Goal: Task Accomplishment & Management: Manage account settings

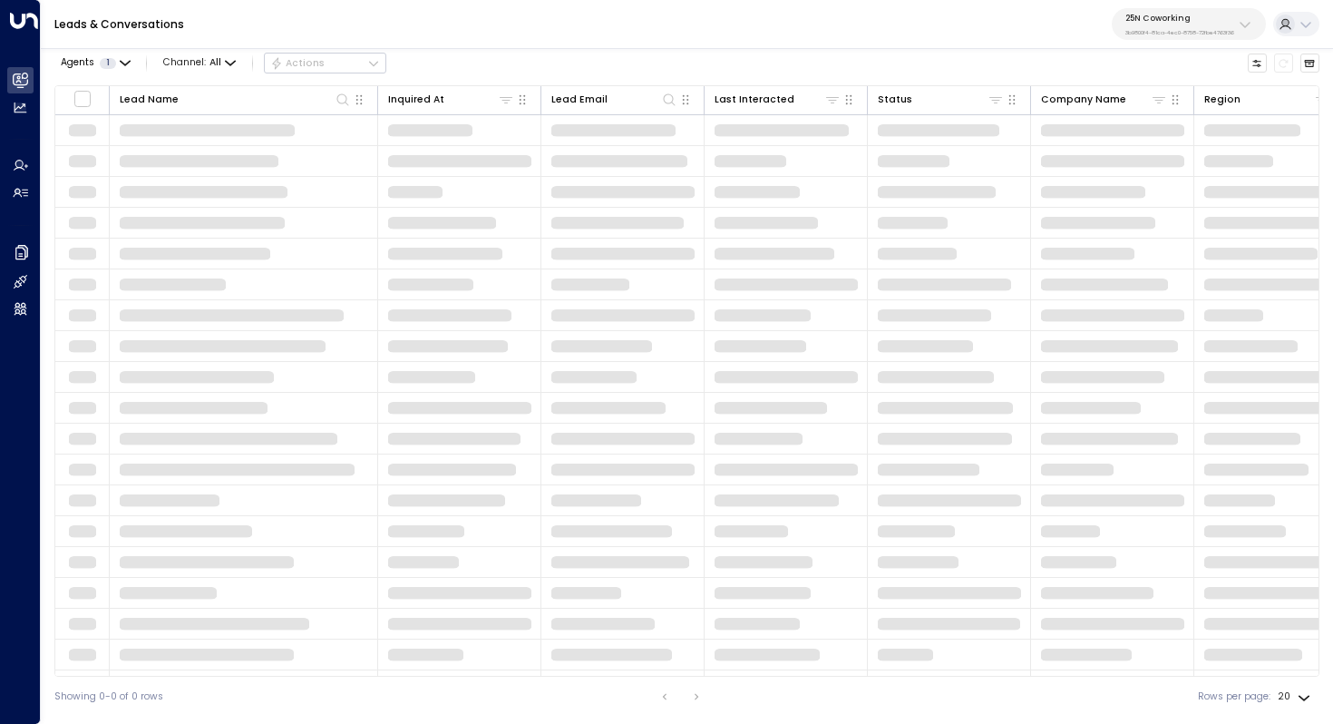
click at [1230, 24] on div "25N Coworking 3b9800f4-81ca-4ec0-8758-72fbe4763f36" at bounding box center [1179, 25] width 109 height 24
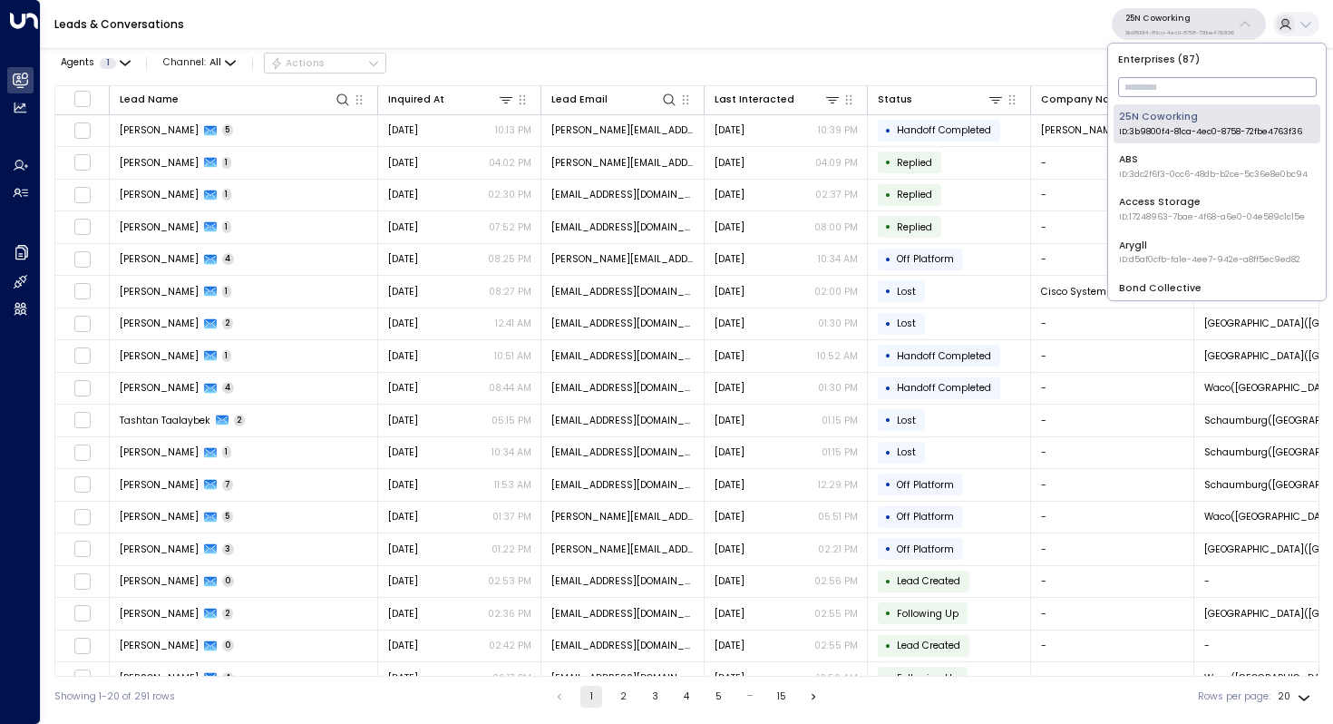
click at [1167, 77] on input "text" at bounding box center [1217, 87] width 199 height 29
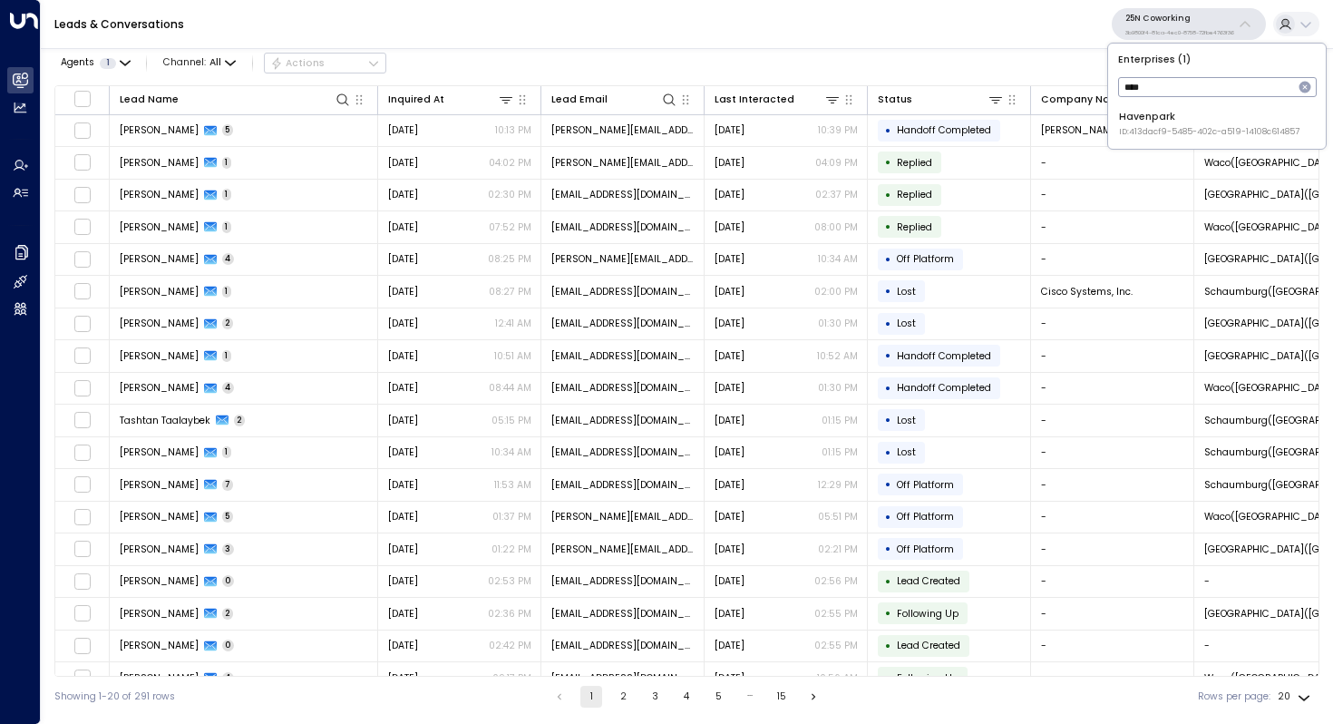
type input "****"
click at [1172, 114] on div "Havenpark ID: 413dacf9-5485-402c-a519-14108c614857" at bounding box center [1209, 124] width 180 height 28
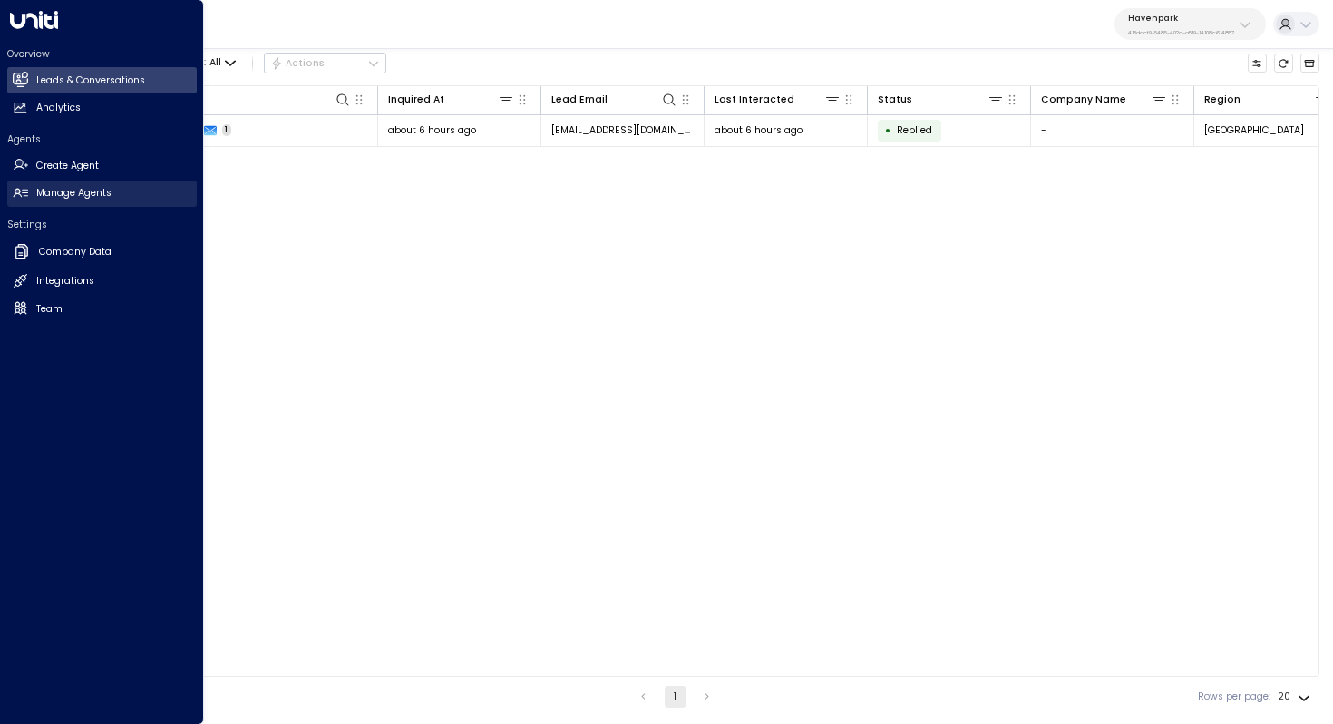
click at [54, 189] on h2 "Manage Agents" at bounding box center [73, 193] width 75 height 15
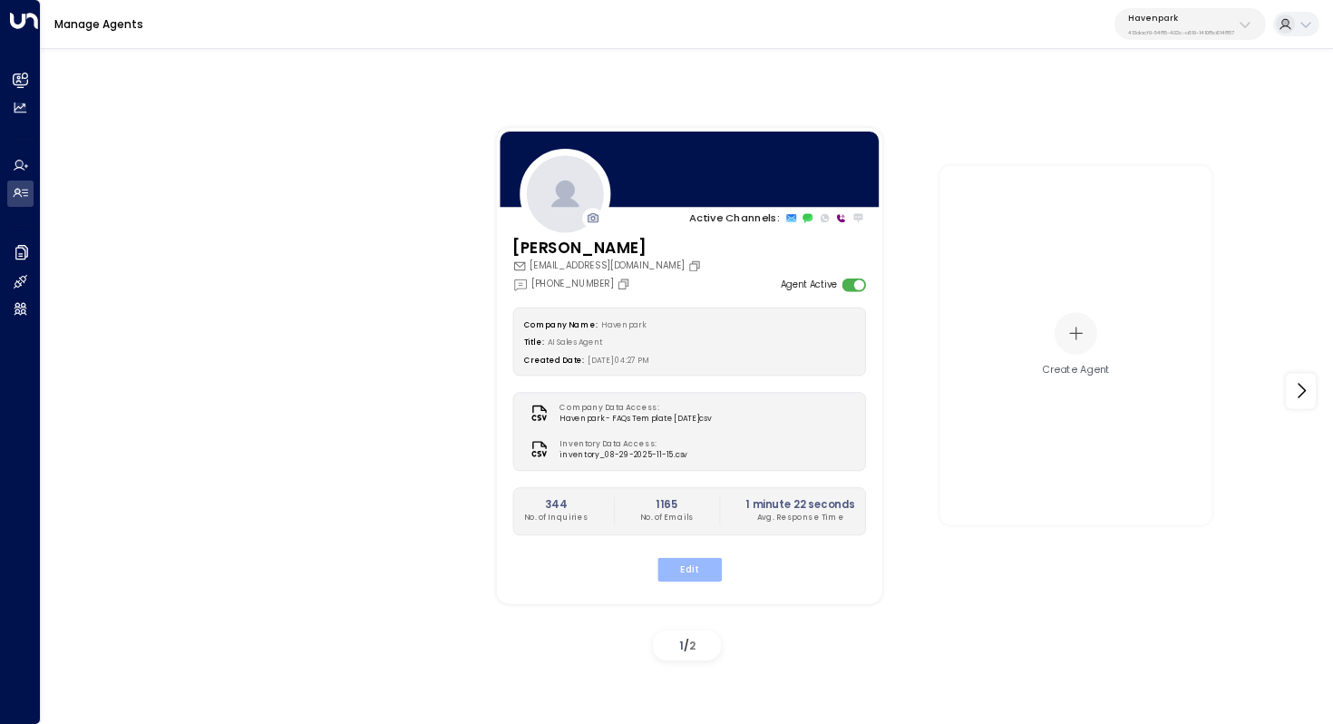
click at [695, 574] on button "Edit" at bounding box center [688, 569] width 64 height 24
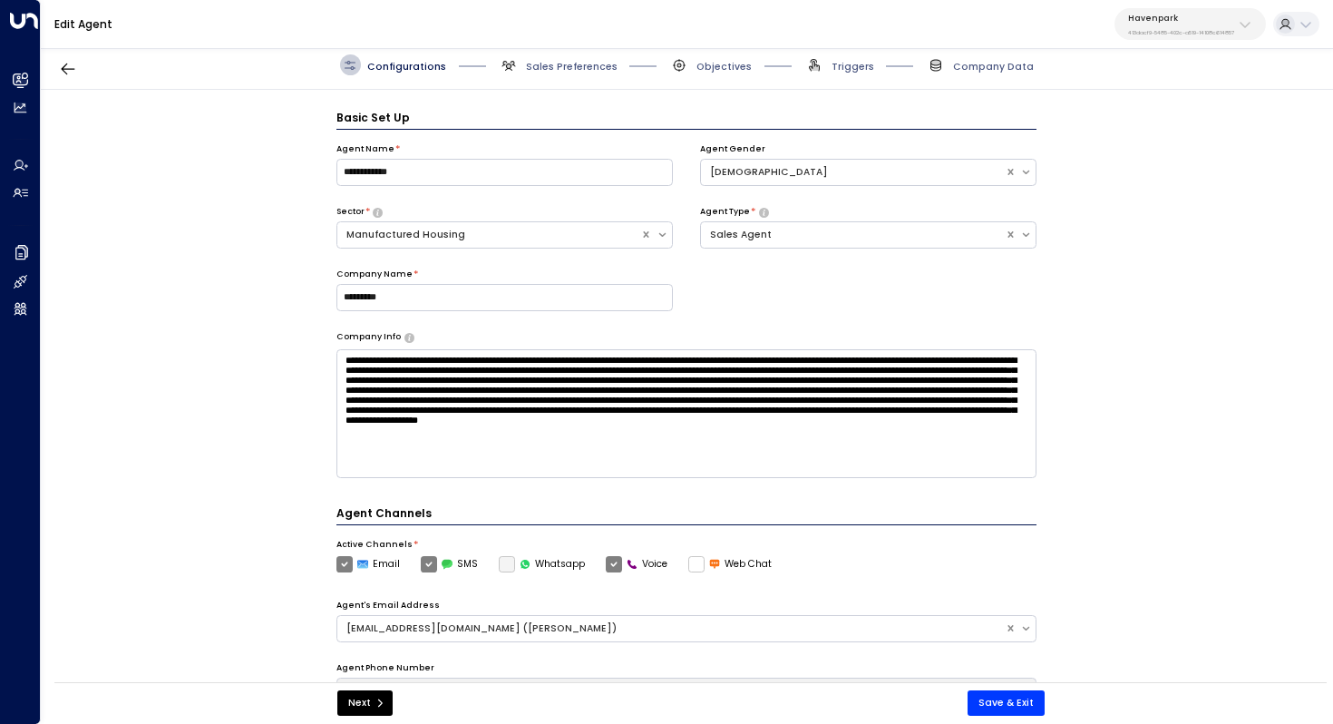
scroll to position [20, 0]
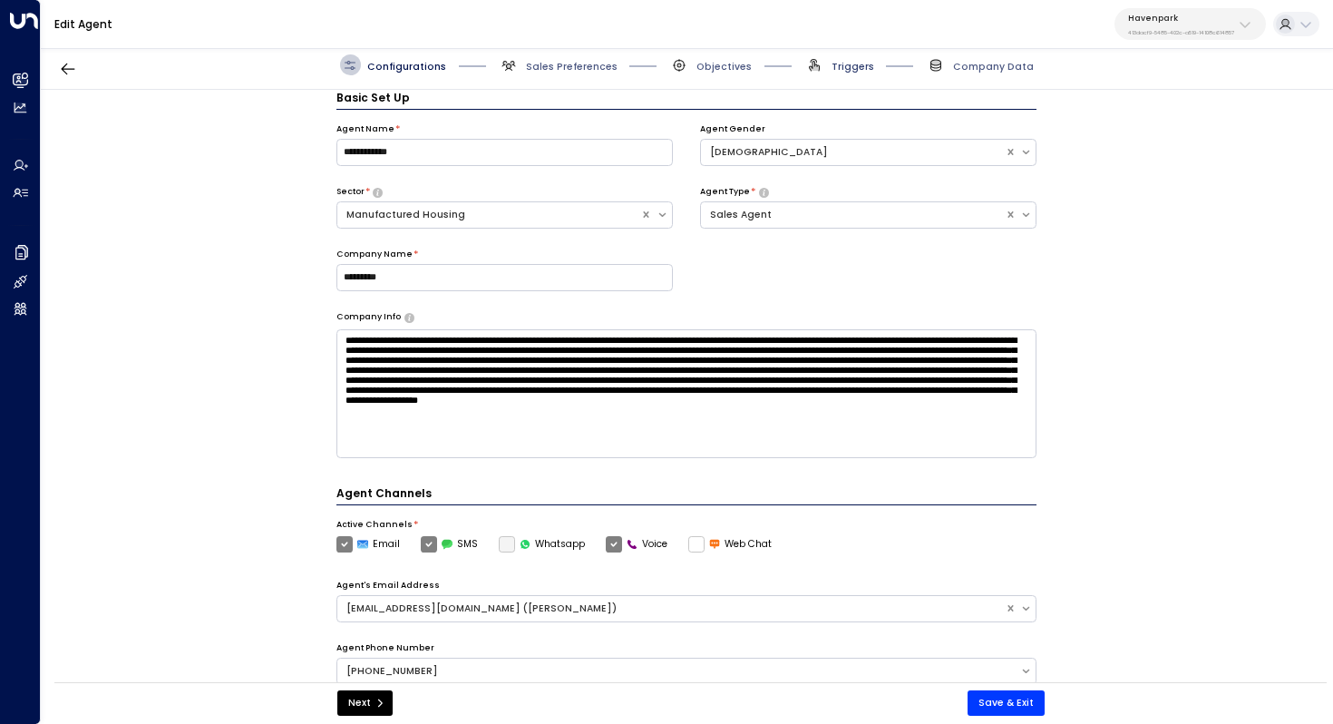
click at [861, 62] on span "Triggers" at bounding box center [852, 67] width 43 height 14
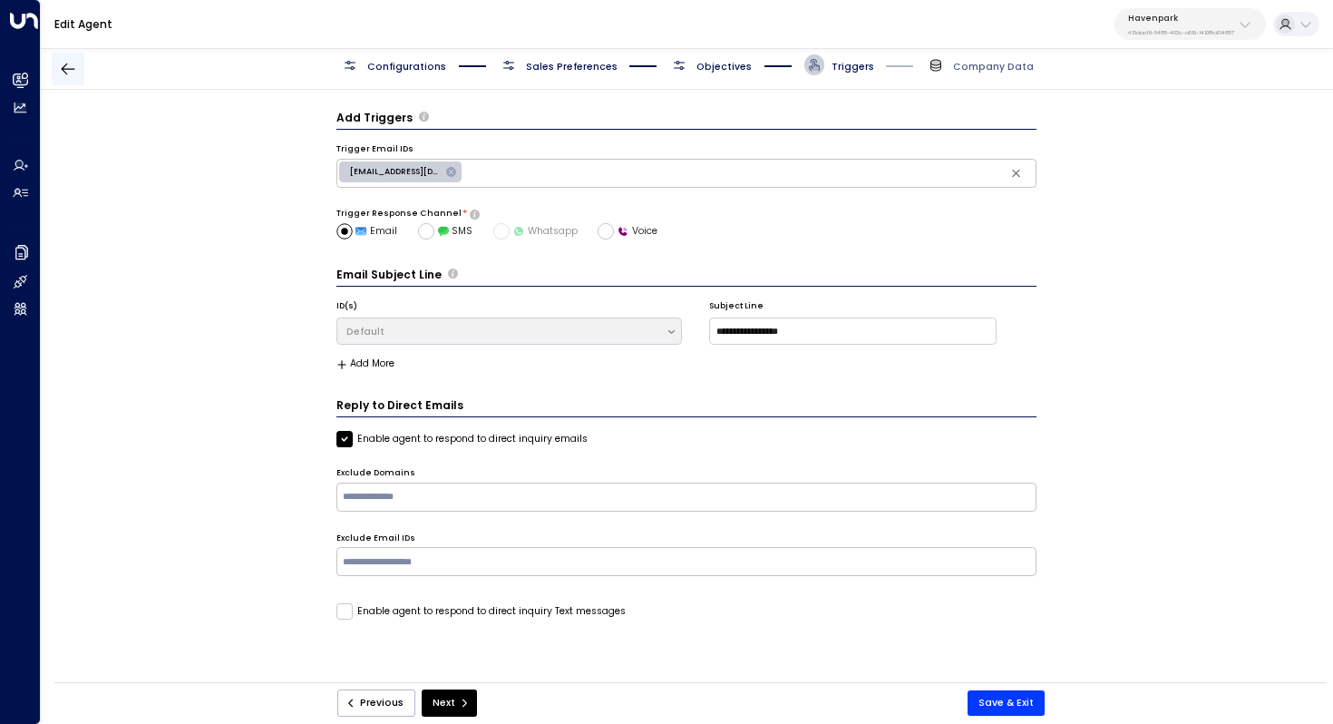
click at [71, 68] on icon "button" at bounding box center [68, 69] width 18 height 18
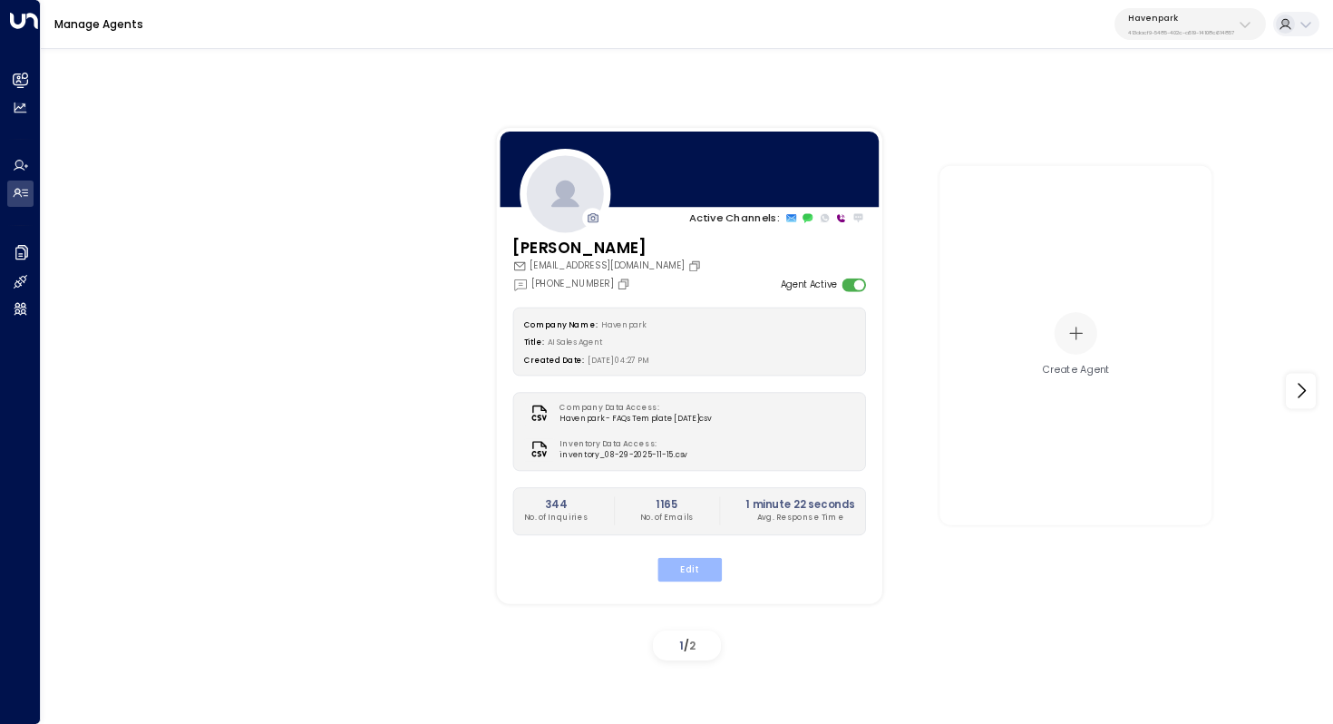
click at [689, 565] on button "Edit" at bounding box center [688, 569] width 64 height 24
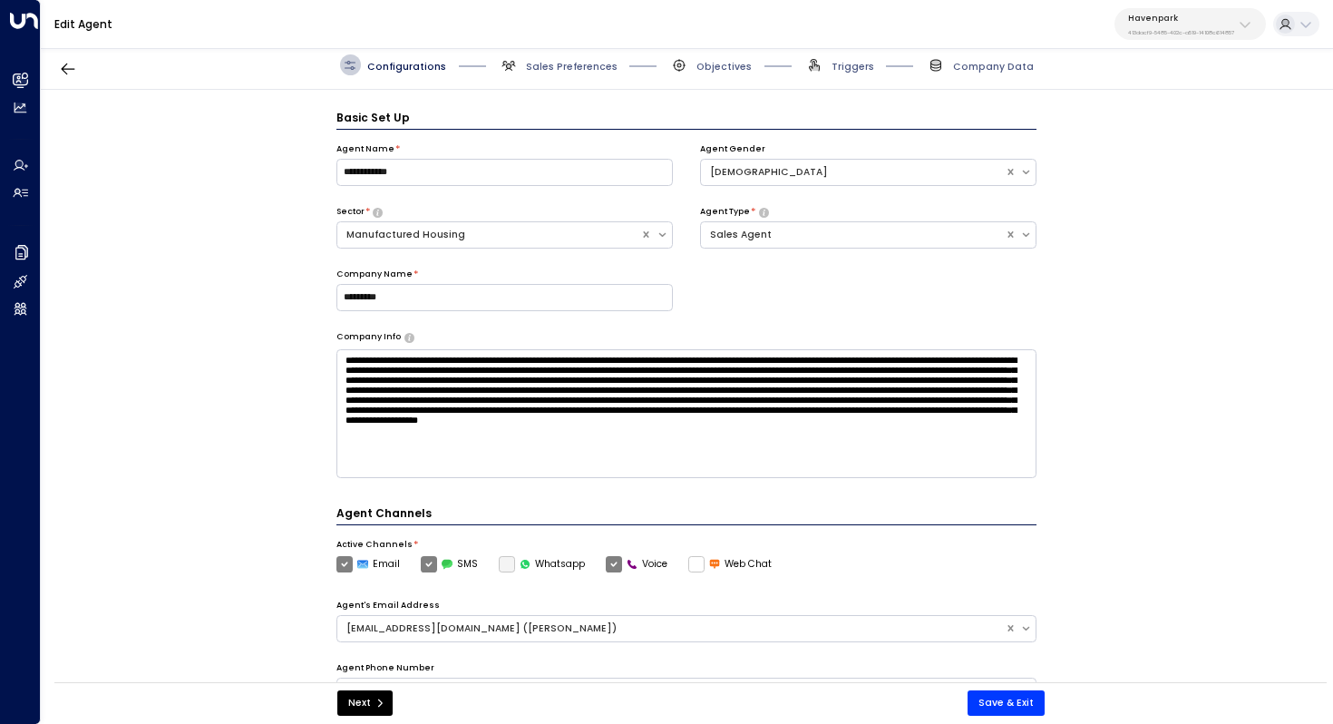
scroll to position [20, 0]
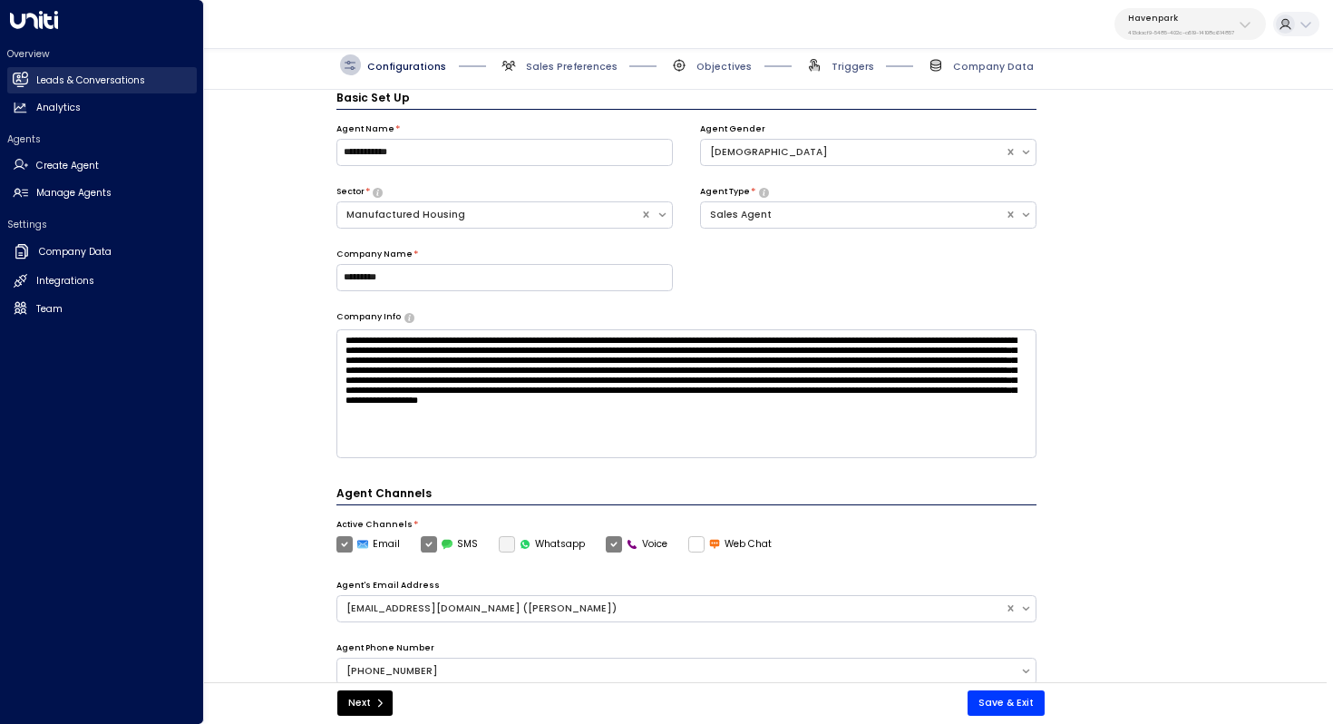
click at [59, 83] on h2 "Leads & Conversations" at bounding box center [90, 80] width 109 height 15
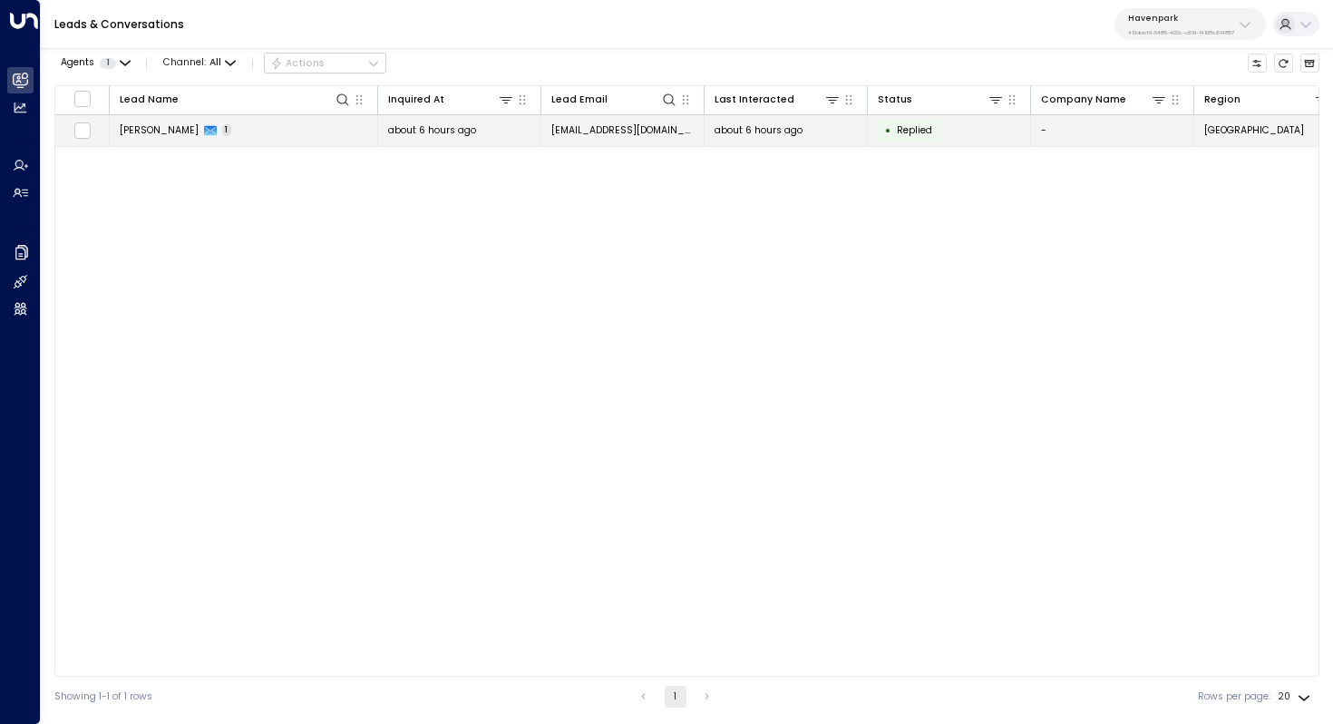
click at [192, 131] on span "[PERSON_NAME]" at bounding box center [159, 130] width 79 height 14
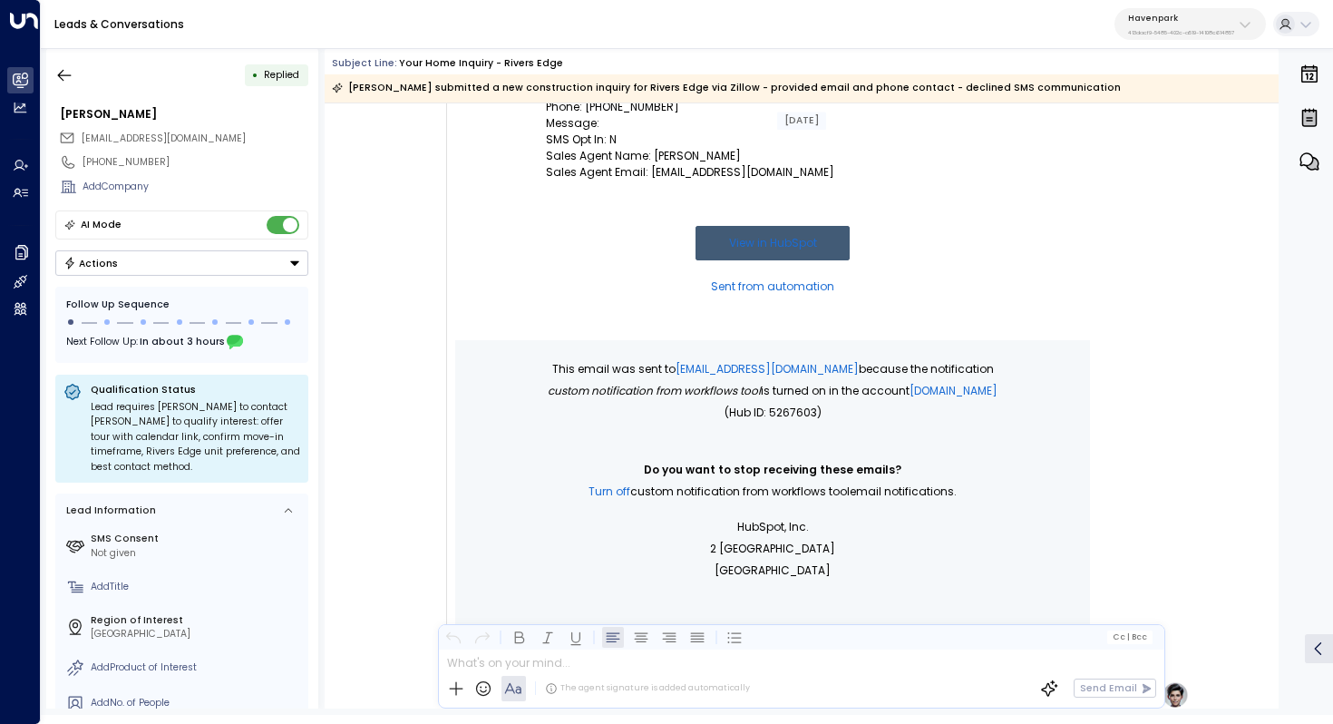
scroll to position [202, 0]
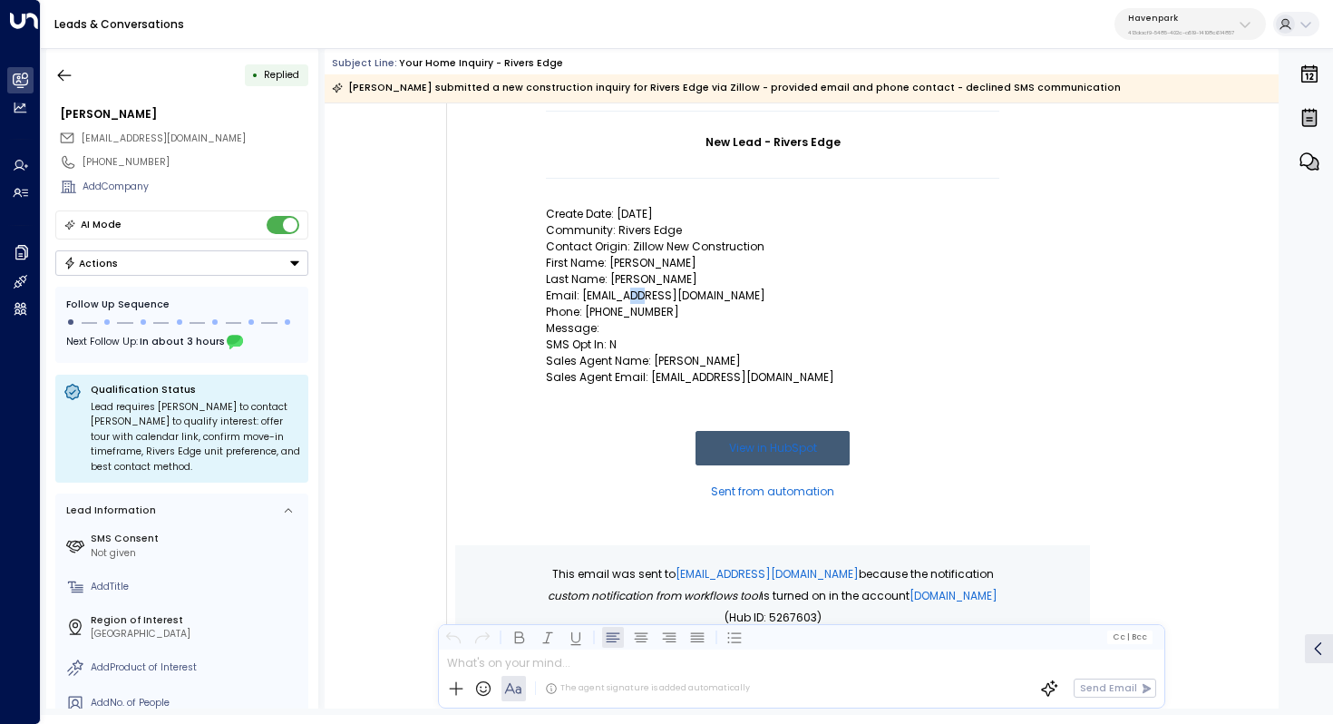
drag, startPoint x: 628, startPoint y: 288, endPoint x: 646, endPoint y: 288, distance: 17.2
click at [645, 288] on p "Email: [EMAIL_ADDRESS][DOMAIN_NAME]" at bounding box center [772, 295] width 453 height 16
click at [646, 288] on p "Email: [EMAIL_ADDRESS][DOMAIN_NAME]" at bounding box center [772, 295] width 453 height 16
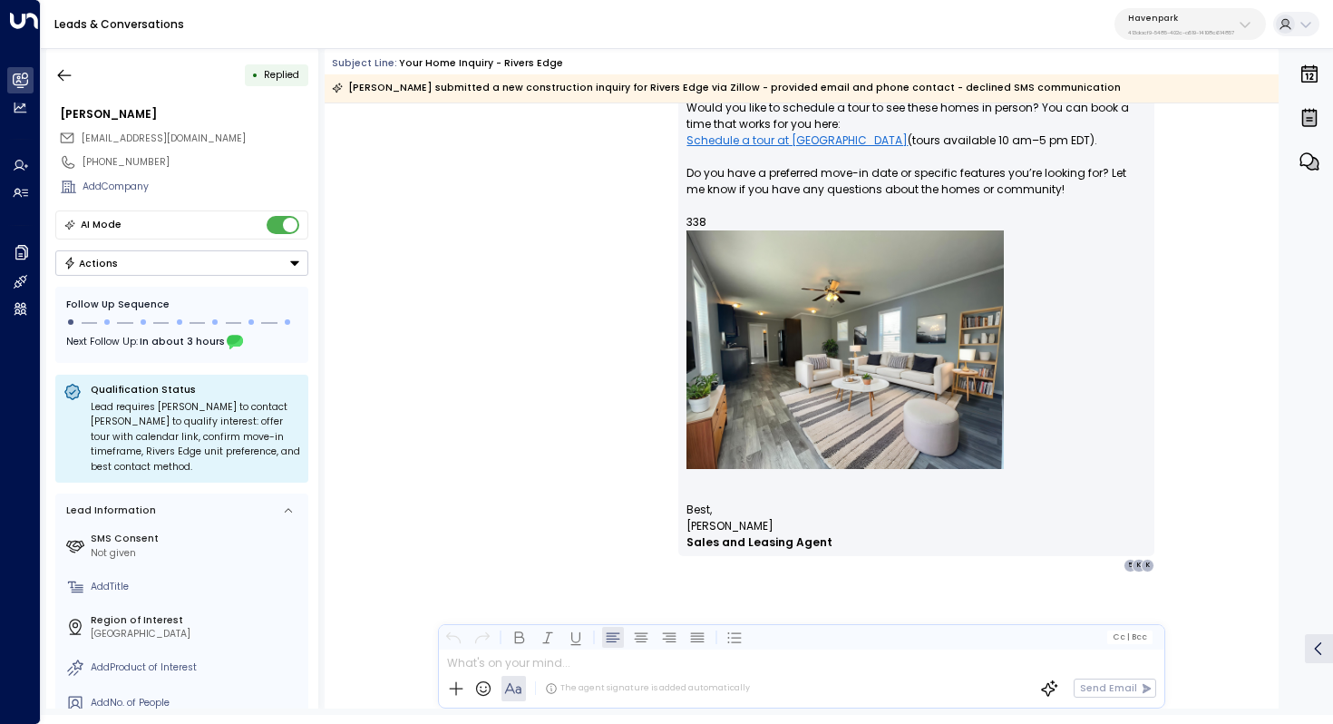
scroll to position [969, 0]
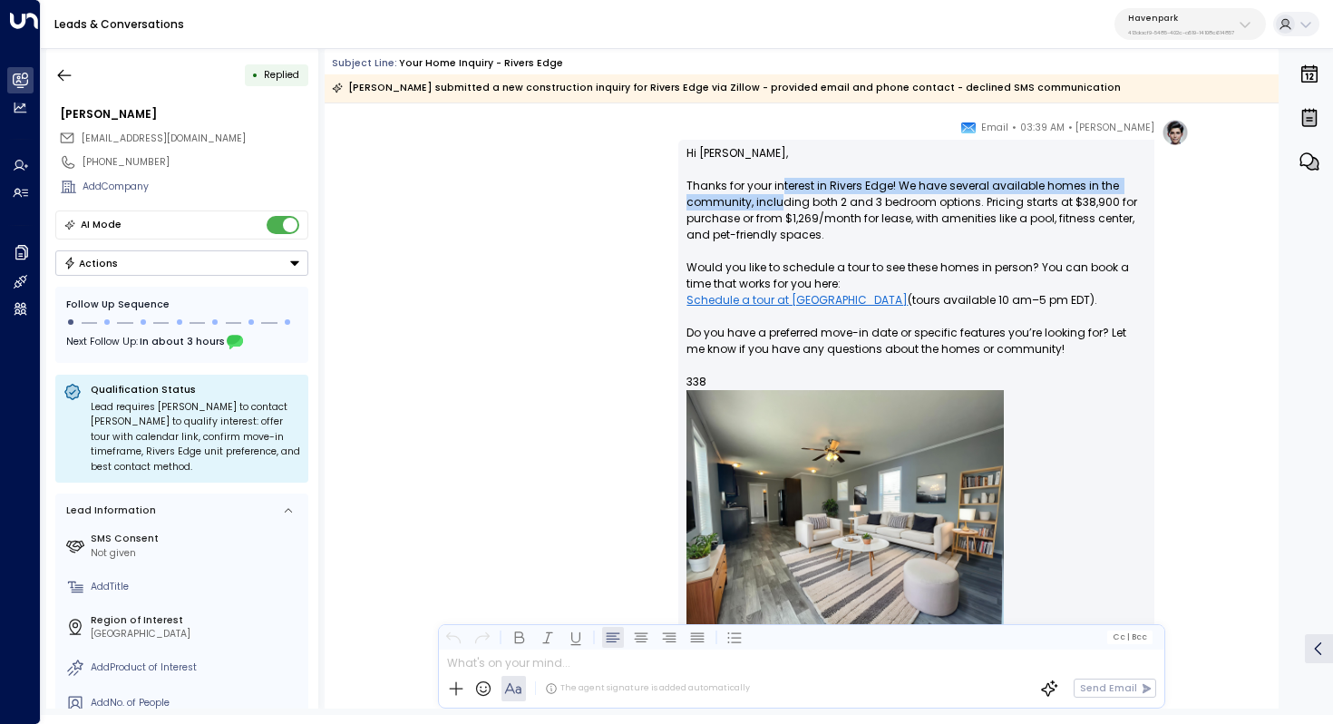
drag, startPoint x: 777, startPoint y: 186, endPoint x: 777, endPoint y: 201, distance: 15.4
click at [777, 201] on p "Hi [PERSON_NAME], Thanks for your interest in Rivers Edge! We have several avai…" at bounding box center [916, 403] width 460 height 516
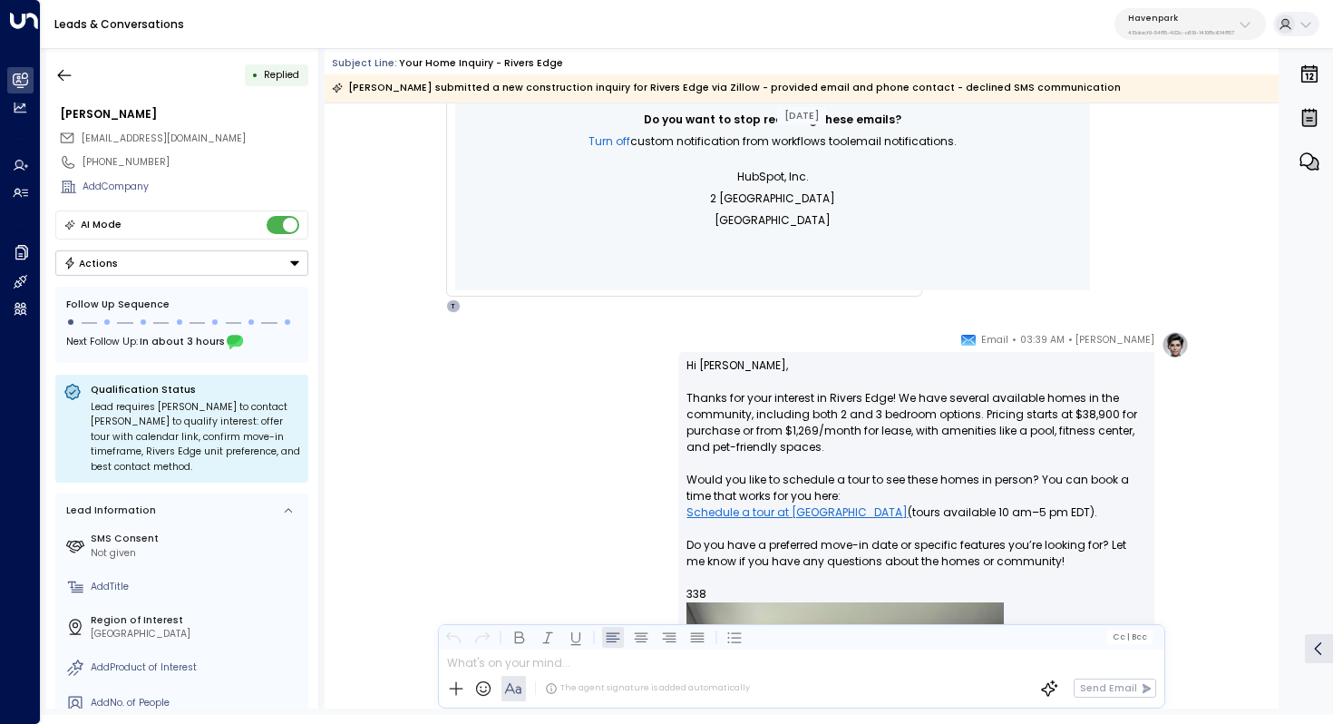
scroll to position [884, 0]
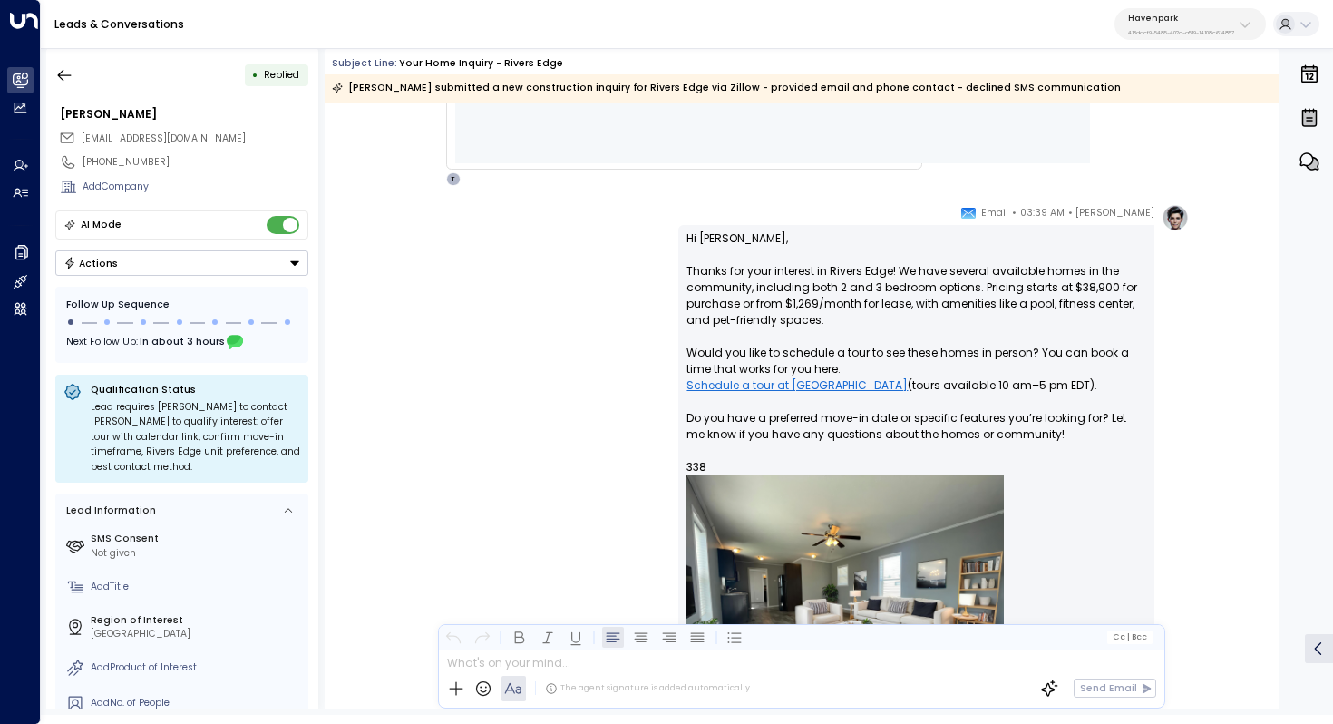
drag, startPoint x: 838, startPoint y: 285, endPoint x: 838, endPoint y: 295, distance: 10.0
click at [838, 295] on p "Hi [PERSON_NAME], Thanks for your interest in Rivers Edge! We have several avai…" at bounding box center [916, 488] width 460 height 516
click at [870, 297] on p "Hi [PERSON_NAME], Thanks for your interest in Rivers Edge! We have several avai…" at bounding box center [916, 488] width 460 height 516
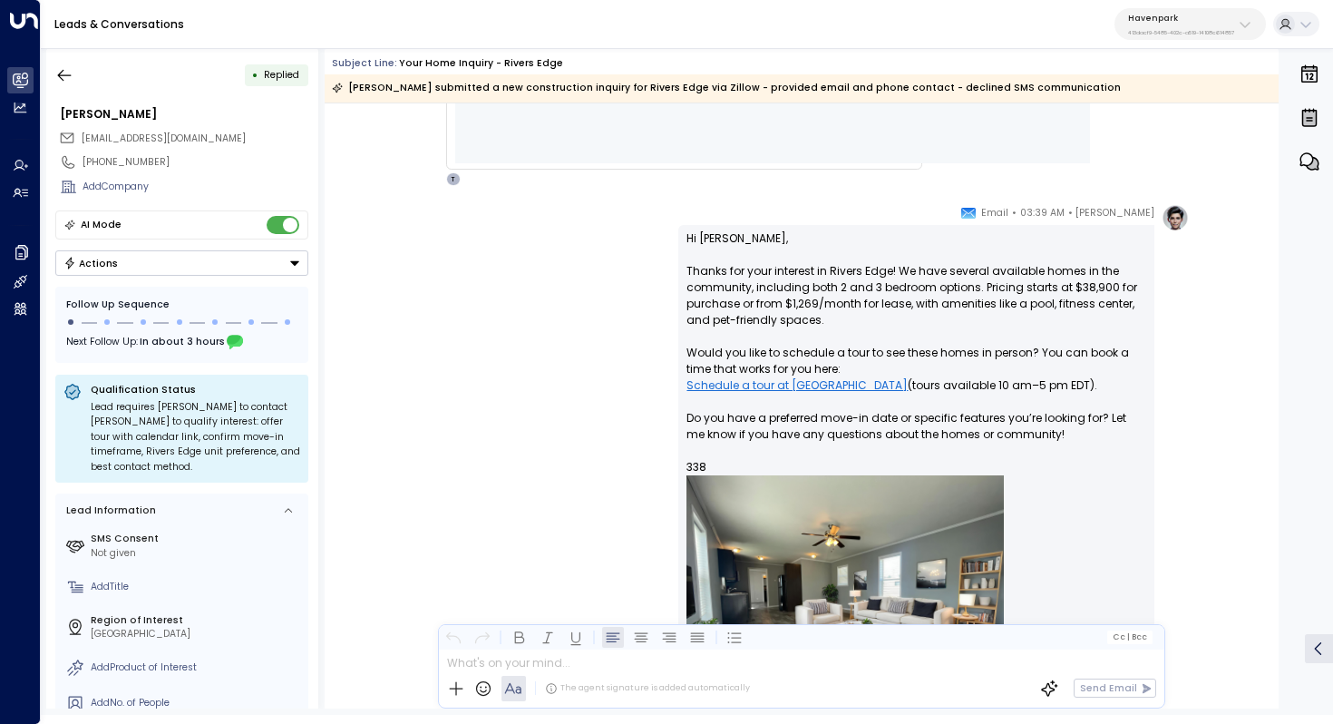
scroll to position [912, 0]
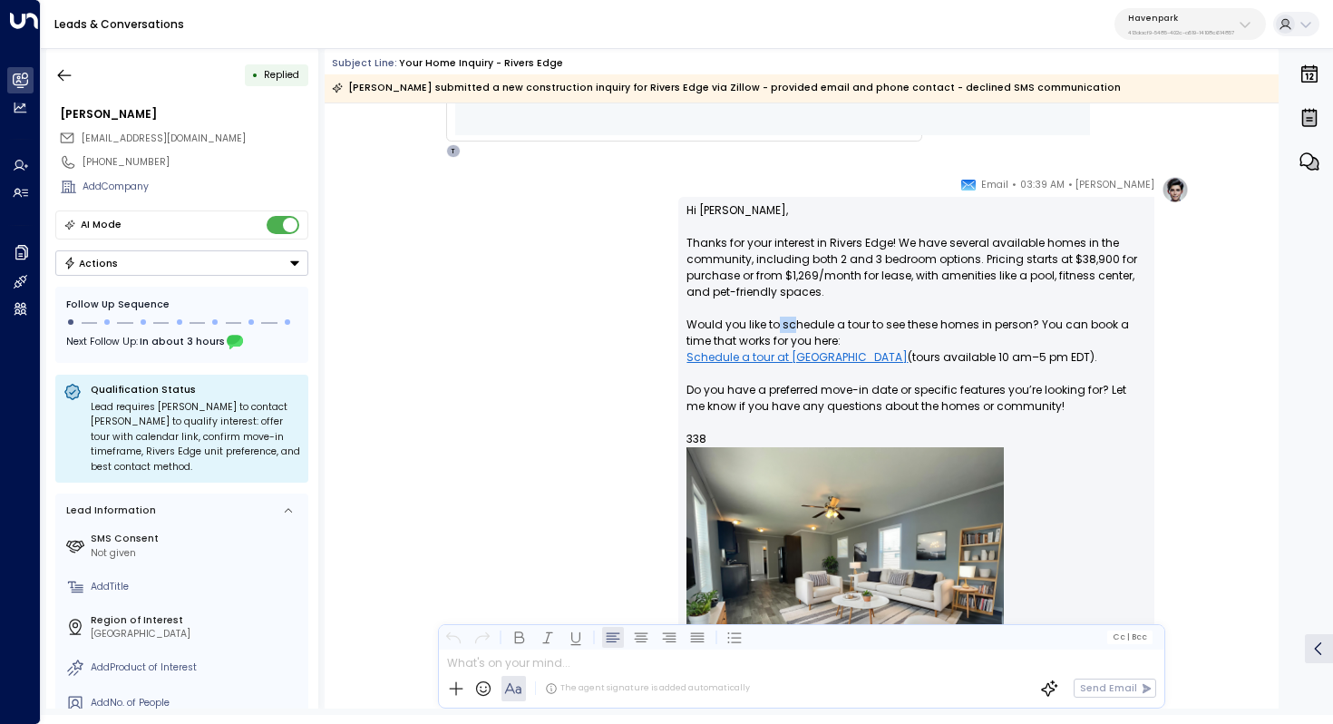
drag, startPoint x: 773, startPoint y: 325, endPoint x: 794, endPoint y: 325, distance: 20.9
click at [794, 325] on p "Hi [PERSON_NAME], Thanks for your interest in Rivers Edge! We have several avai…" at bounding box center [916, 460] width 460 height 516
click at [815, 329] on p "Hi [PERSON_NAME], Thanks for your interest in Rivers Edge! We have several avai…" at bounding box center [916, 460] width 460 height 516
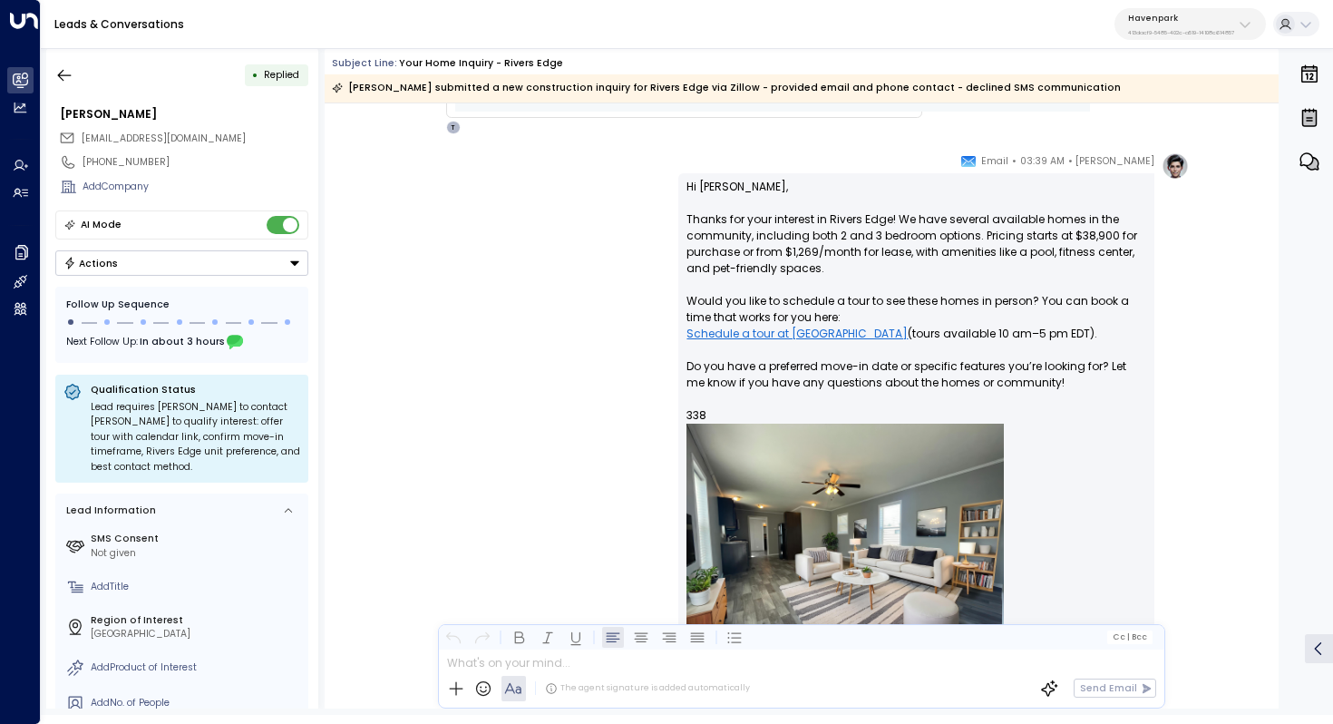
scroll to position [938, 0]
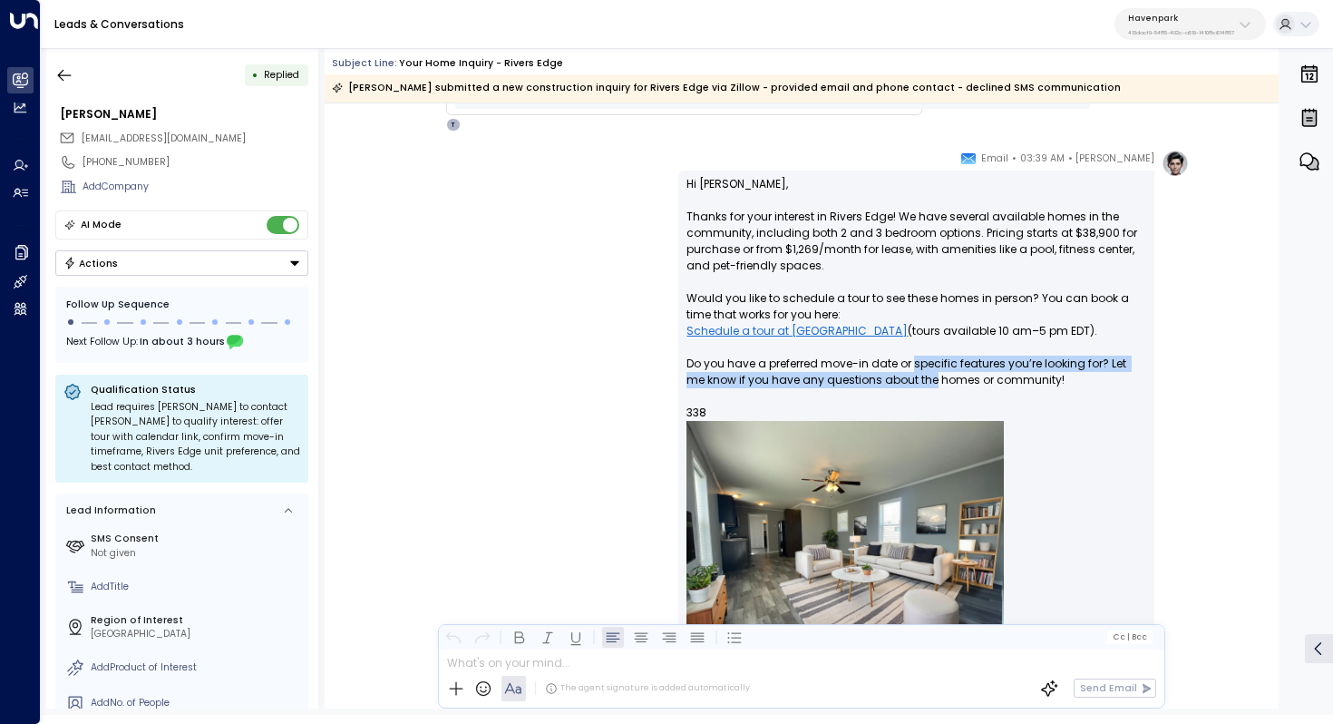
click at [909, 373] on p "Hi [PERSON_NAME], Thanks for your interest in Rivers Edge! We have several avai…" at bounding box center [916, 434] width 460 height 516
click at [927, 374] on p "Hi [PERSON_NAME], Thanks for your interest in Rivers Edge! We have several avai…" at bounding box center [916, 434] width 460 height 516
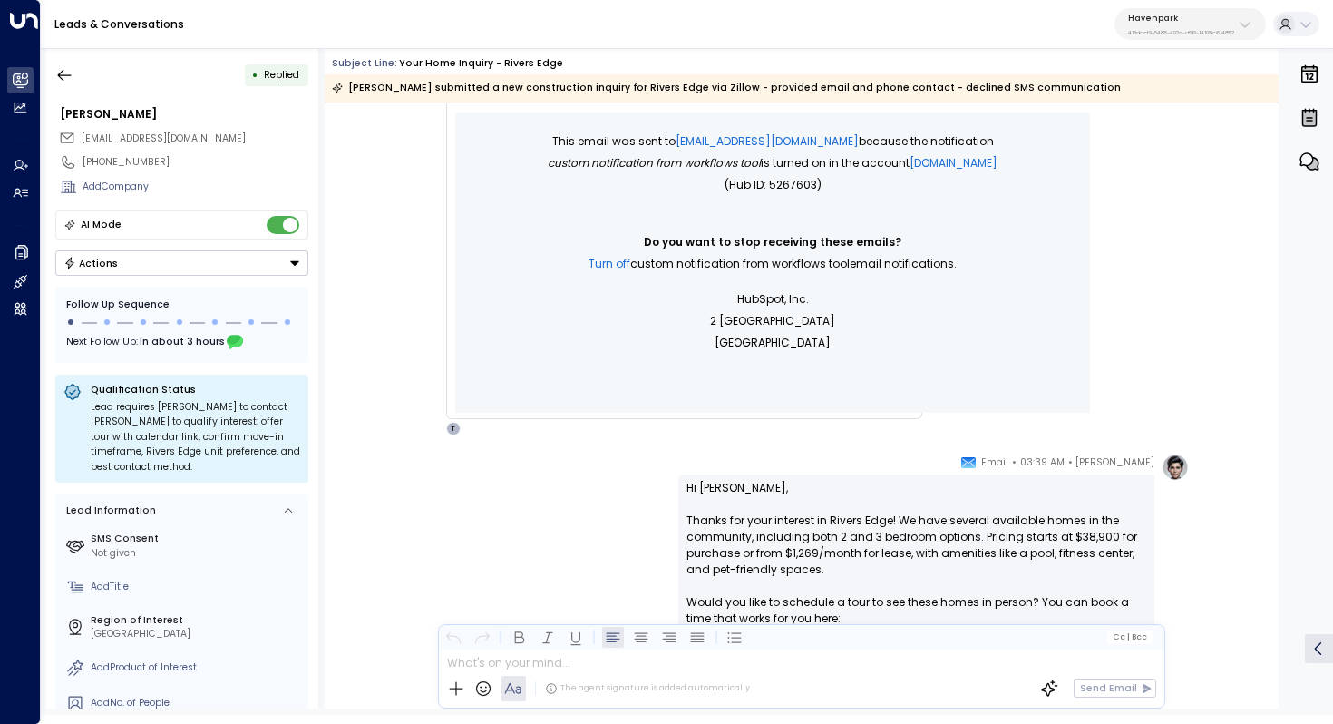
scroll to position [508, 0]
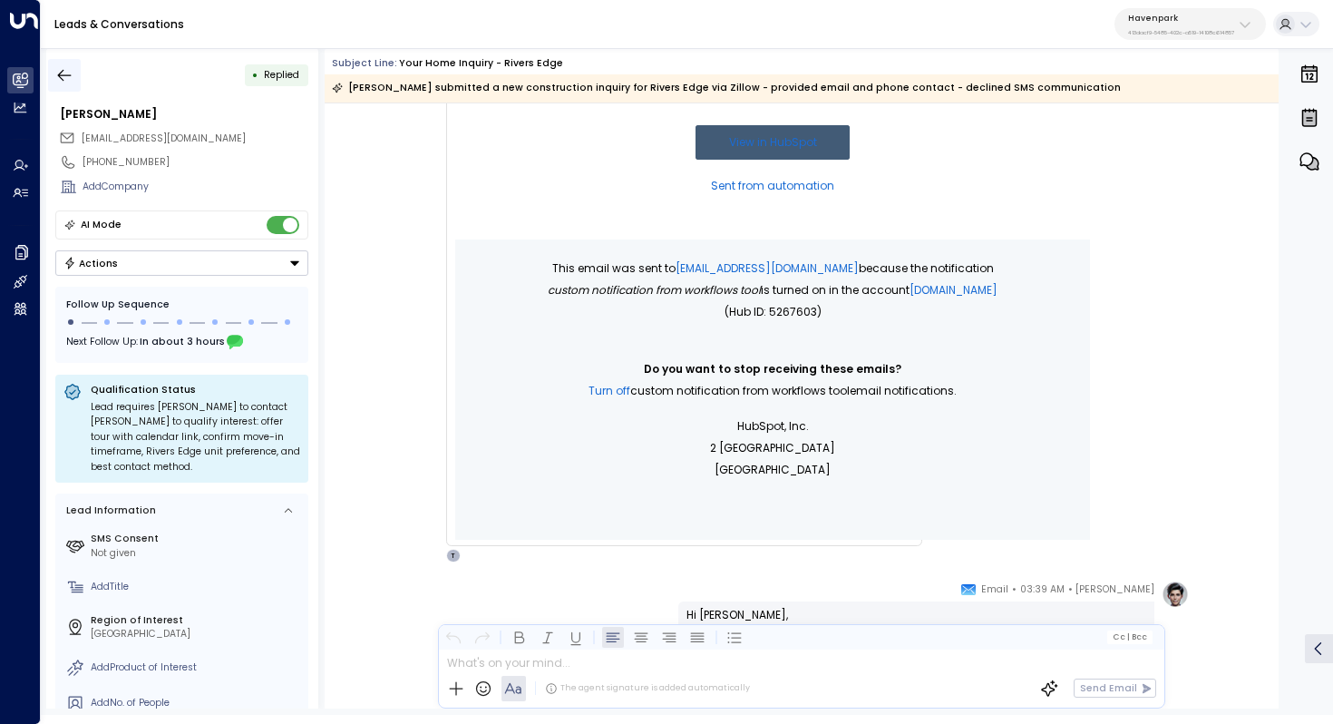
click at [71, 70] on icon "button" at bounding box center [64, 75] width 18 height 18
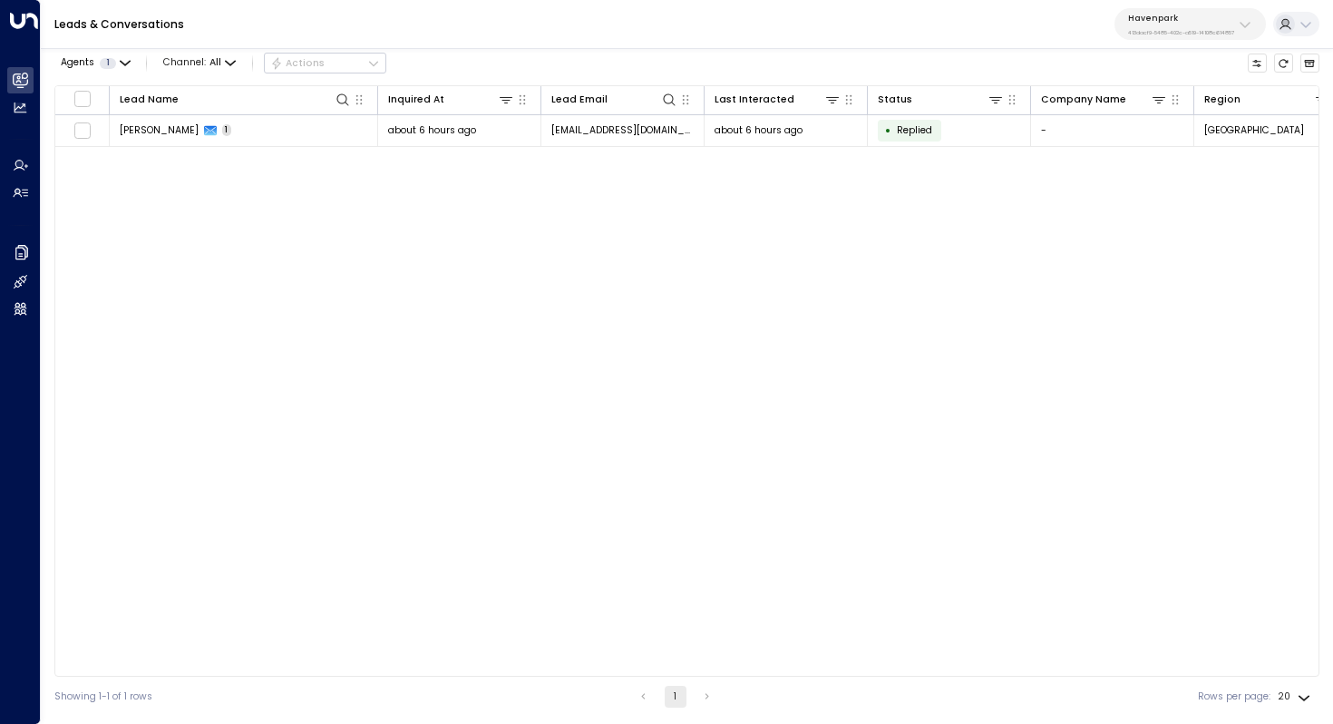
click at [1155, 9] on button "Havenpark 413dacf9-5485-402c-a519-14108c614857" at bounding box center [1189, 24] width 151 height 32
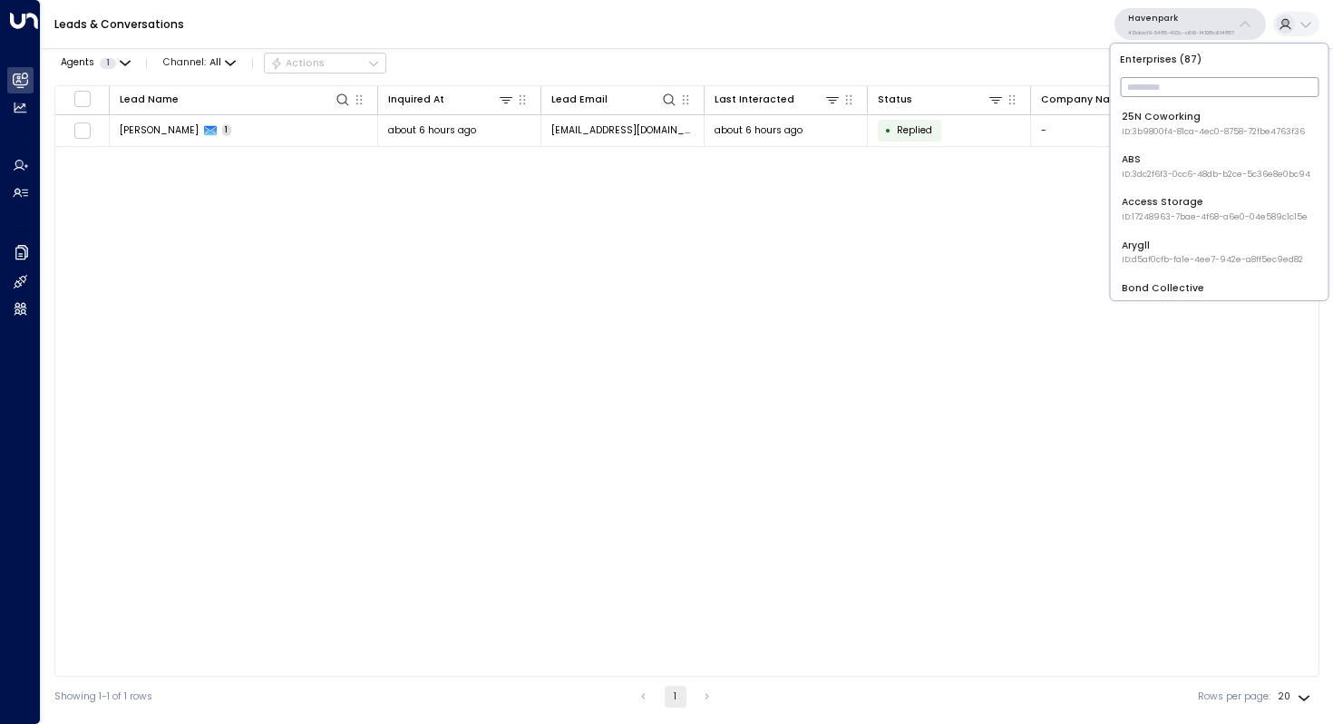
click at [1142, 81] on input "text" at bounding box center [1219, 87] width 199 height 29
type input "****"
click at [1159, 122] on div "Four Leaf Properties ID: 34e1cd17-0f68-49af-bd32-3c48ce8611d1" at bounding box center [1210, 124] width 177 height 28
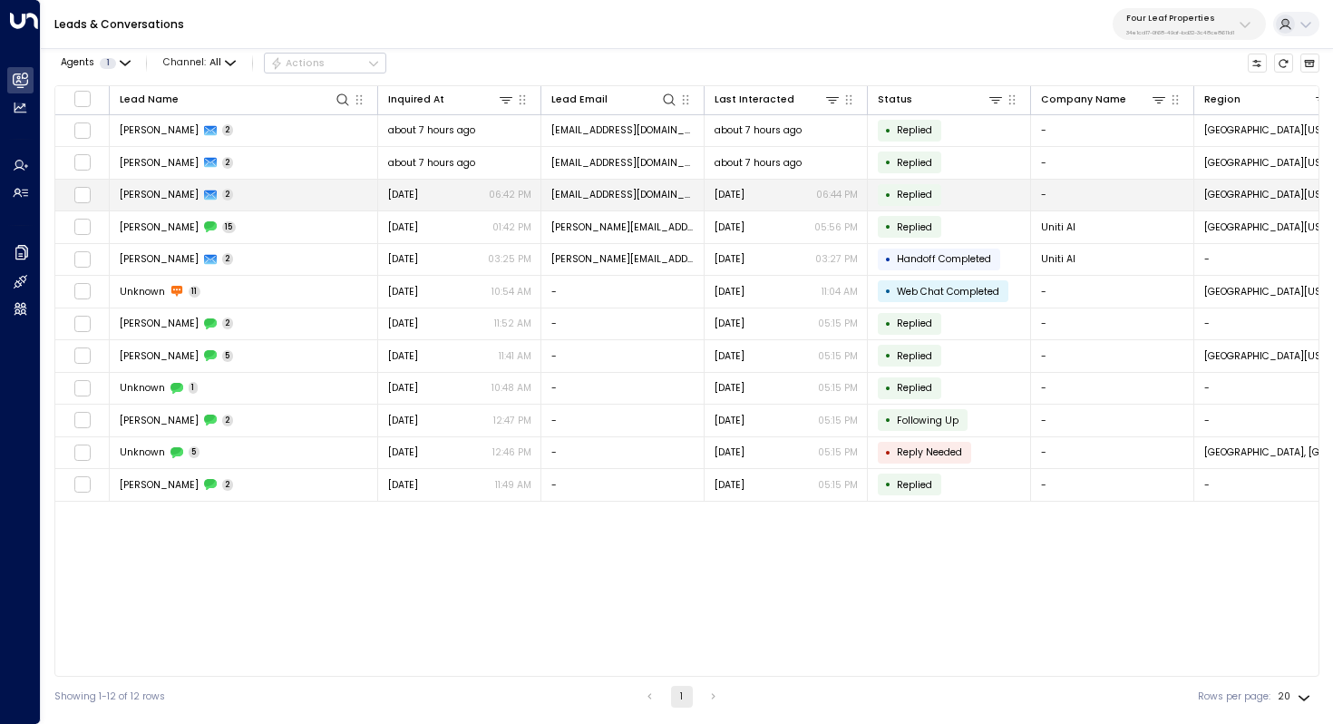
click at [164, 196] on span "[PERSON_NAME]" at bounding box center [159, 195] width 79 height 14
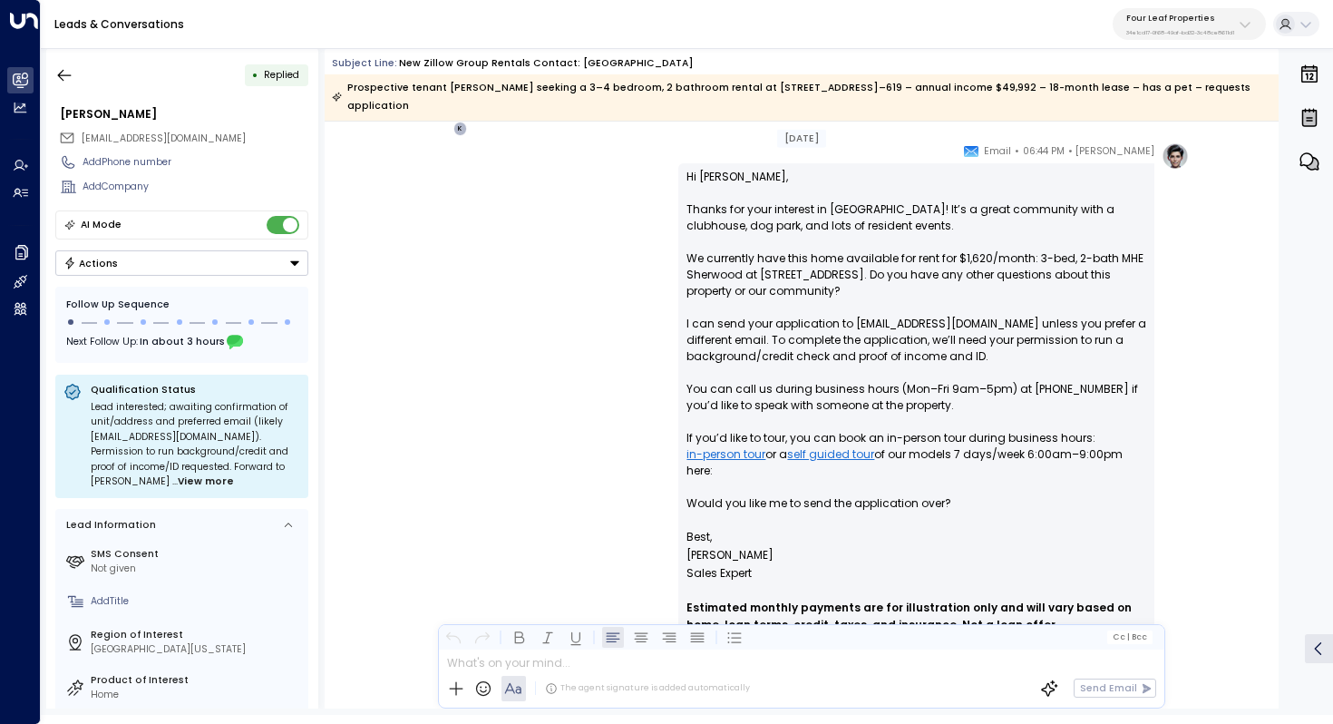
scroll to position [1134, 0]
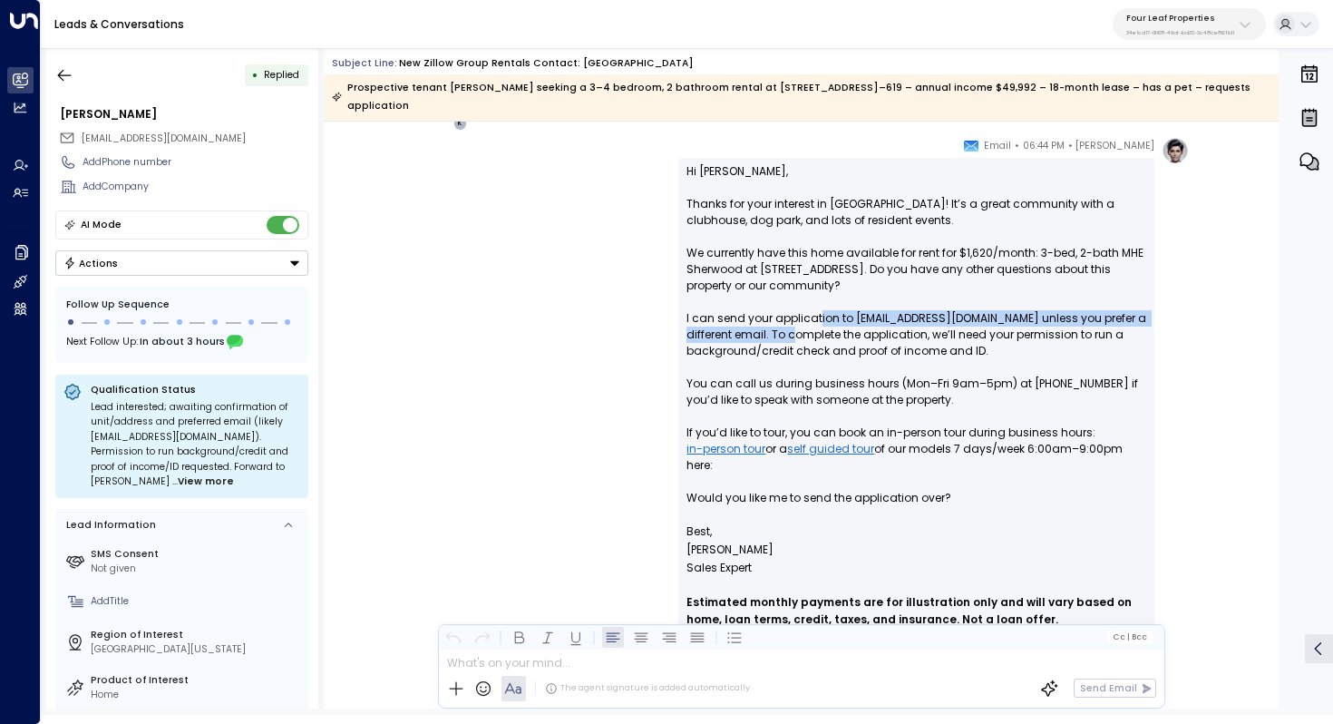
click at [815, 330] on p "Hi [PERSON_NAME], Thanks for your interest in [GEOGRAPHIC_DATA]! It’s a great c…" at bounding box center [916, 342] width 460 height 359
click at [836, 325] on p "Hi [PERSON_NAME], Thanks for your interest in [GEOGRAPHIC_DATA]! It’s a great c…" at bounding box center [916, 342] width 460 height 359
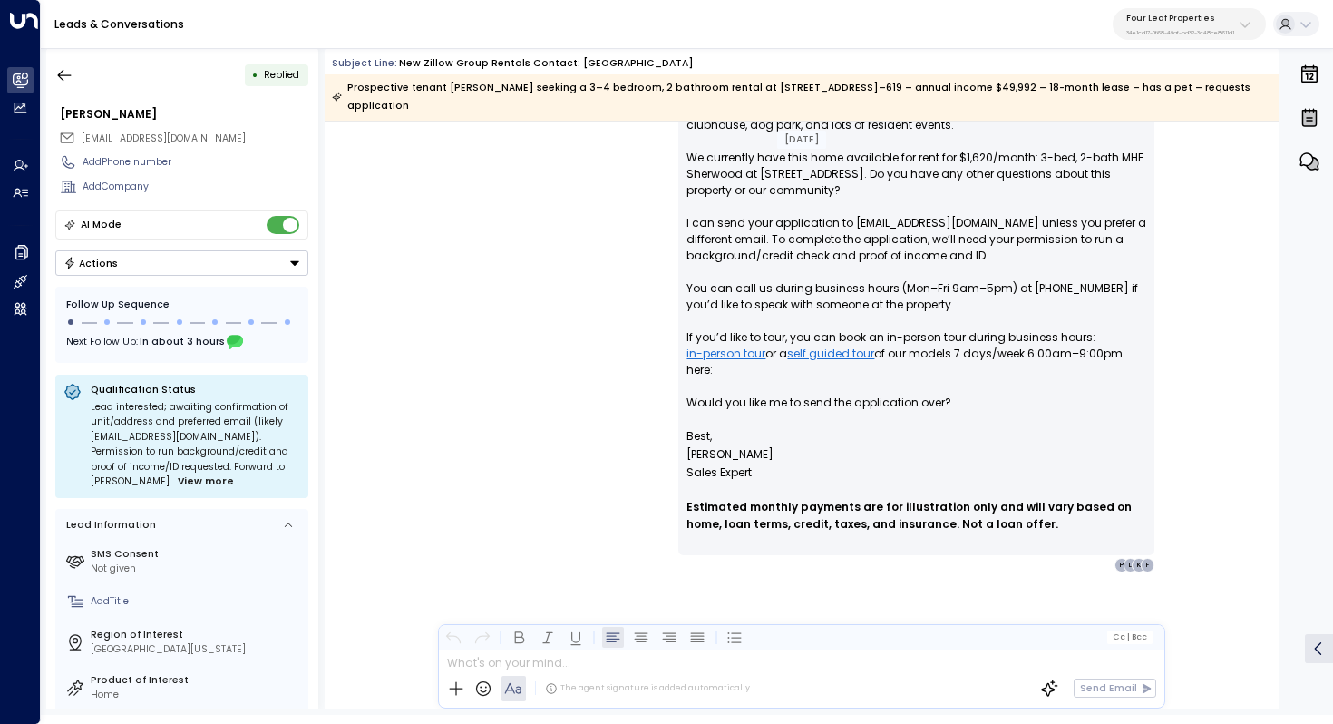
scroll to position [1230, 0]
click at [70, 61] on button "button" at bounding box center [64, 75] width 33 height 33
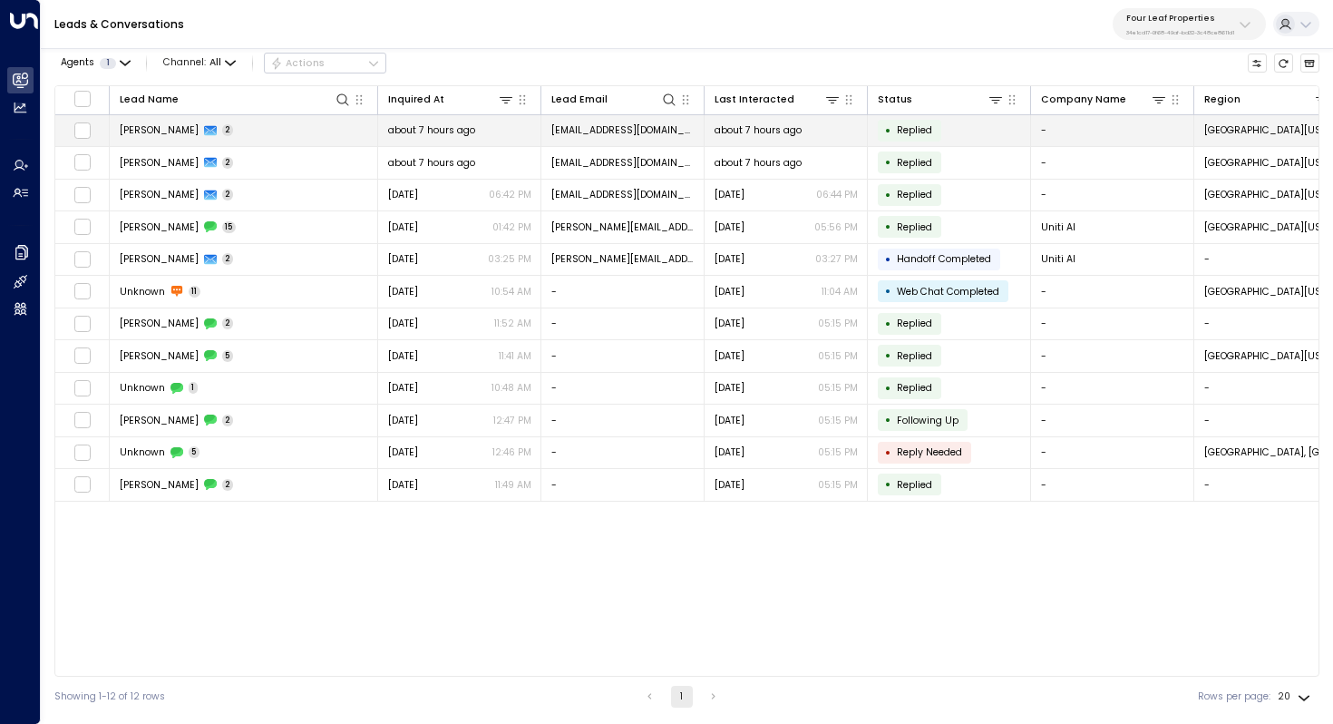
click at [171, 129] on span "[PERSON_NAME]" at bounding box center [159, 130] width 79 height 14
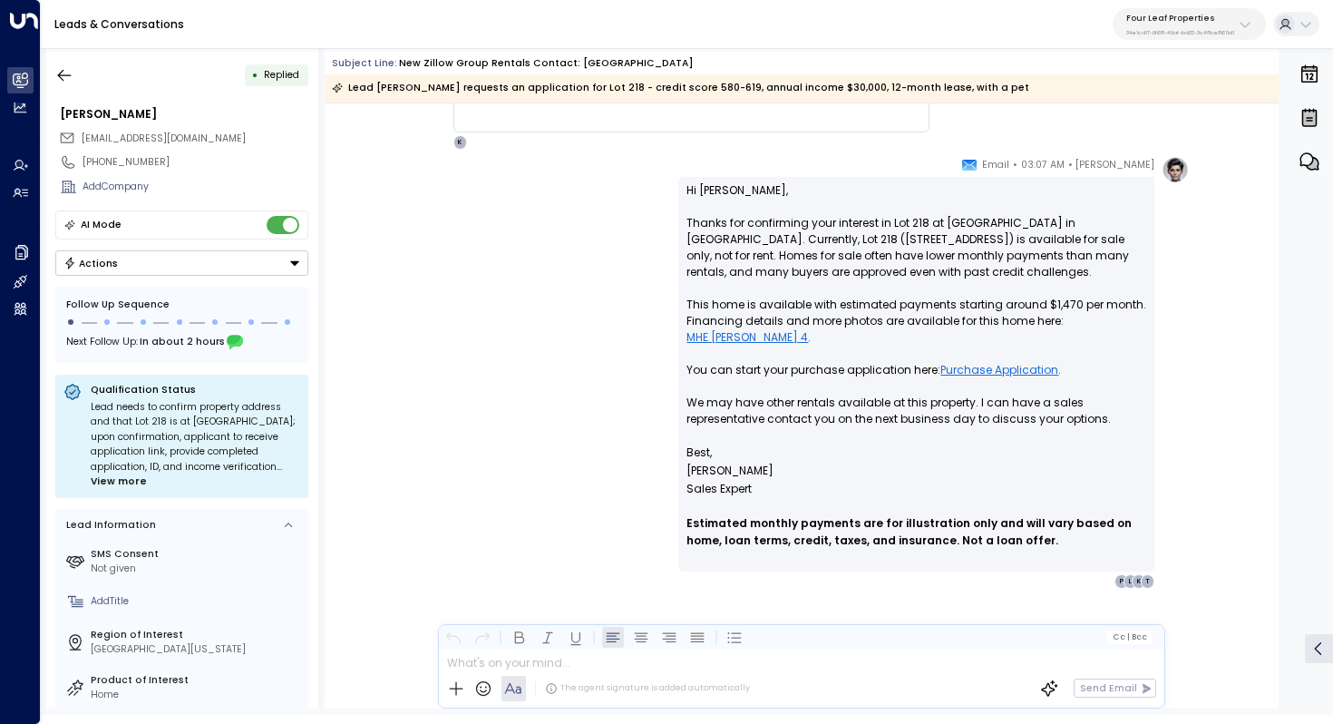
scroll to position [1097, 0]
drag, startPoint x: 831, startPoint y: 298, endPoint x: 831, endPoint y: 309, distance: 10.9
click at [831, 309] on p "Hi [PERSON_NAME], Thanks for confirming your interest in Lot 218 at [GEOGRAPHIC…" at bounding box center [916, 312] width 460 height 261
click at [860, 313] on p "Hi [PERSON_NAME], Thanks for confirming your interest in Lot 218 at [GEOGRAPHIC…" at bounding box center [916, 312] width 460 height 261
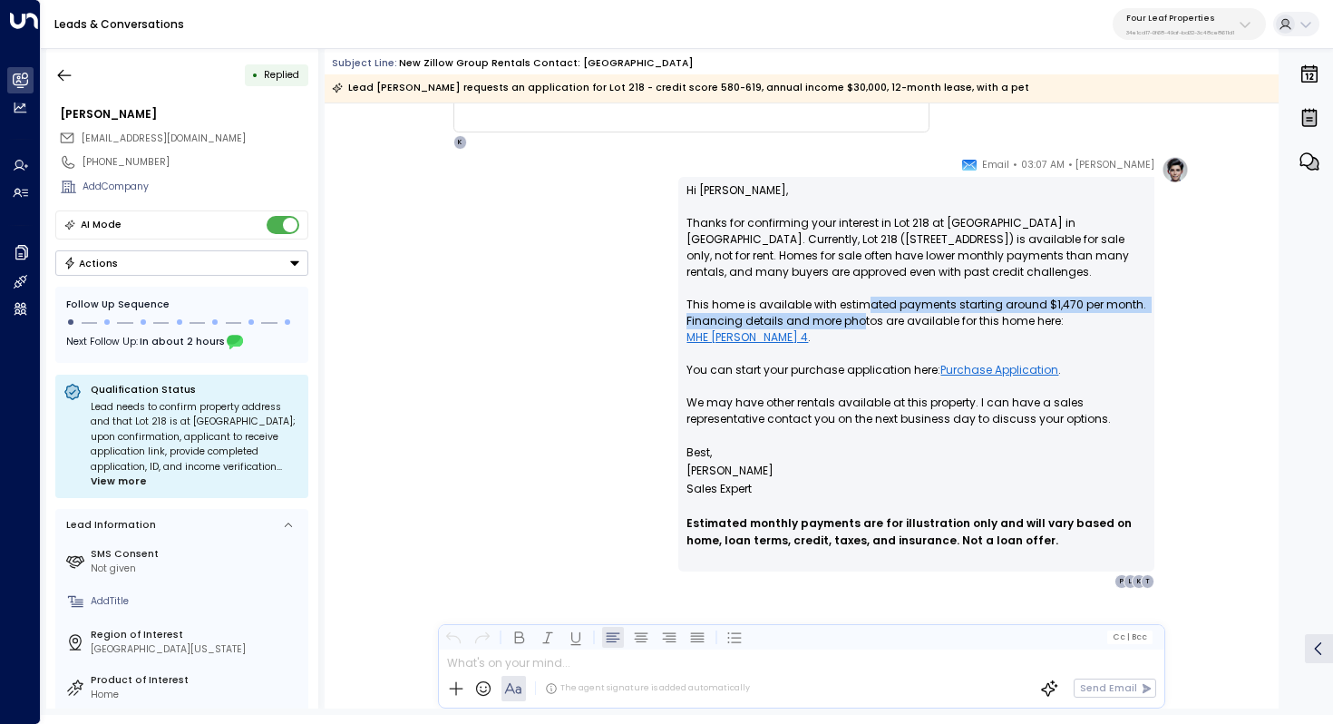
click at [860, 313] on p "Hi [PERSON_NAME], Thanks for confirming your interest in Lot 218 at [GEOGRAPHIC…" at bounding box center [916, 312] width 460 height 261
click at [901, 311] on p "Hi [PERSON_NAME], Thanks for confirming your interest in Lot 218 at [GEOGRAPHIC…" at bounding box center [916, 312] width 460 height 261
drag, startPoint x: 911, startPoint y: 303, endPoint x: 910, endPoint y: 316, distance: 13.6
click at [910, 316] on p "Hi [PERSON_NAME], Thanks for confirming your interest in Lot 218 at [GEOGRAPHIC…" at bounding box center [916, 312] width 460 height 261
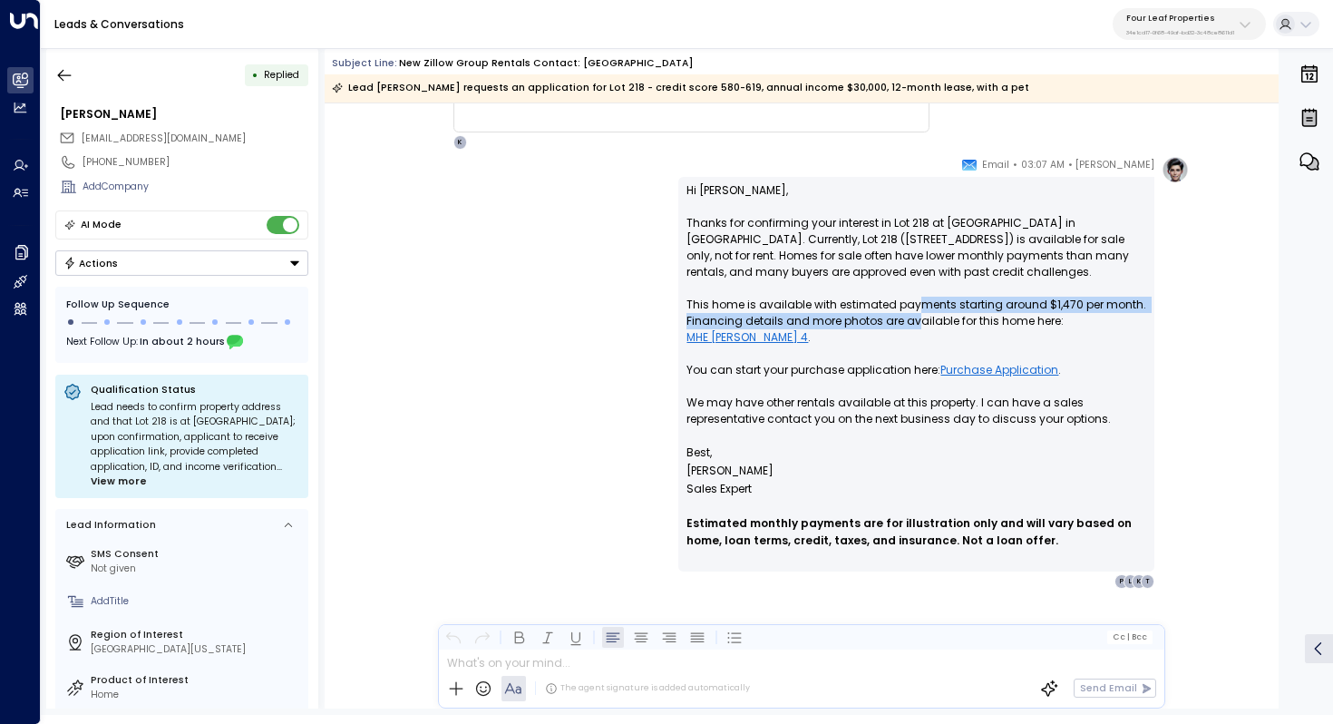
click at [910, 316] on p "Hi [PERSON_NAME], Thanks for confirming your interest in Lot 218 at [GEOGRAPHIC…" at bounding box center [916, 312] width 460 height 261
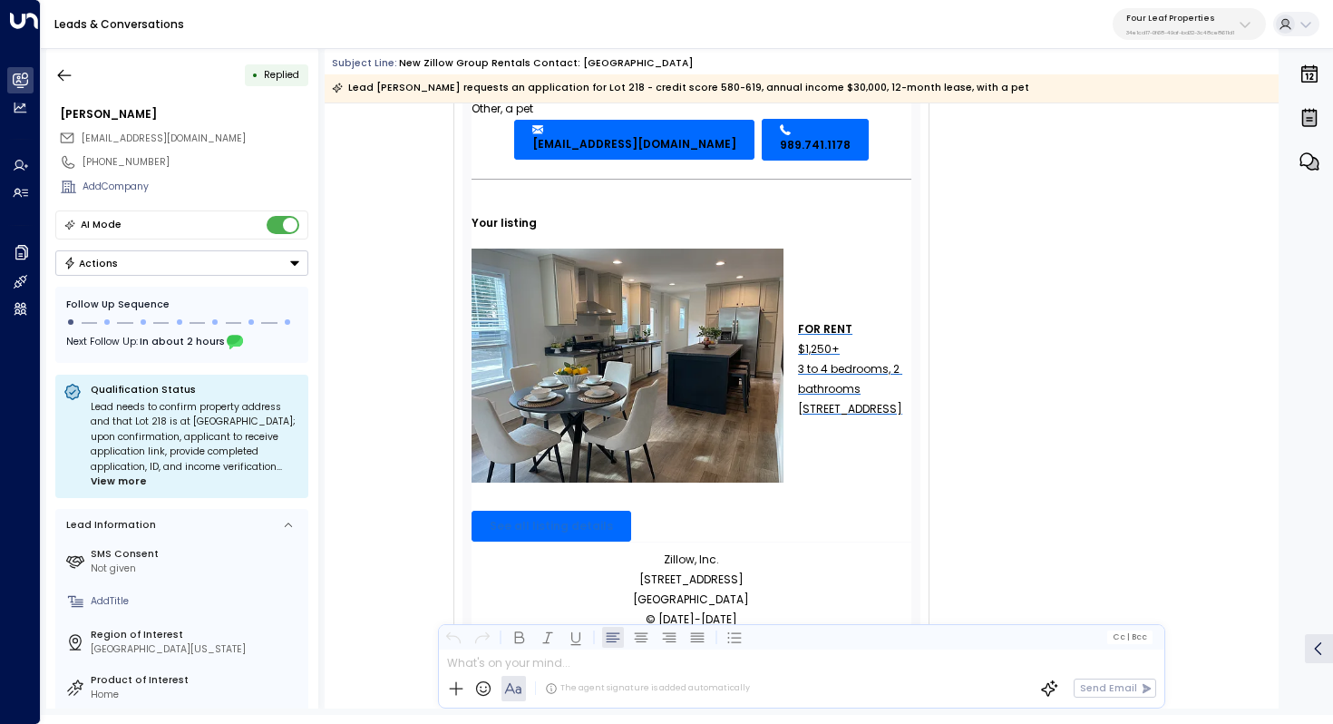
scroll to position [682, 0]
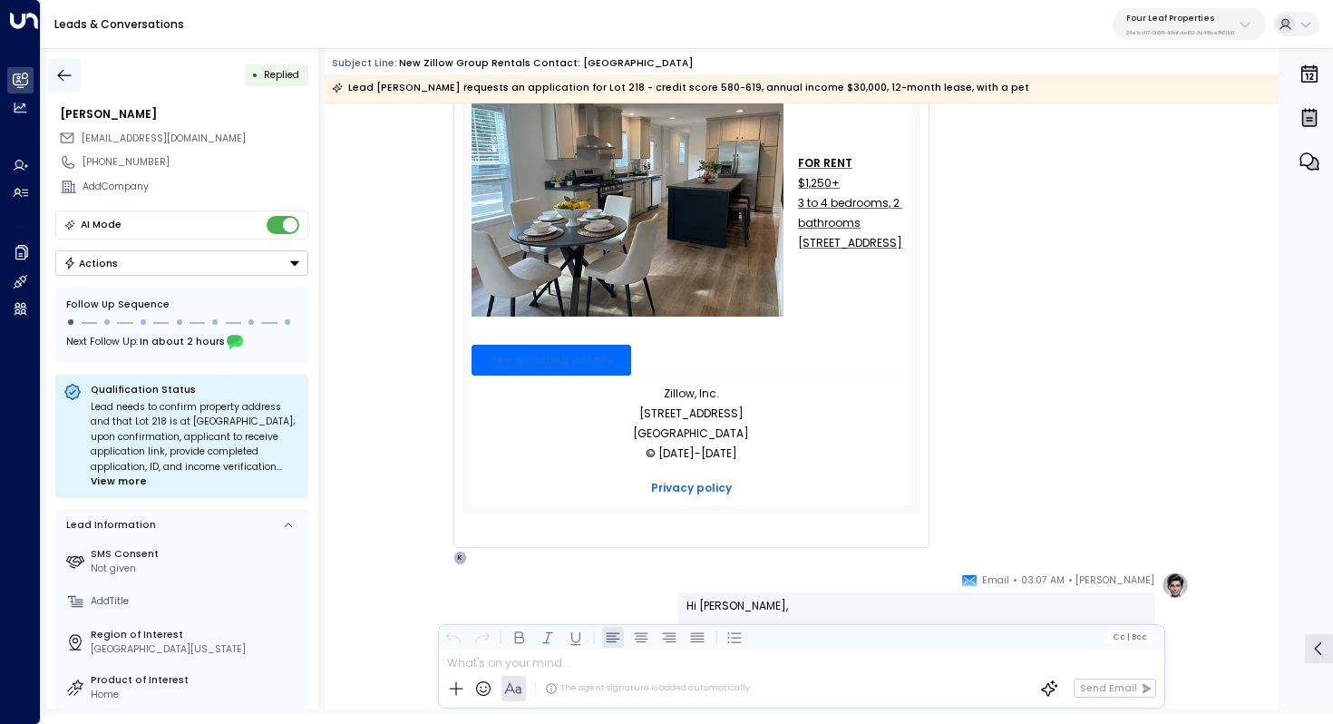
click at [59, 70] on icon "button" at bounding box center [64, 75] width 18 height 18
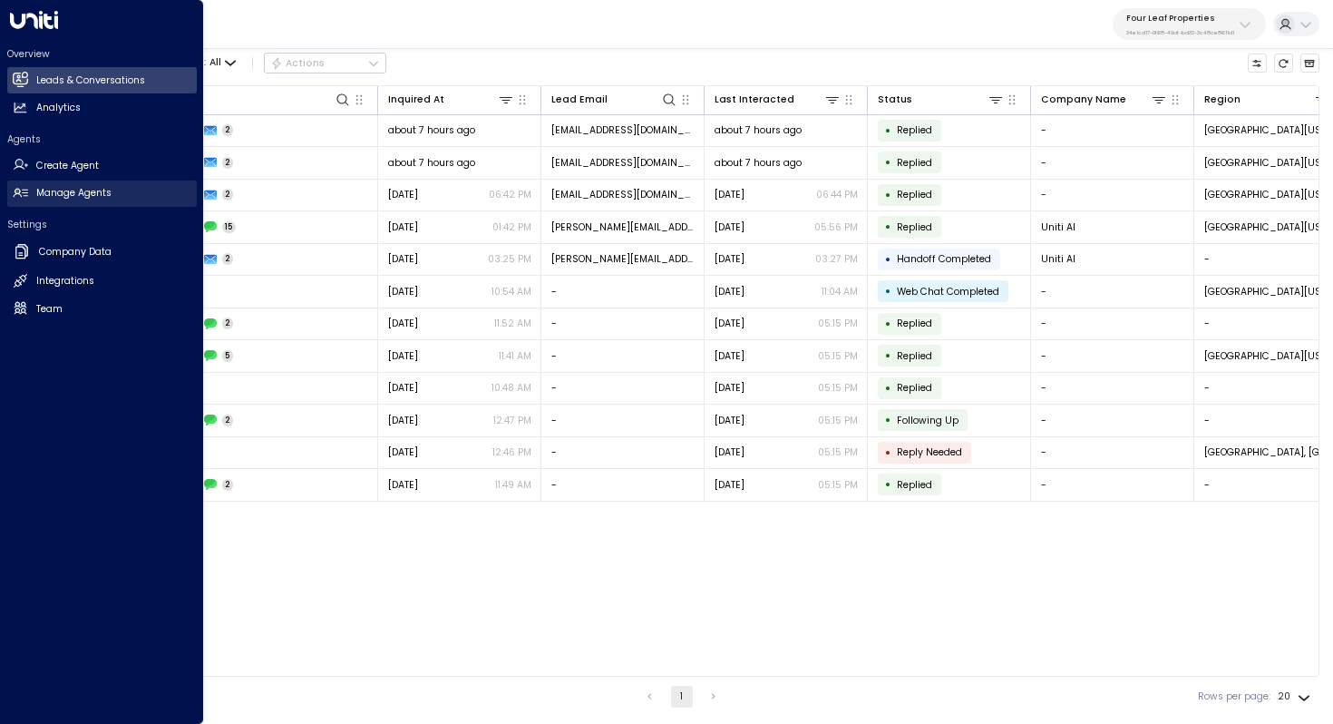
click at [75, 192] on h2 "Manage Agents" at bounding box center [73, 193] width 75 height 15
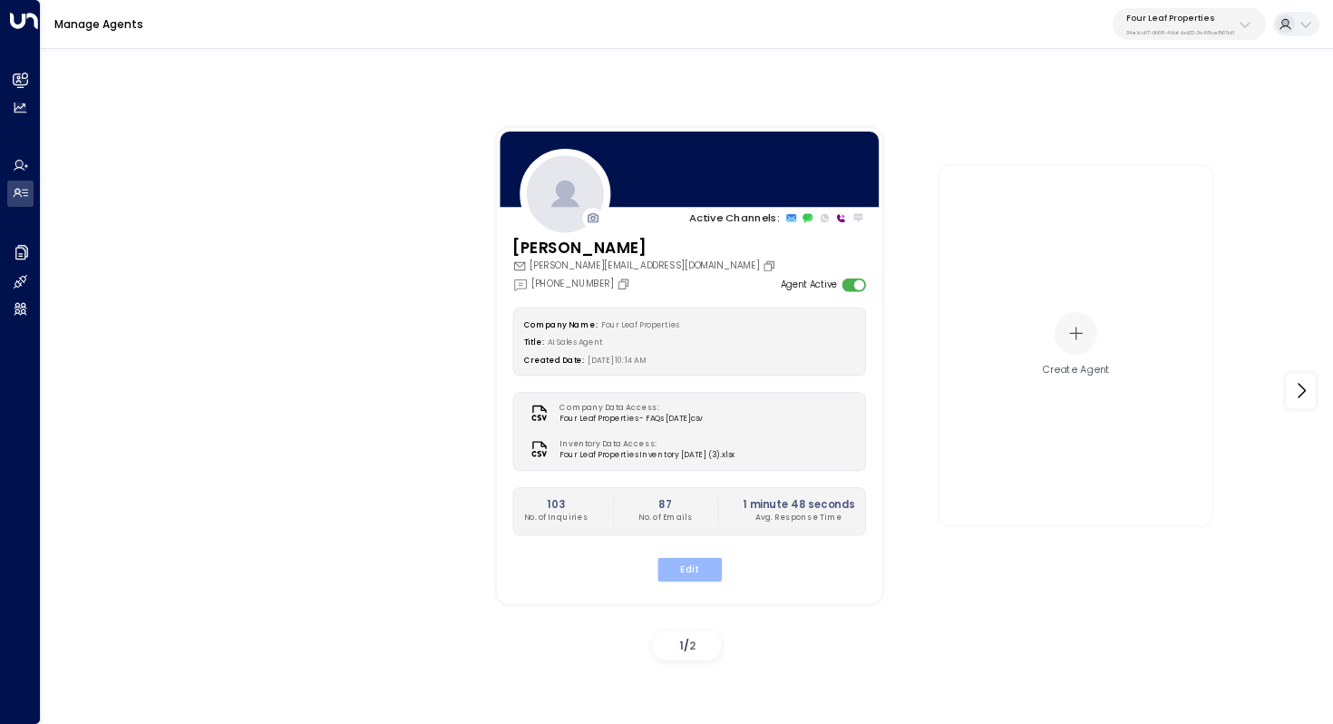
click at [688, 567] on button "Edit" at bounding box center [688, 569] width 64 height 24
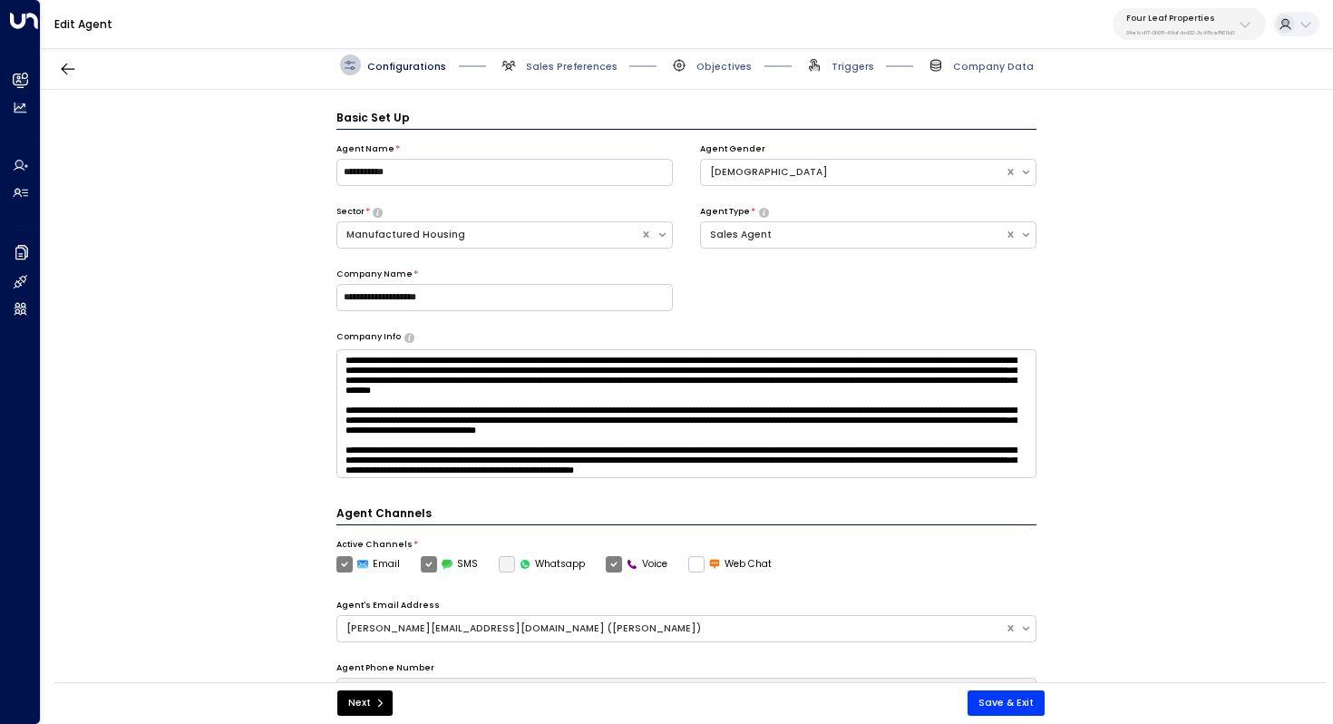
scroll to position [20, 0]
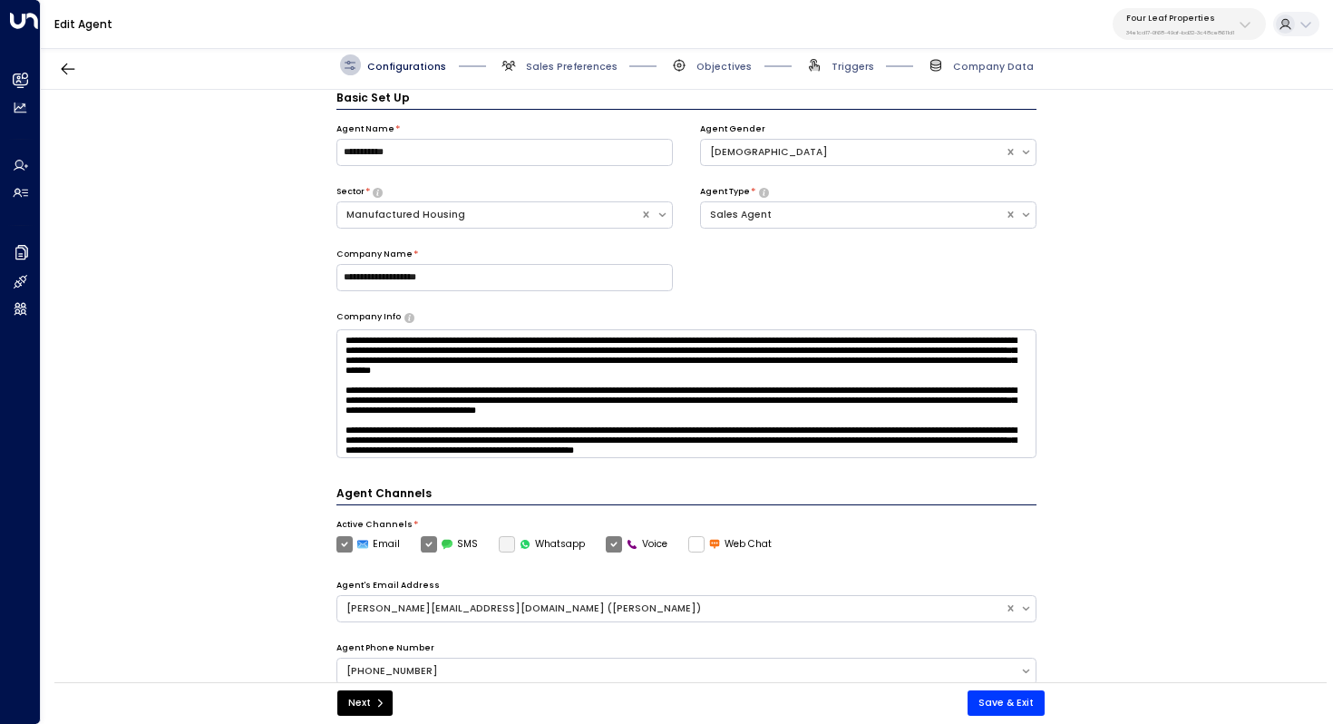
click at [549, 53] on div "Configurations Sales Preferences Objectives Triggers Company Data" at bounding box center [687, 65] width 1292 height 49
click at [564, 65] on span "Sales Preferences" at bounding box center [572, 67] width 92 height 14
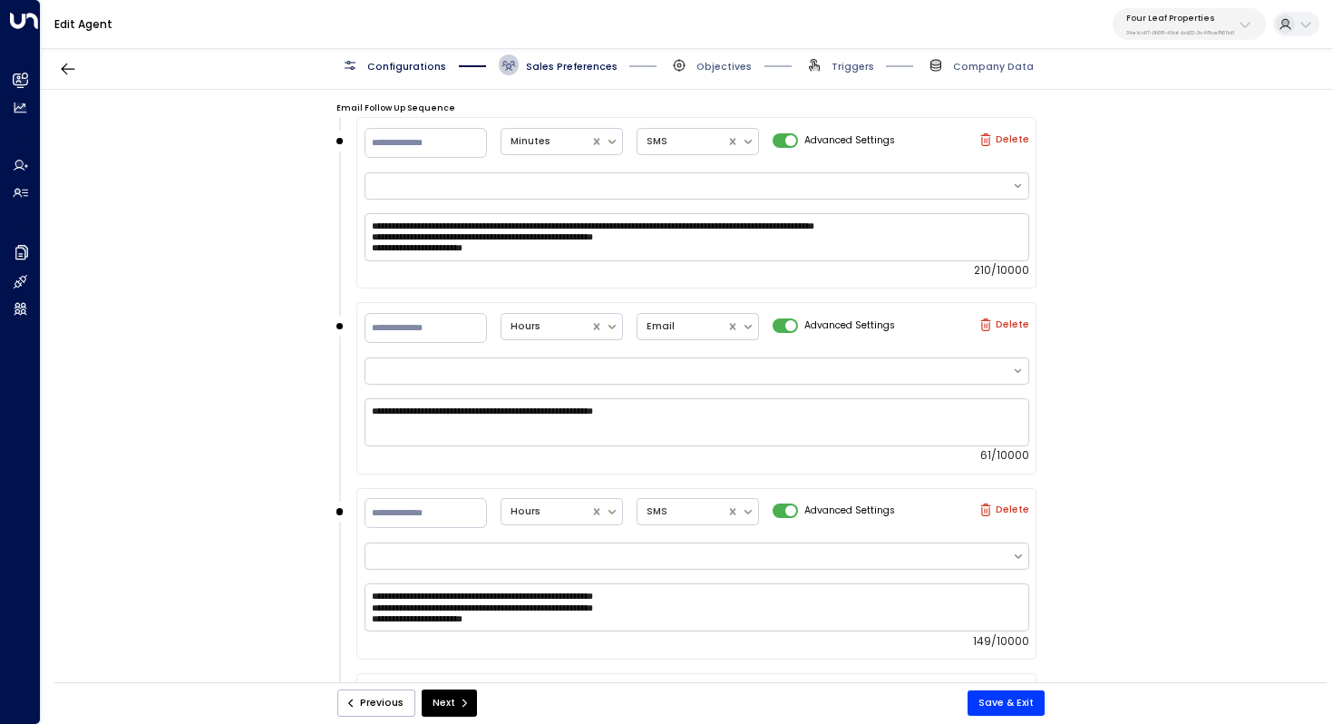
scroll to position [1497, 0]
click at [134, 225] on div "**********" at bounding box center [686, 390] width 1291 height 601
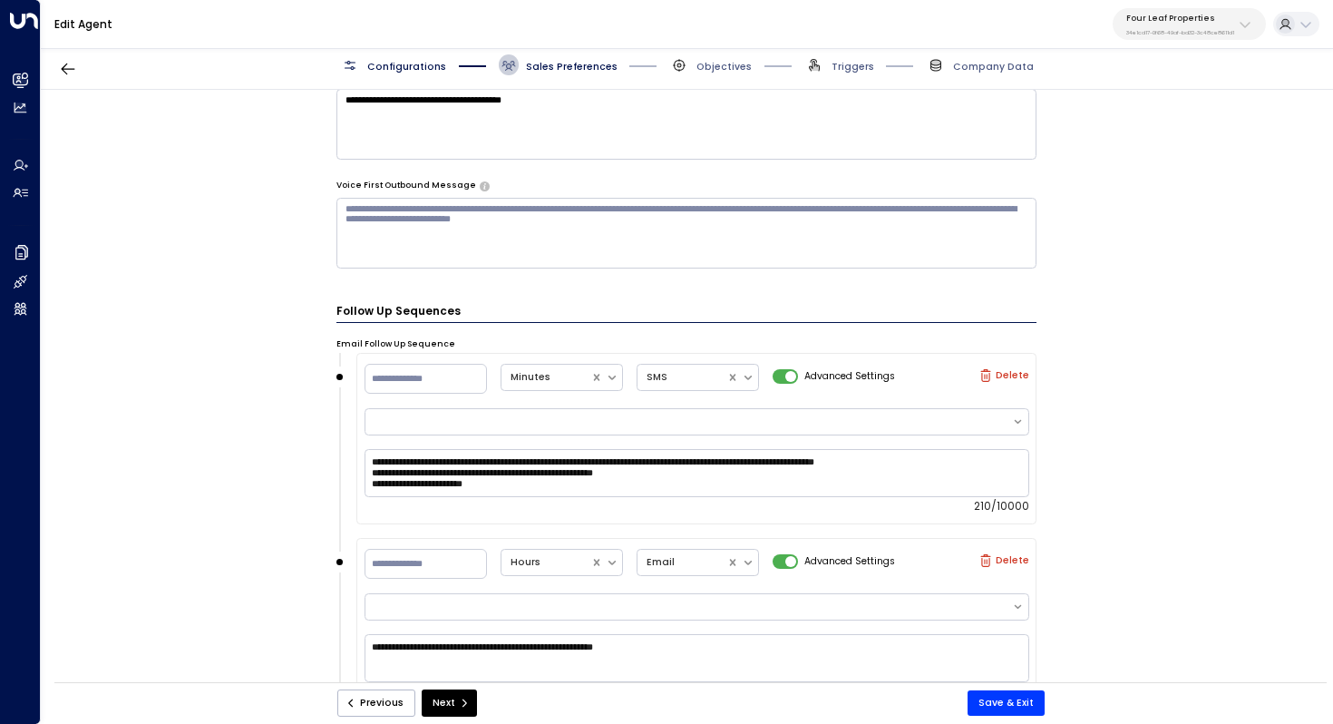
scroll to position [1267, 0]
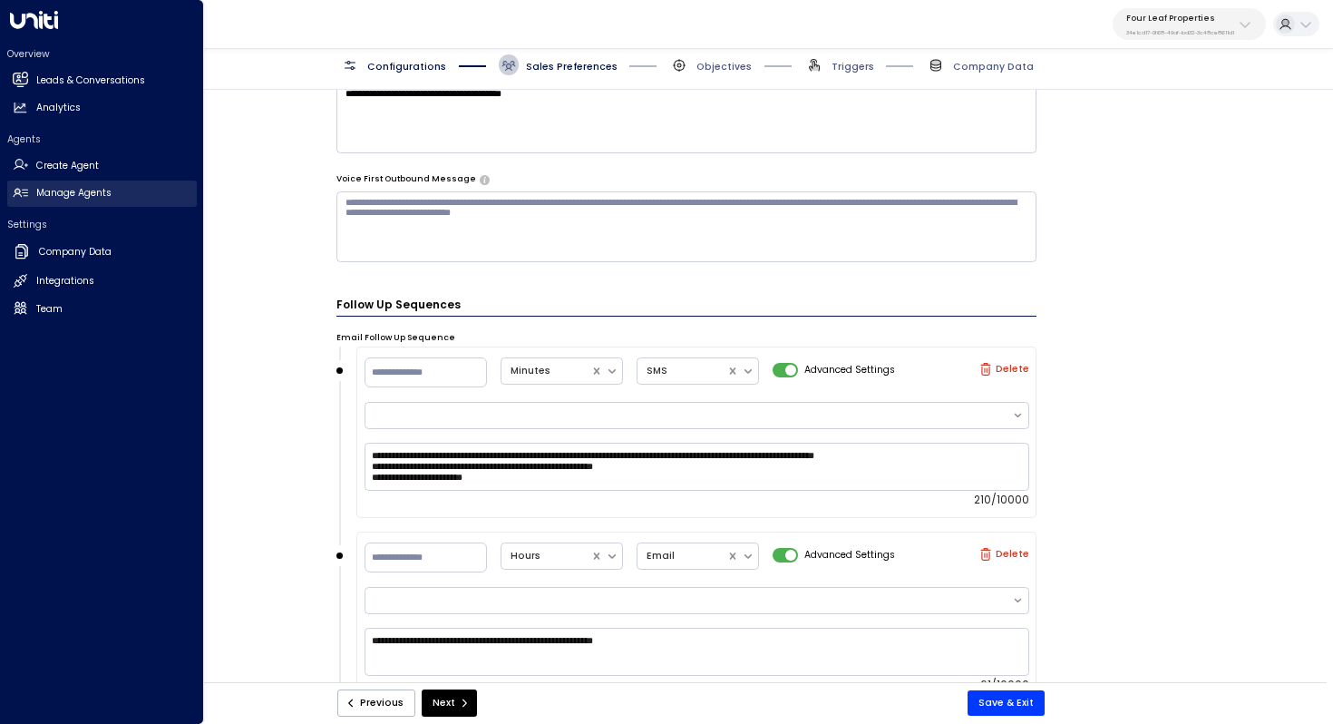
click at [64, 188] on h2 "Manage Agents" at bounding box center [73, 193] width 75 height 15
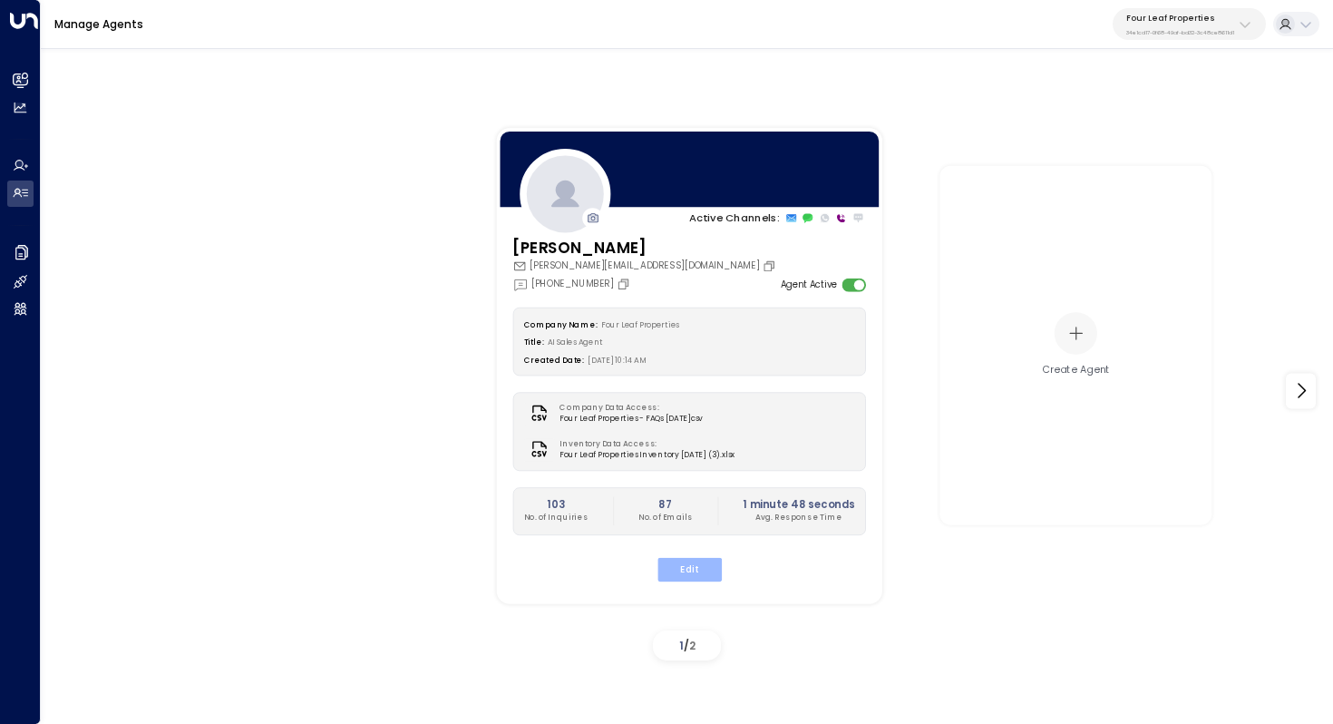
click at [702, 577] on button "Edit" at bounding box center [688, 569] width 64 height 24
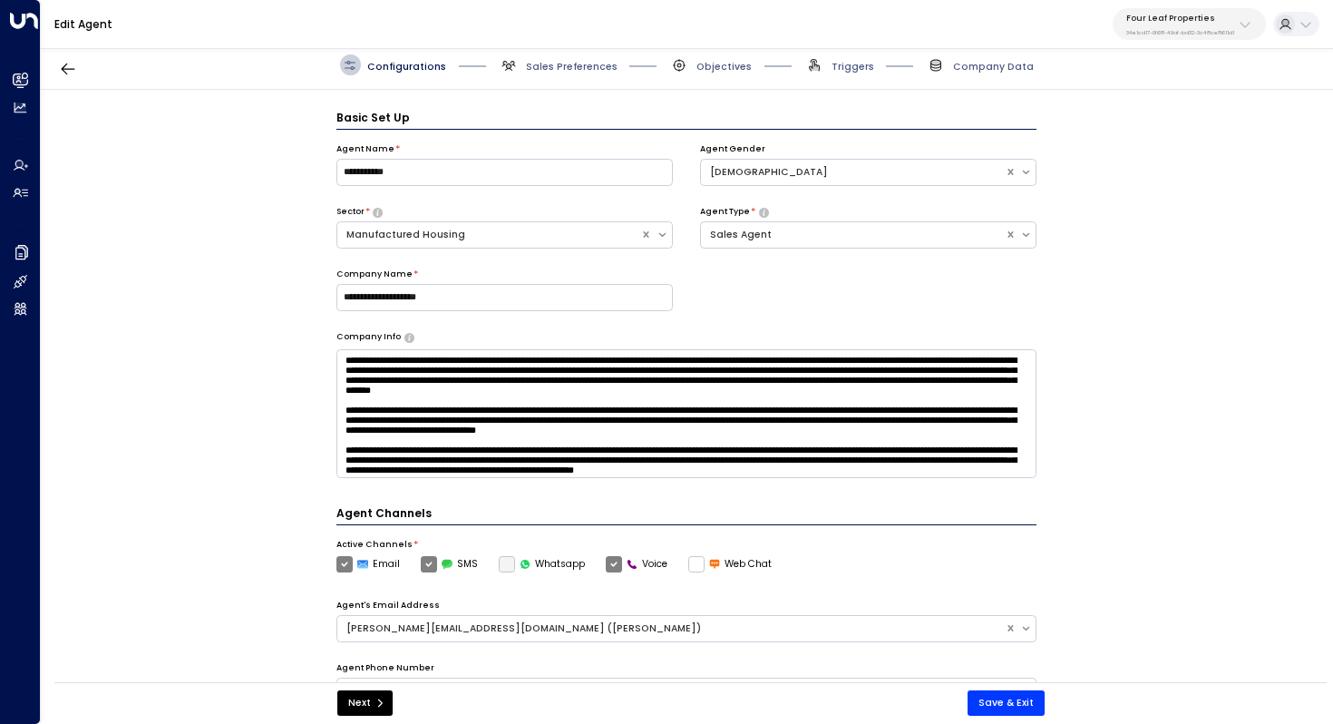
click at [590, 79] on div "Configurations Sales Preferences Objectives Triggers Company Data" at bounding box center [687, 65] width 1292 height 49
click at [569, 66] on span "Sales Preferences" at bounding box center [572, 67] width 92 height 14
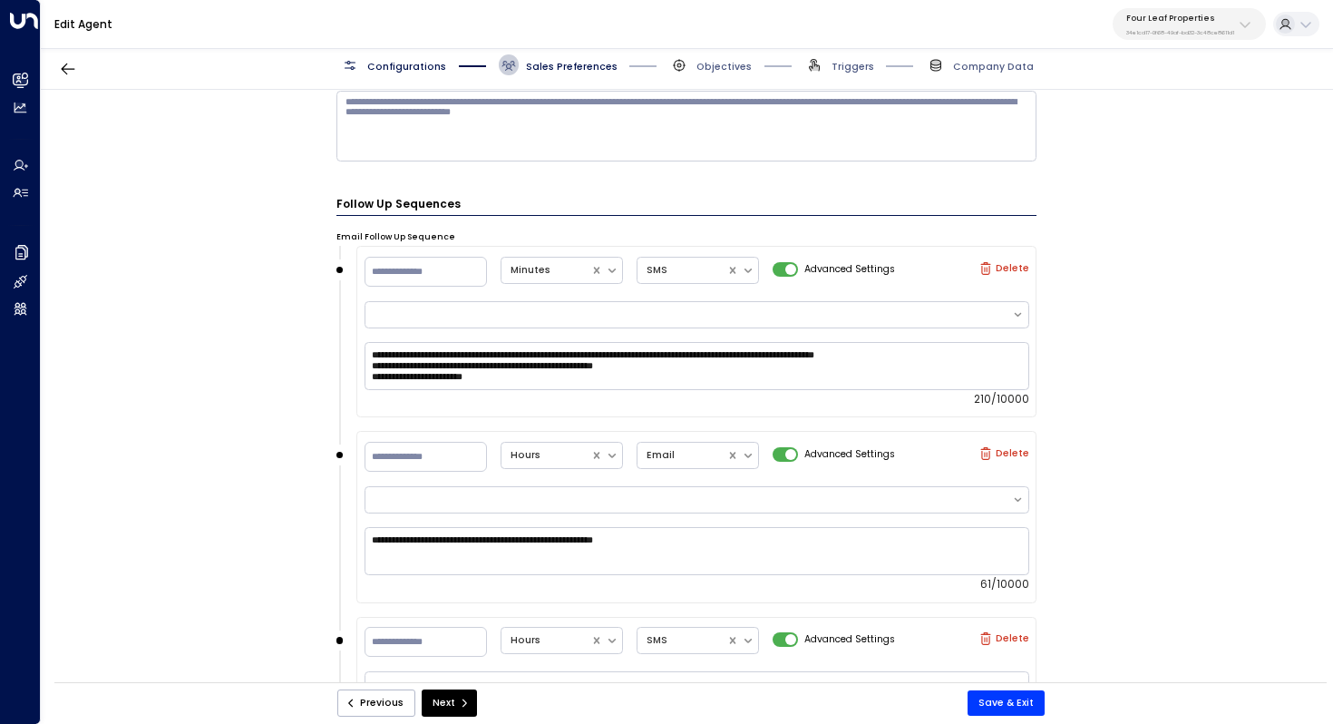
scroll to position [1366, 0]
click at [1175, 29] on p "34e1cd17-0f68-49af-bd32-3c48ce8611d1" at bounding box center [1180, 32] width 108 height 7
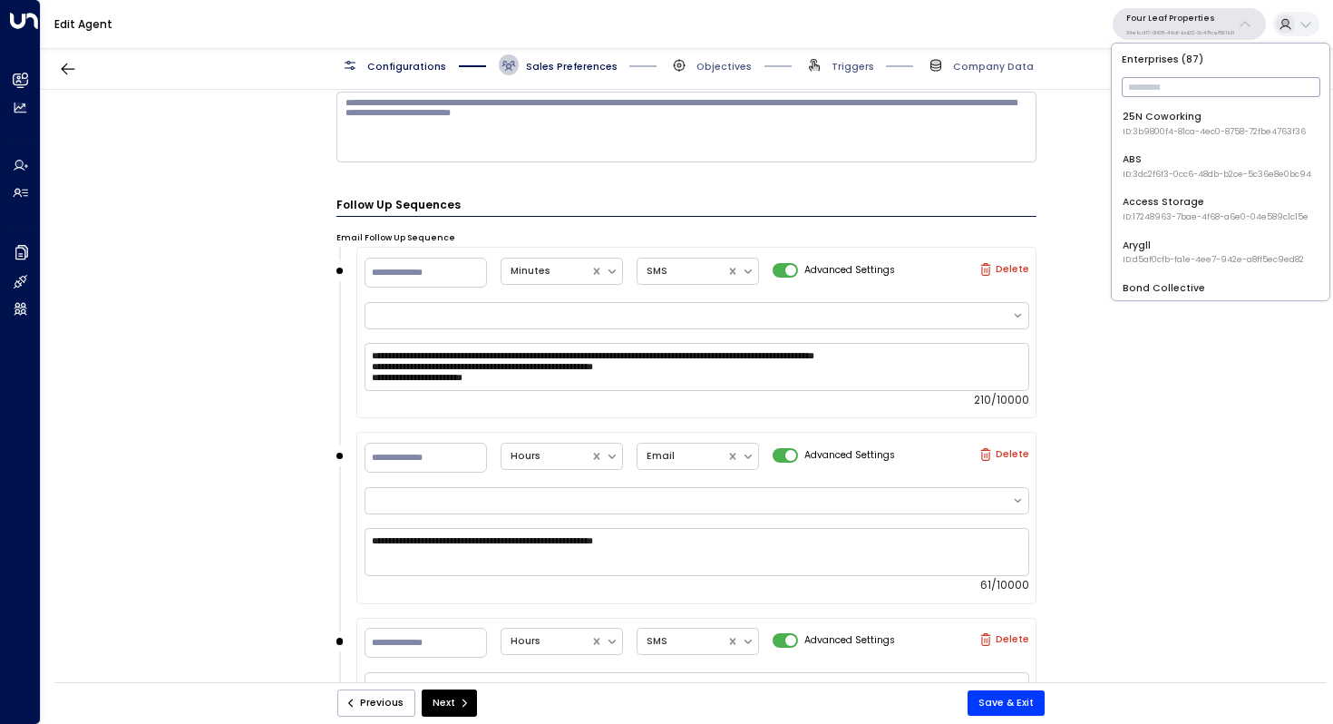
click at [1156, 83] on input "text" at bounding box center [1221, 87] width 199 height 29
type input "*******"
click at [1164, 118] on div "U Store It ID: 58c4b32c-92b1-4356-be9b-1247e2c02228" at bounding box center [1216, 124] width 187 height 28
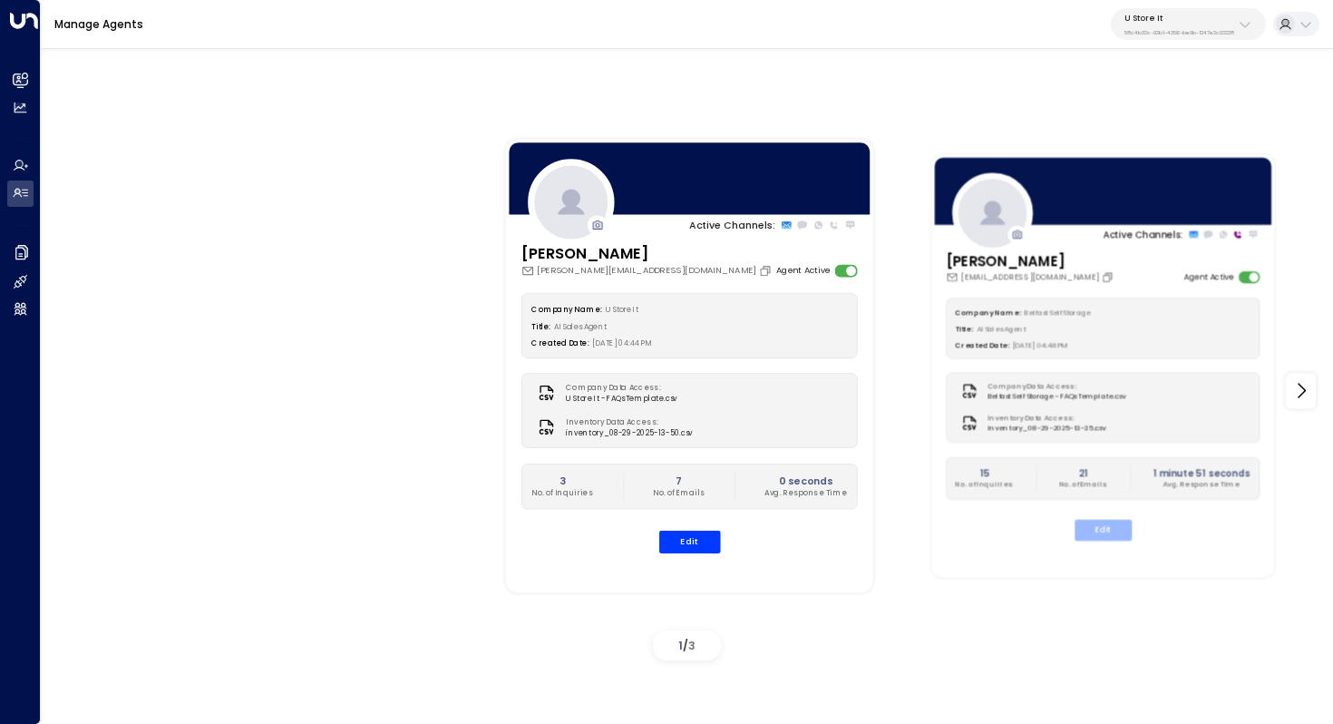
click at [1104, 530] on button "Edit" at bounding box center [1102, 530] width 57 height 21
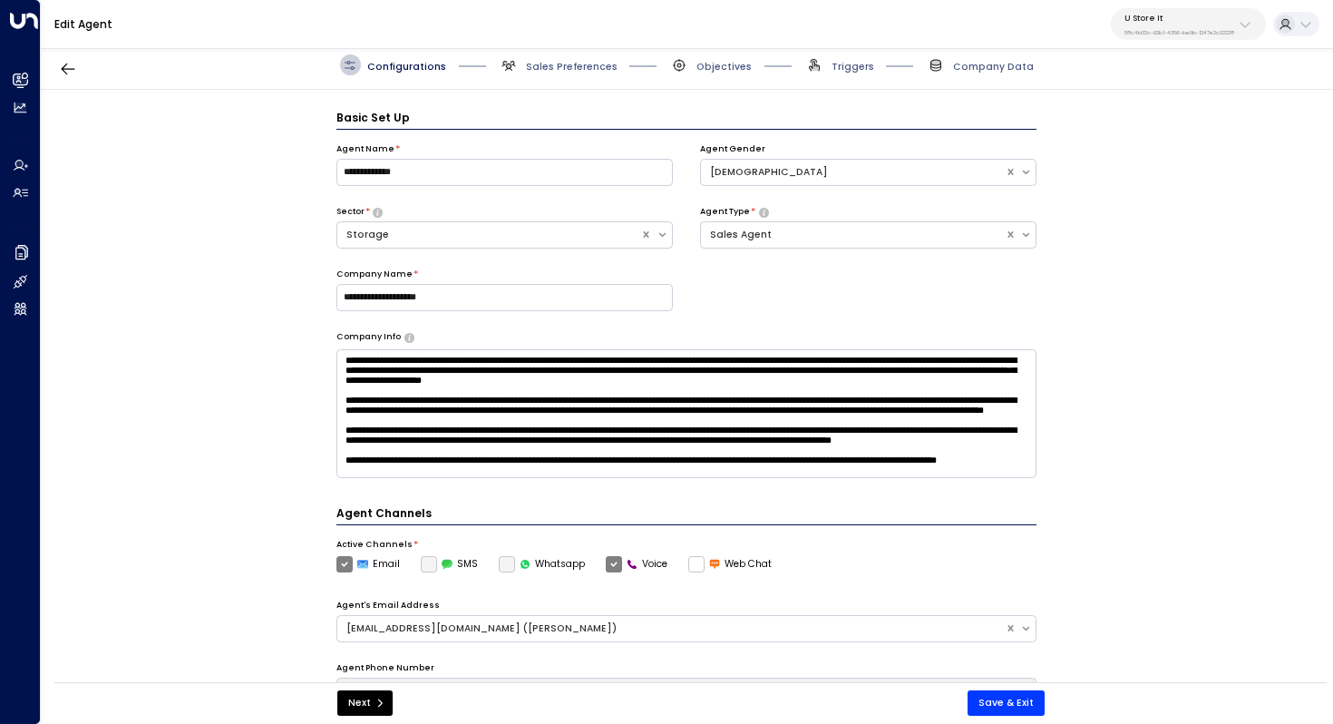
scroll to position [20, 0]
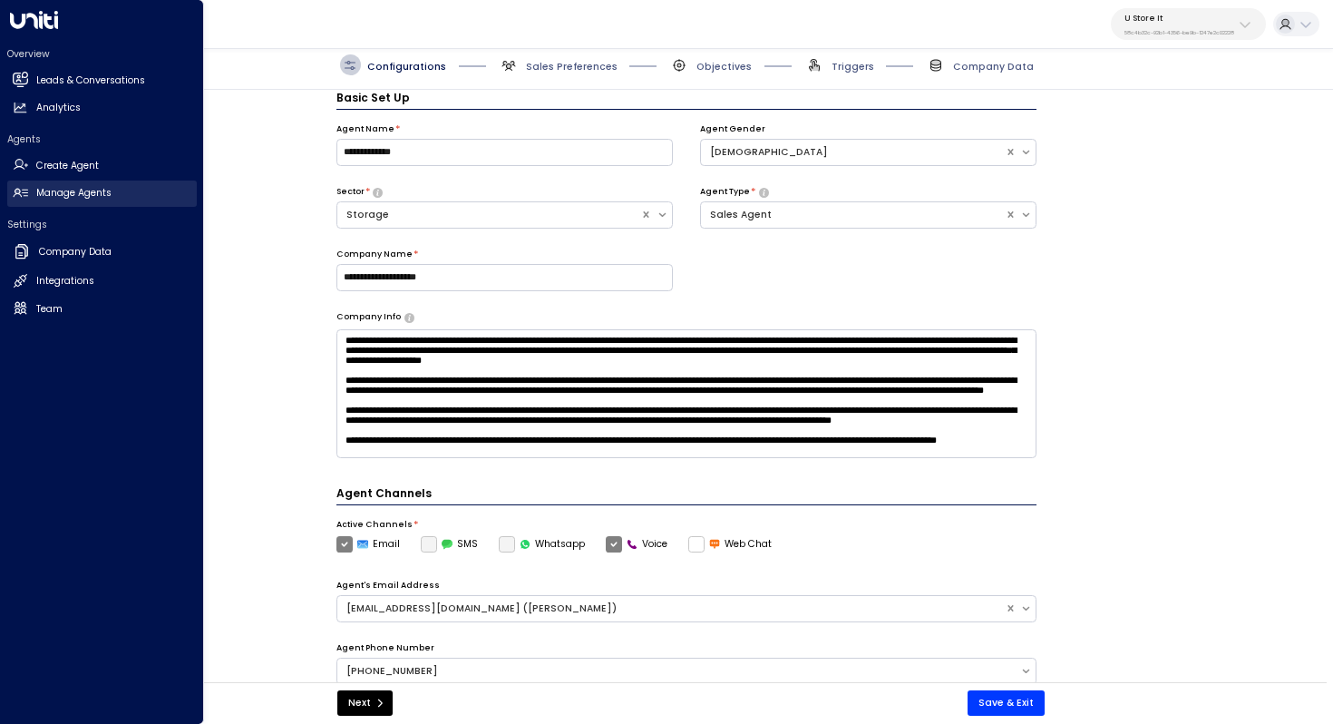
click at [85, 199] on h2 "Manage Agents" at bounding box center [73, 193] width 75 height 15
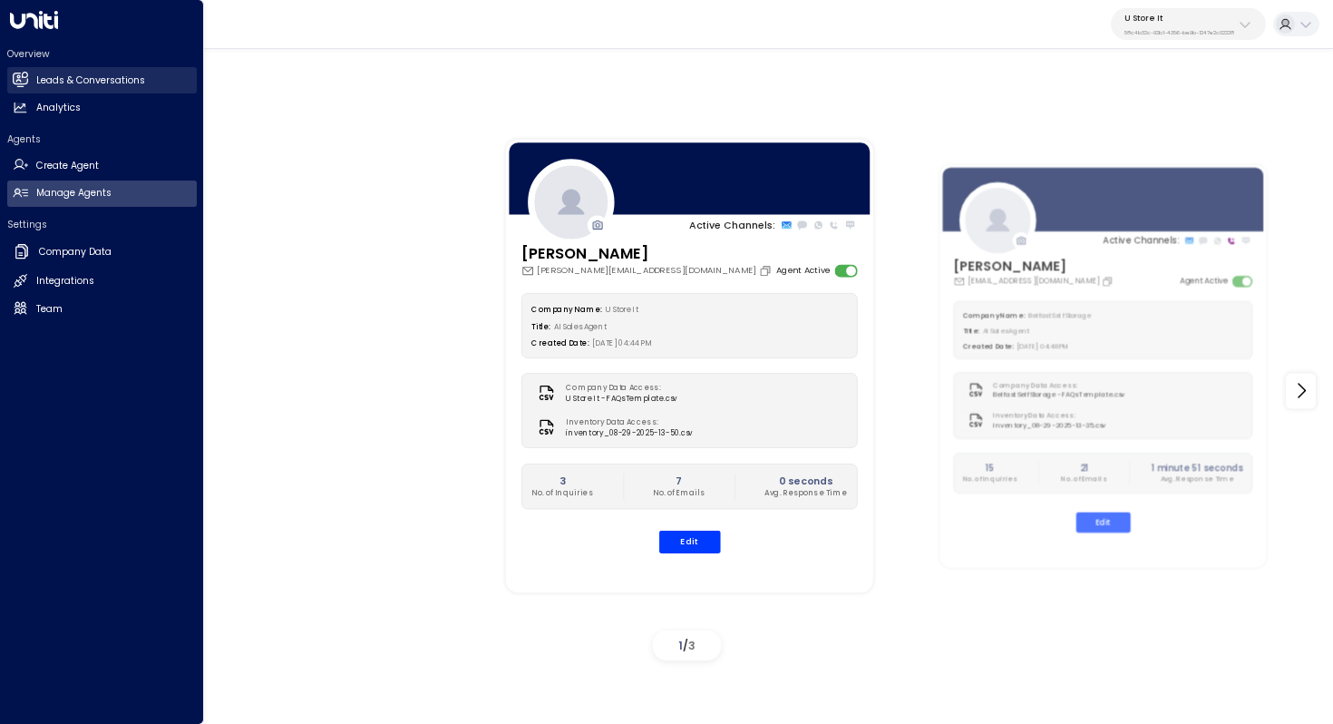
click at [55, 77] on h2 "Leads & Conversations" at bounding box center [90, 80] width 109 height 15
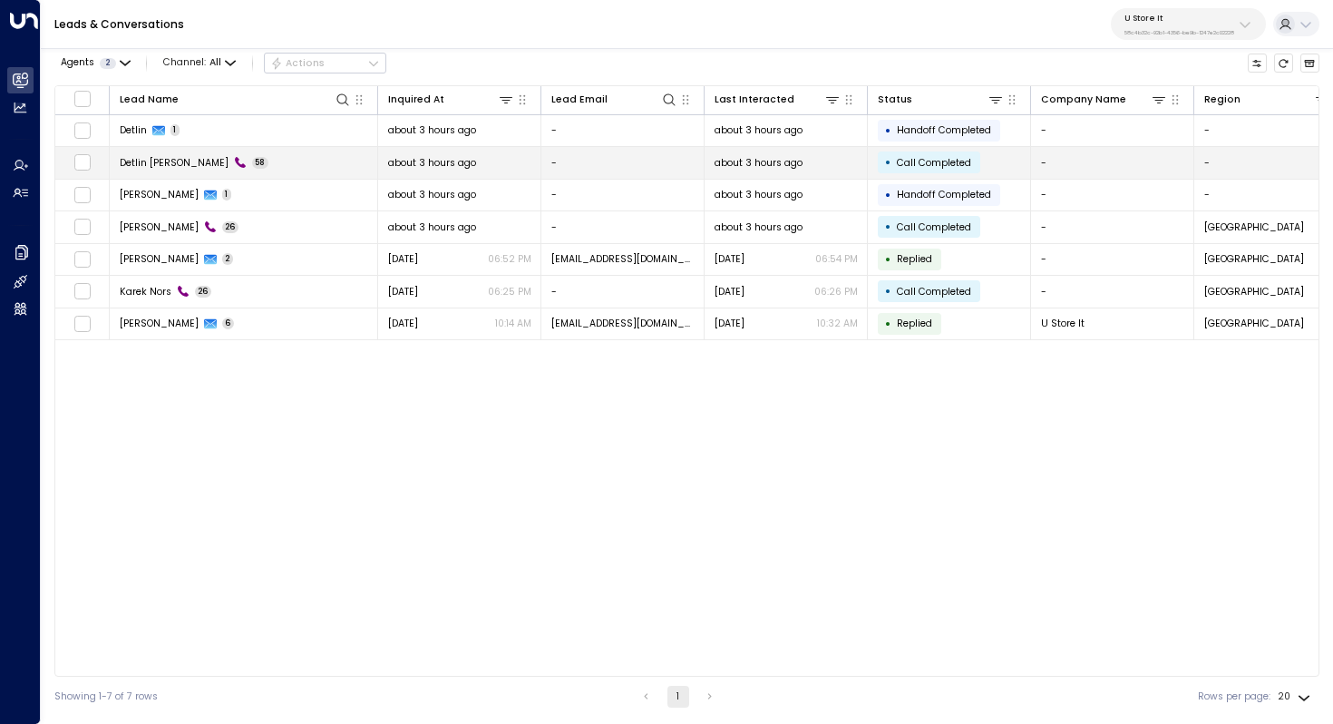
click at [241, 163] on td "Detlin [PERSON_NAME] 58" at bounding box center [244, 163] width 268 height 32
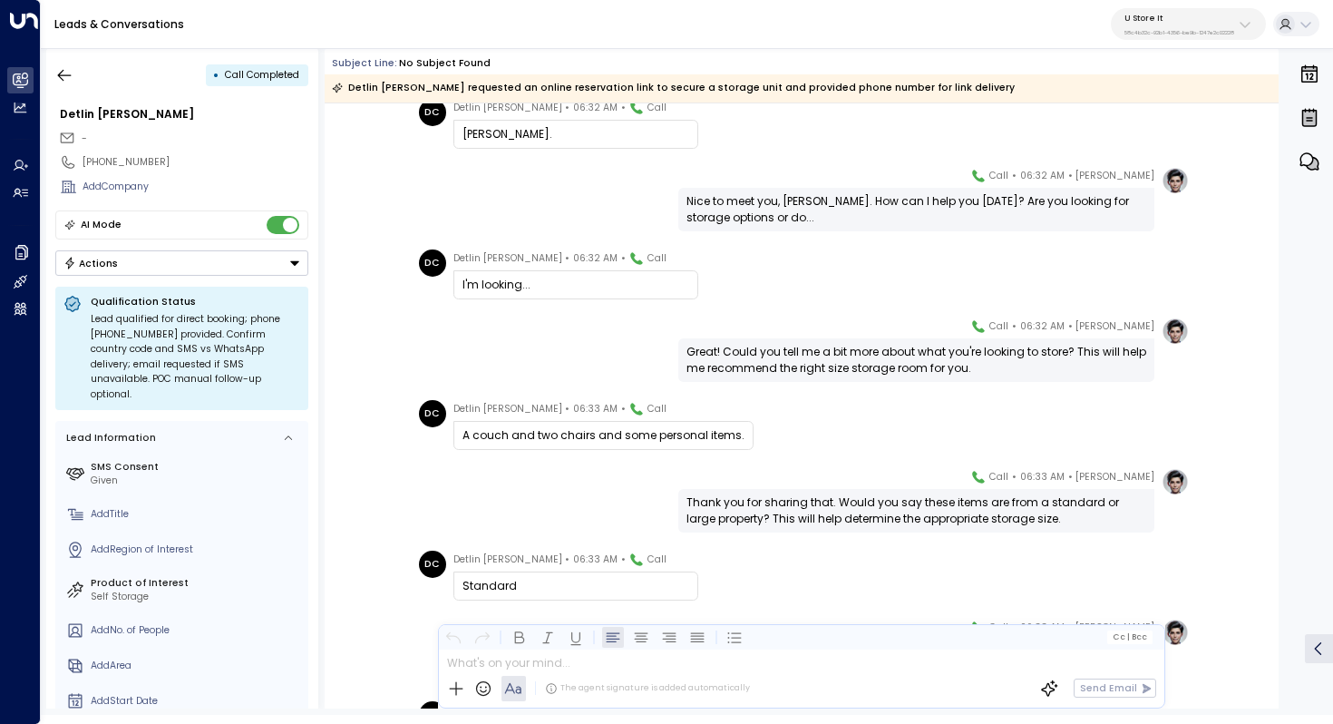
scroll to position [140, 0]
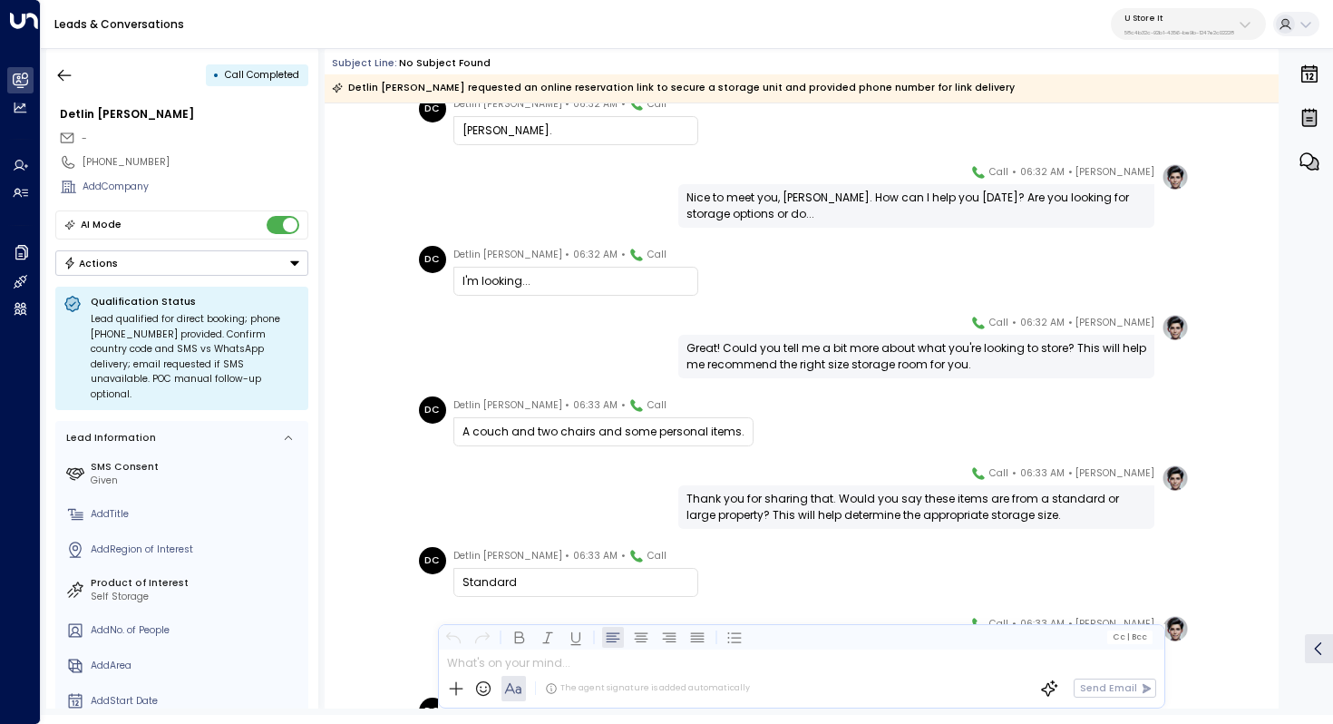
click at [860, 352] on div "Great! Could you tell me a bit more about what you're looking to store? This wi…" at bounding box center [916, 356] width 460 height 33
click at [871, 359] on div "Great! Could you tell me a bit more about what you're looking to store? This wi…" at bounding box center [916, 356] width 460 height 33
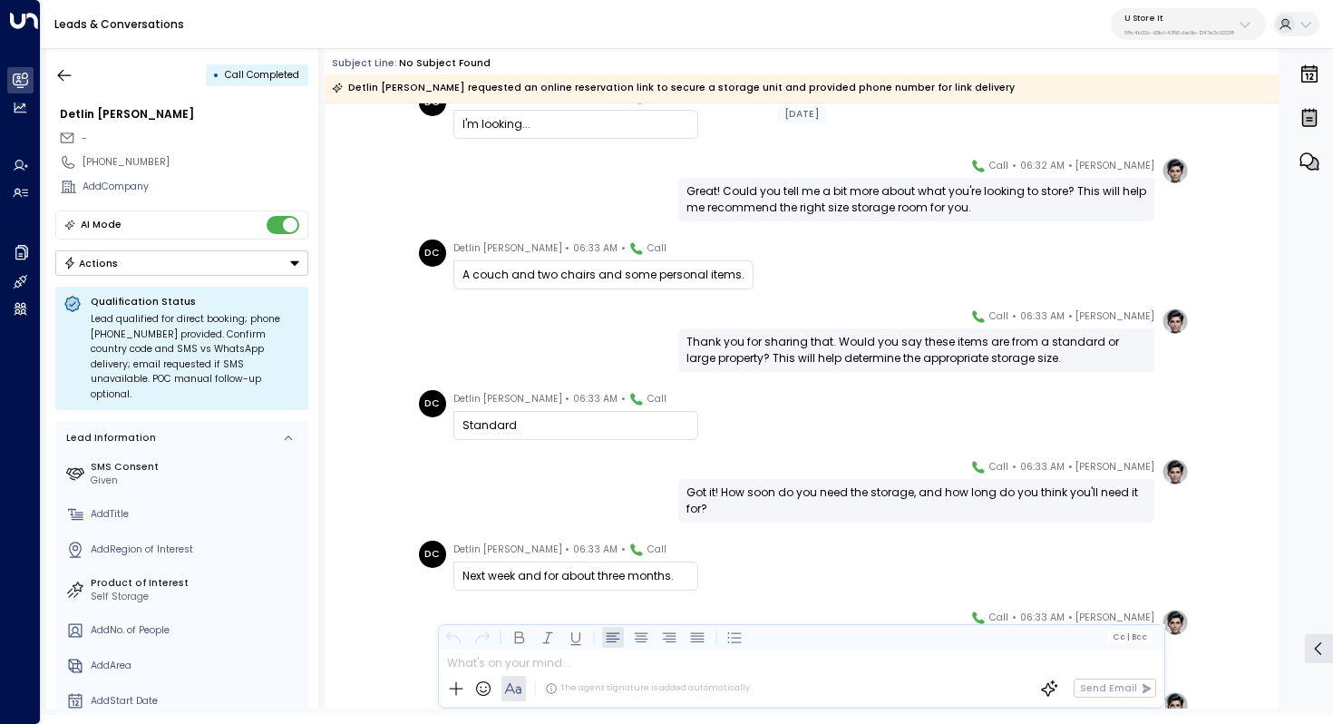
scroll to position [301, 0]
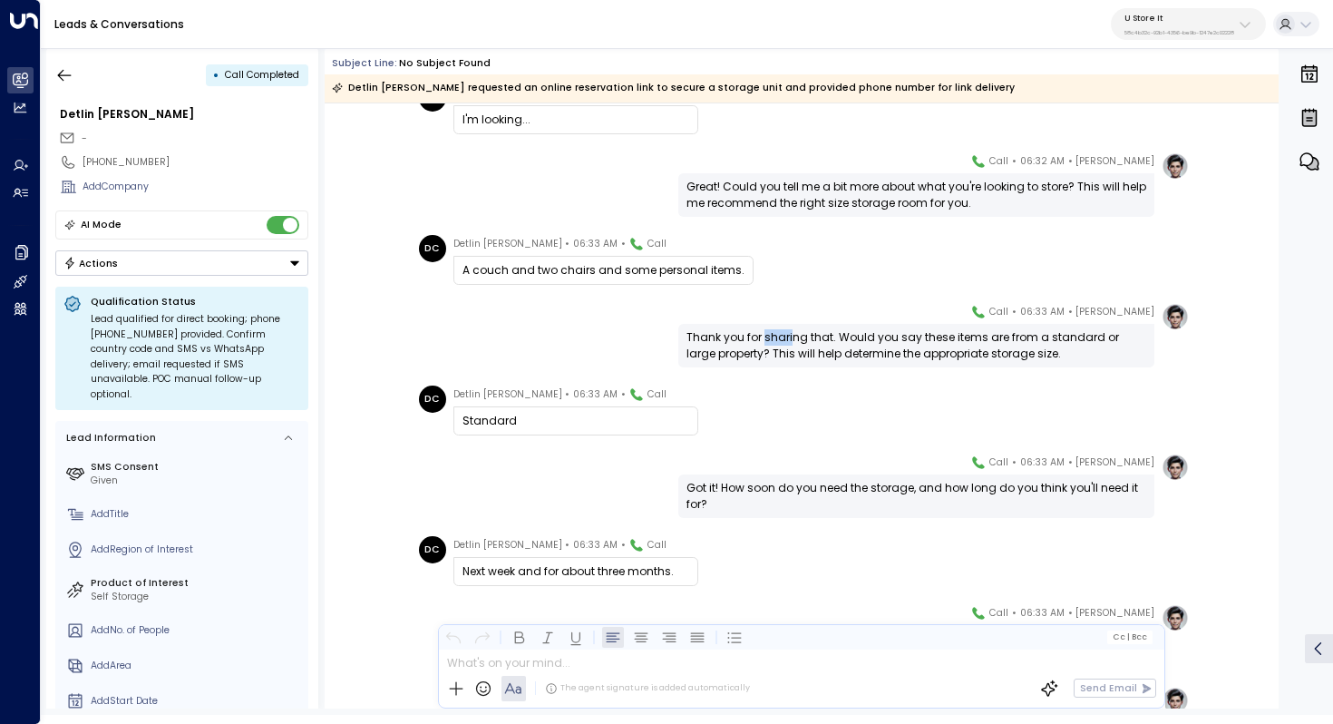
drag, startPoint x: 760, startPoint y: 343, endPoint x: 791, endPoint y: 343, distance: 30.8
click at [788, 343] on div "Thank you for sharing that. Would you say these items are from a standard or la…" at bounding box center [916, 345] width 460 height 33
click at [791, 343] on div "Thank you for sharing that. Would you say these items are from a standard or la…" at bounding box center [916, 345] width 460 height 33
click at [838, 345] on div "Thank you for sharing that. Would you say these items are from a standard or la…" at bounding box center [916, 345] width 460 height 33
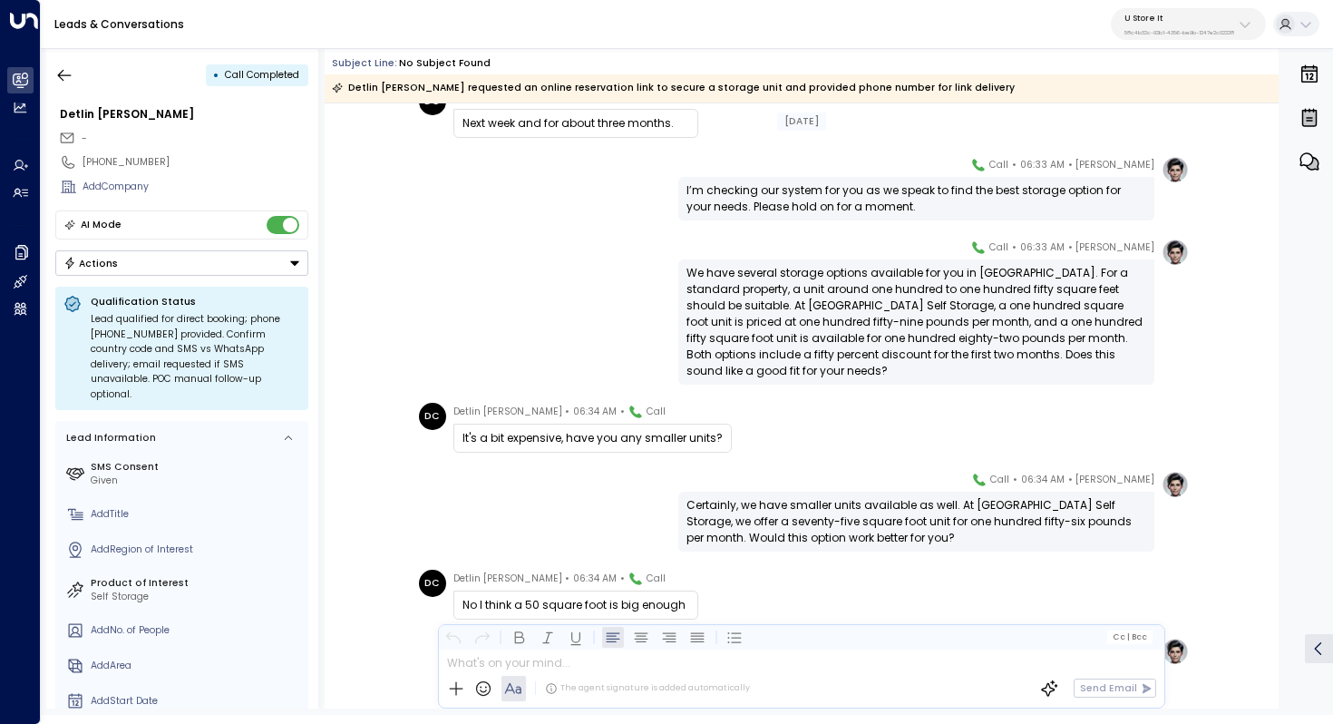
scroll to position [754, 0]
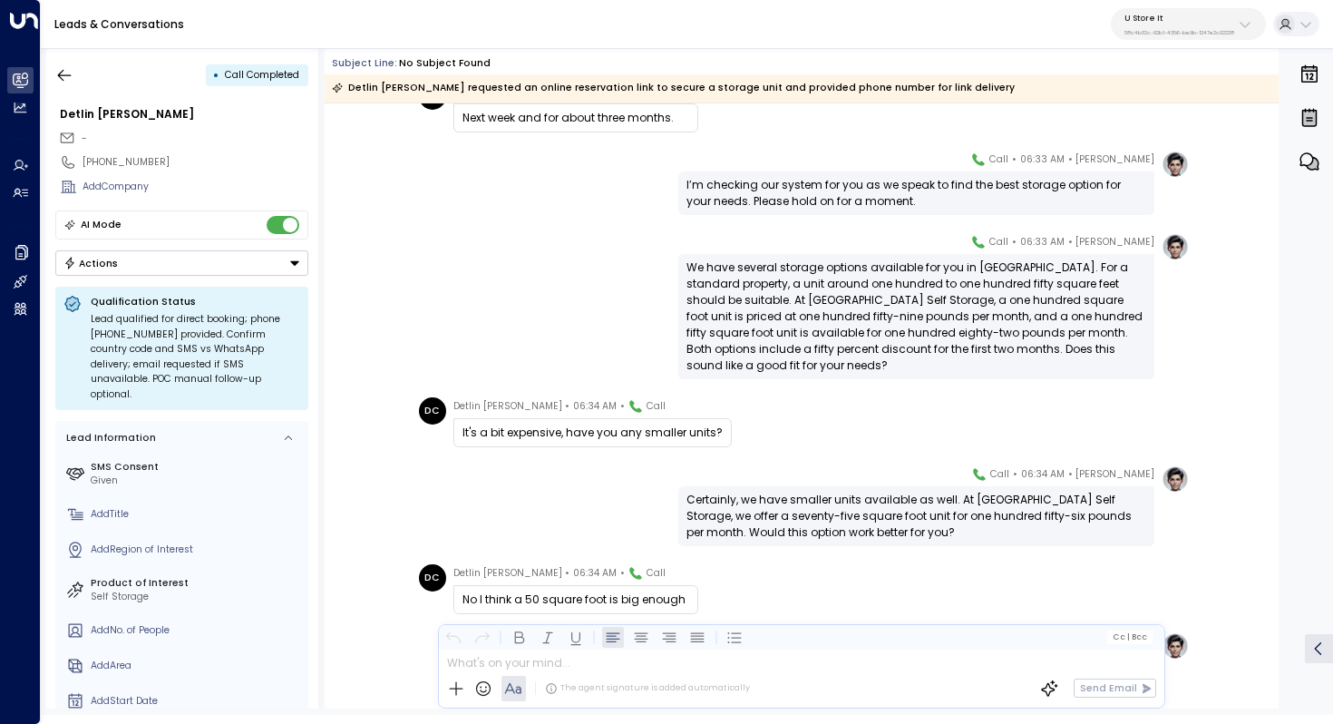
click at [910, 275] on div "We have several storage options available for you in [GEOGRAPHIC_DATA]. For a s…" at bounding box center [916, 316] width 460 height 114
drag, startPoint x: 926, startPoint y: 269, endPoint x: 926, endPoint y: 281, distance: 11.8
click at [926, 281] on div "We have several storage options available for you in [GEOGRAPHIC_DATA]. For a s…" at bounding box center [916, 316] width 460 height 114
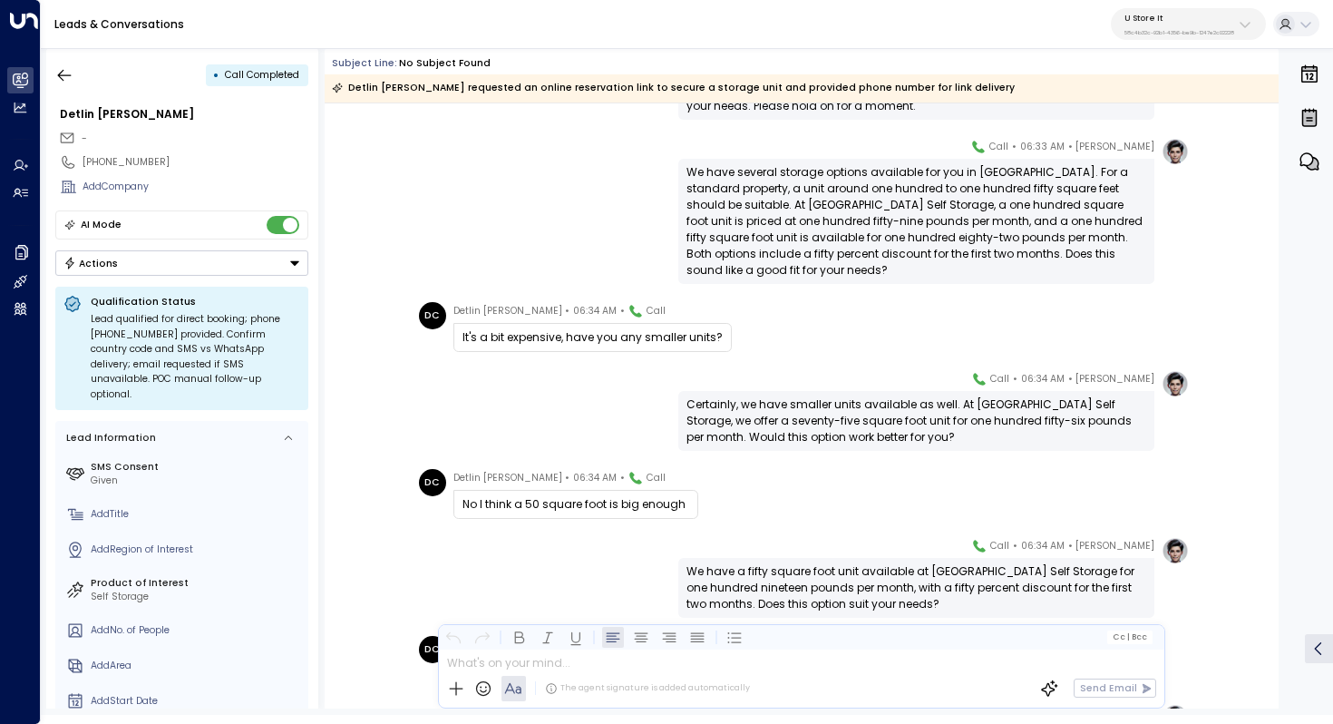
scroll to position [906, 0]
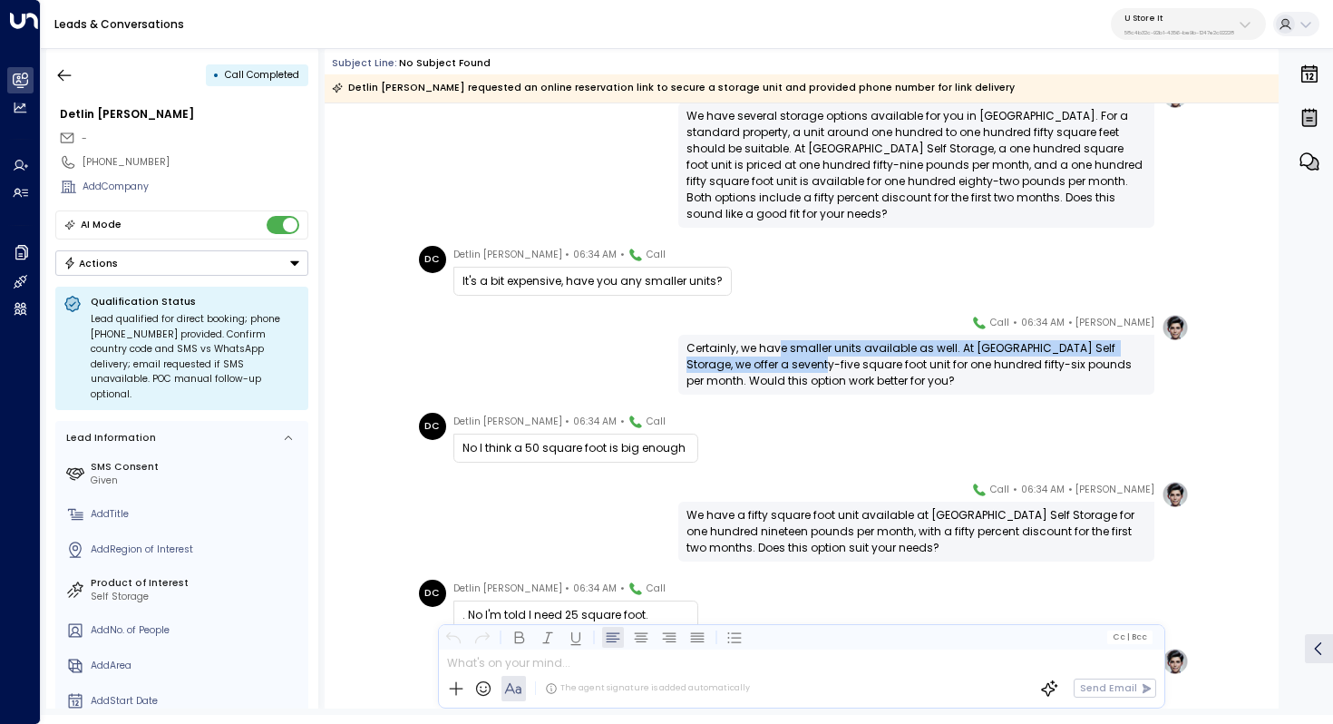
click at [776, 360] on div "Certainly, we have smaller units available as well. At [GEOGRAPHIC_DATA] Self S…" at bounding box center [916, 364] width 460 height 49
click at [776, 361] on div "Certainly, we have smaller units available as well. At [GEOGRAPHIC_DATA] Self S…" at bounding box center [916, 364] width 460 height 49
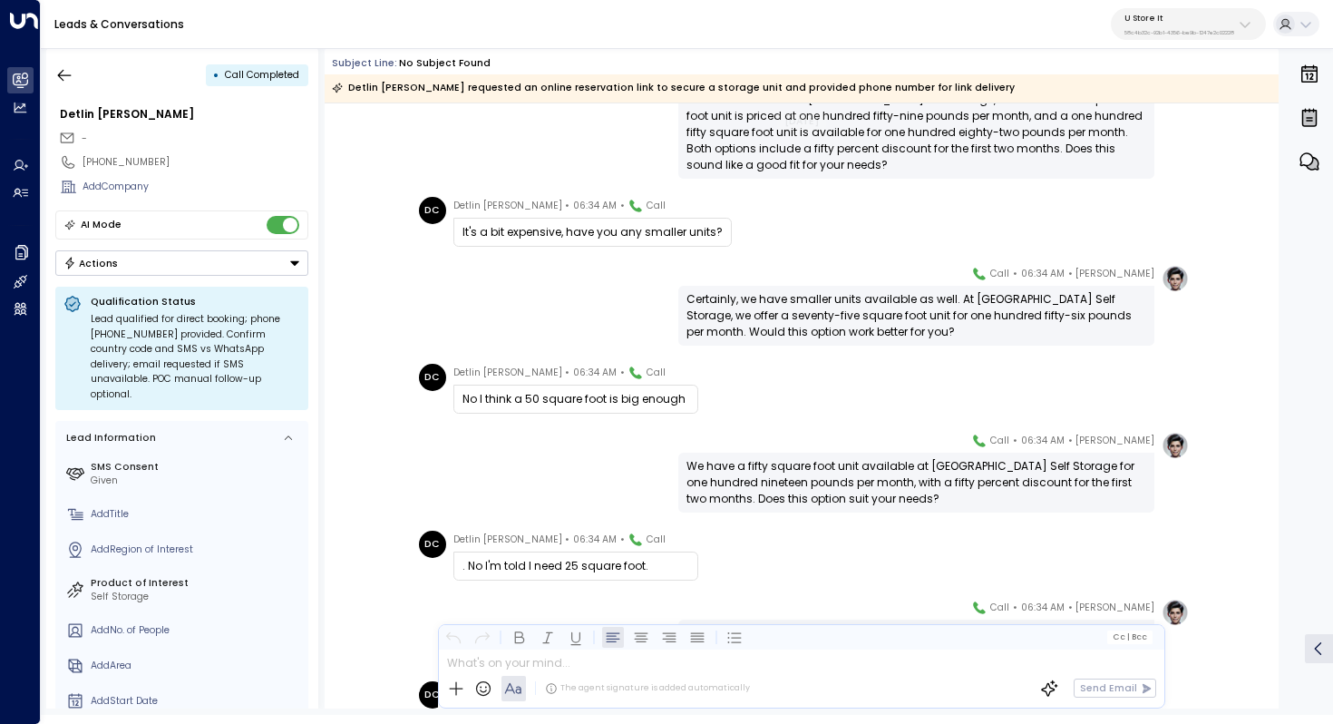
scroll to position [958, 0]
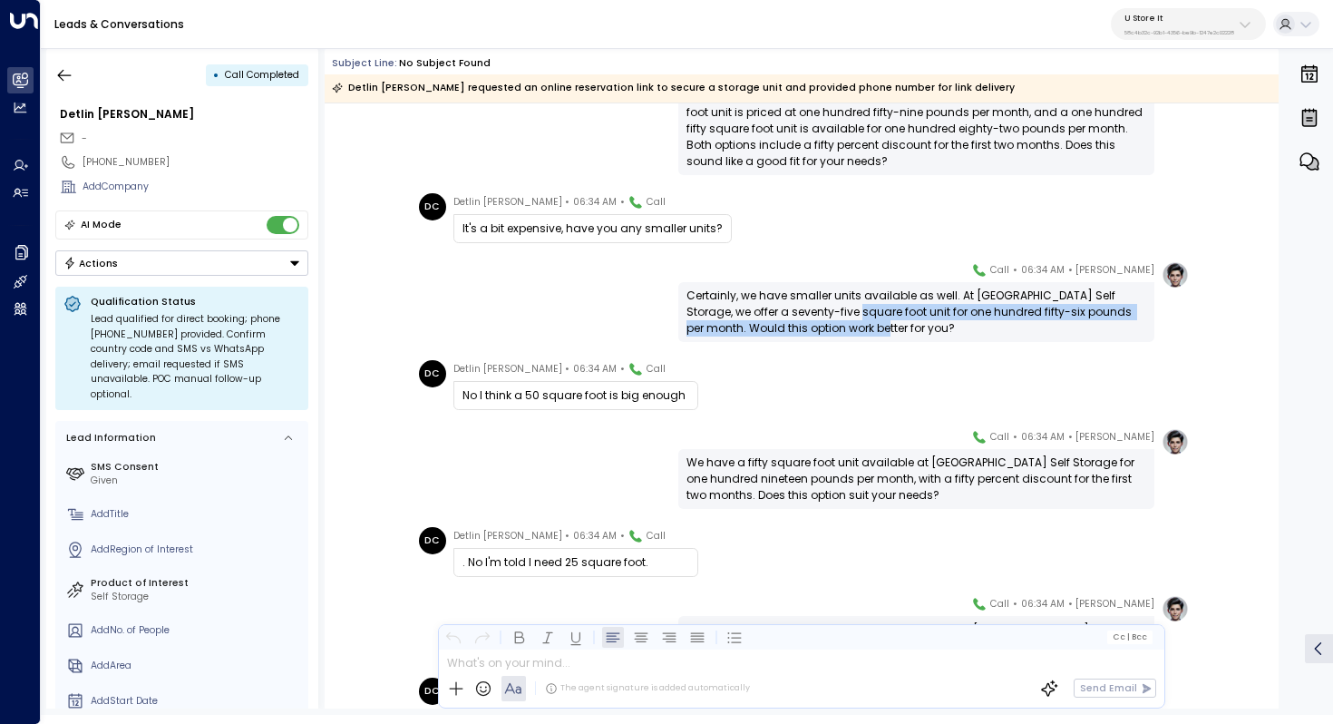
click at [813, 325] on div "Certainly, we have smaller units available as well. At [GEOGRAPHIC_DATA] Self S…" at bounding box center [916, 311] width 460 height 49
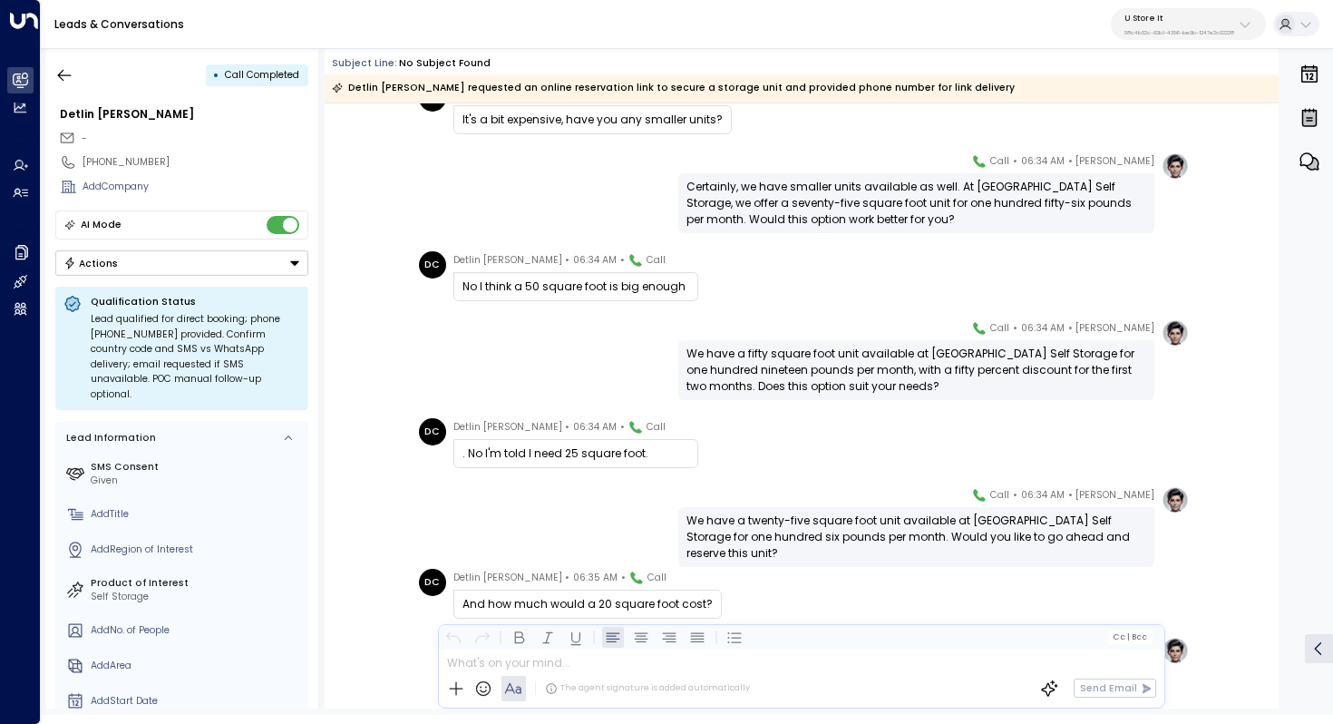
drag, startPoint x: 734, startPoint y: 346, endPoint x: 751, endPoint y: 346, distance: 17.2
click at [750, 346] on div "We have a fifty square foot unit available at [GEOGRAPHIC_DATA] Self Storage fo…" at bounding box center [916, 369] width 460 height 49
click at [751, 346] on div "We have a fifty square foot unit available at [GEOGRAPHIC_DATA] Self Storage fo…" at bounding box center [916, 369] width 460 height 49
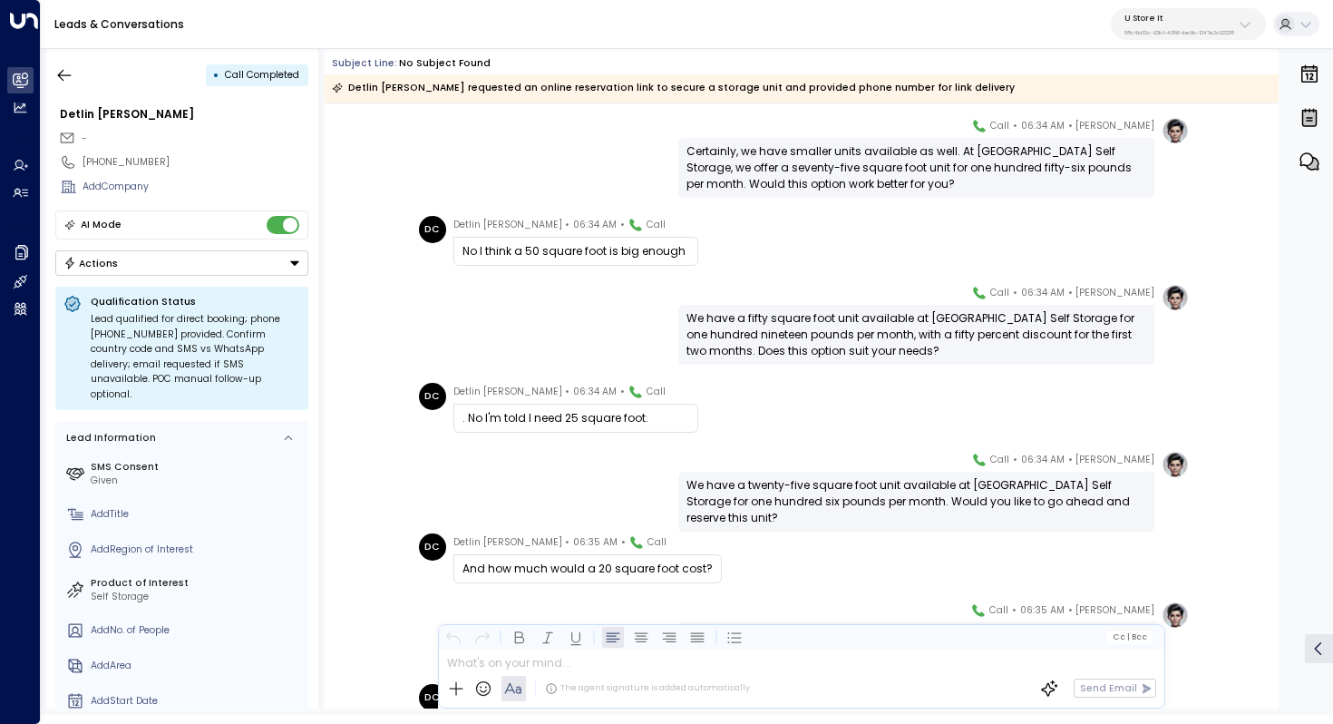
scroll to position [1143, 0]
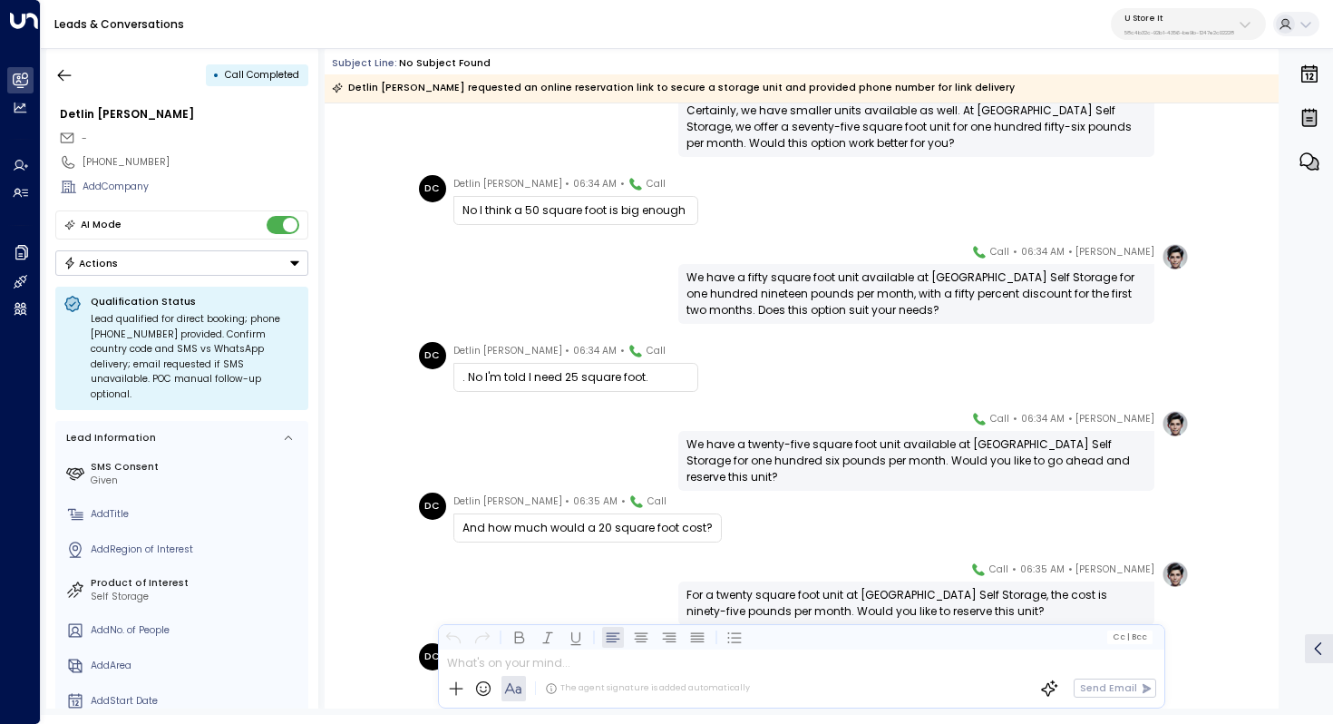
drag, startPoint x: 843, startPoint y: 290, endPoint x: 843, endPoint y: 302, distance: 11.8
click at [843, 302] on div "We have a fifty square foot unit available at [GEOGRAPHIC_DATA] Self Storage fo…" at bounding box center [916, 293] width 460 height 49
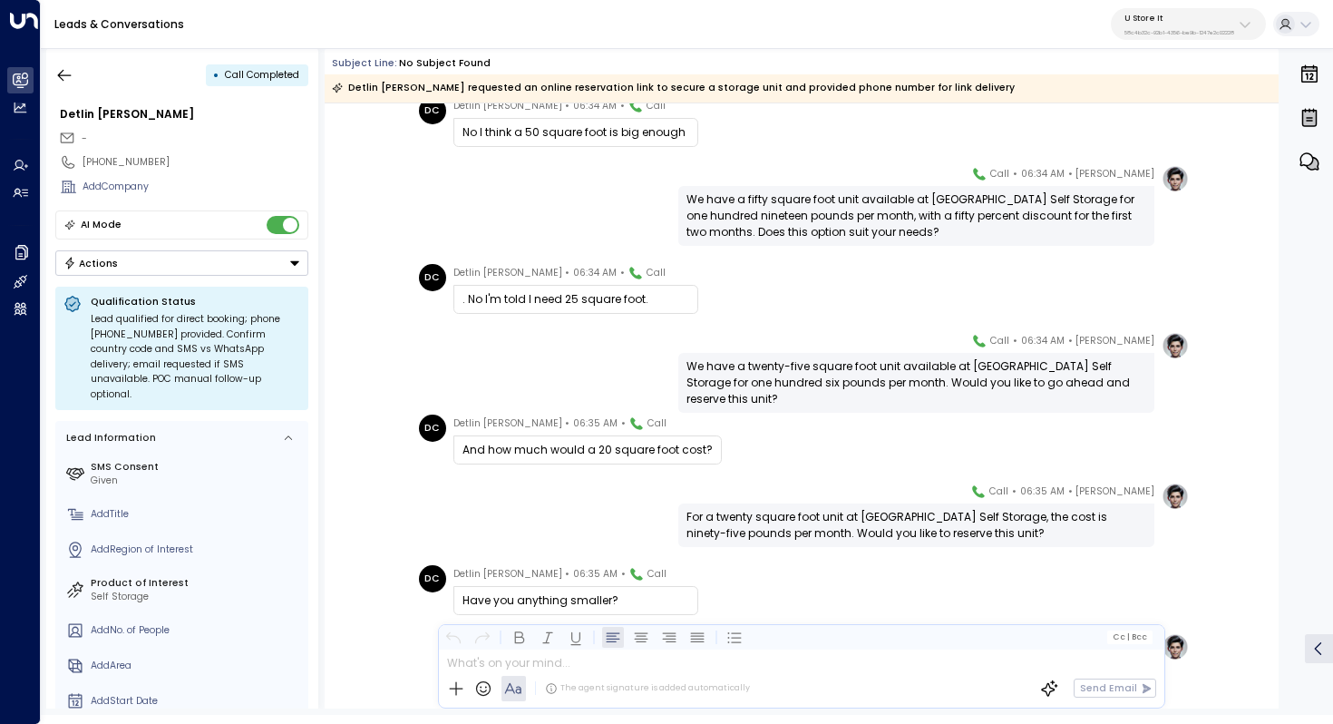
click at [618, 306] on div ". No I'm told I need 25 square foot." at bounding box center [575, 299] width 227 height 16
click at [619, 306] on div ". No I'm told I need 25 square foot." at bounding box center [575, 299] width 227 height 16
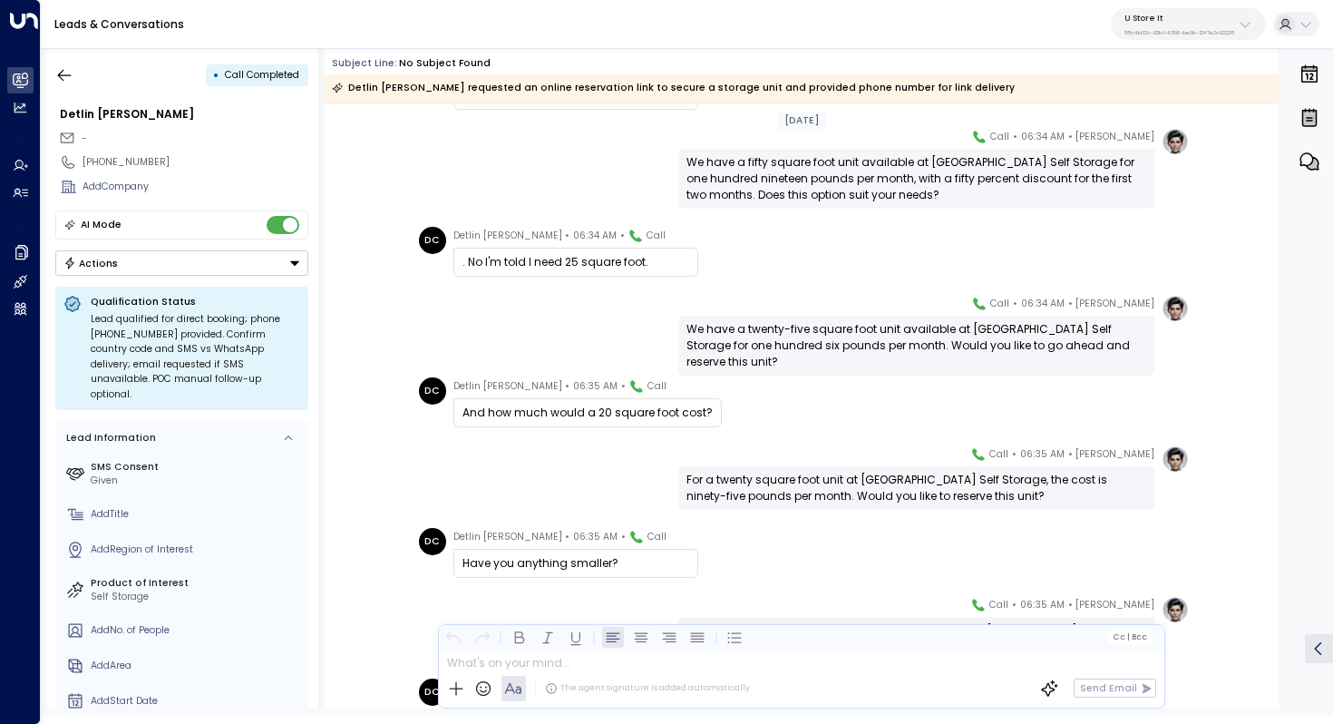
scroll to position [1262, 0]
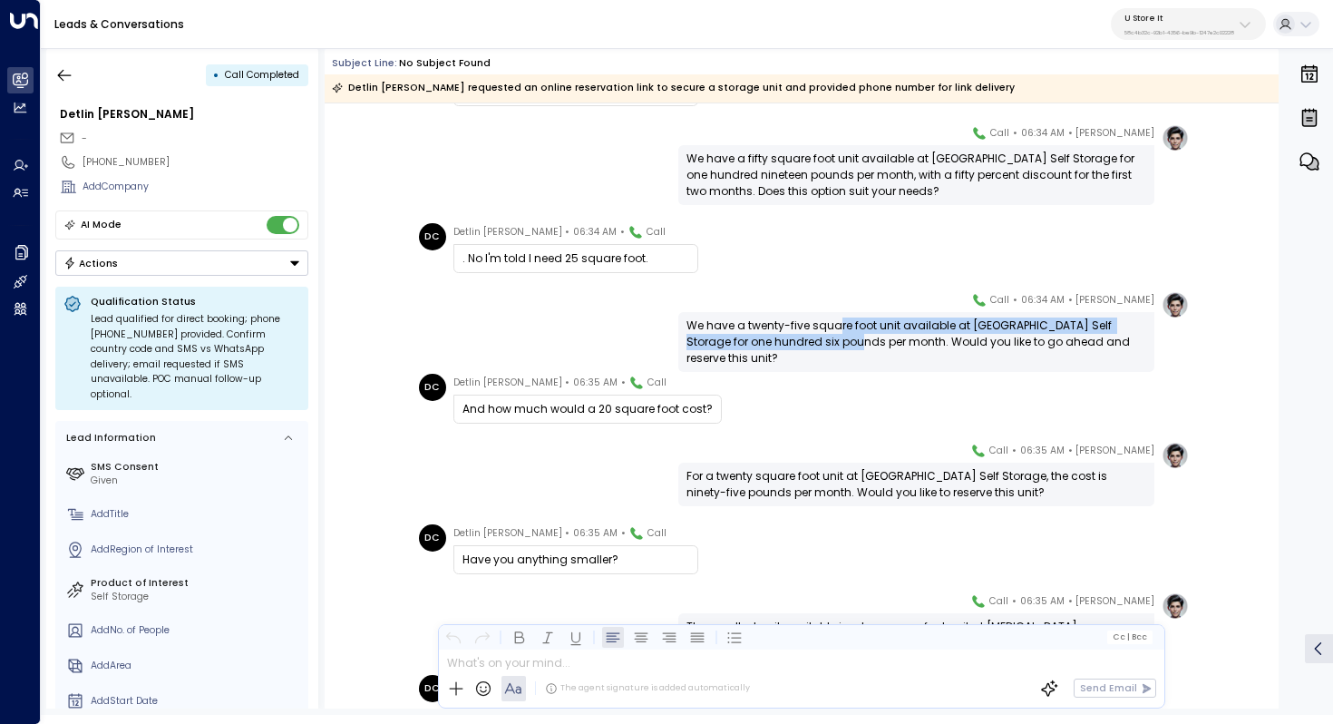
drag, startPoint x: 837, startPoint y: 325, endPoint x: 836, endPoint y: 337, distance: 12.7
click at [836, 337] on div "We have a twenty-five square foot unit available at [GEOGRAPHIC_DATA] Self Stor…" at bounding box center [916, 341] width 460 height 49
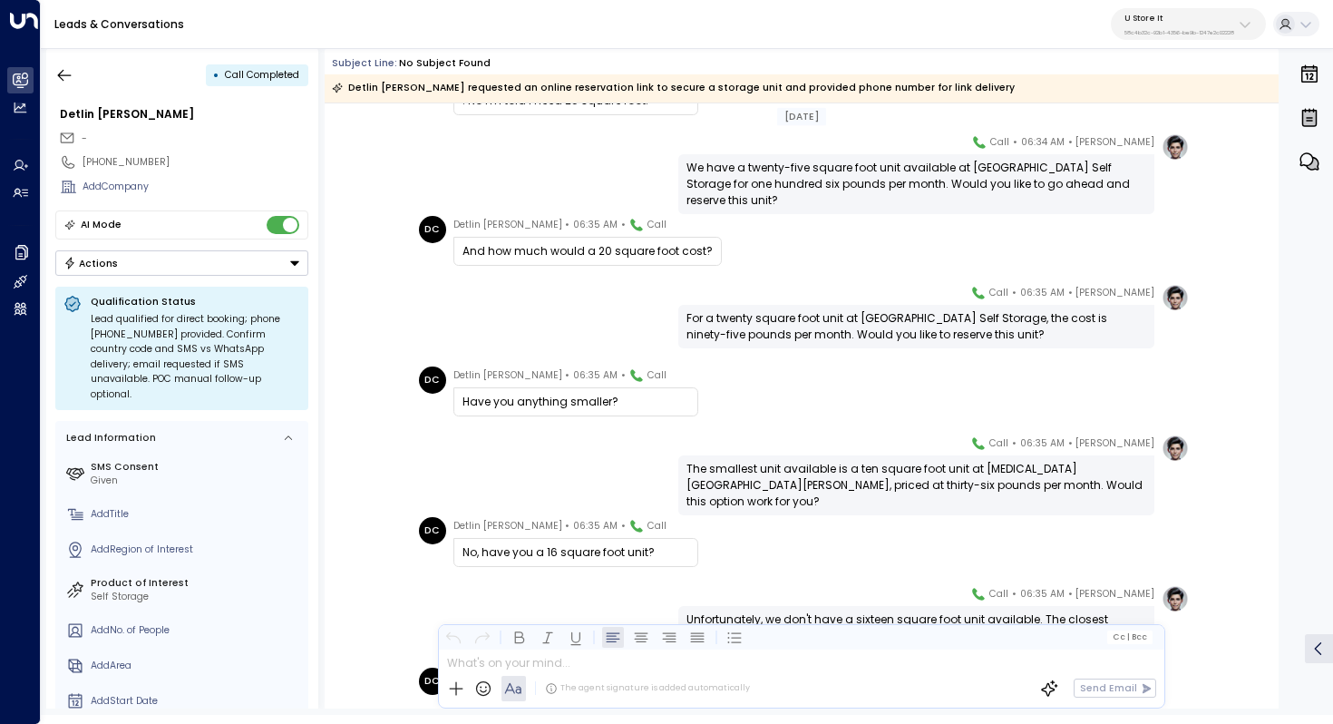
scroll to position [1433, 0]
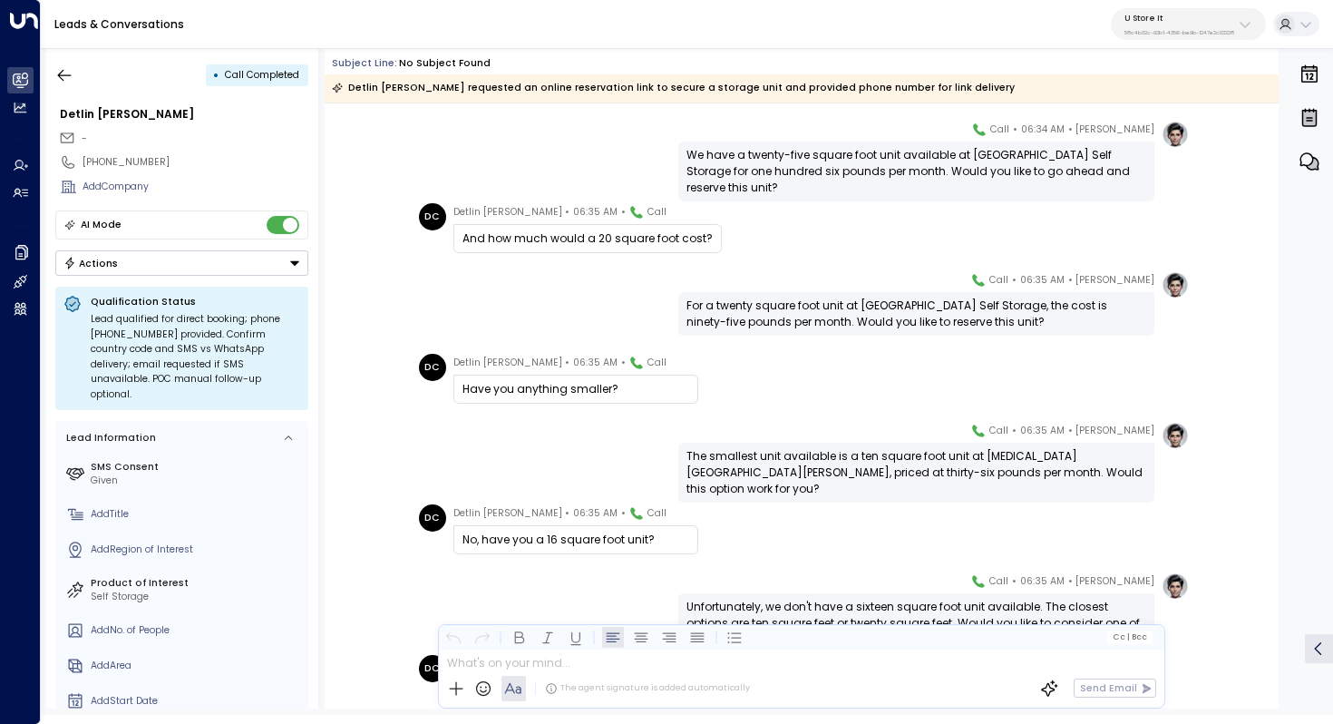
click at [805, 307] on div "For a twenty square foot unit at [GEOGRAPHIC_DATA] Self Storage, the cost is ni…" at bounding box center [916, 313] width 460 height 33
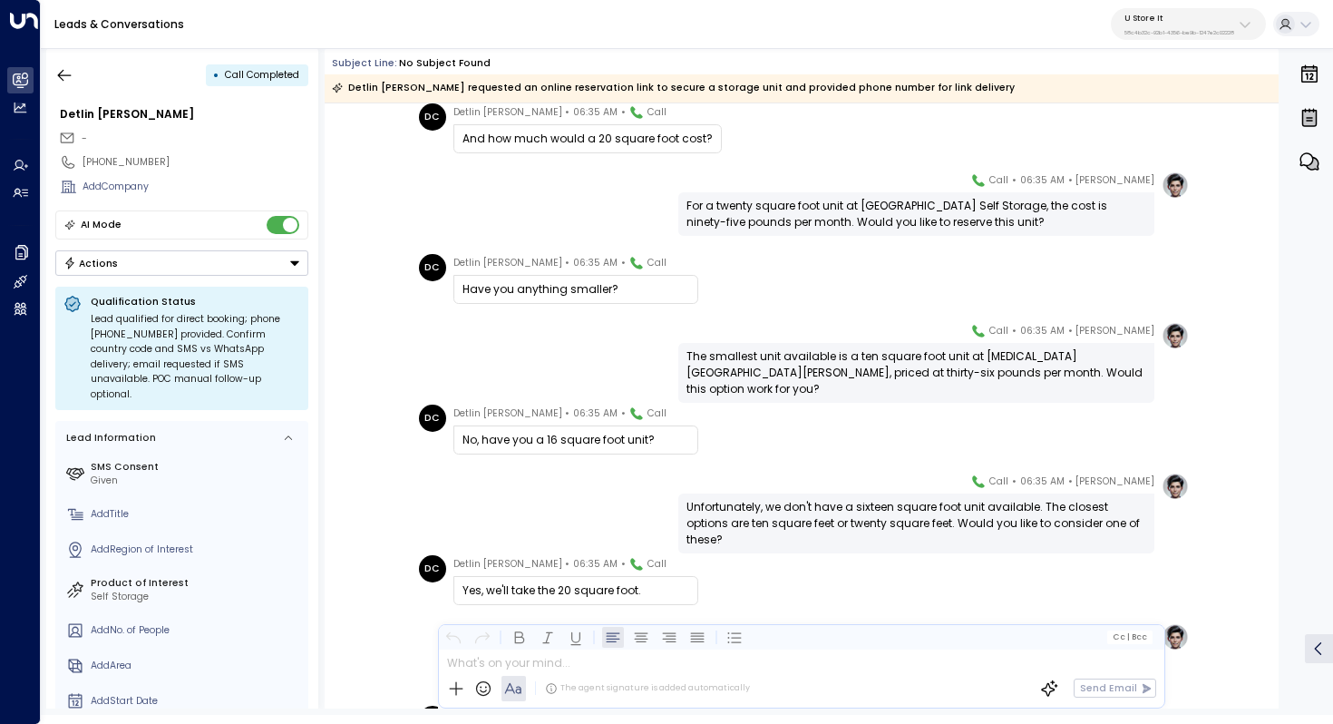
click at [803, 361] on div "The smallest unit available is a ten square foot unit at [MEDICAL_DATA][GEOGRAP…" at bounding box center [916, 372] width 460 height 49
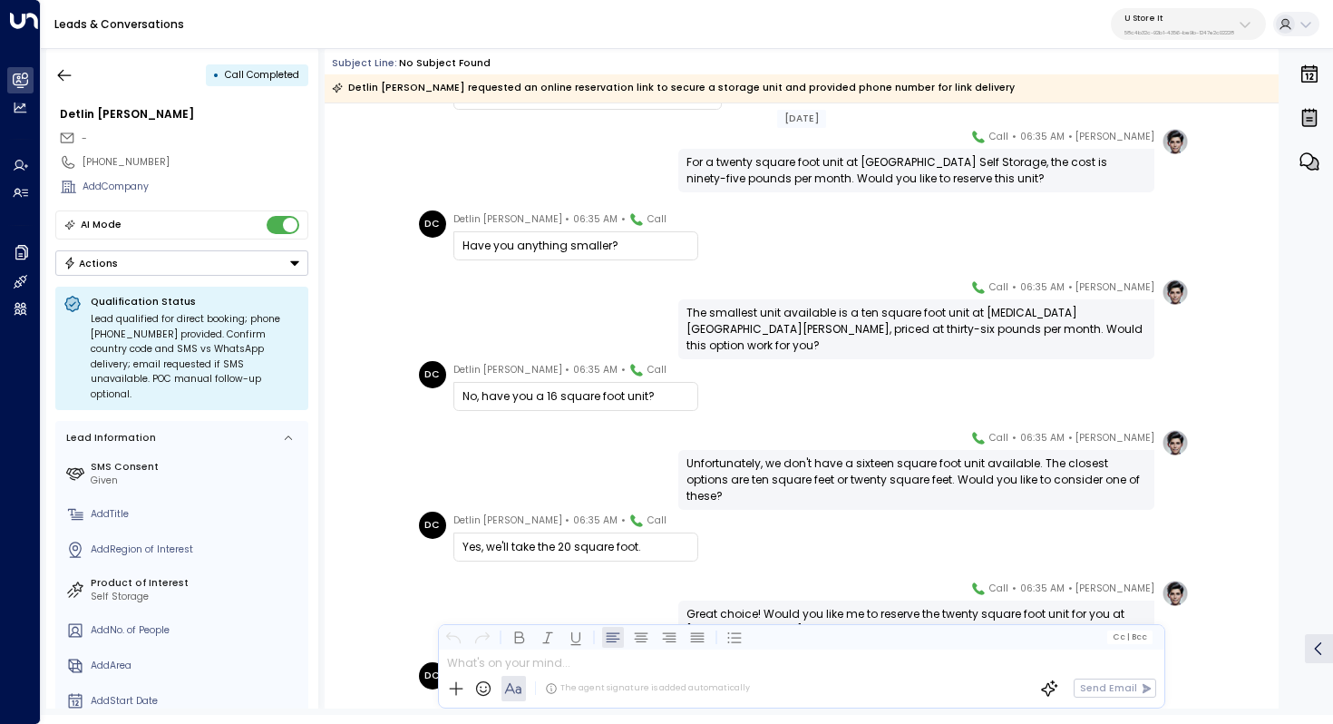
scroll to position [1586, 0]
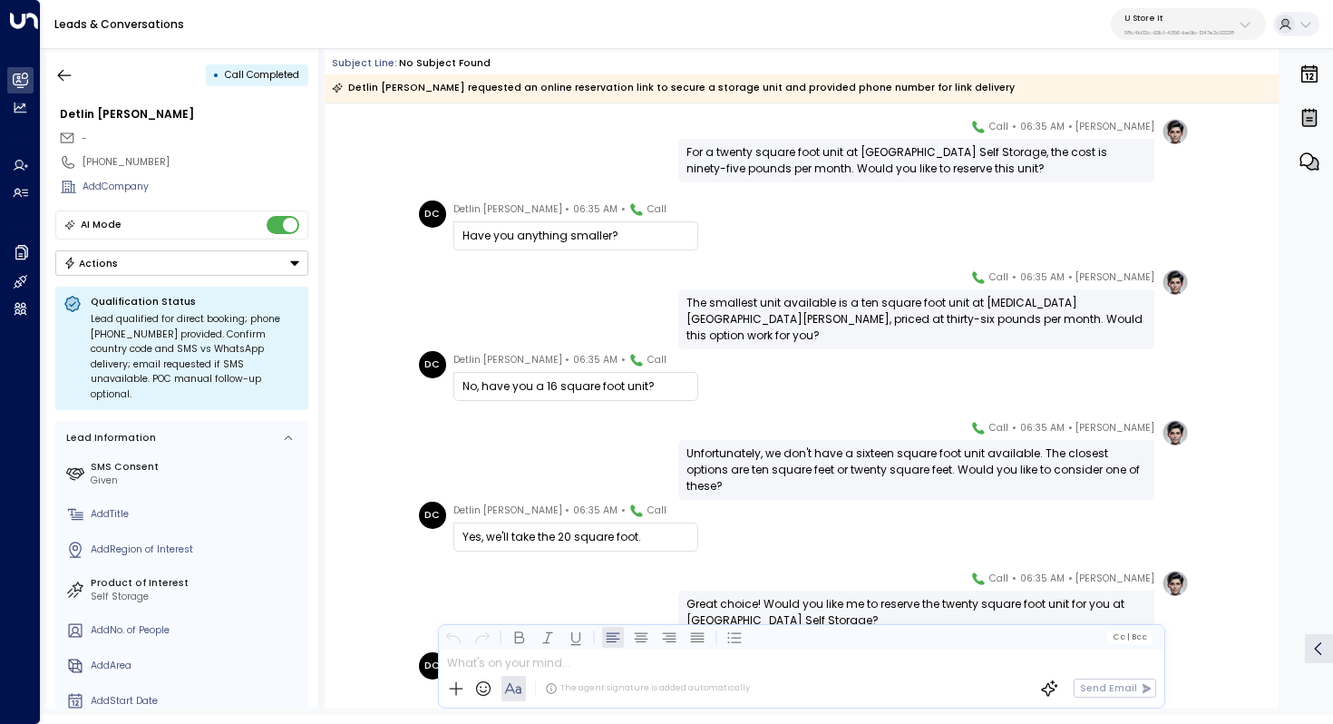
click at [852, 311] on div "The smallest unit available is a ten square foot unit at [MEDICAL_DATA][GEOGRAP…" at bounding box center [916, 319] width 460 height 49
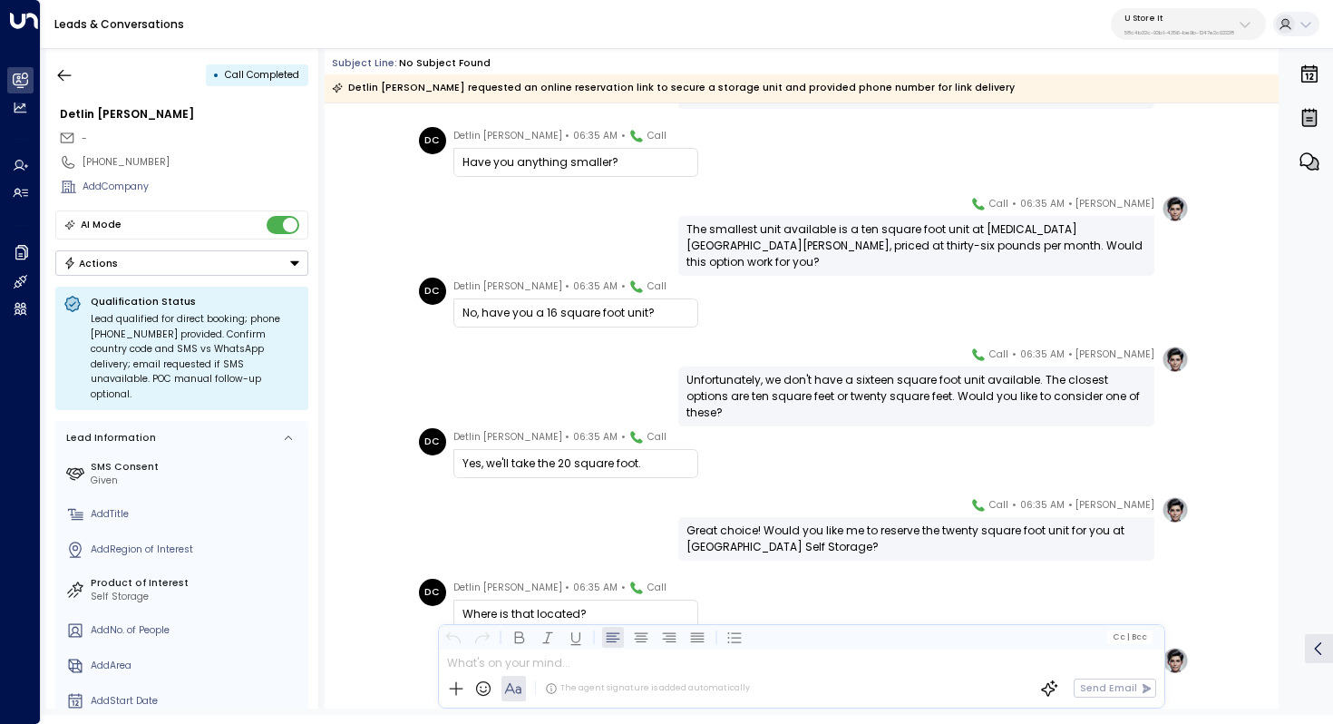
scroll to position [1707, 0]
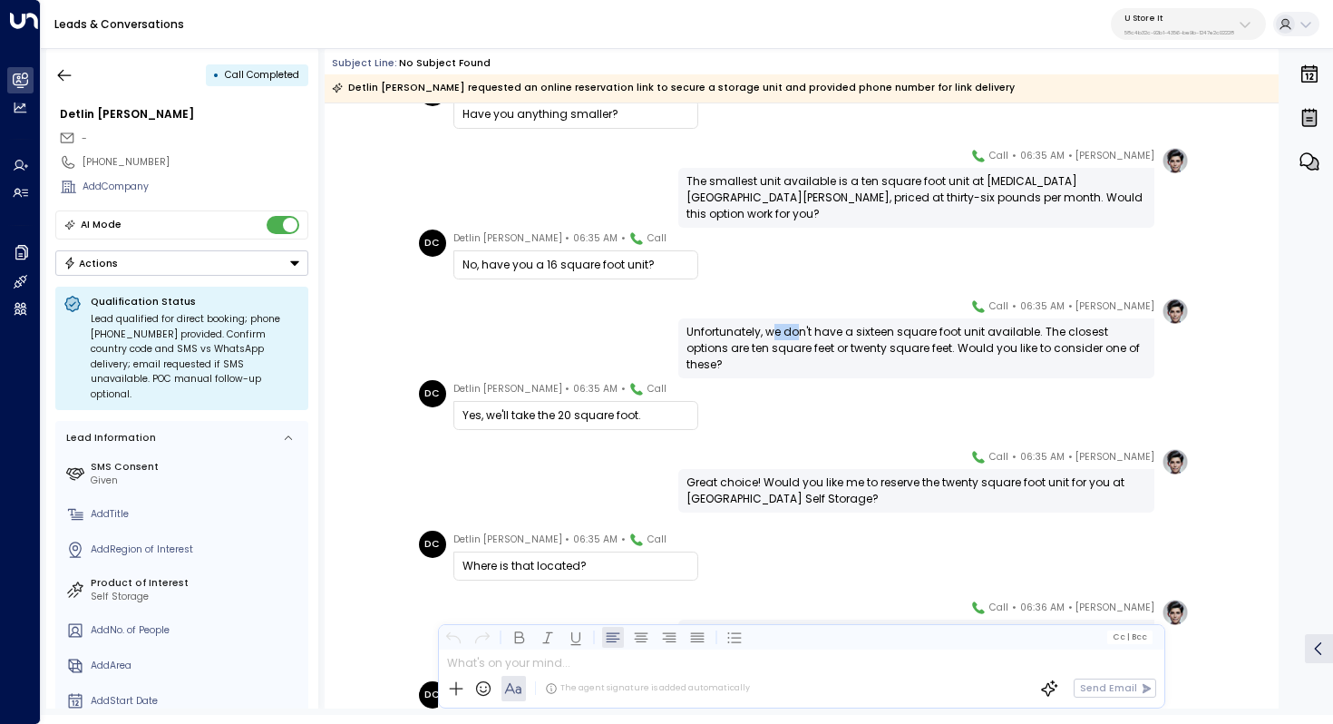
drag, startPoint x: 773, startPoint y: 326, endPoint x: 801, endPoint y: 326, distance: 28.1
click at [801, 326] on div "Unfortunately, we don't have a sixteen square foot unit available. The closest …" at bounding box center [916, 348] width 460 height 49
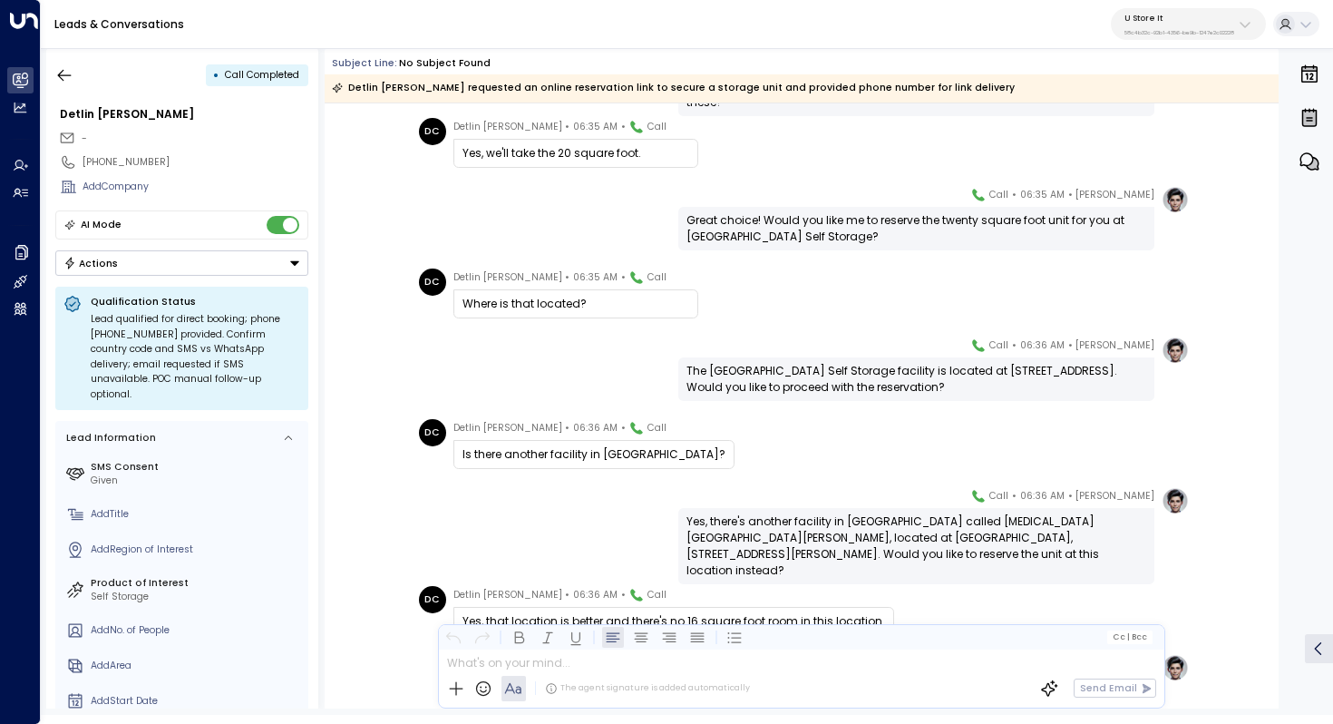
scroll to position [1977, 0]
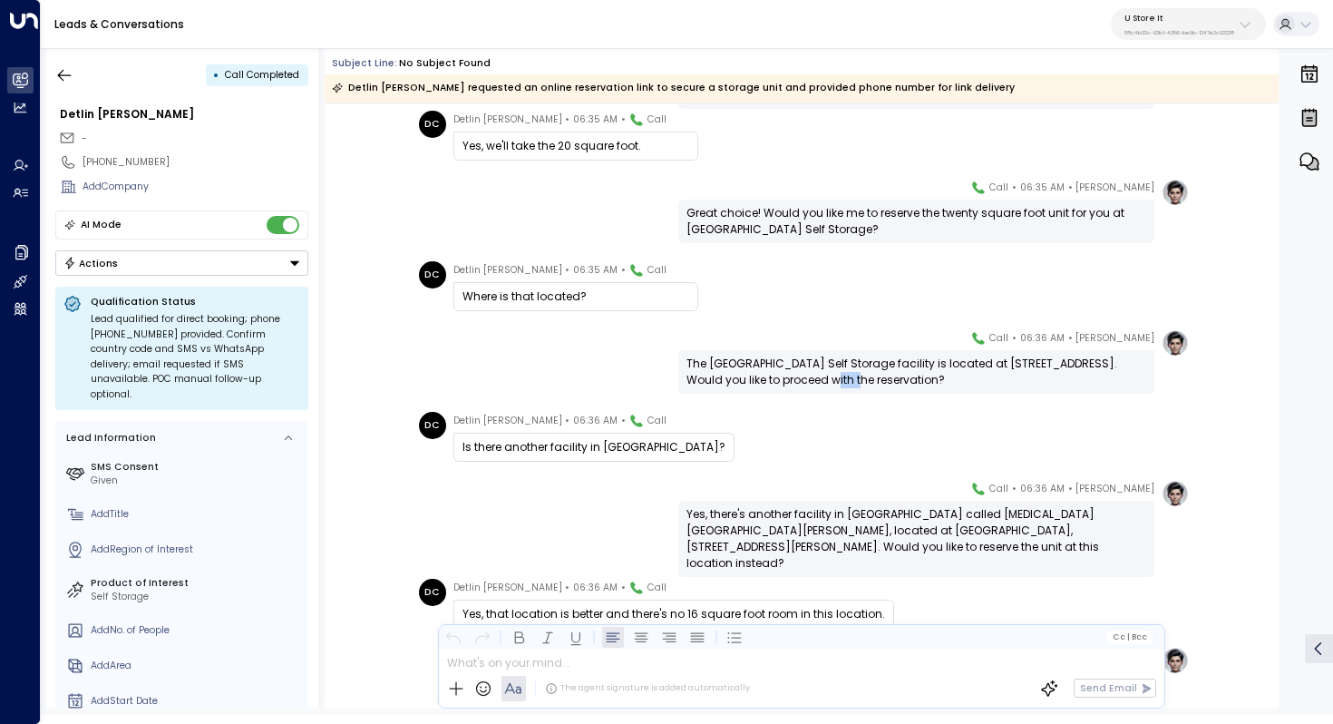
drag, startPoint x: 774, startPoint y: 380, endPoint x: 802, endPoint y: 380, distance: 28.1
click at [802, 380] on div "The [GEOGRAPHIC_DATA] Self Storage facility is located at [STREET_ADDRESS]. Wou…" at bounding box center [916, 371] width 460 height 33
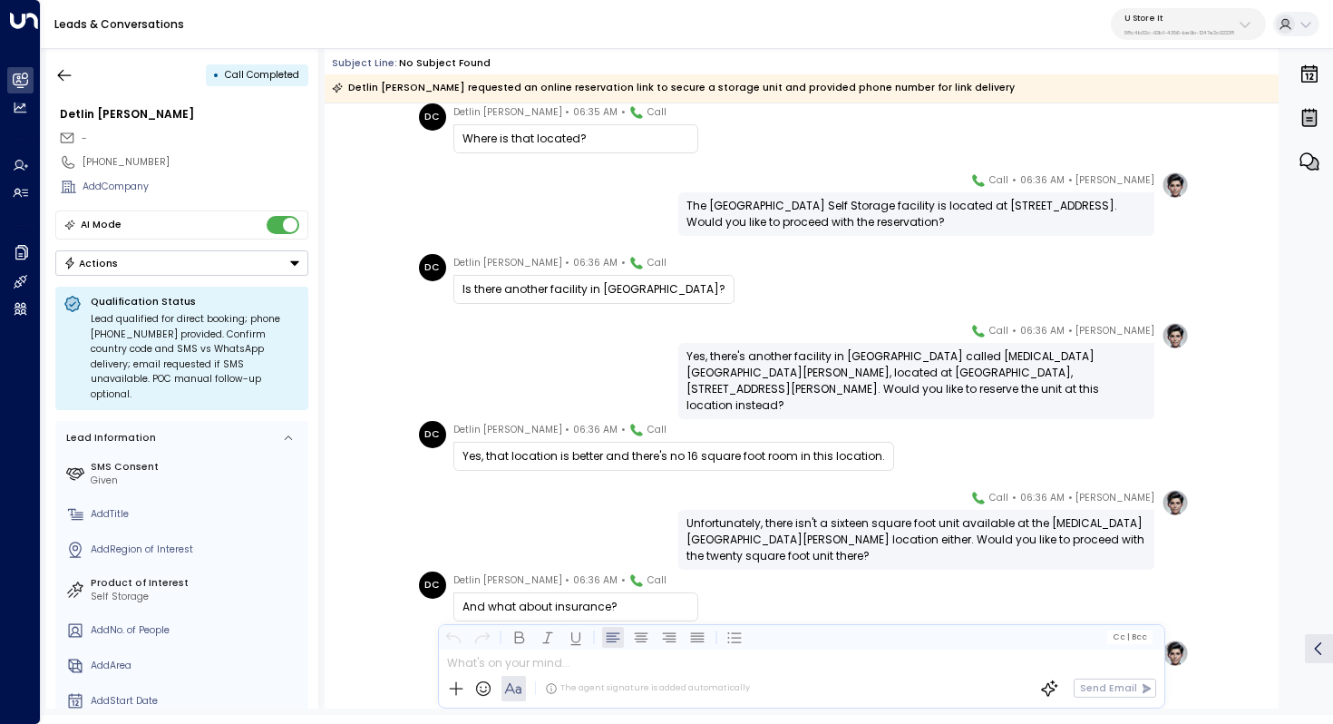
scroll to position [2144, 0]
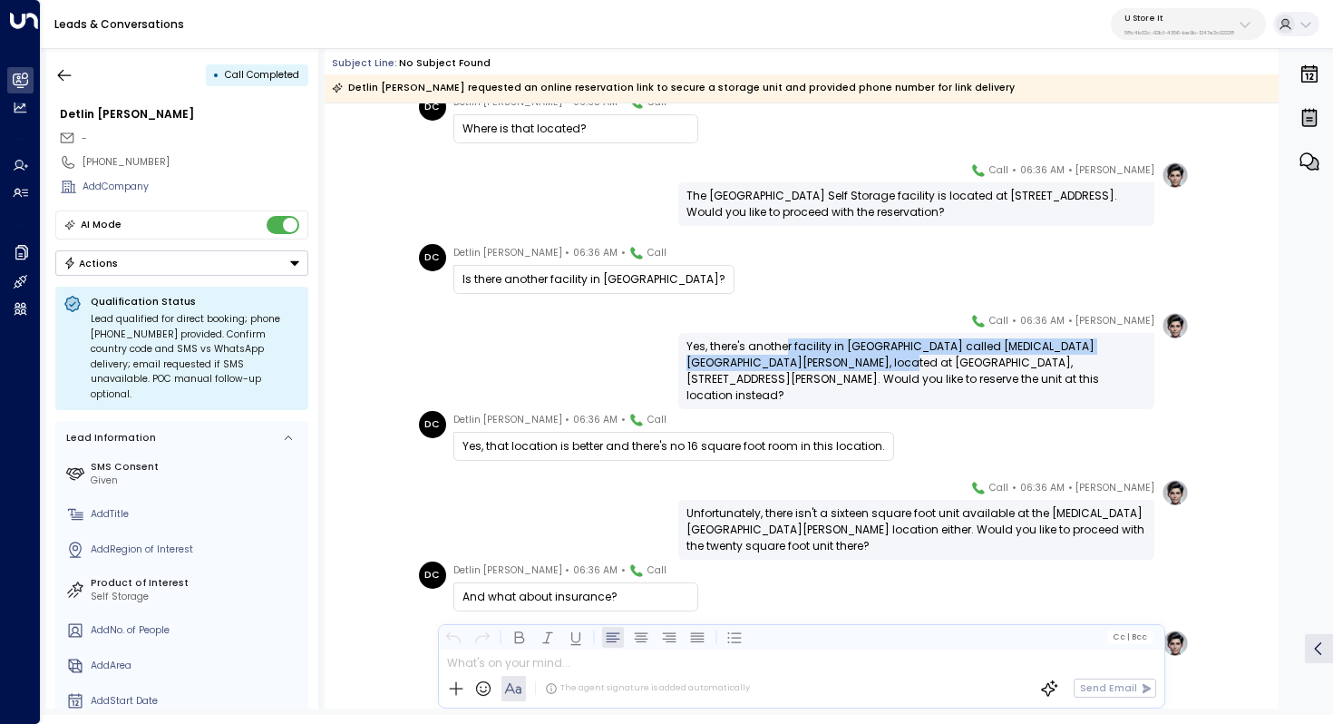
drag, startPoint x: 788, startPoint y: 347, endPoint x: 788, endPoint y: 358, distance: 10.9
click at [788, 358] on div "Yes, there's another facility in [GEOGRAPHIC_DATA] called [MEDICAL_DATA][GEOGRA…" at bounding box center [916, 370] width 460 height 65
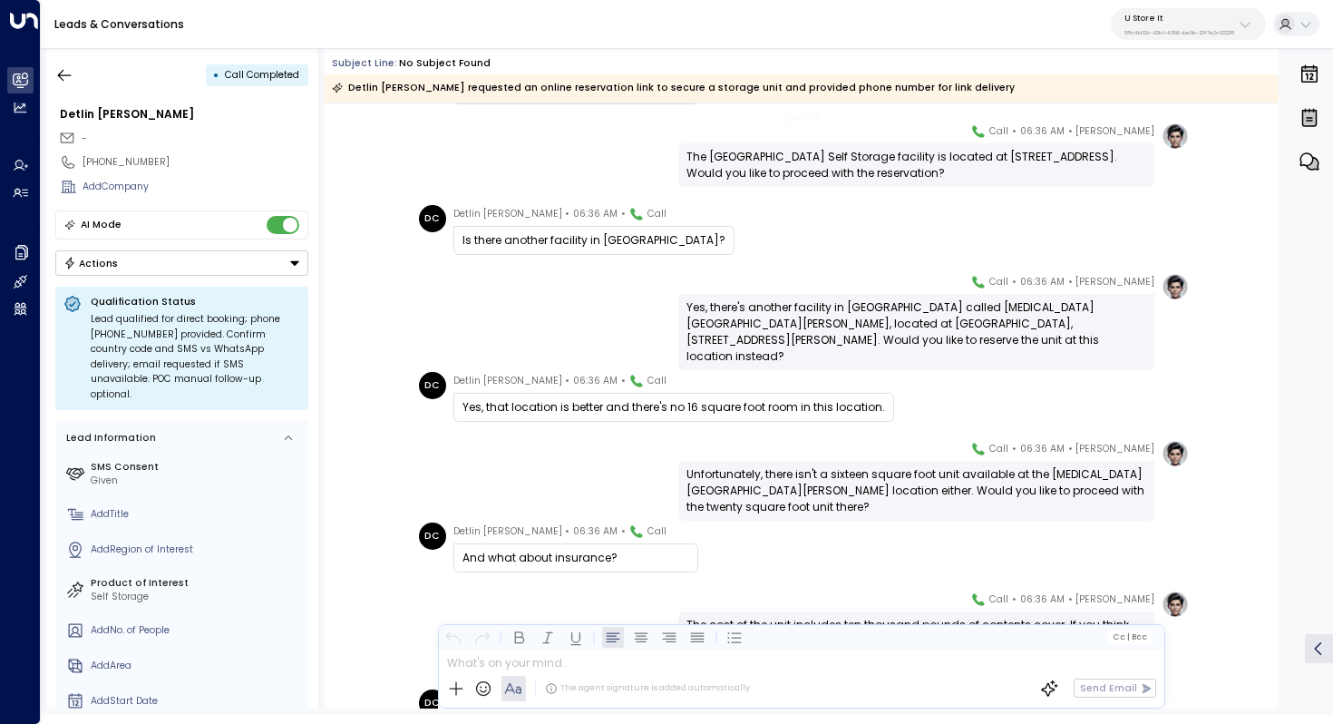
scroll to position [2188, 0]
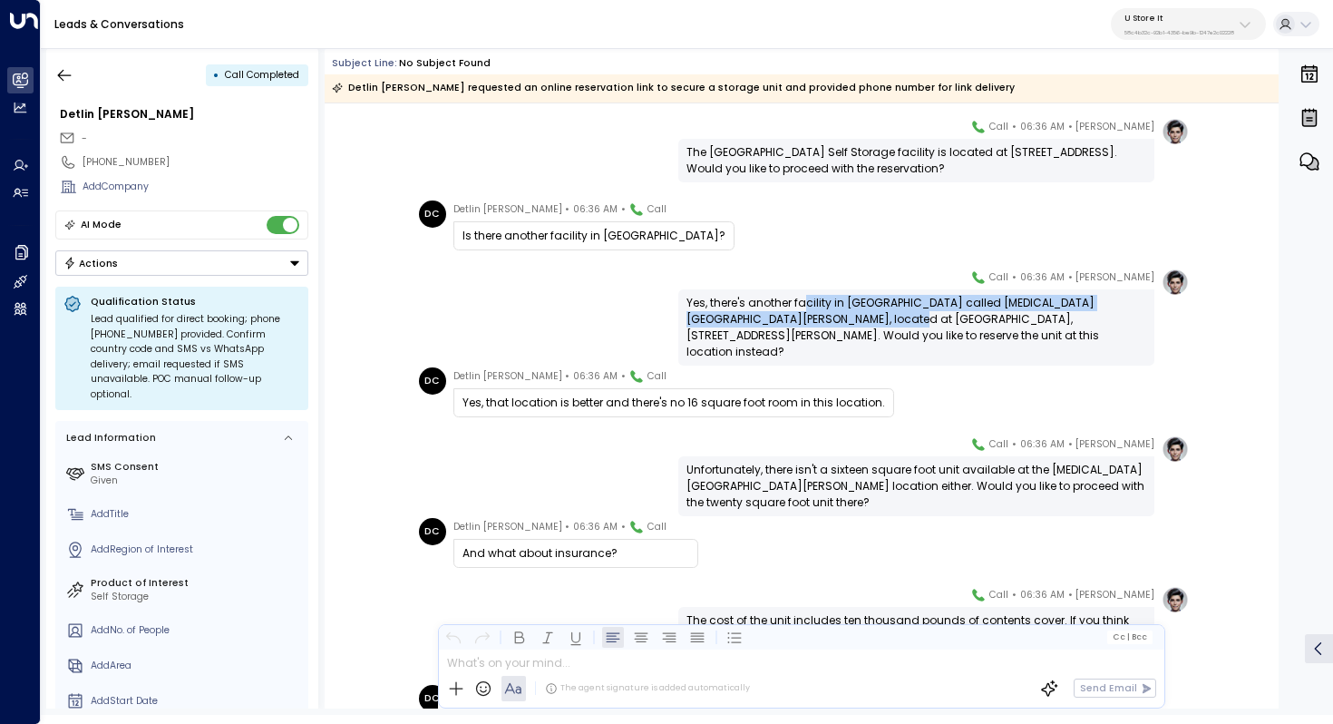
click at [800, 314] on div "Yes, there's another facility in [GEOGRAPHIC_DATA] called [MEDICAL_DATA][GEOGRA…" at bounding box center [916, 327] width 460 height 65
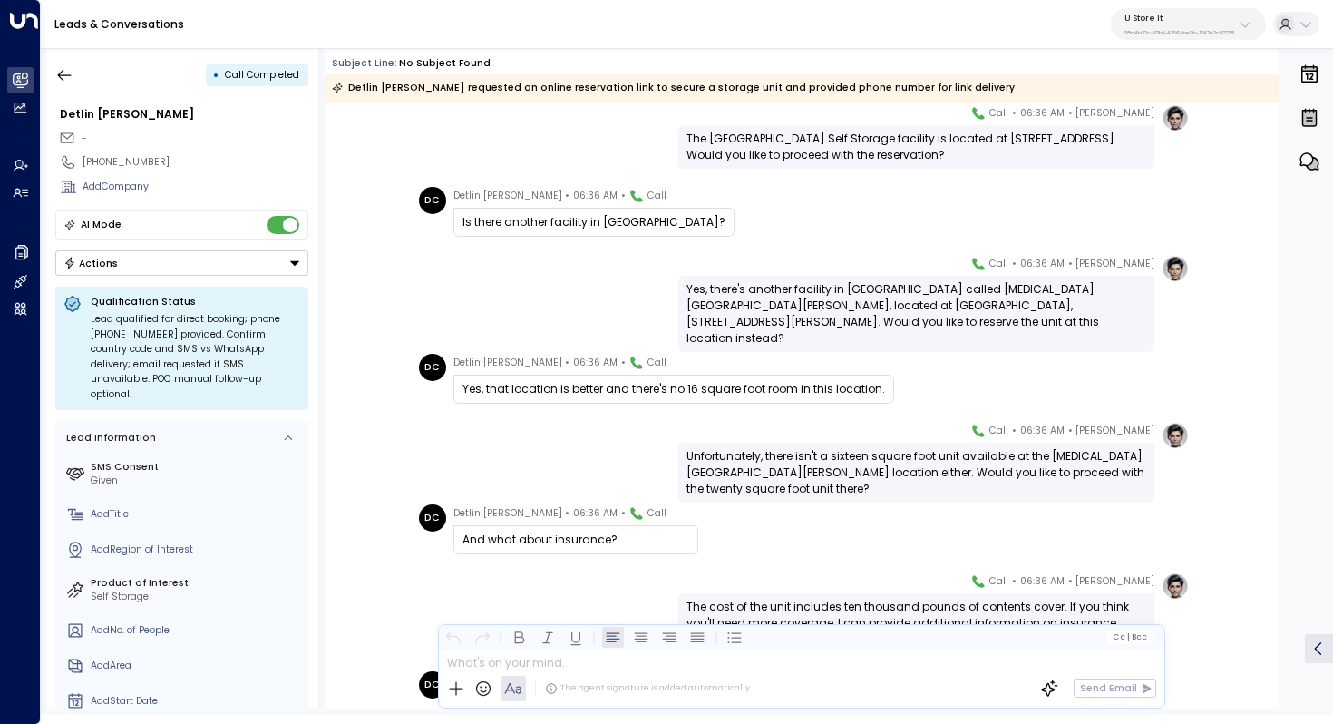
scroll to position [2205, 0]
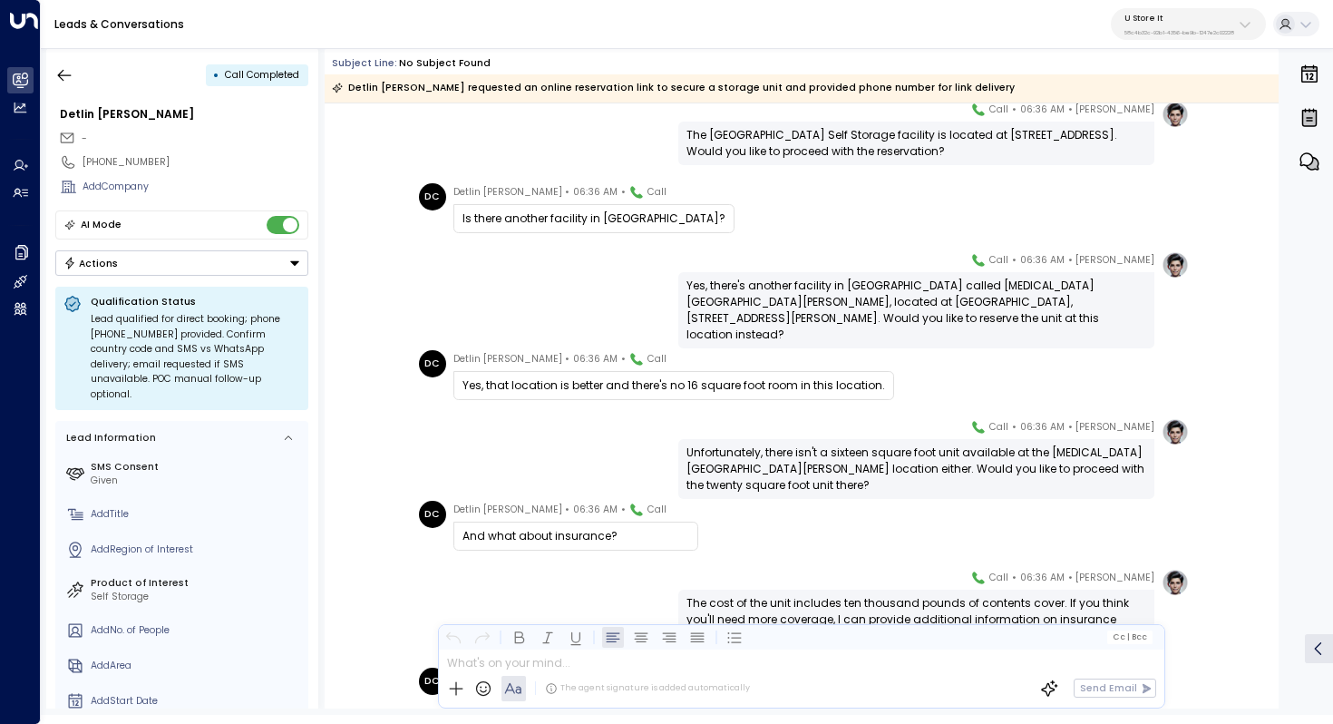
click at [808, 308] on div "Yes, there's another facility in [GEOGRAPHIC_DATA] called [MEDICAL_DATA][GEOGRA…" at bounding box center [916, 309] width 460 height 65
click at [808, 309] on div "Yes, there's another facility in [GEOGRAPHIC_DATA] called [MEDICAL_DATA][GEOGRA…" at bounding box center [916, 309] width 460 height 65
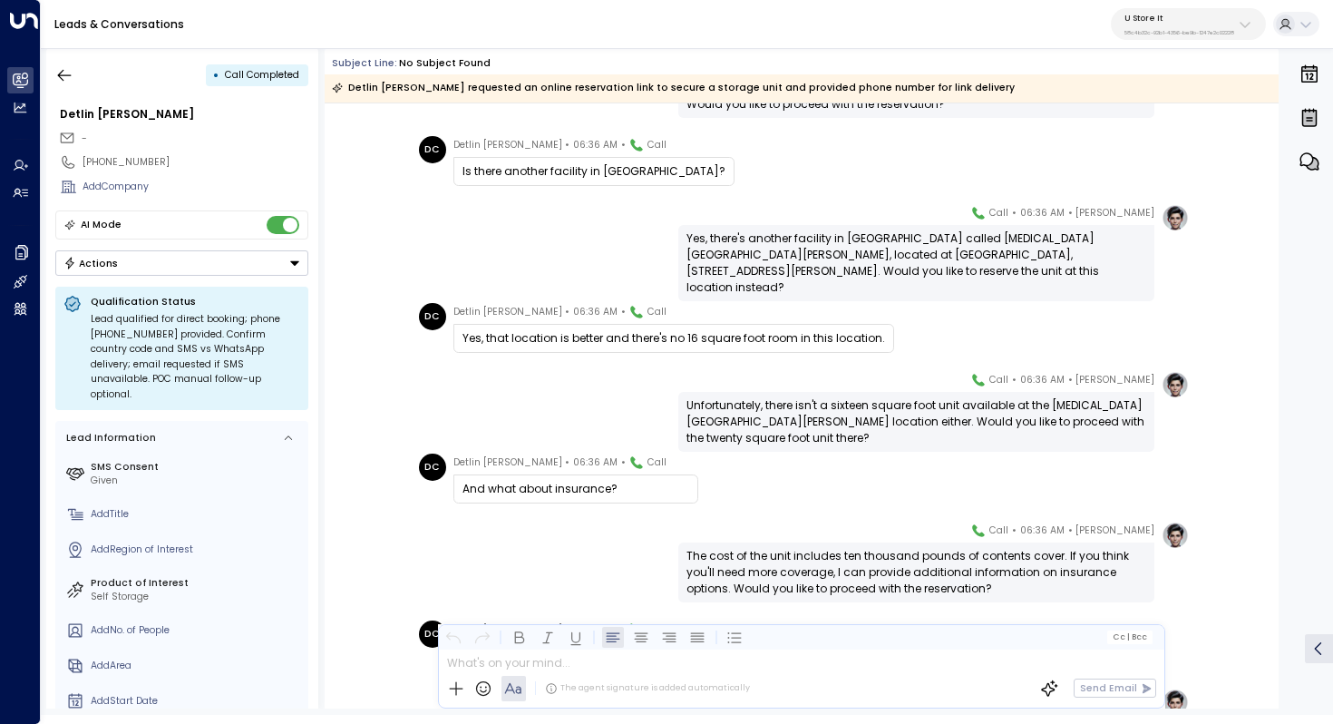
scroll to position [2259, 0]
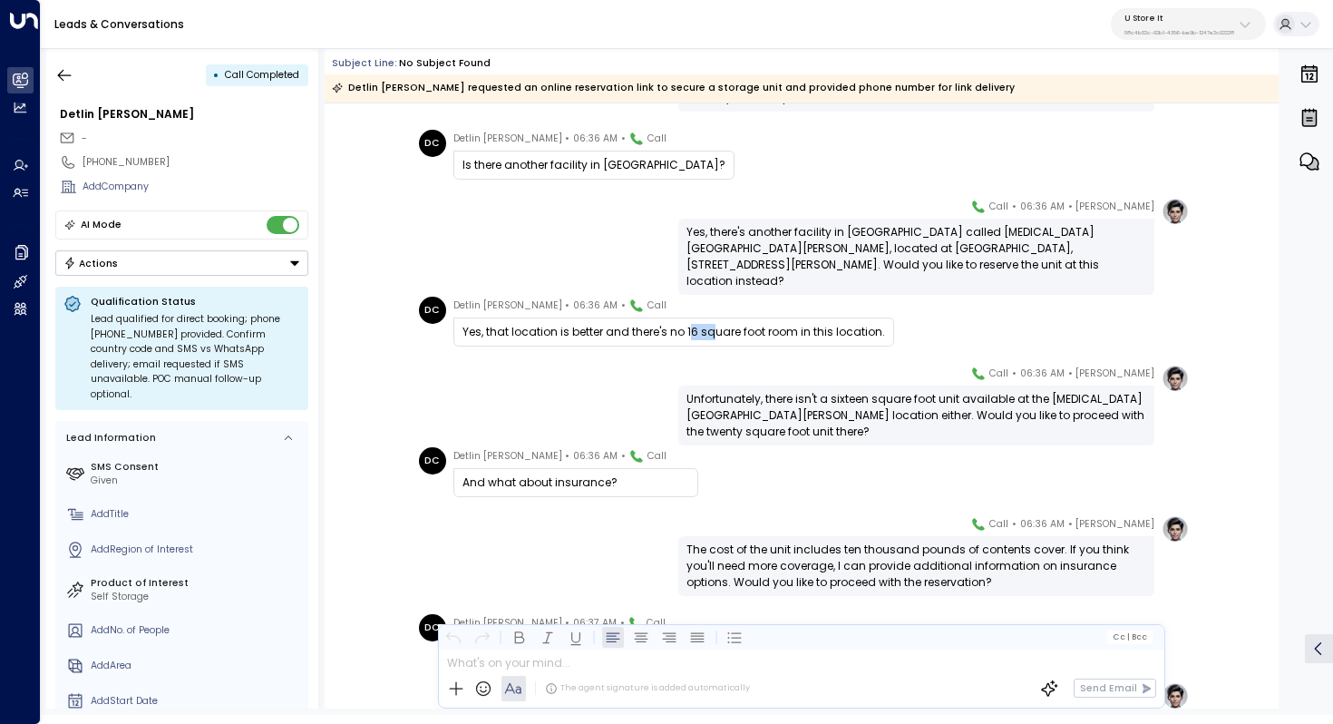
drag, startPoint x: 686, startPoint y: 329, endPoint x: 711, endPoint y: 329, distance: 24.5
click at [711, 329] on div "Yes, that location is better and there's no 16 square foot room in this locatio…" at bounding box center [673, 332] width 423 height 16
drag, startPoint x: 744, startPoint y: 329, endPoint x: 705, endPoint y: 329, distance: 38.1
click at [705, 329] on div "Yes, that location is better and there's no 16 square foot room in this locatio…" at bounding box center [673, 332] width 423 height 16
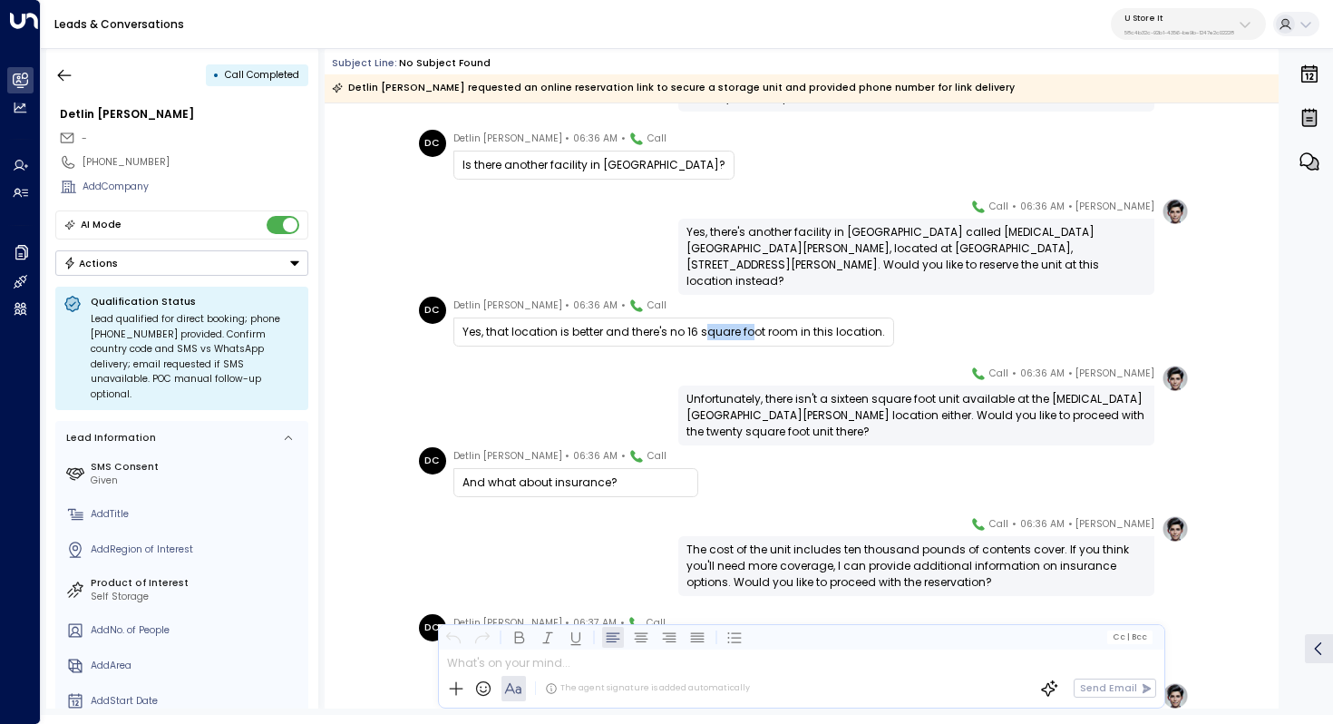
click at [705, 329] on div "Yes, that location is better and there's no 16 square foot room in this locatio…" at bounding box center [673, 332] width 423 height 16
drag, startPoint x: 683, startPoint y: 329, endPoint x: 710, endPoint y: 329, distance: 27.2
click at [710, 329] on div "Yes, that location is better and there's no 16 square foot room in this locatio…" at bounding box center [673, 332] width 423 height 16
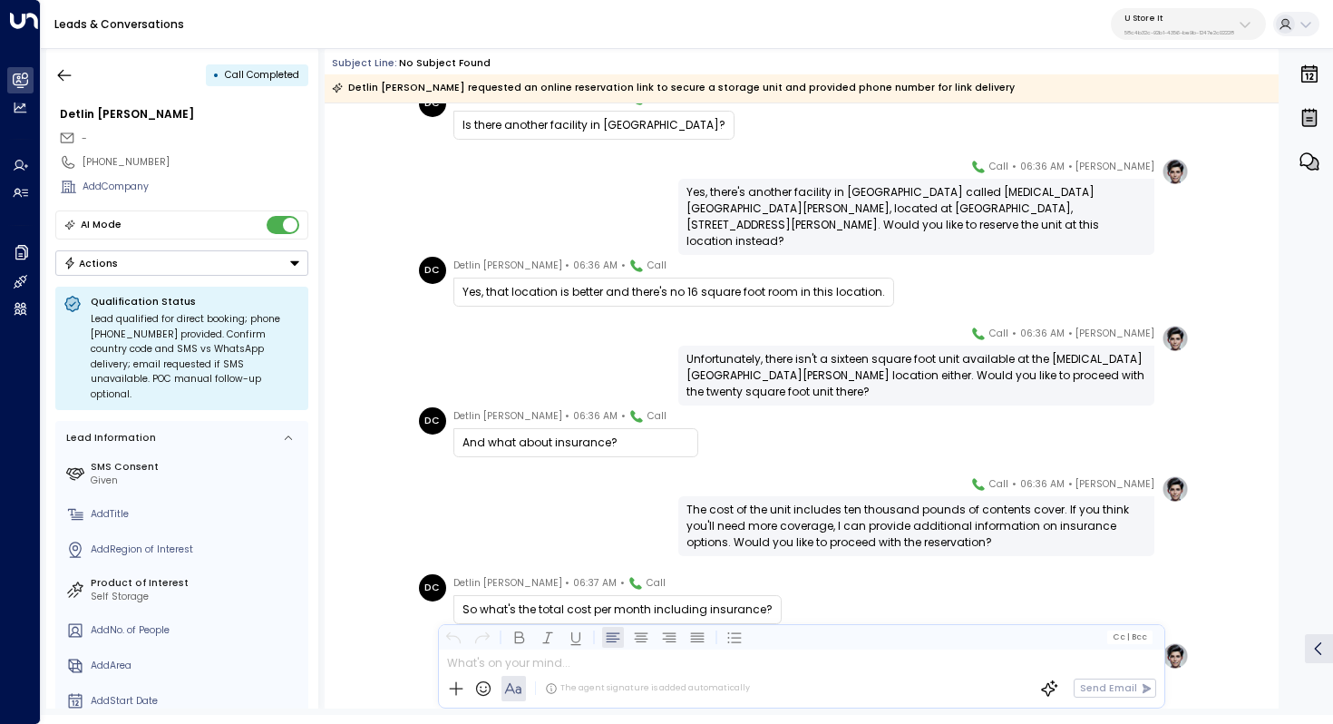
scroll to position [2305, 0]
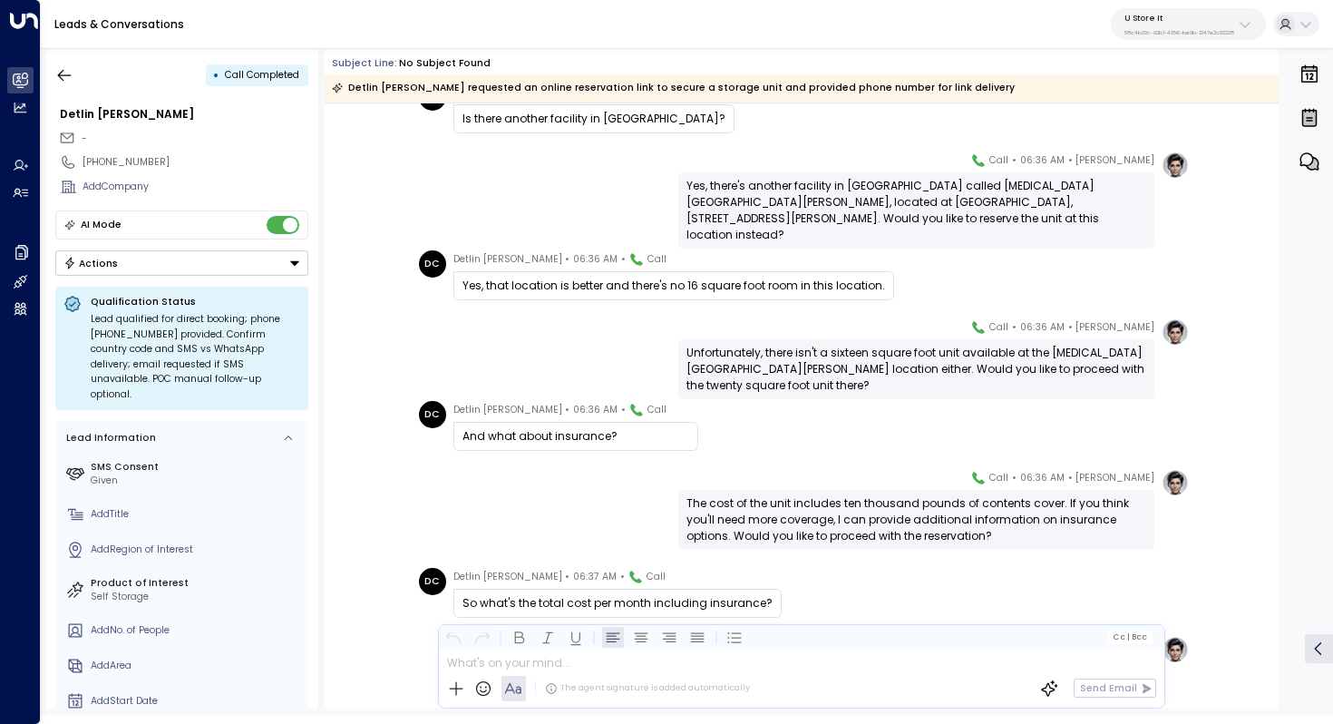
click at [841, 359] on div "Unfortunately, there isn't a sixteen square foot unit available at the [MEDICAL…" at bounding box center [916, 369] width 460 height 49
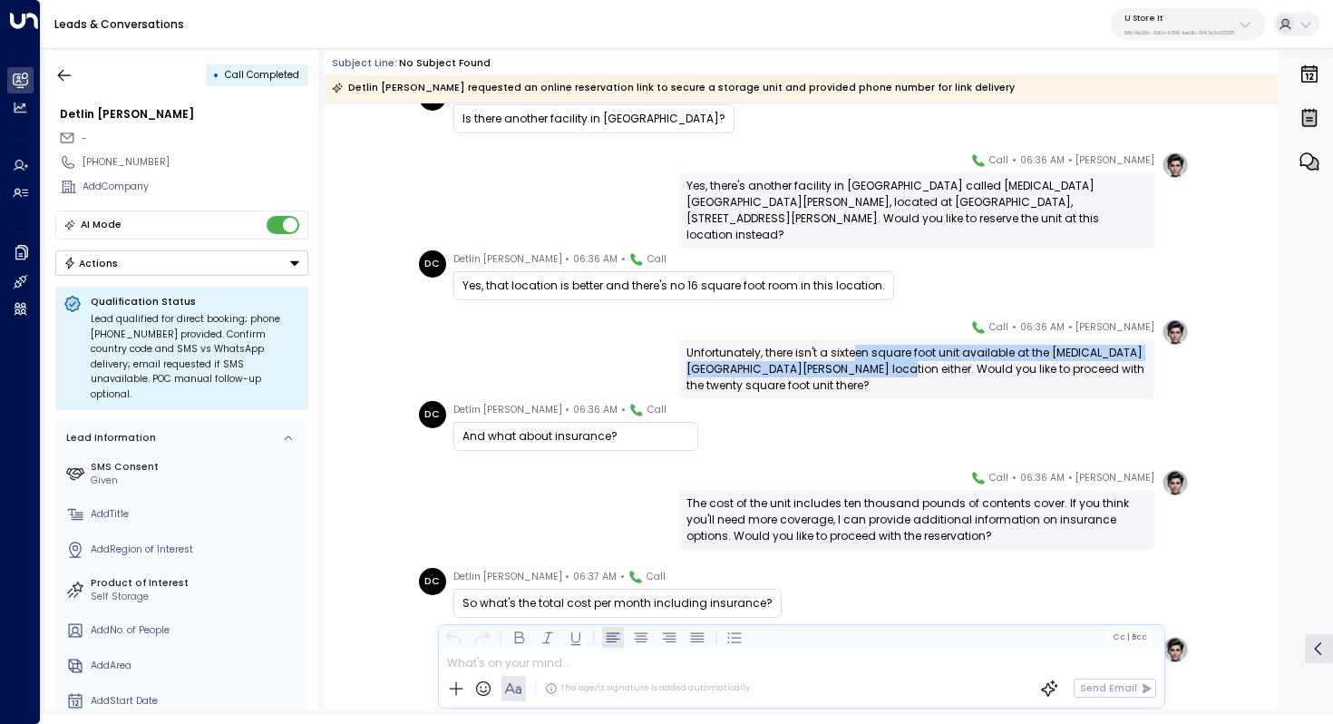
click at [854, 365] on div "Unfortunately, there isn't a sixteen square foot unit available at the [MEDICAL…" at bounding box center [916, 369] width 460 height 49
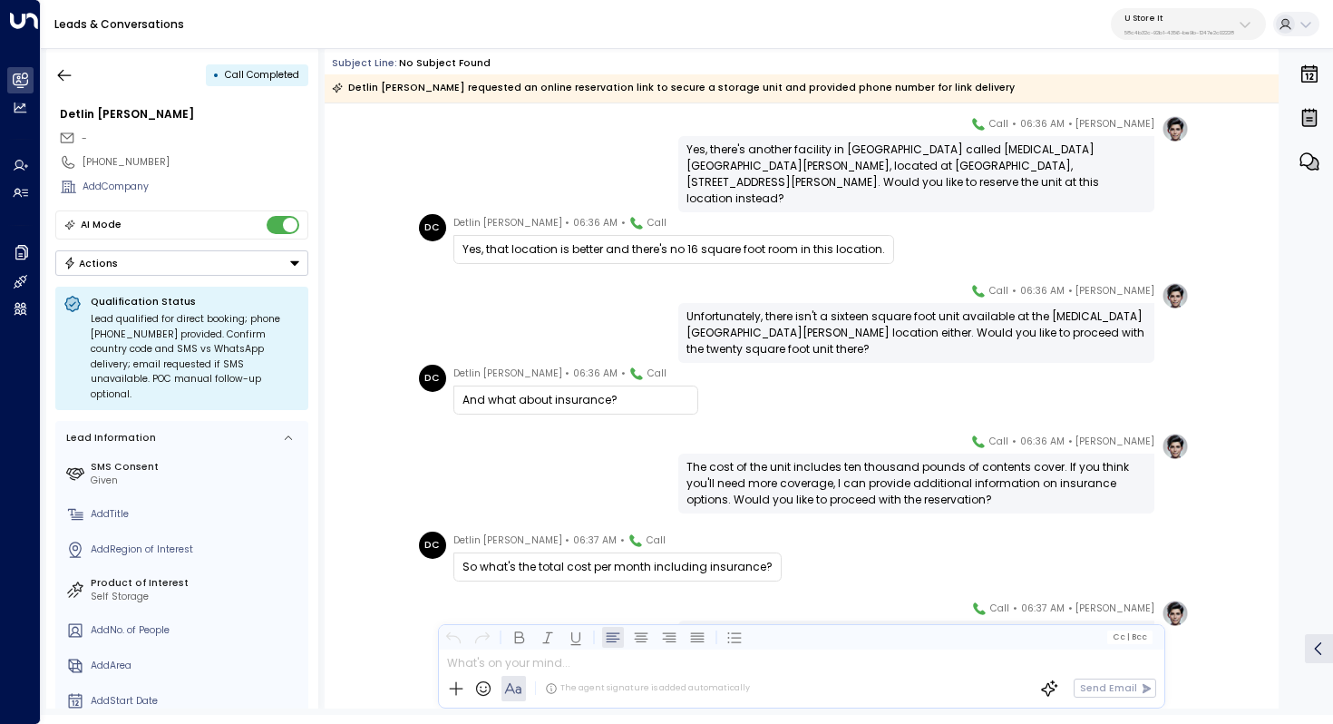
scroll to position [2348, 0]
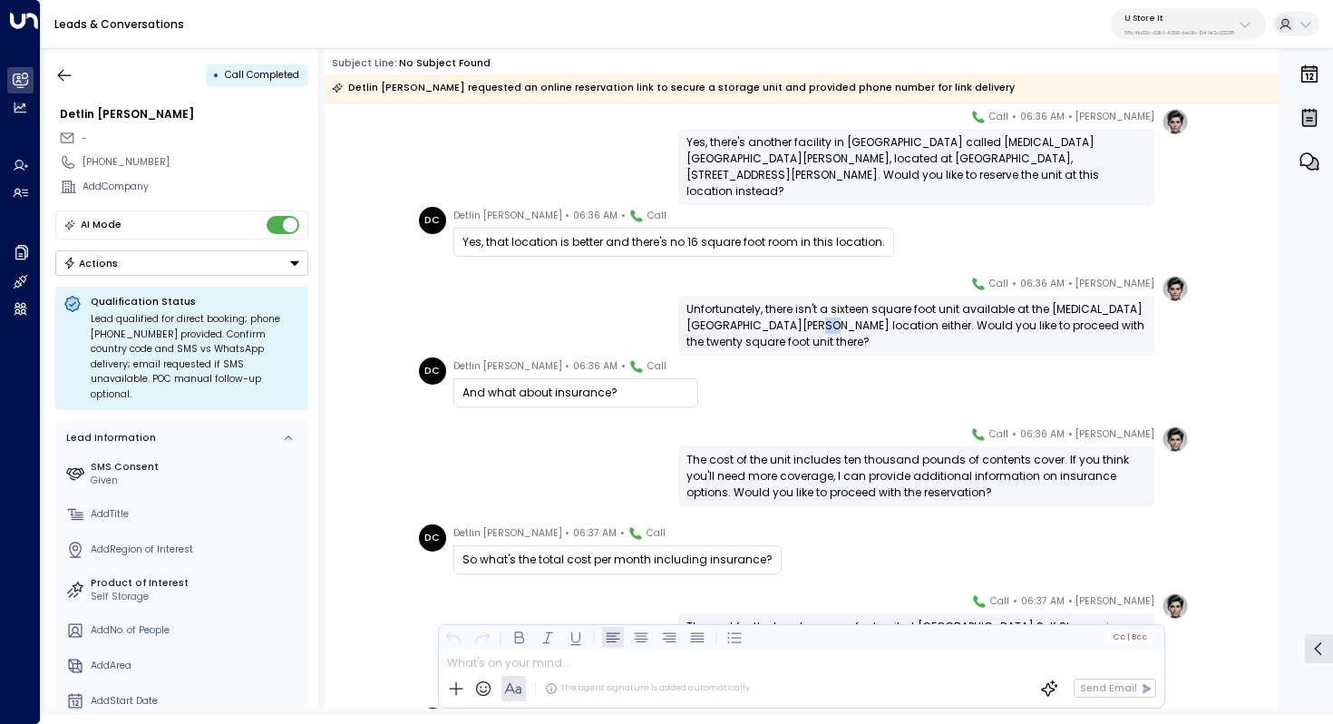
drag, startPoint x: 784, startPoint y: 326, endPoint x: 799, endPoint y: 326, distance: 14.5
click at [799, 326] on div "Unfortunately, there isn't a sixteen square foot unit available at the [MEDICAL…" at bounding box center [916, 325] width 460 height 49
drag, startPoint x: 827, startPoint y: 309, endPoint x: 827, endPoint y: 319, distance: 10.0
click at [827, 319] on div "Unfortunately, there isn't a sixteen square foot unit available at the [MEDICAL…" at bounding box center [916, 325] width 460 height 49
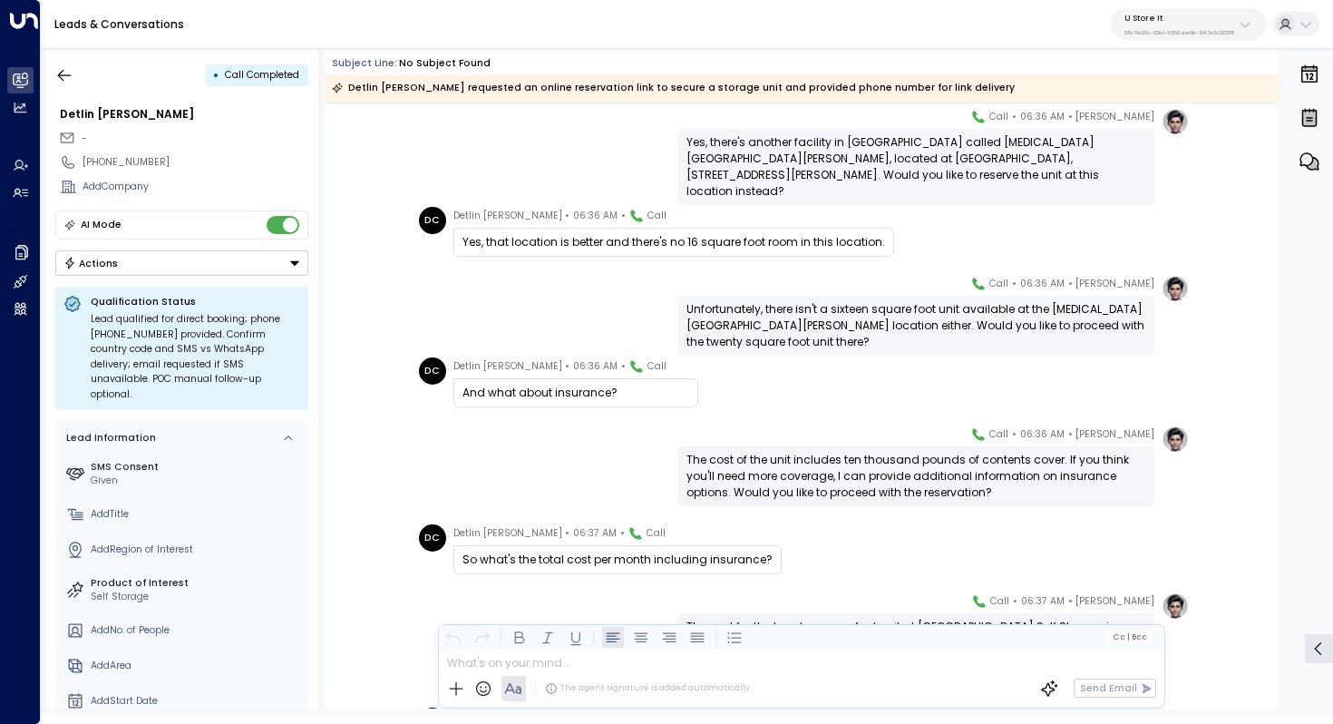
click at [827, 319] on div "Unfortunately, there isn't a sixteen square foot unit available at the [MEDICAL…" at bounding box center [916, 325] width 460 height 49
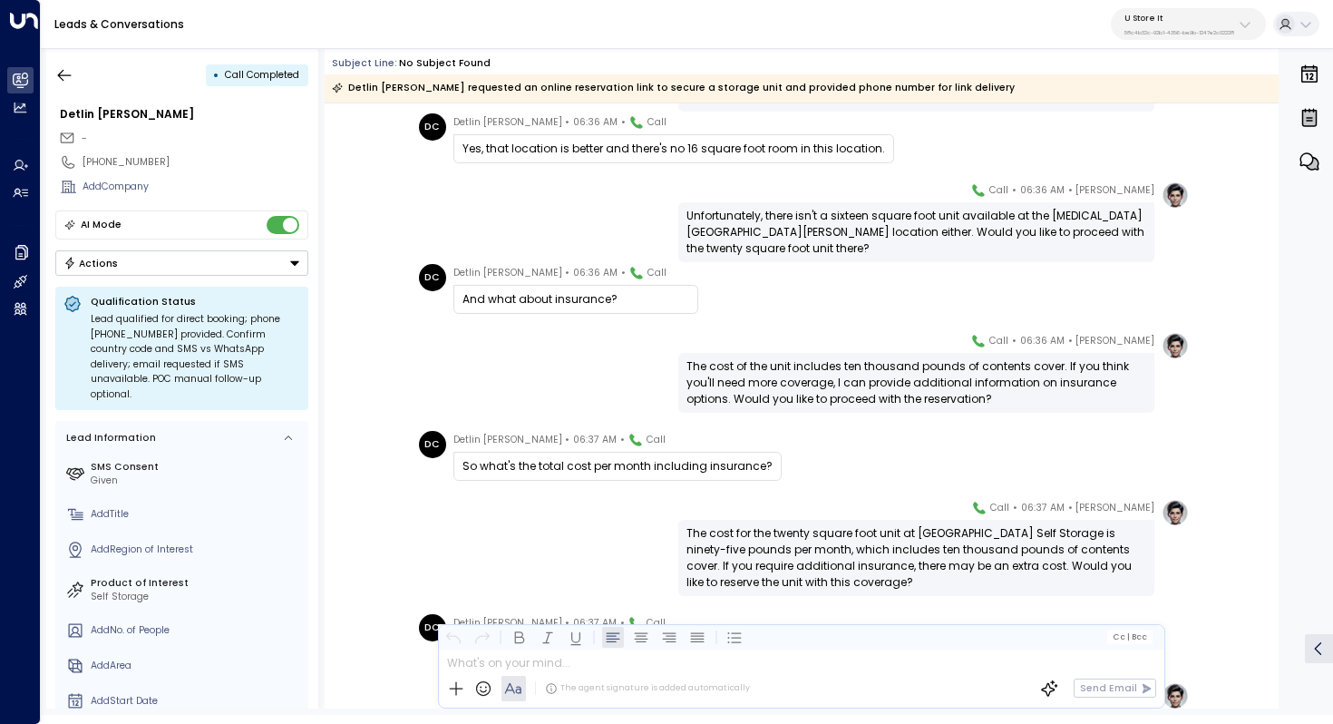
scroll to position [2469, 0]
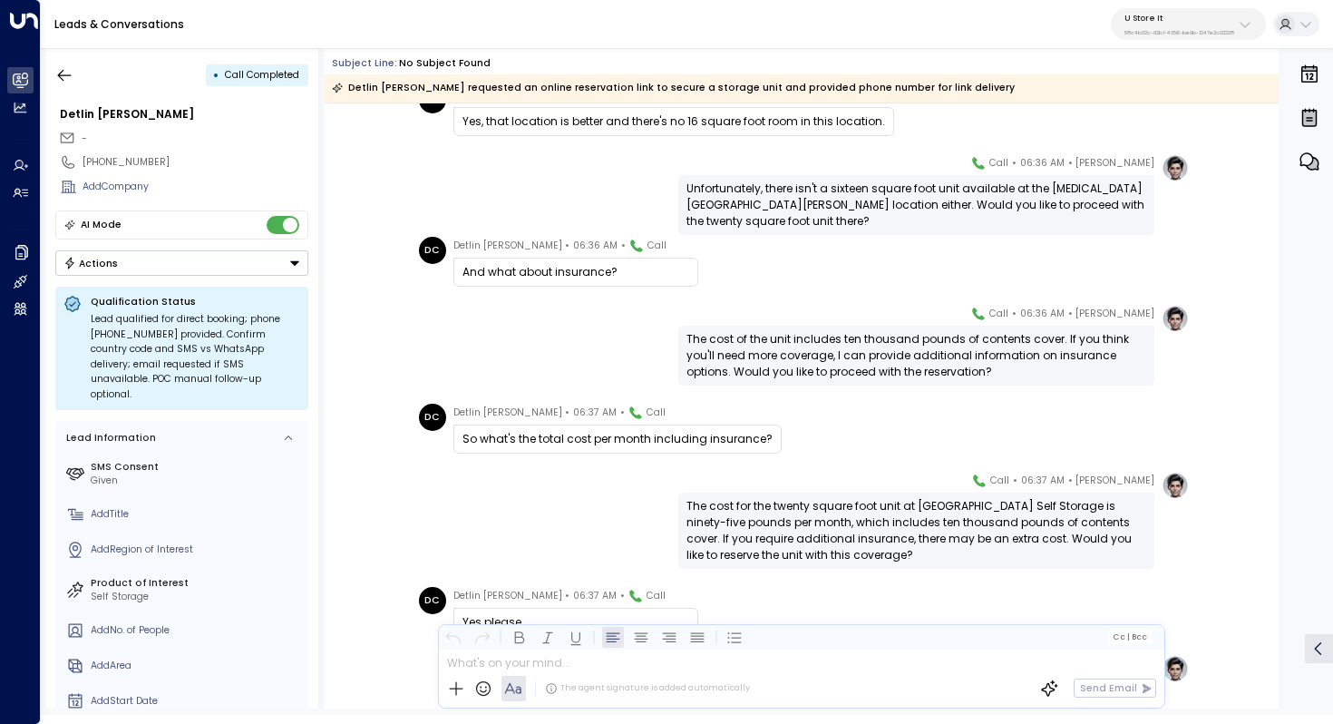
click at [797, 346] on div "The cost of the unit includes ten thousand pounds of contents cover. If you thi…" at bounding box center [916, 355] width 460 height 49
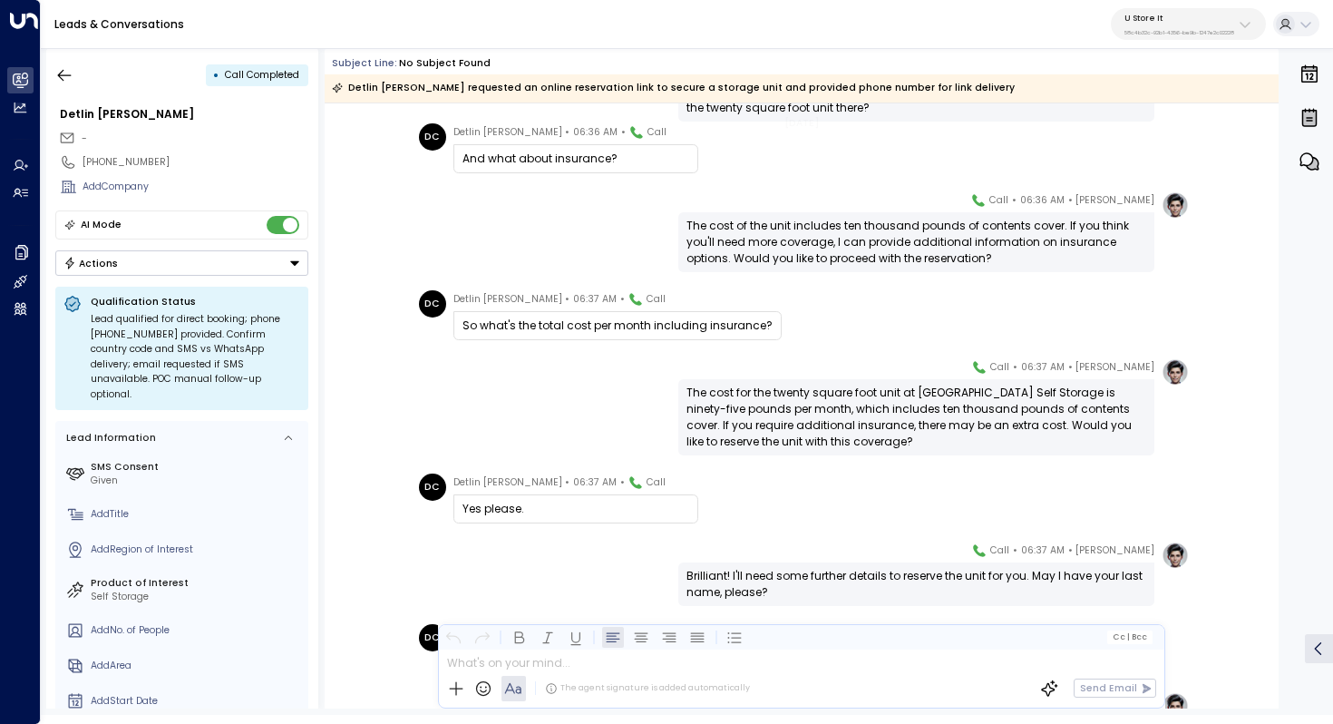
scroll to position [2591, 0]
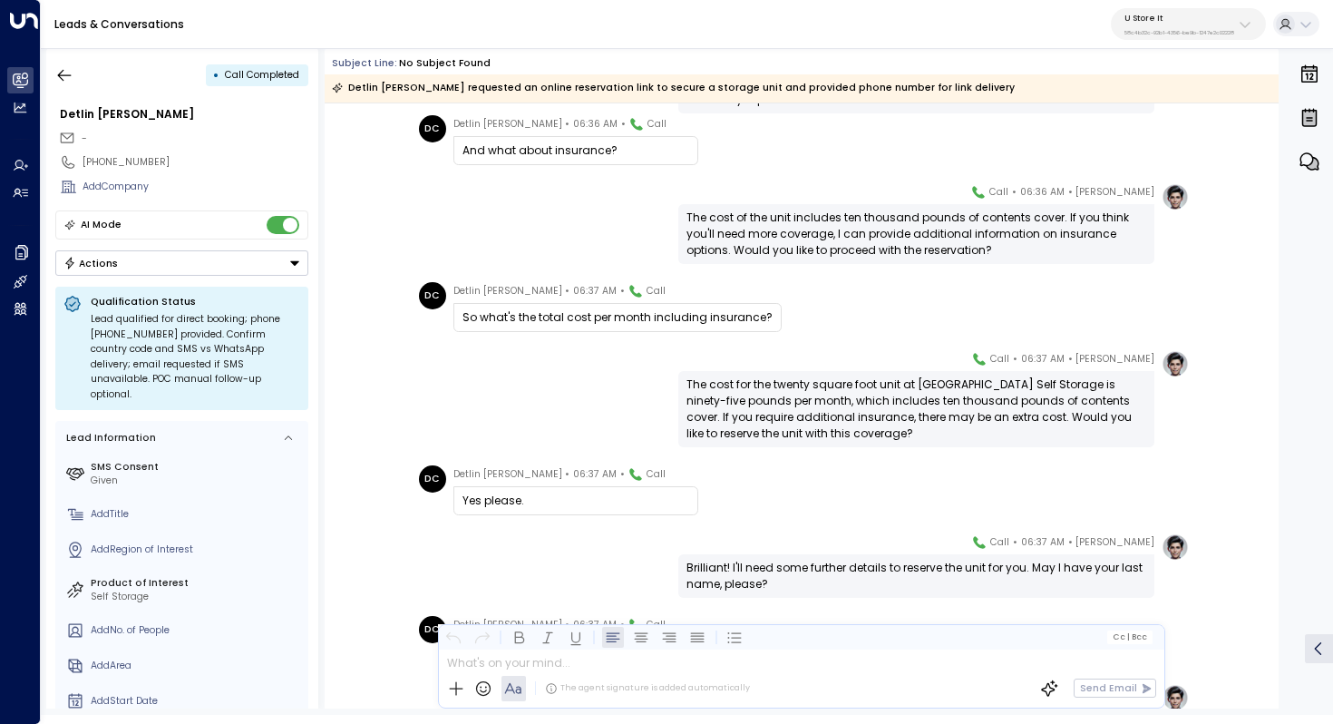
click at [838, 393] on div "The cost for the twenty square foot unit at [GEOGRAPHIC_DATA] Self Storage is n…" at bounding box center [916, 408] width 460 height 65
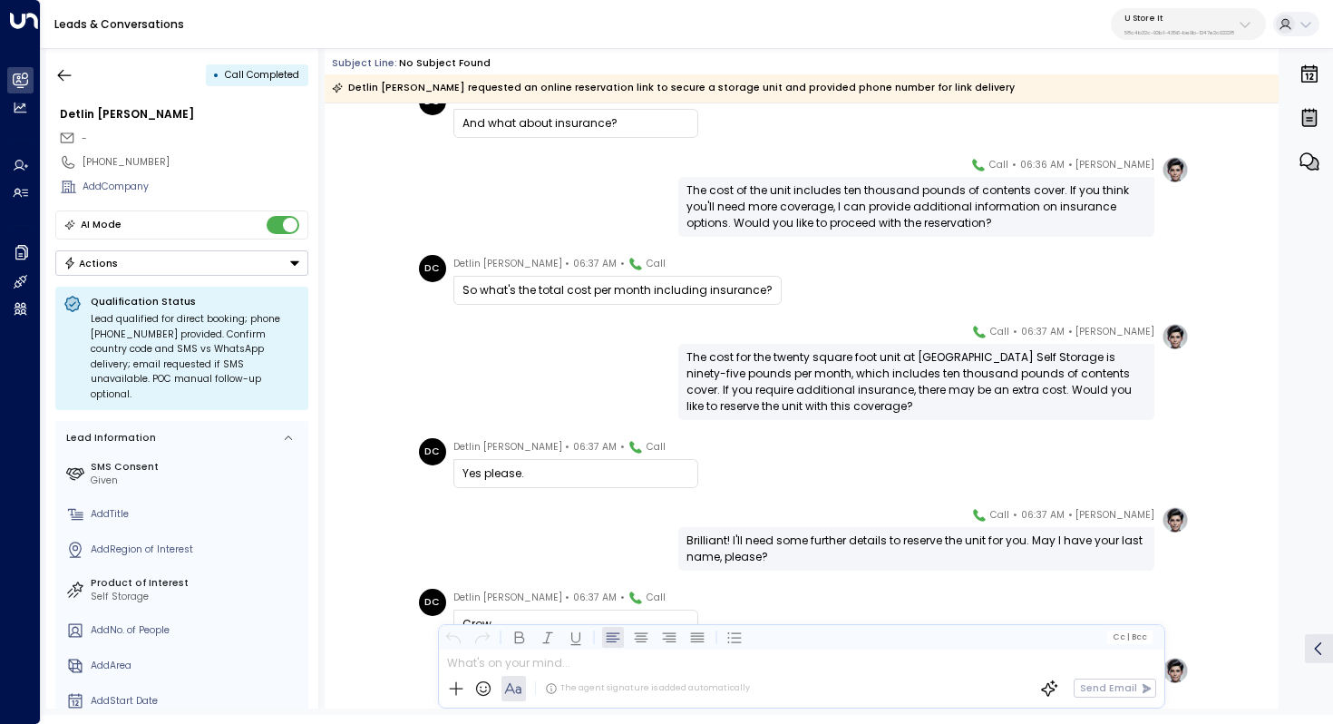
drag, startPoint x: 802, startPoint y: 374, endPoint x: 802, endPoint y: 384, distance: 10.0
click at [802, 384] on div "The cost for the twenty square foot unit at [GEOGRAPHIC_DATA] Self Storage is n…" at bounding box center [916, 381] width 460 height 65
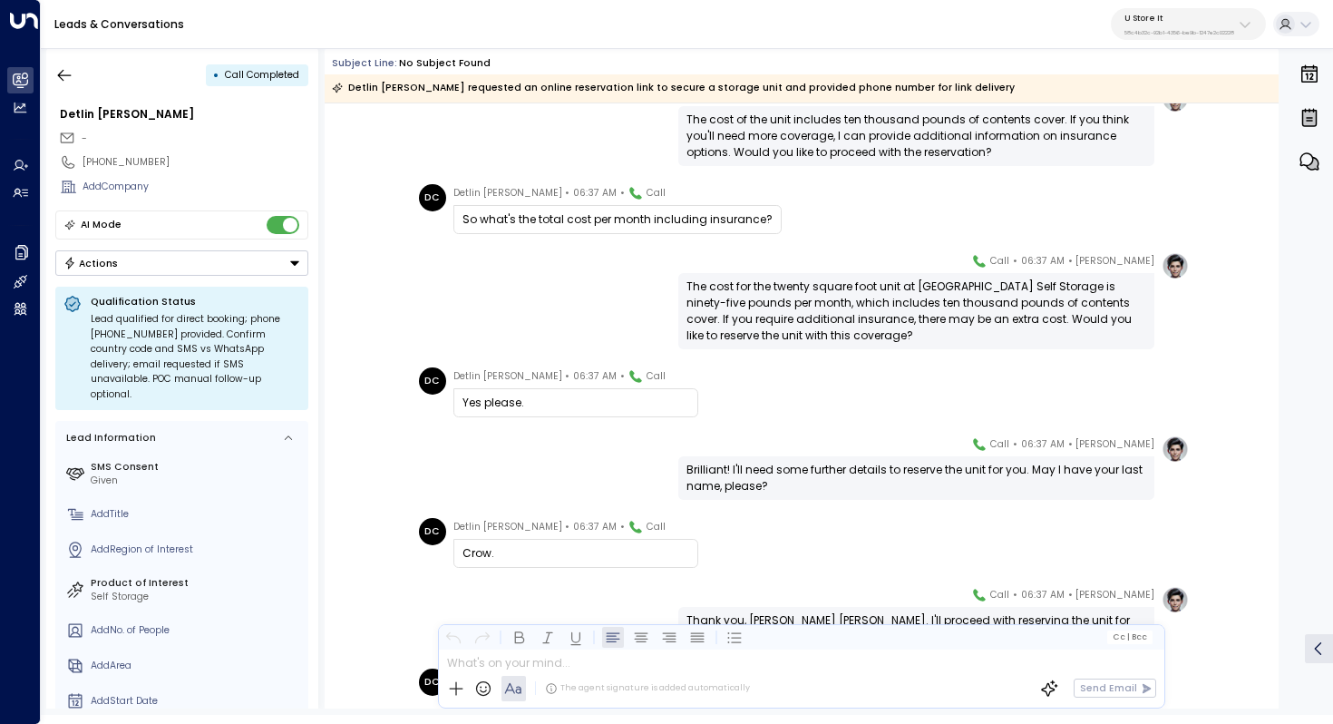
scroll to position [2696, 0]
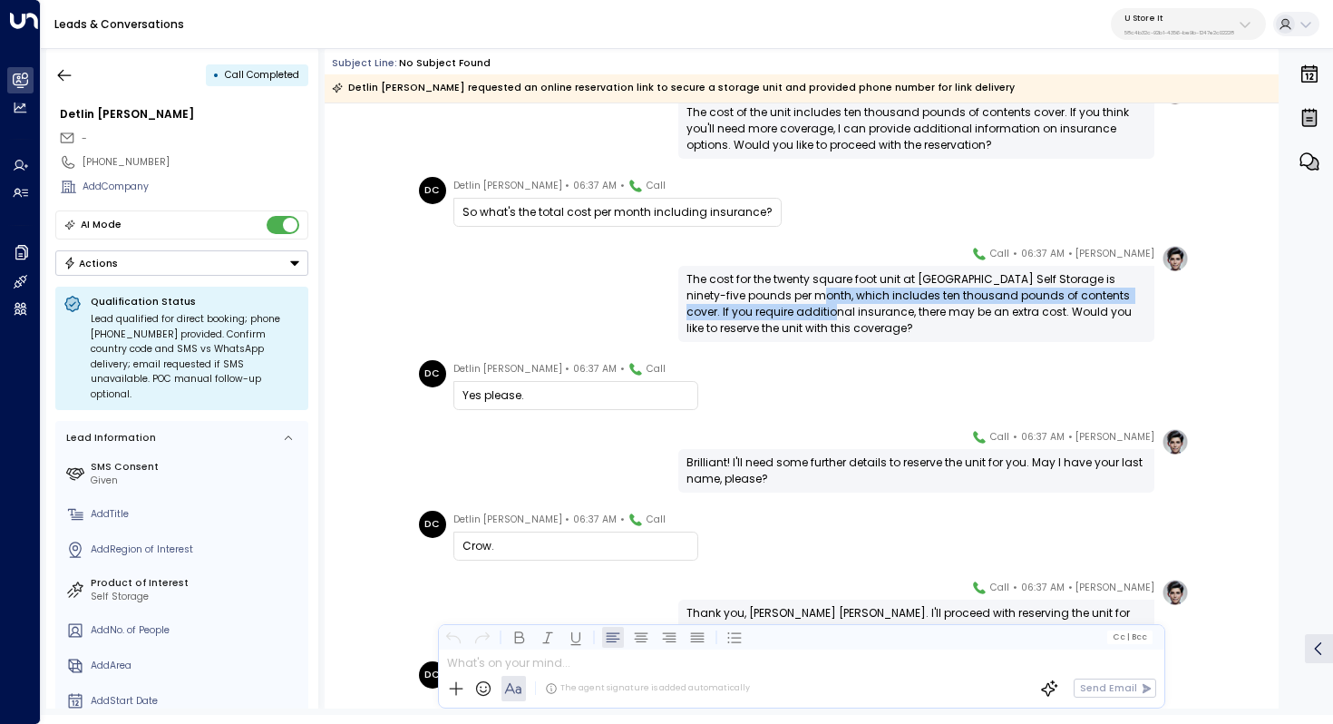
click at [773, 311] on div "The cost for the twenty square foot unit at [GEOGRAPHIC_DATA] Self Storage is n…" at bounding box center [916, 303] width 460 height 65
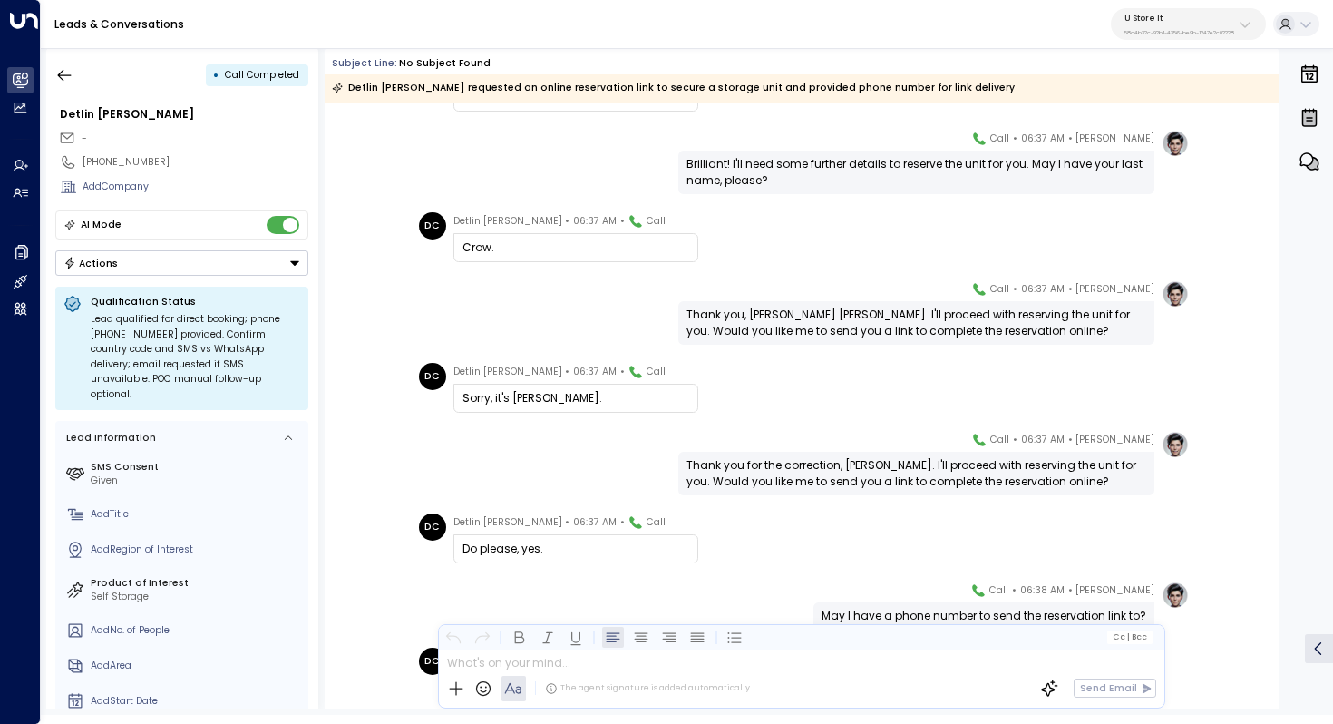
scroll to position [3022, 0]
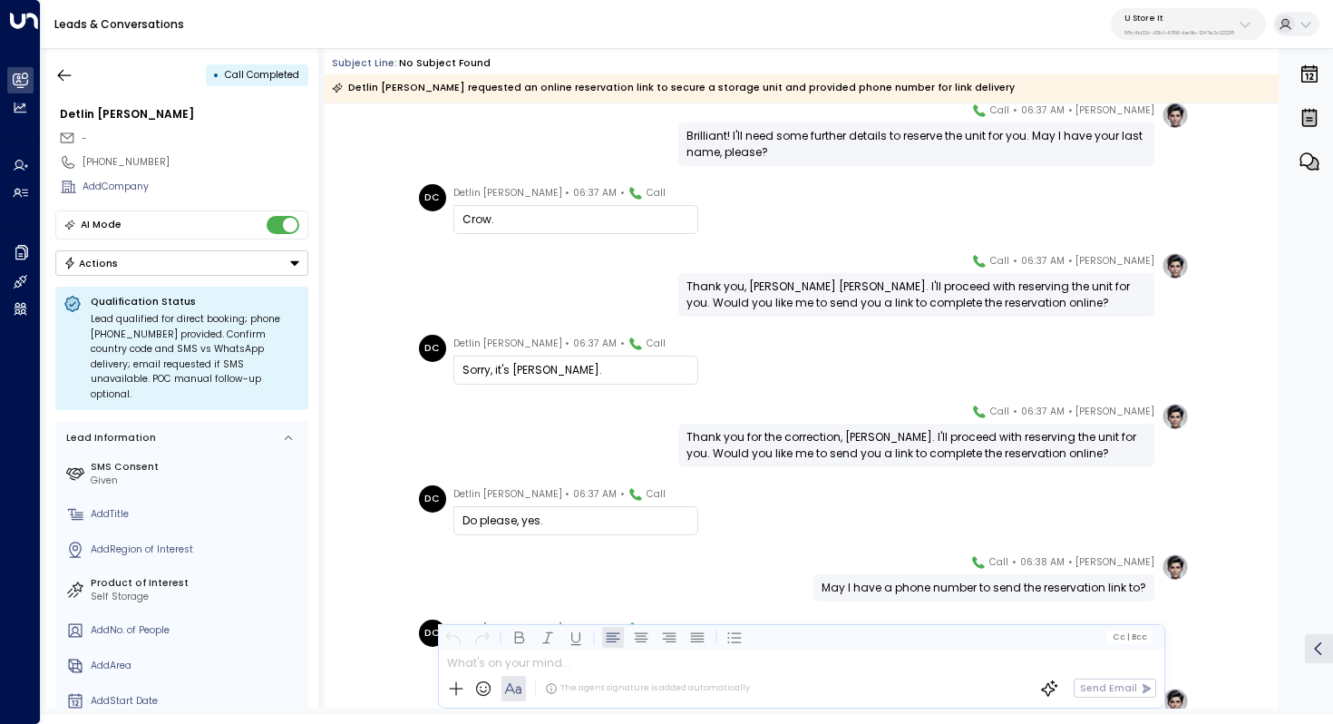
click at [834, 300] on div "Thank you, [PERSON_NAME] [PERSON_NAME]. I'll proceed with reserving the unit fo…" at bounding box center [916, 294] width 460 height 33
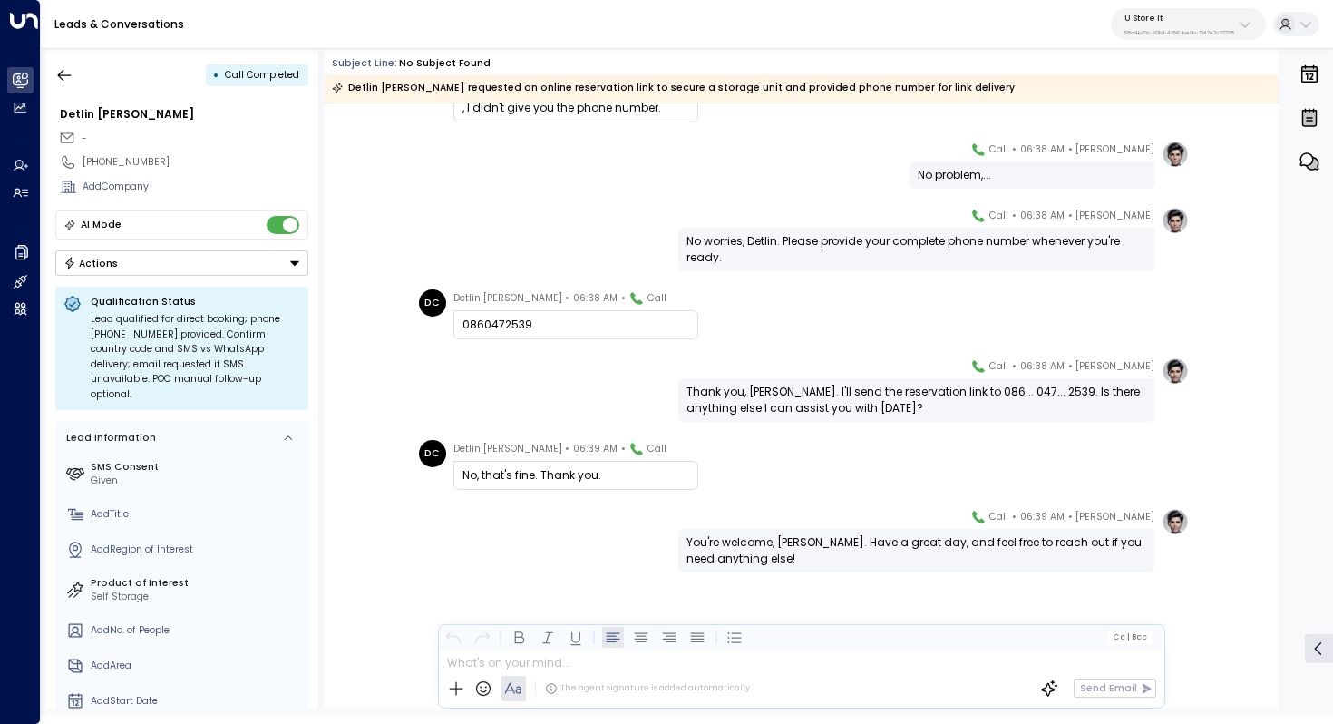
scroll to position [4072, 0]
click at [70, 73] on icon "button" at bounding box center [64, 75] width 18 height 18
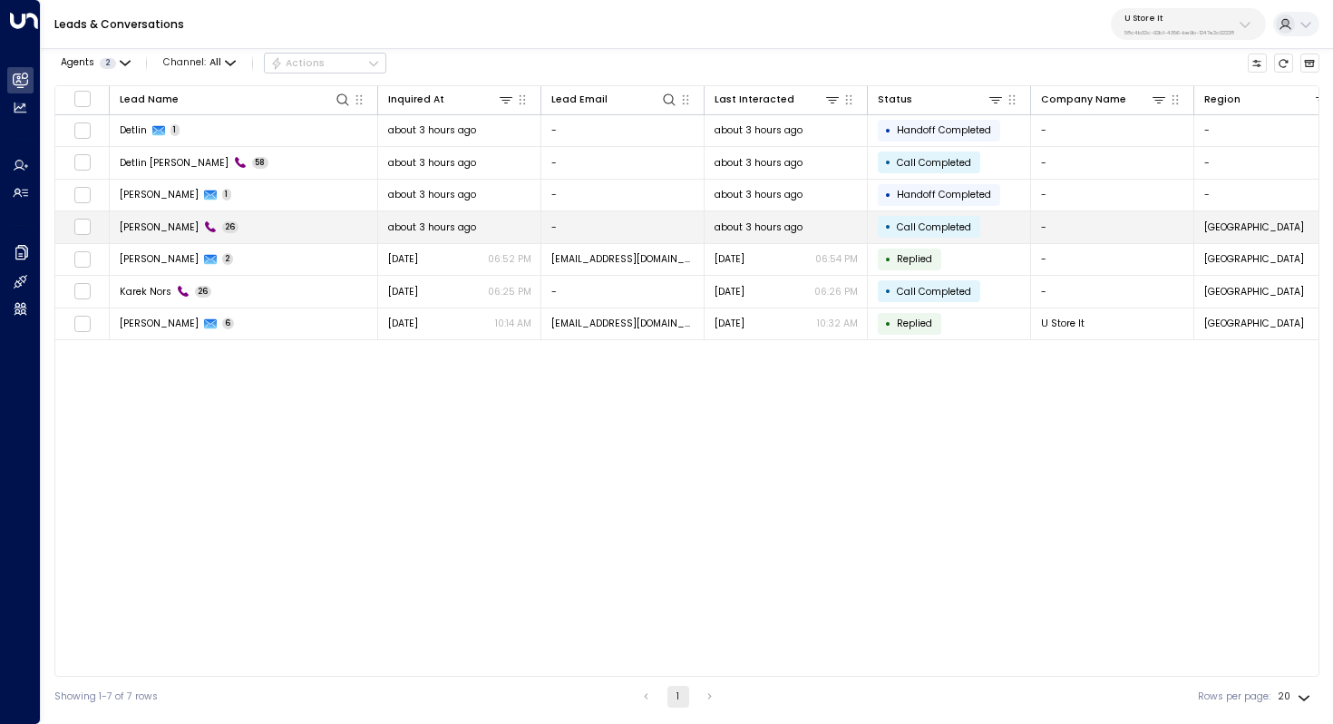
click at [252, 226] on td "Aidan 26" at bounding box center [244, 227] width 268 height 32
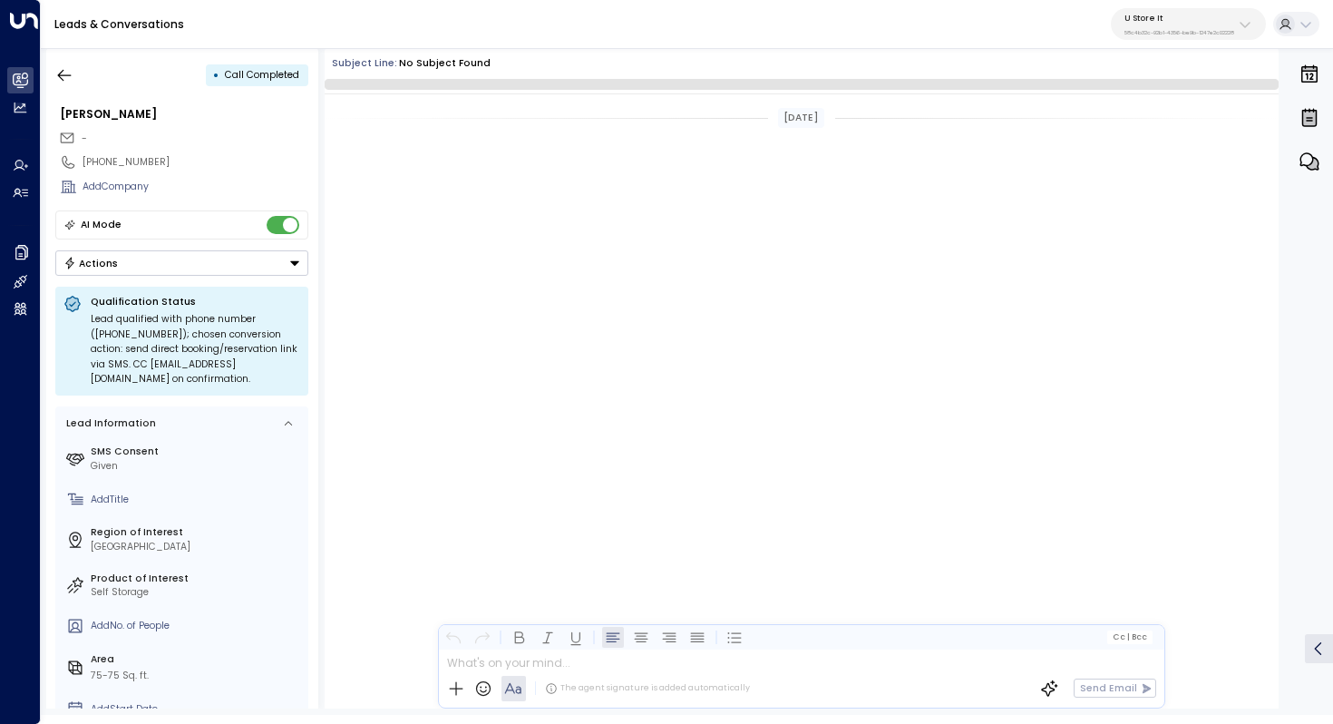
scroll to position [5051, 0]
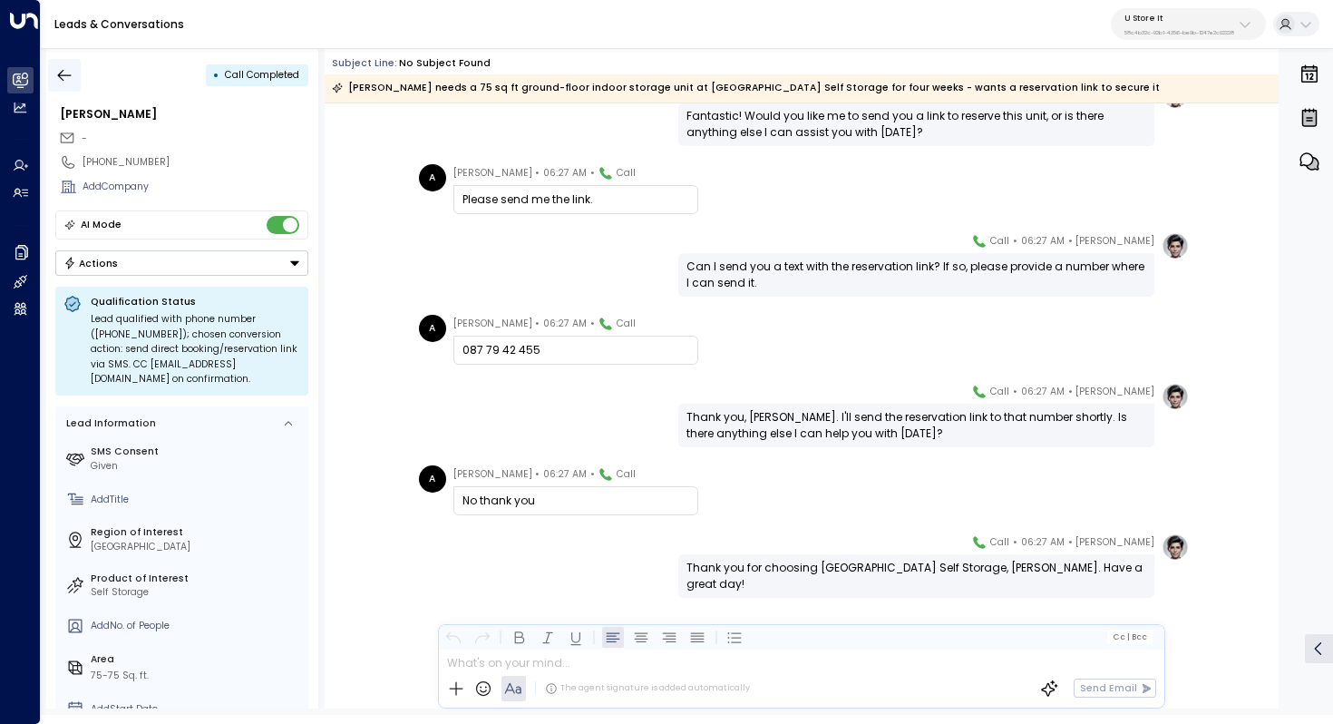
click at [69, 64] on button "button" at bounding box center [64, 75] width 33 height 33
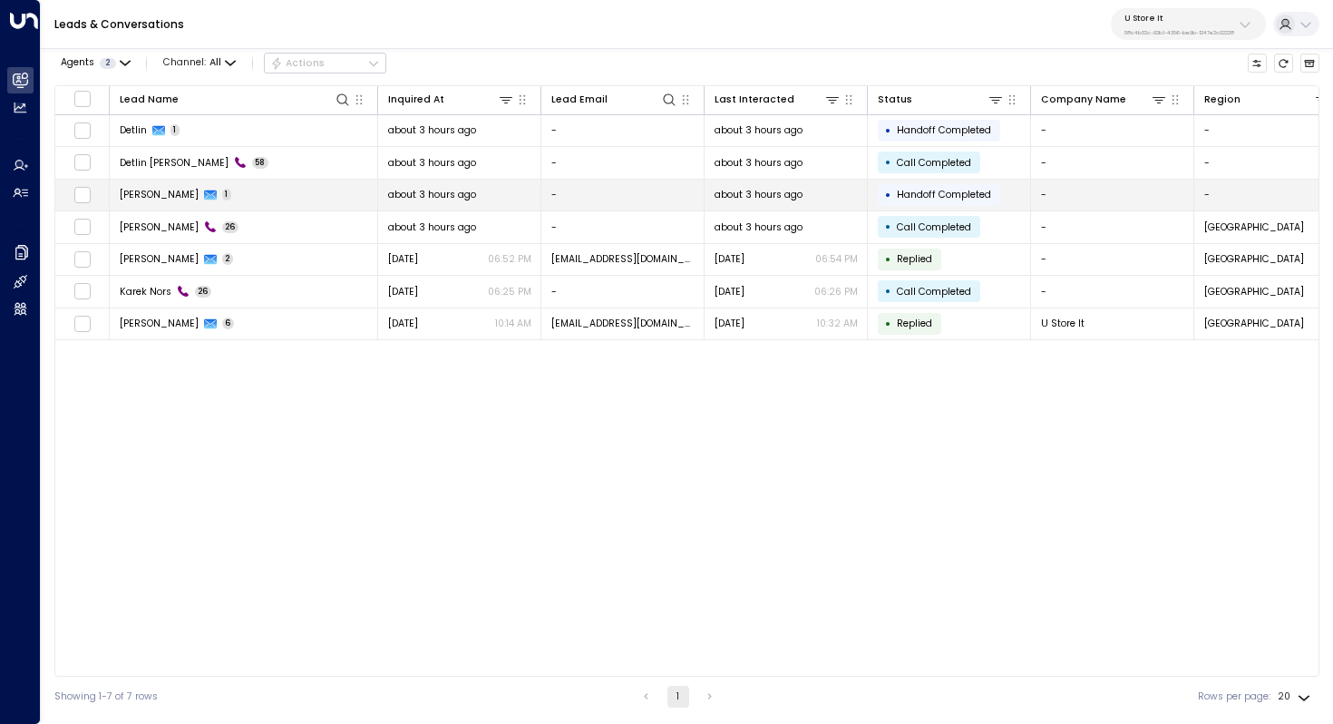
click at [170, 203] on td "Aidan 1" at bounding box center [244, 196] width 268 height 32
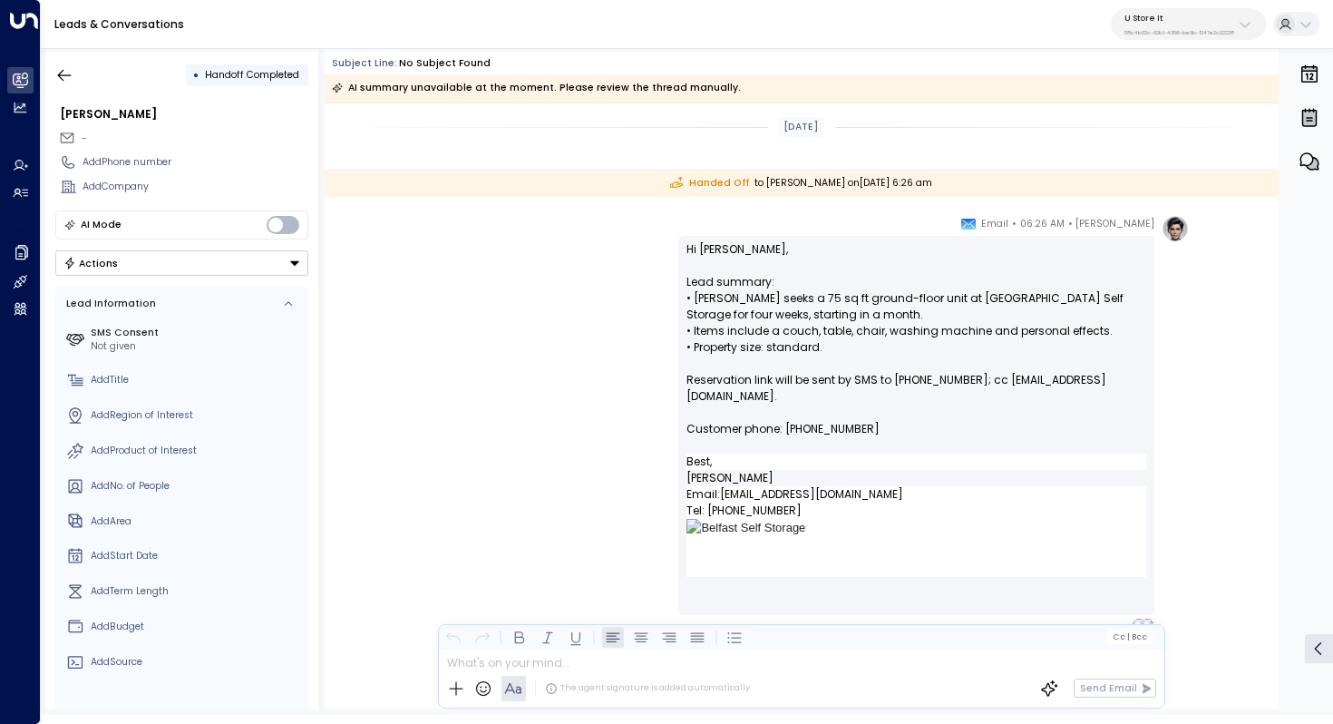
scroll to position [51, 0]
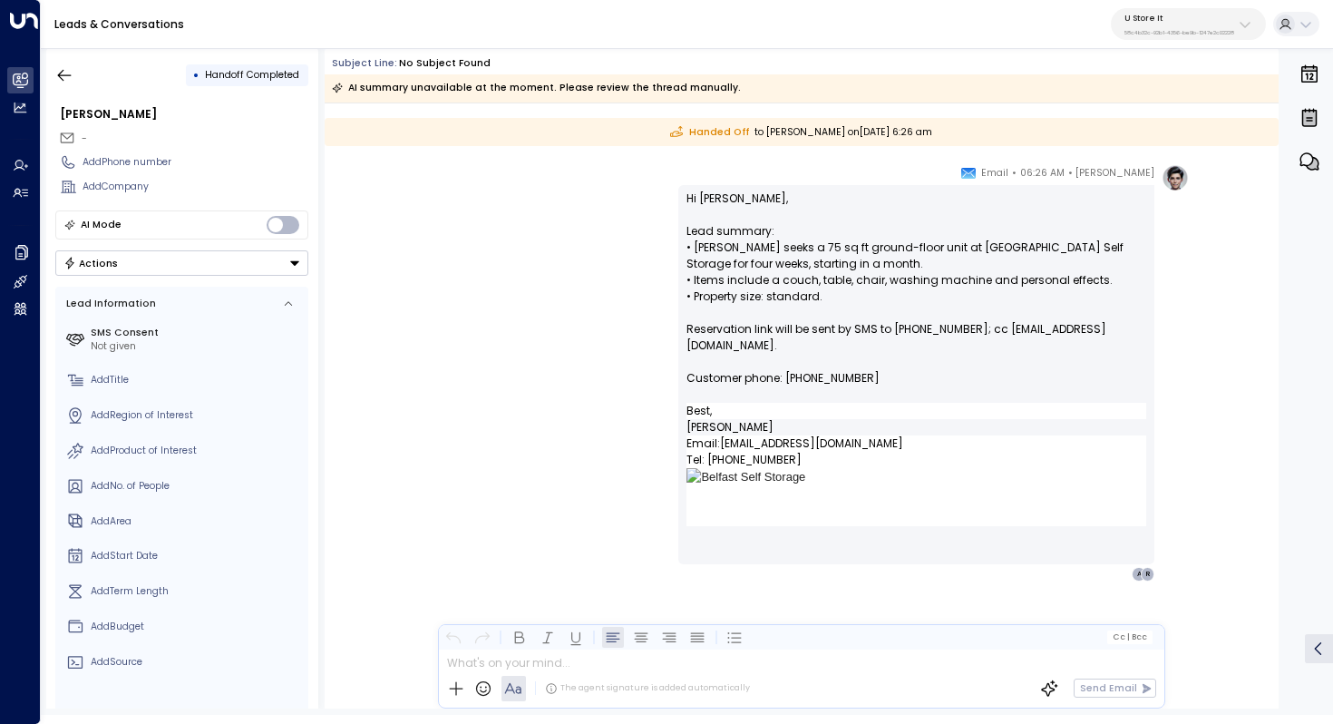
drag, startPoint x: 760, startPoint y: 244, endPoint x: 760, endPoint y: 255, distance: 10.9
click at [760, 255] on p "Hi [PERSON_NAME], Lead summary: • [PERSON_NAME] seeks a 75 sq ft ground-floor u…" at bounding box center [916, 296] width 460 height 212
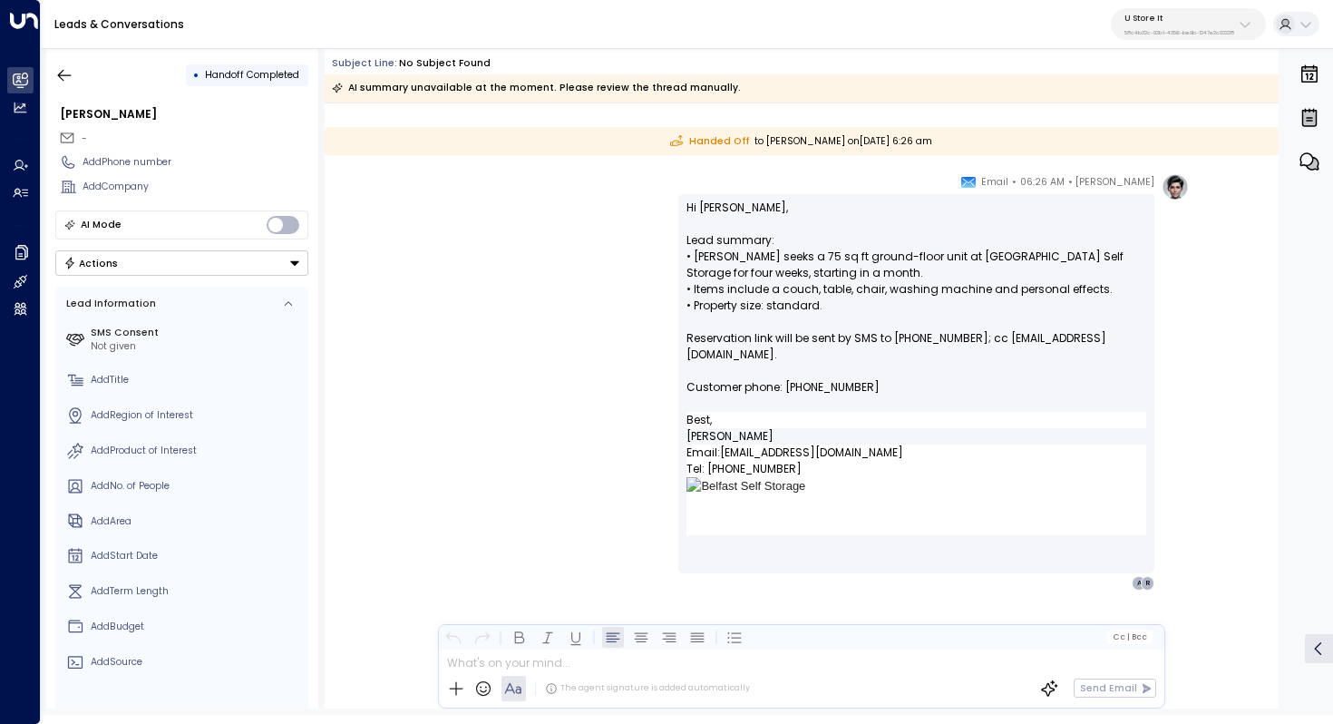
drag, startPoint x: 718, startPoint y: 237, endPoint x: 730, endPoint y: 237, distance: 11.8
click at [730, 237] on p "Hi [PERSON_NAME], Lead summary: • [PERSON_NAME] seeks a 75 sq ft ground-floor u…" at bounding box center [916, 305] width 460 height 212
click at [748, 244] on p "Hi [PERSON_NAME], Lead summary: • [PERSON_NAME] seeks a 75 sq ft ground-floor u…" at bounding box center [916, 305] width 460 height 212
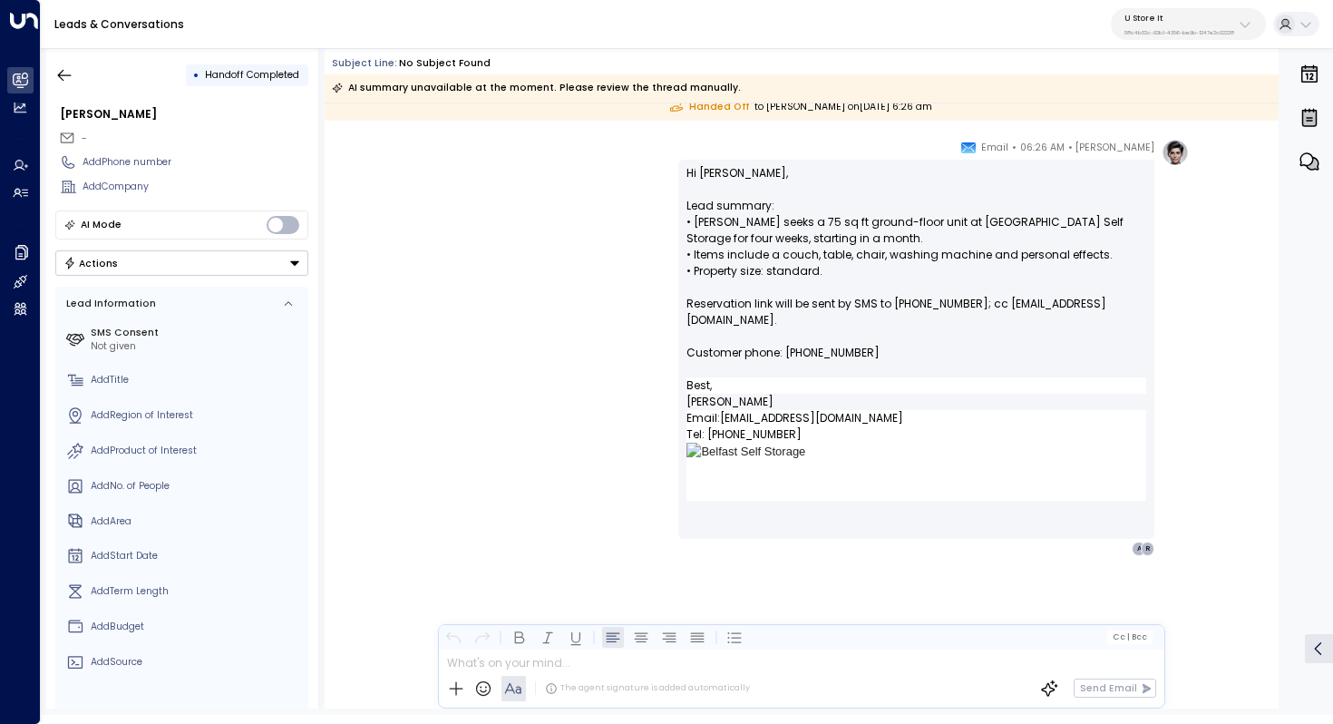
scroll to position [0, 0]
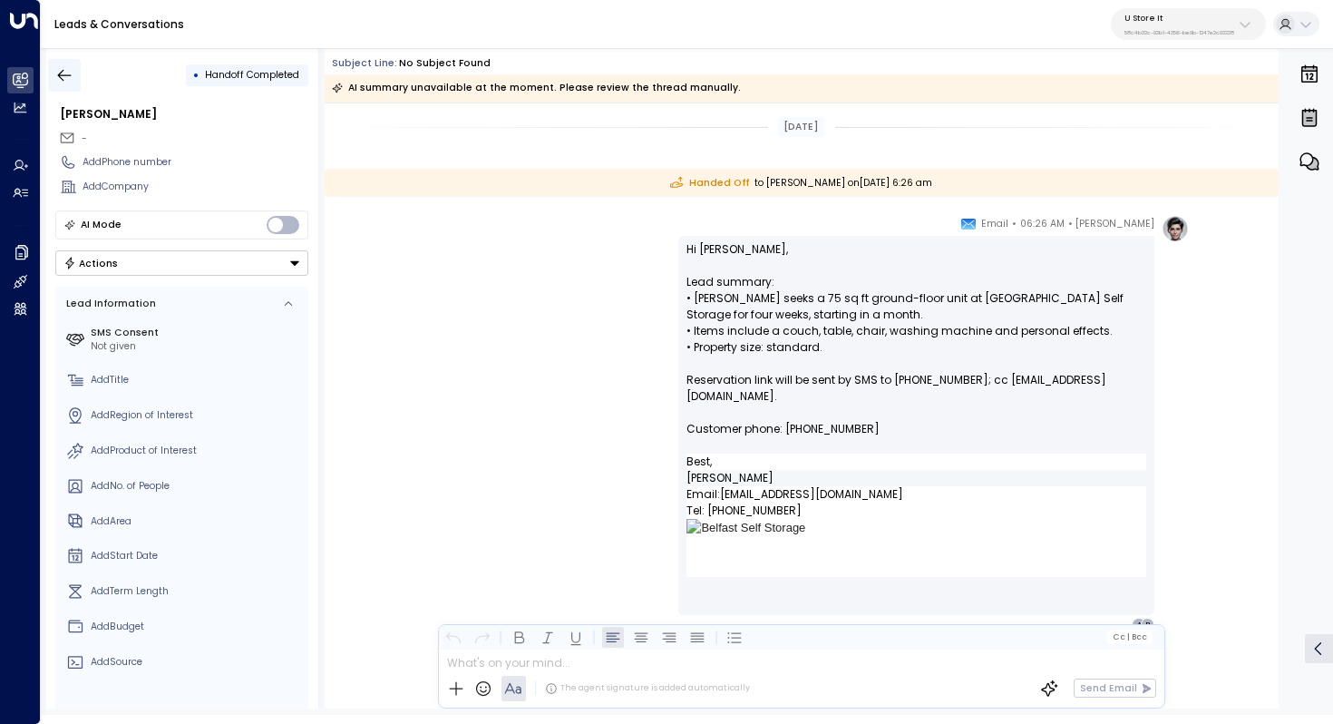
click at [73, 73] on button "button" at bounding box center [64, 75] width 33 height 33
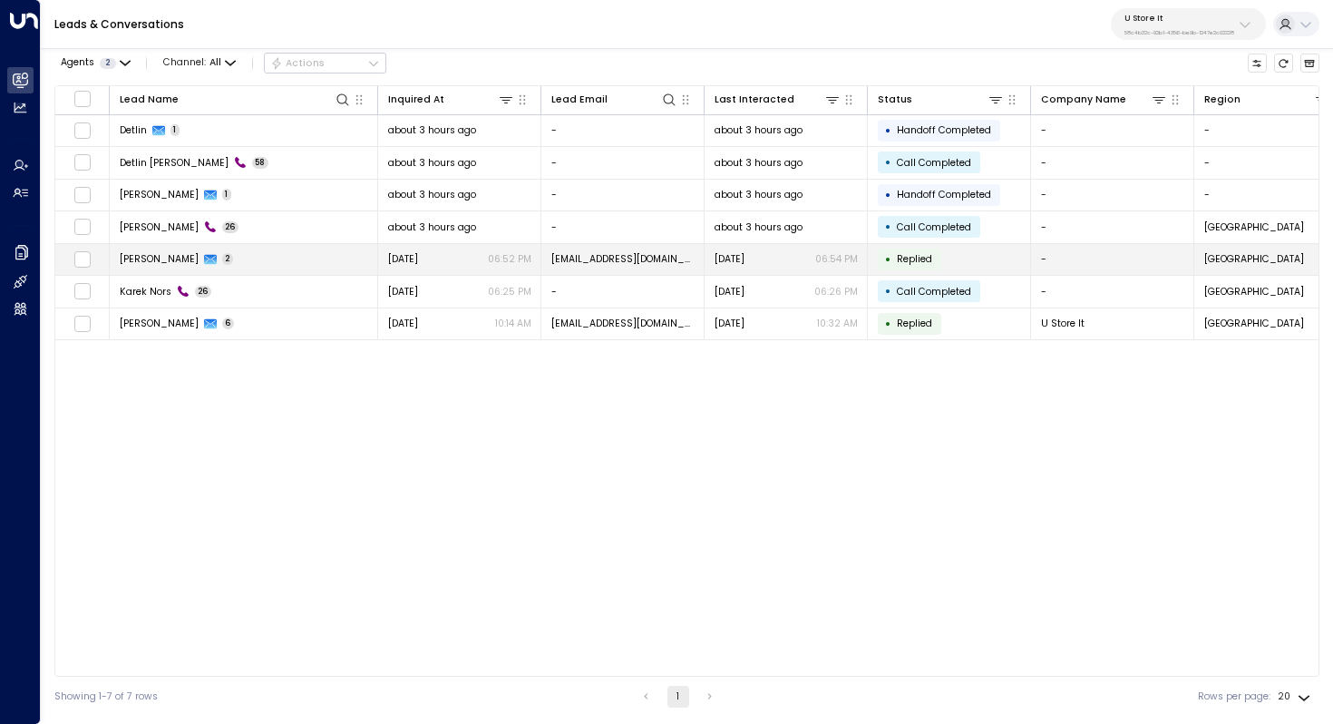
click at [245, 254] on td "[PERSON_NAME] 2" at bounding box center [244, 260] width 268 height 32
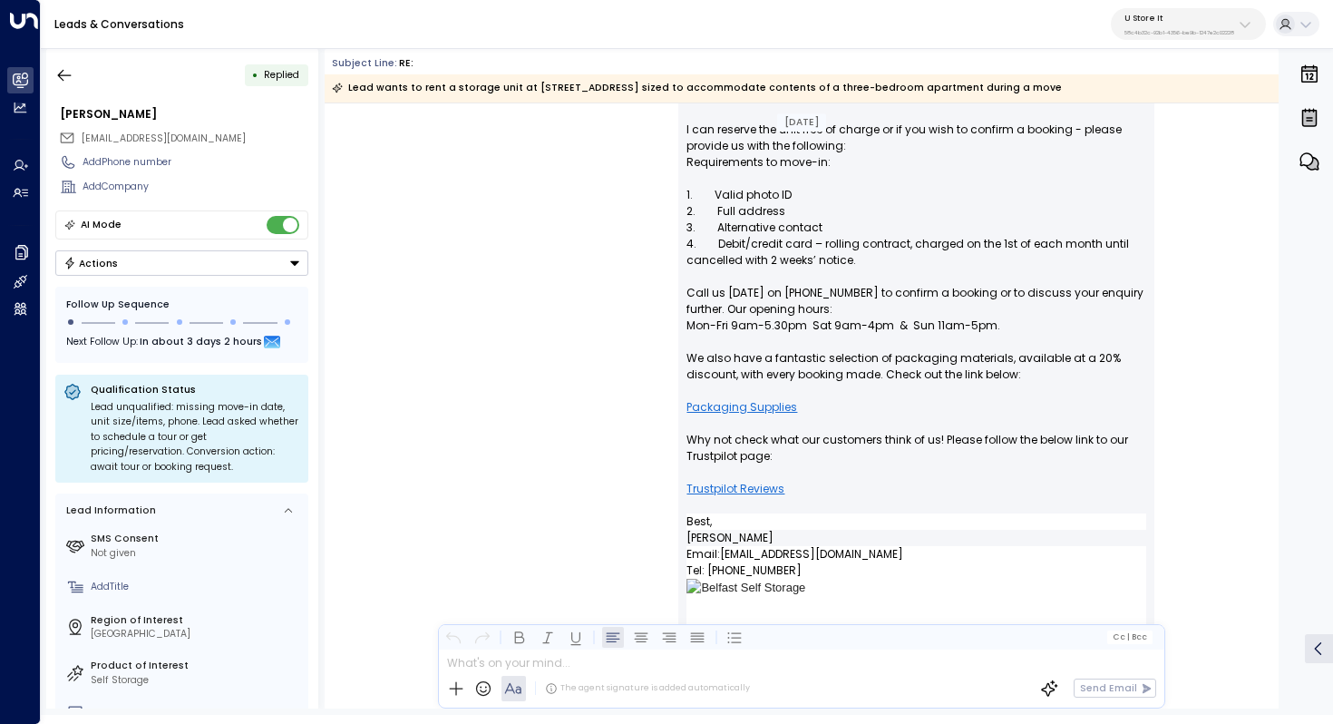
scroll to position [444, 0]
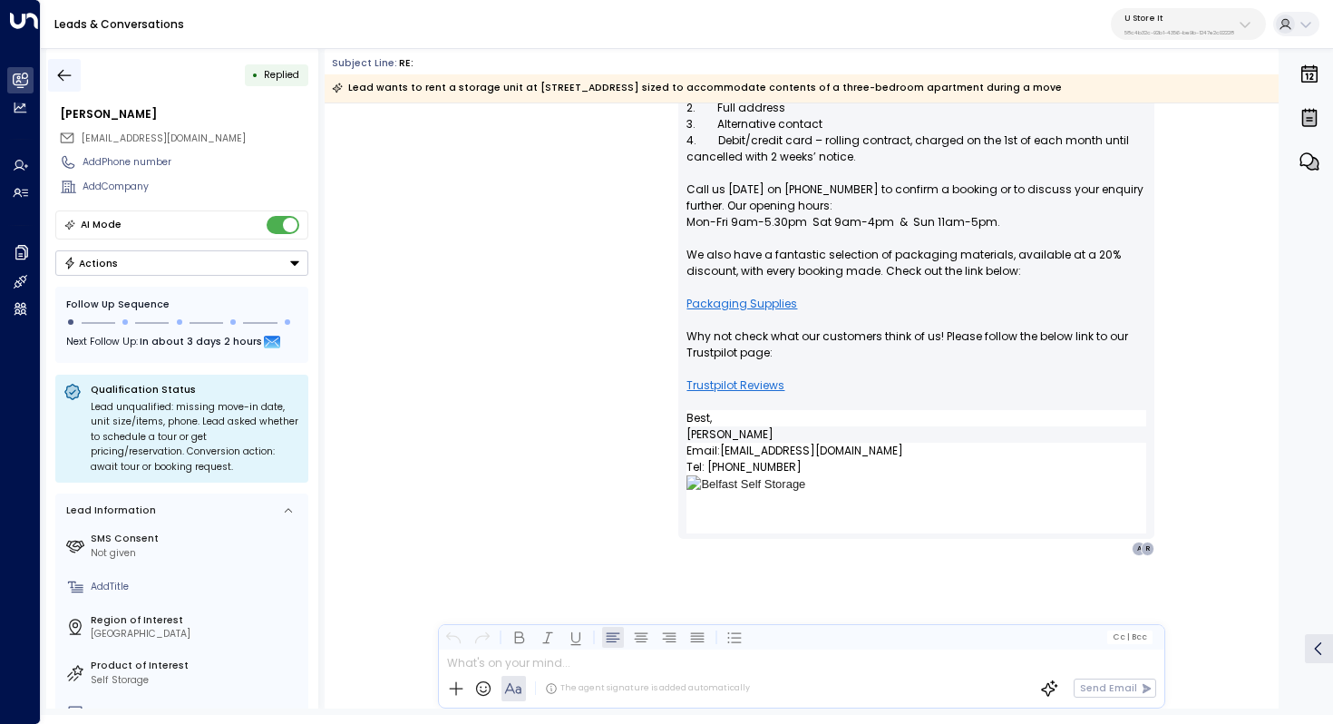
click at [73, 67] on button "button" at bounding box center [64, 75] width 33 height 33
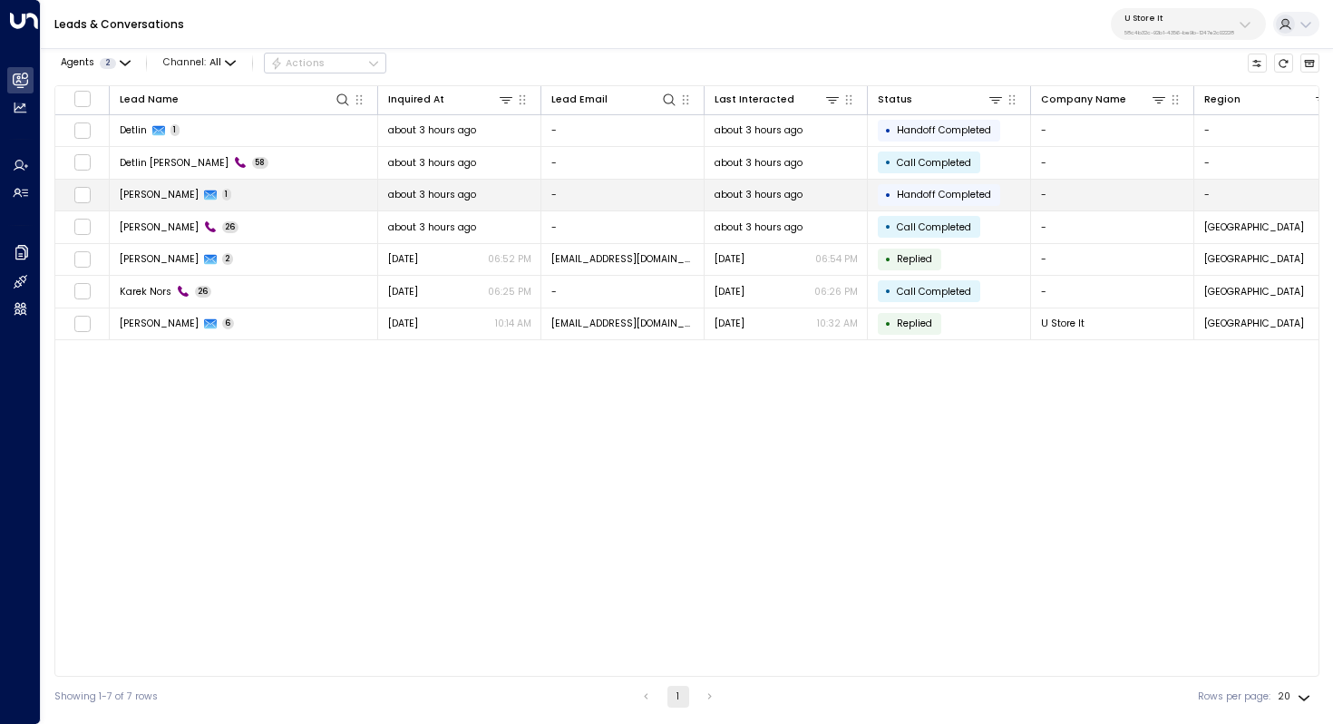
click at [143, 185] on td "Aidan 1" at bounding box center [244, 196] width 268 height 32
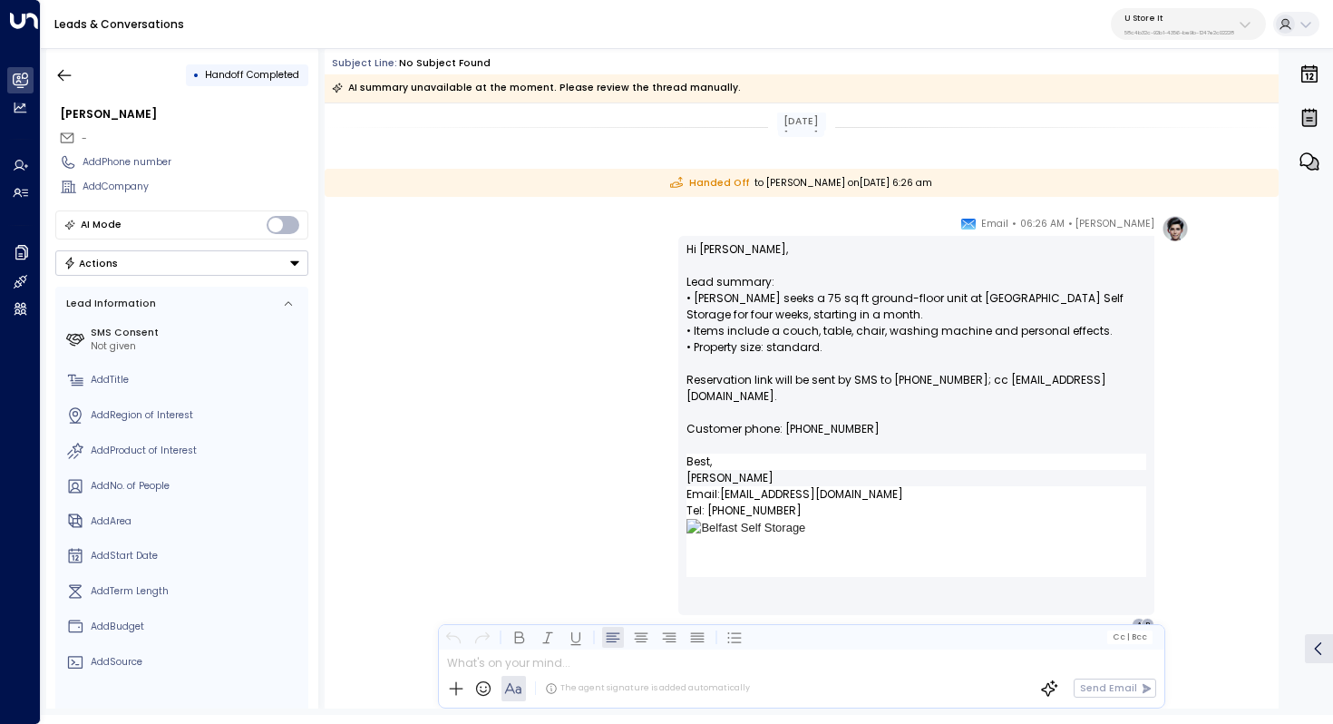
scroll to position [76, 0]
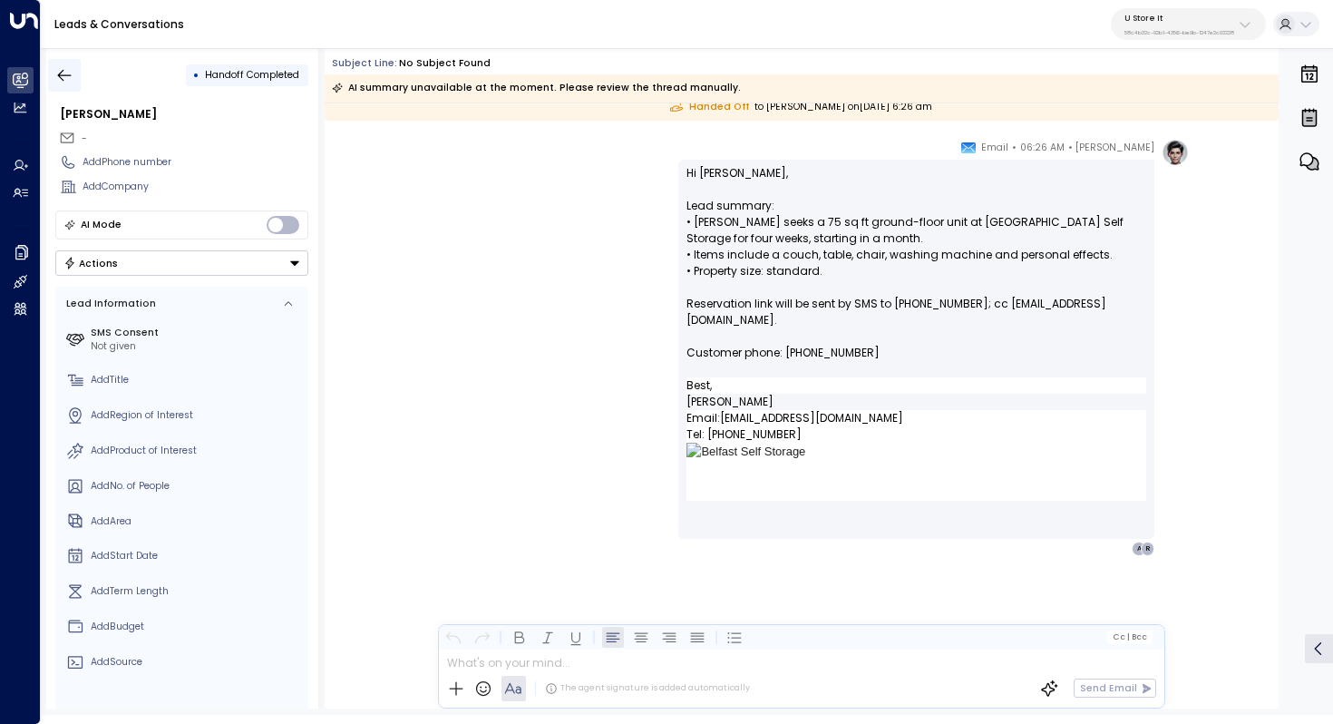
click at [56, 66] on icon "button" at bounding box center [64, 75] width 18 height 18
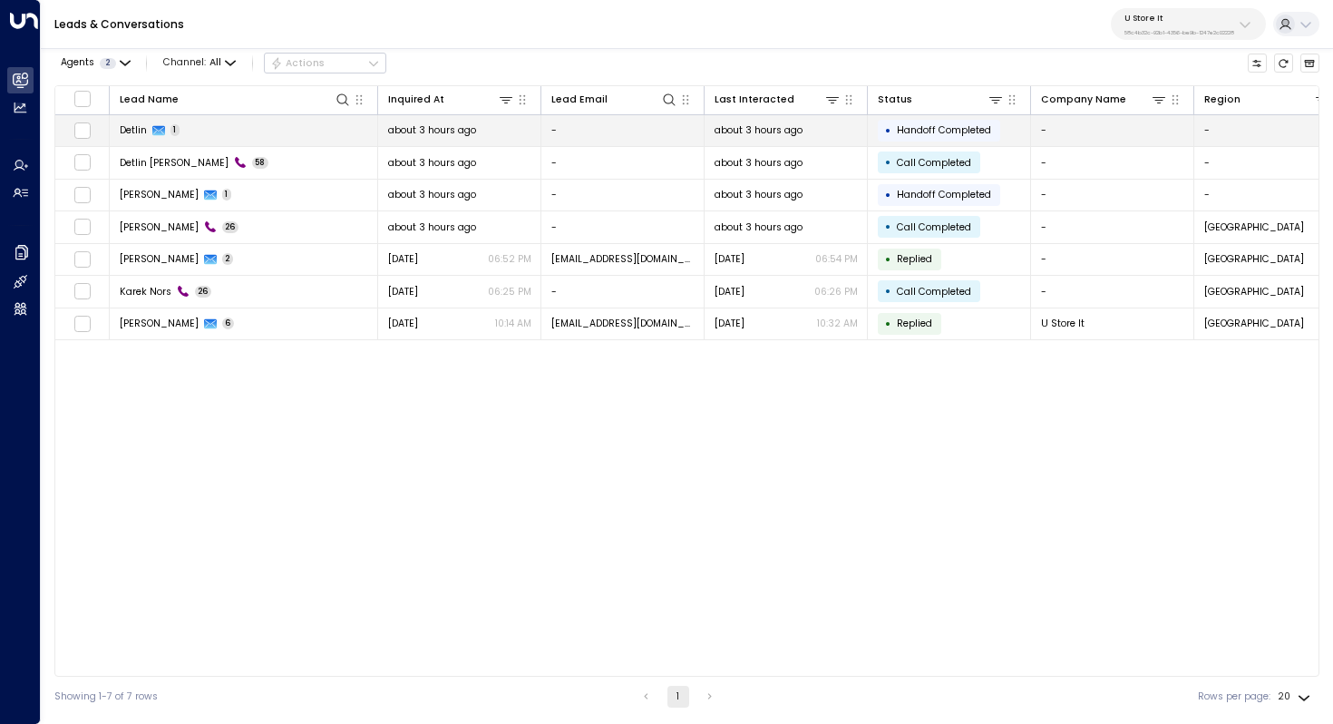
click at [133, 129] on span "Detlin" at bounding box center [133, 130] width 27 height 14
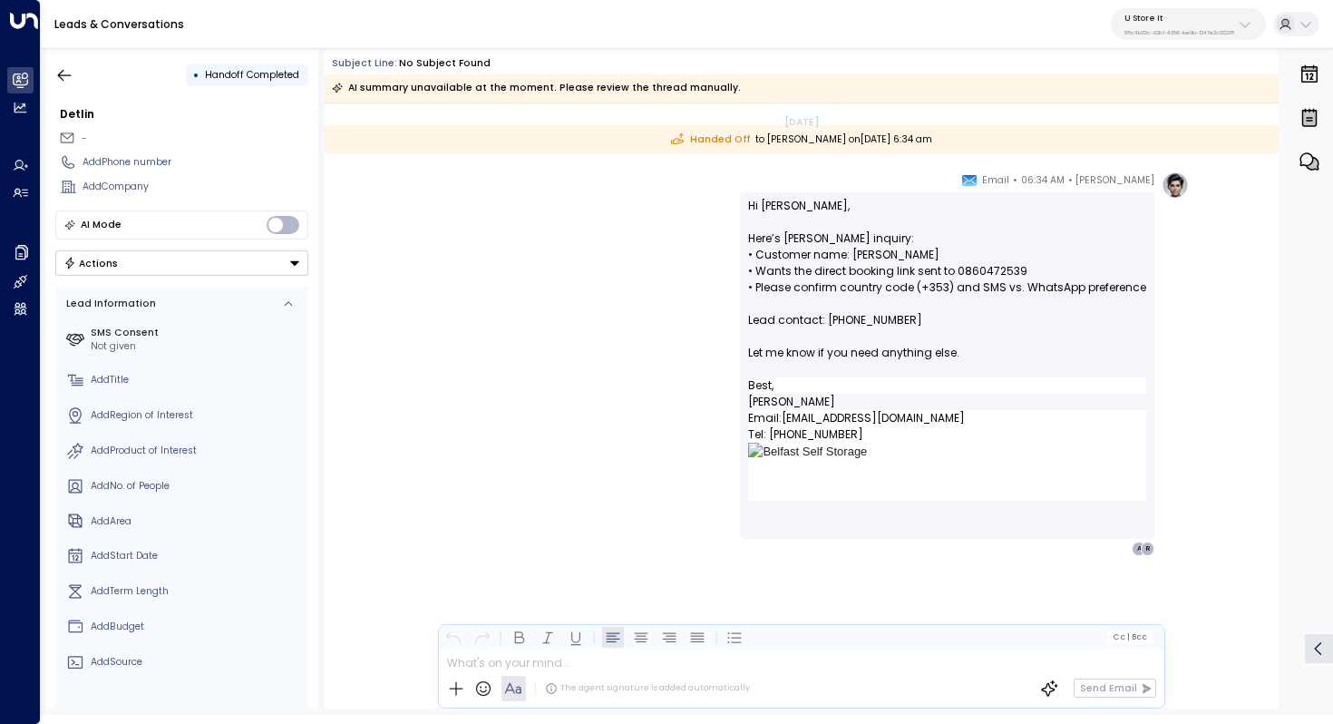
scroll to position [44, 0]
drag, startPoint x: 846, startPoint y: 319, endPoint x: 859, endPoint y: 319, distance: 12.7
click at [854, 319] on p "Hi [PERSON_NAME], Here’s [PERSON_NAME] inquiry: • Customer name: [PERSON_NAME] …" at bounding box center [947, 288] width 398 height 180
click at [860, 319] on p "Hi [PERSON_NAME], Here’s [PERSON_NAME] inquiry: • Customer name: [PERSON_NAME] …" at bounding box center [947, 288] width 398 height 180
click at [61, 73] on icon "button" at bounding box center [64, 75] width 18 height 18
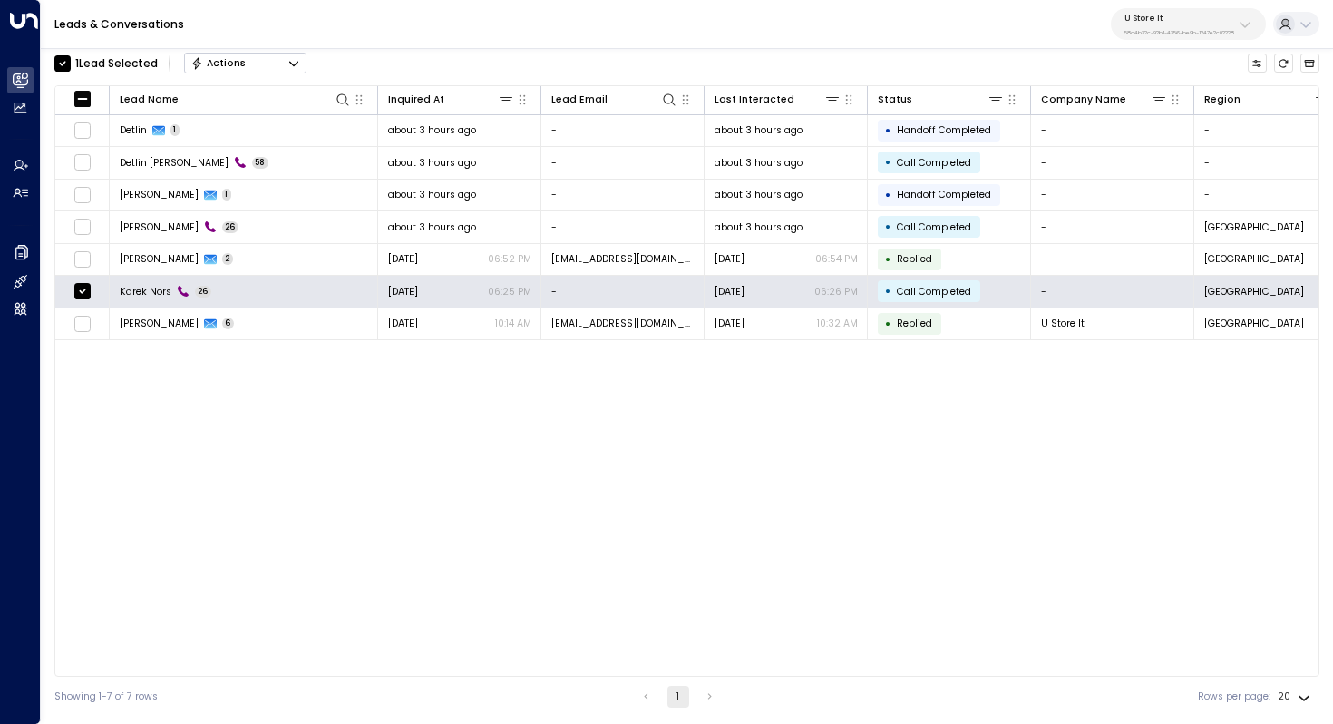
click at [284, 61] on button "Actions" at bounding box center [245, 64] width 122 height 22
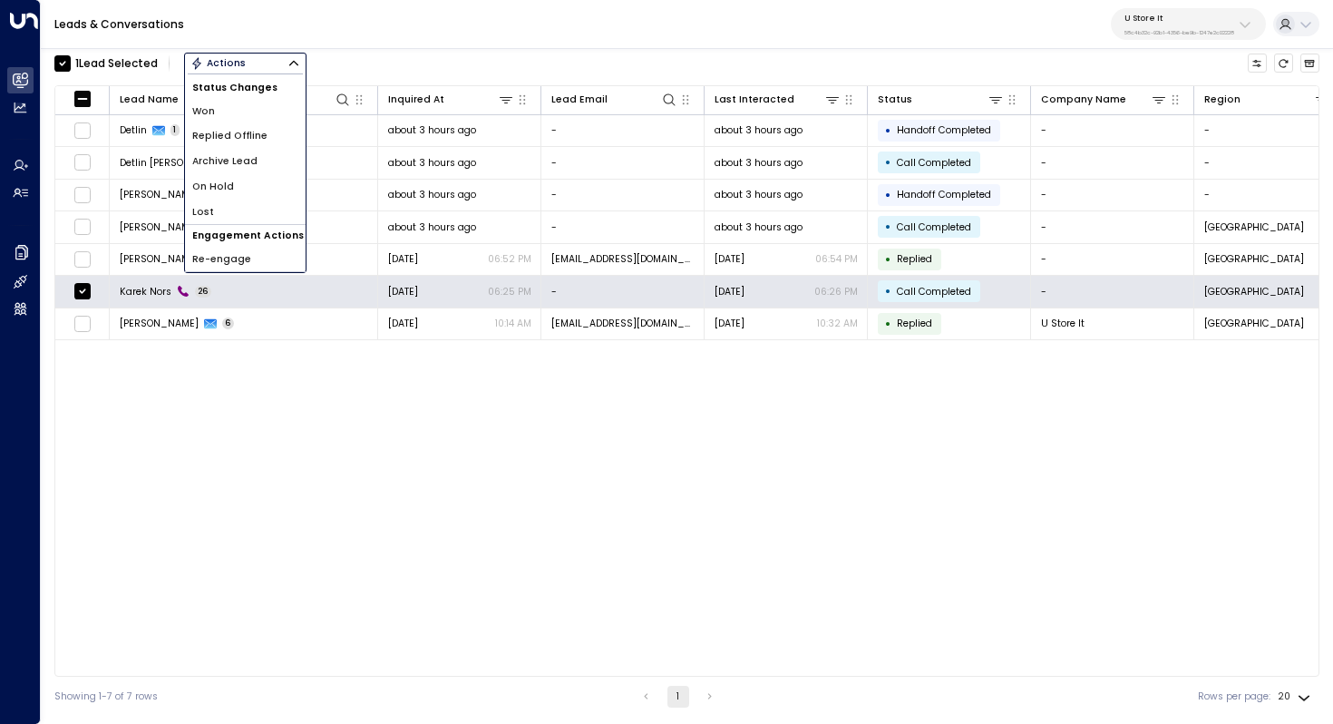
click at [275, 157] on li "Archive Lead" at bounding box center [245, 161] width 121 height 25
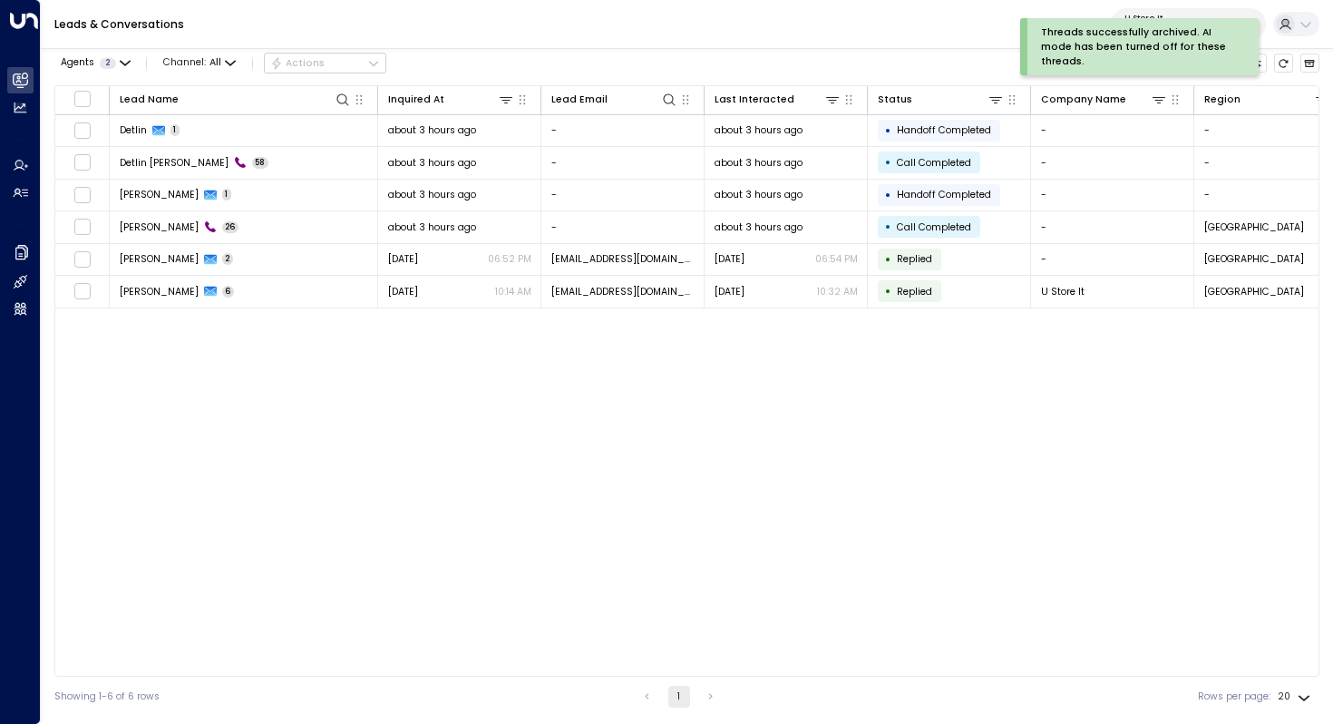
click at [309, 395] on div "Lead Name Inquired At Lead Email Last Interacted Status Company Name Region Pro…" at bounding box center [686, 380] width 1265 height 591
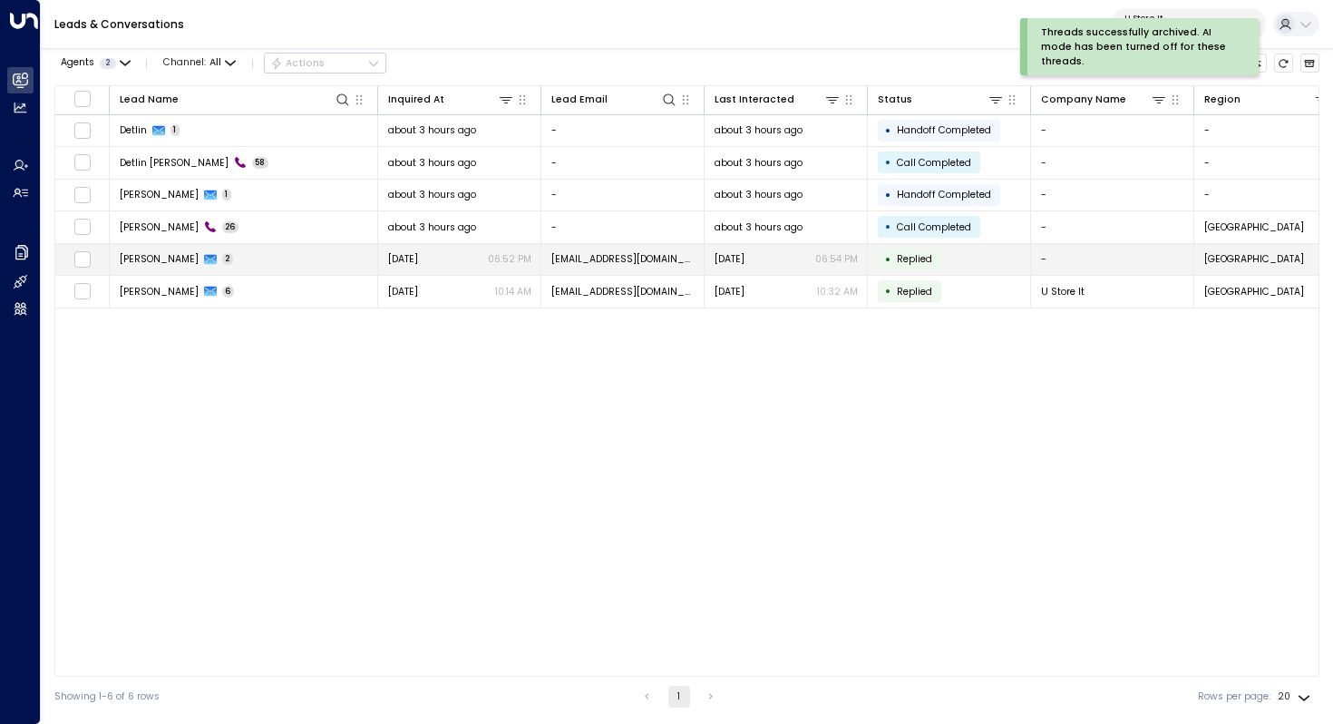
click at [164, 259] on span "[PERSON_NAME]" at bounding box center [159, 259] width 79 height 14
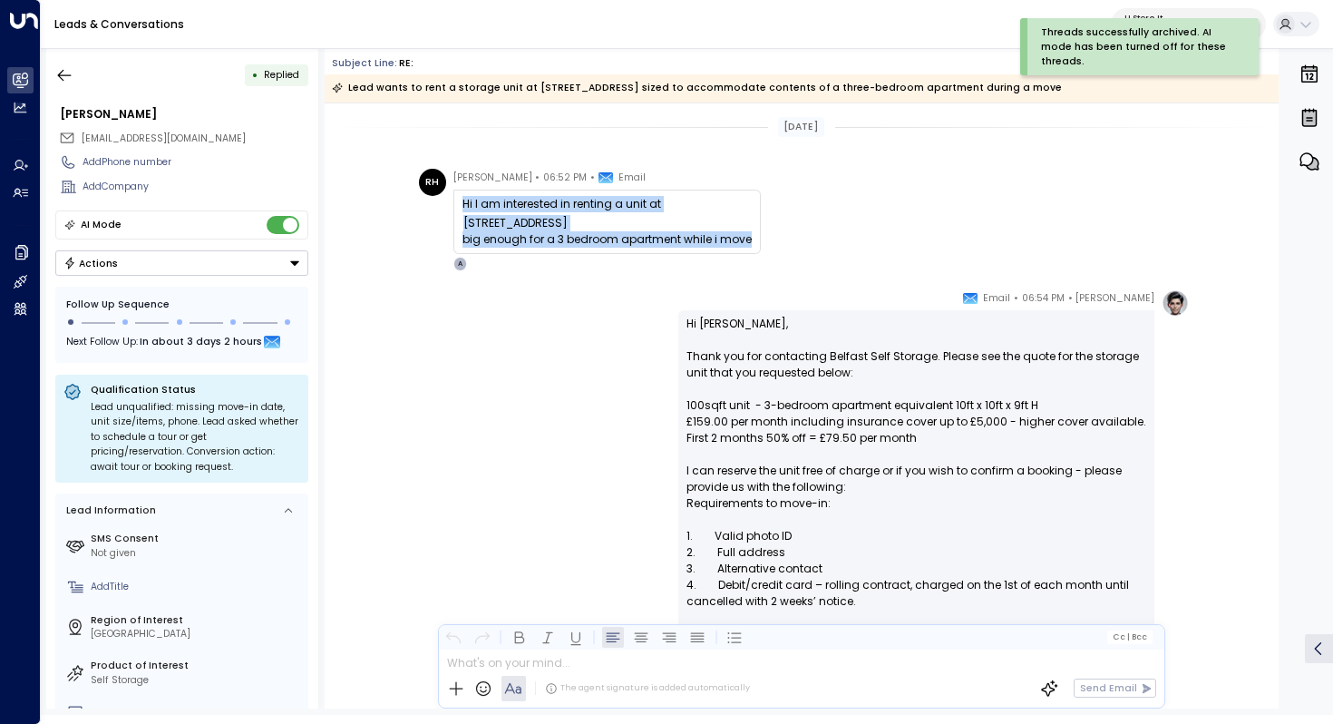
drag, startPoint x: 460, startPoint y: 201, endPoint x: 754, endPoint y: 239, distance: 297.1
click at [754, 239] on div "RH [PERSON_NAME] • 06:52 PM • Email Hi I am interested in renting a unit at [ST…" at bounding box center [804, 220] width 771 height 102
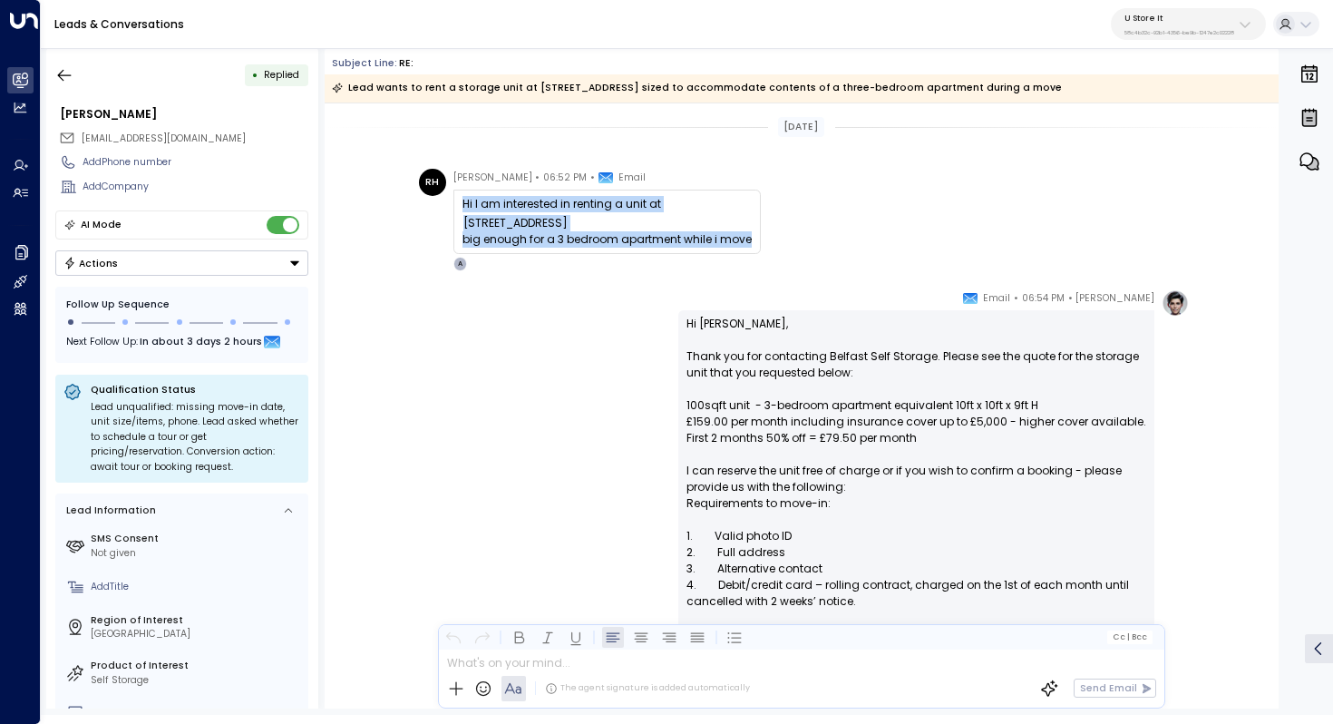
copy div "Hi I am interested in renting a unit at [STREET_ADDRESS] big enough for a 3 bed…"
click at [69, 73] on icon "button" at bounding box center [64, 75] width 18 height 18
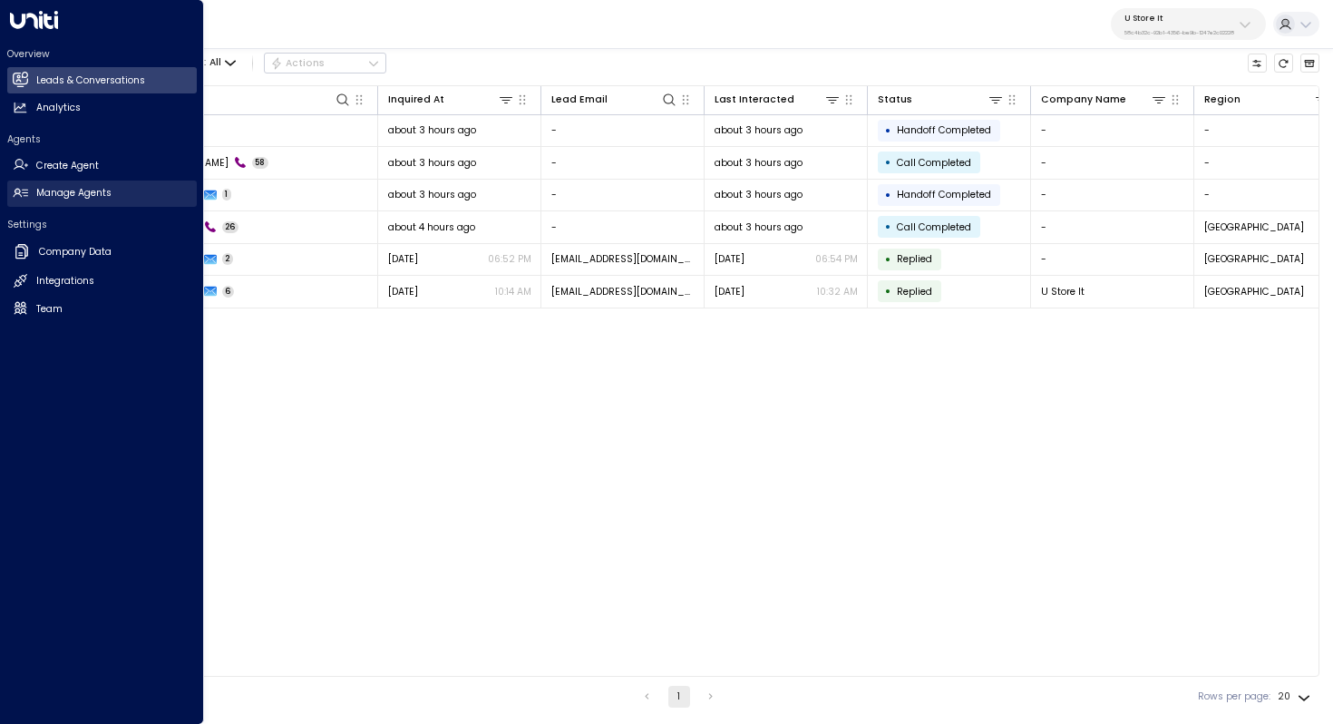
click at [83, 193] on h2 "Manage Agents" at bounding box center [73, 193] width 75 height 15
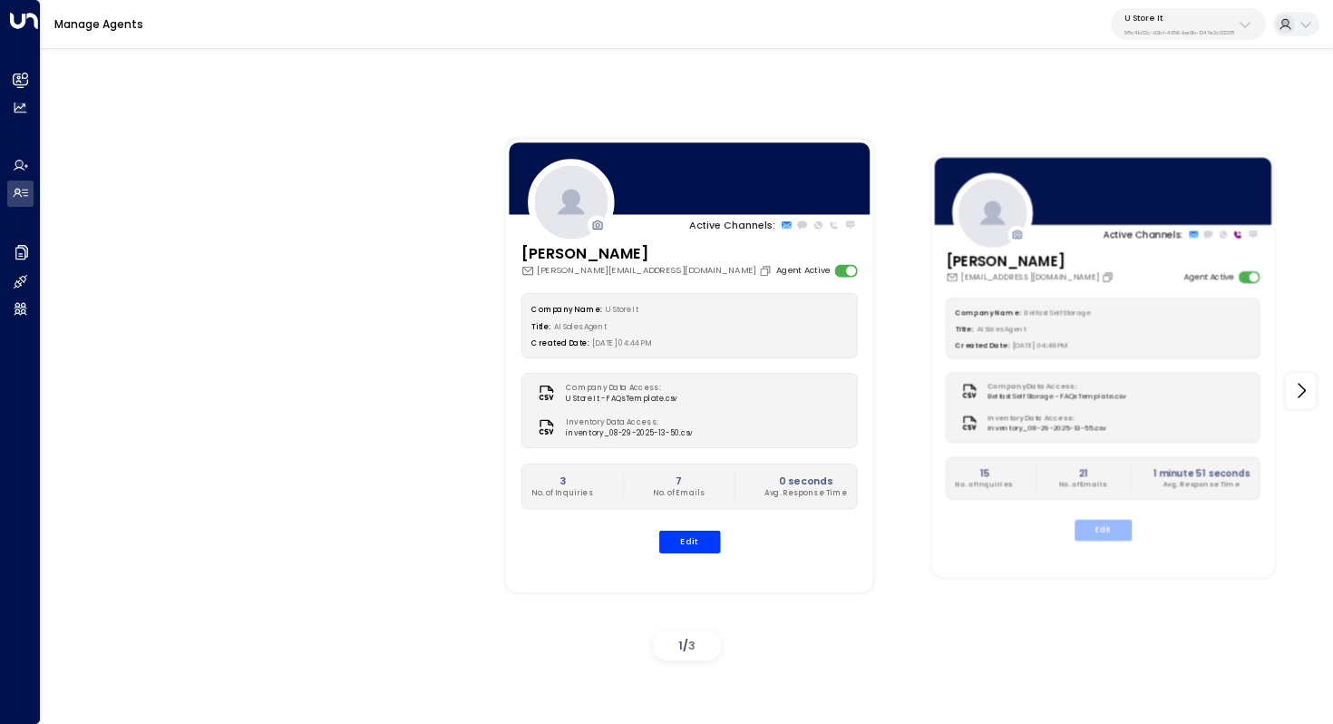
click at [1114, 537] on button "Edit" at bounding box center [1102, 530] width 57 height 21
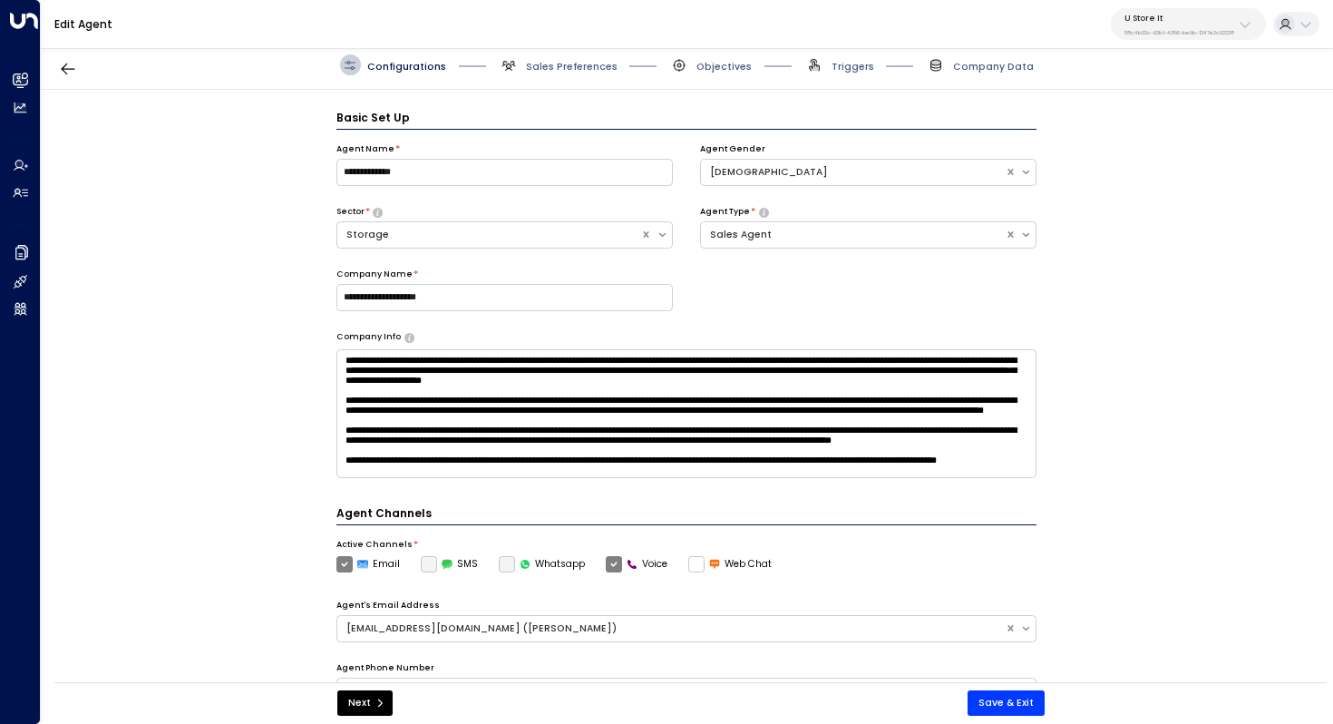
scroll to position [20, 0]
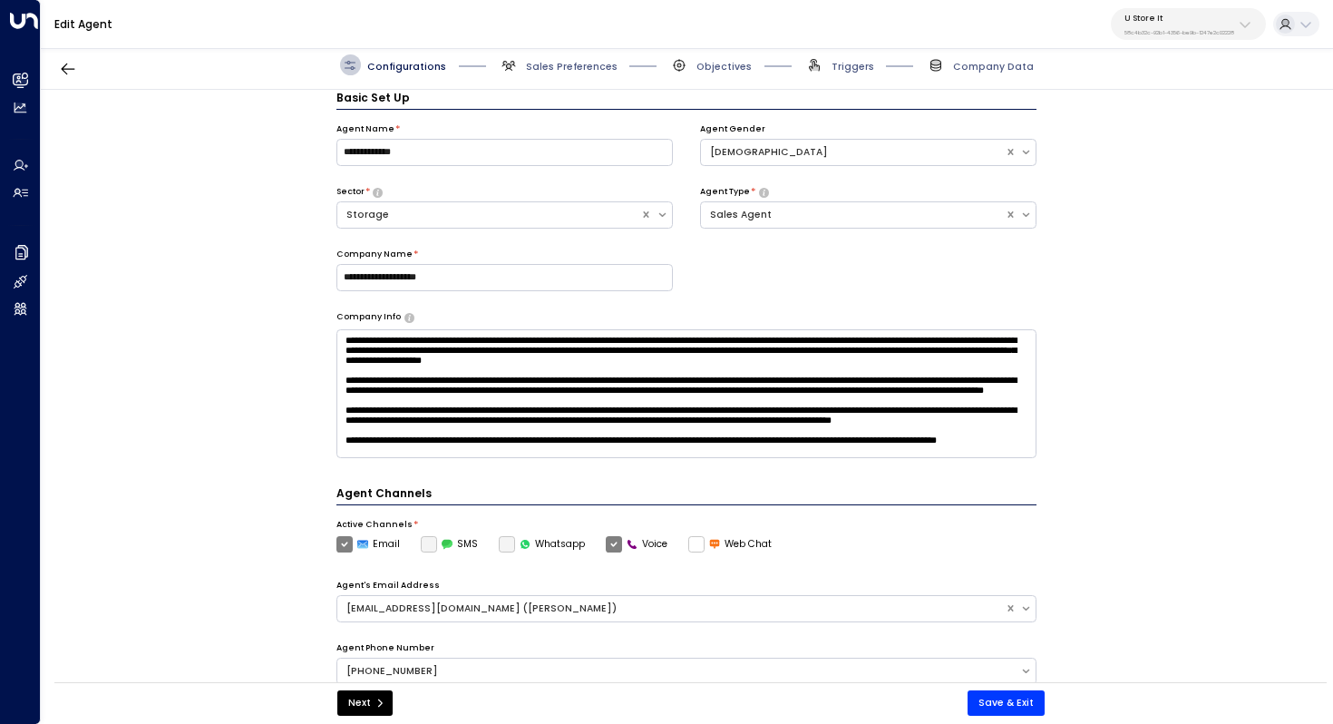
click at [1231, 34] on p "58c4b32c-92b1-4356-be9b-1247e2c02228" at bounding box center [1179, 32] width 110 height 7
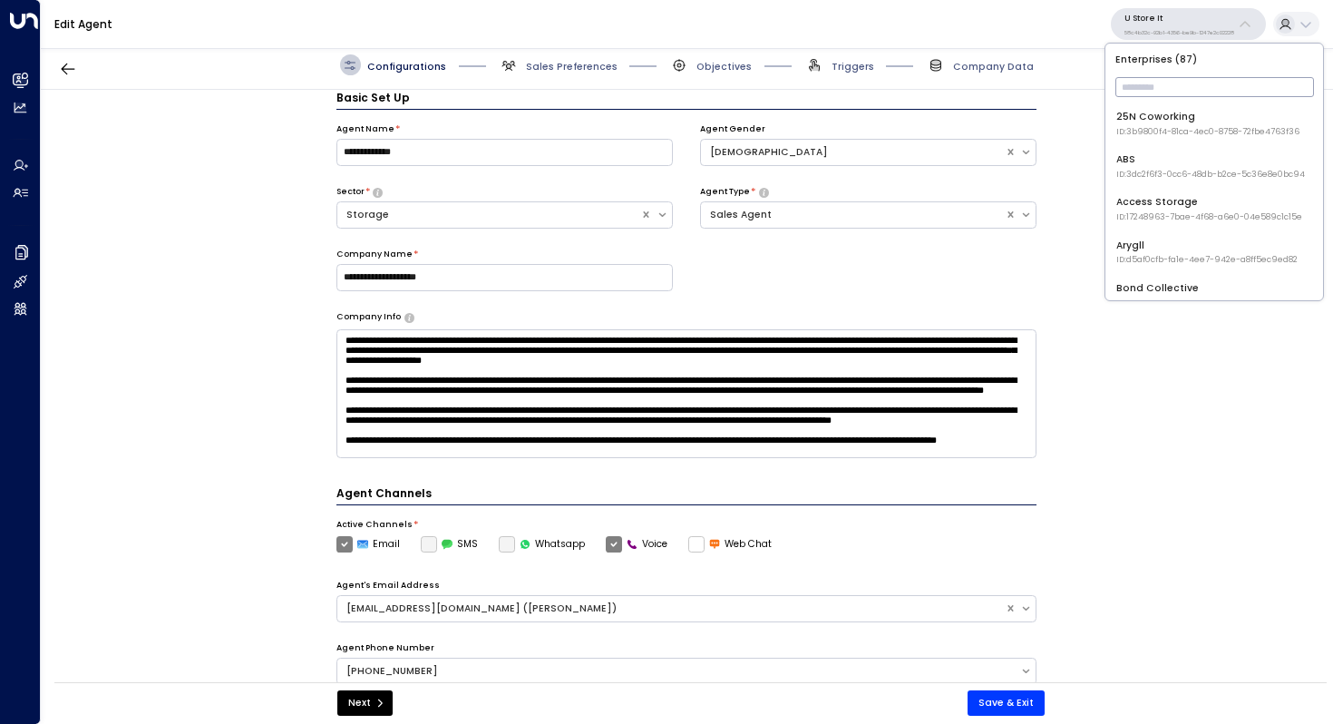
click at [1179, 83] on input "text" at bounding box center [1214, 87] width 199 height 29
type input "*"
click at [1171, 23] on div "U Store It 58c4b32c-92b1-4356-be9b-1247e2c02228" at bounding box center [1179, 25] width 110 height 24
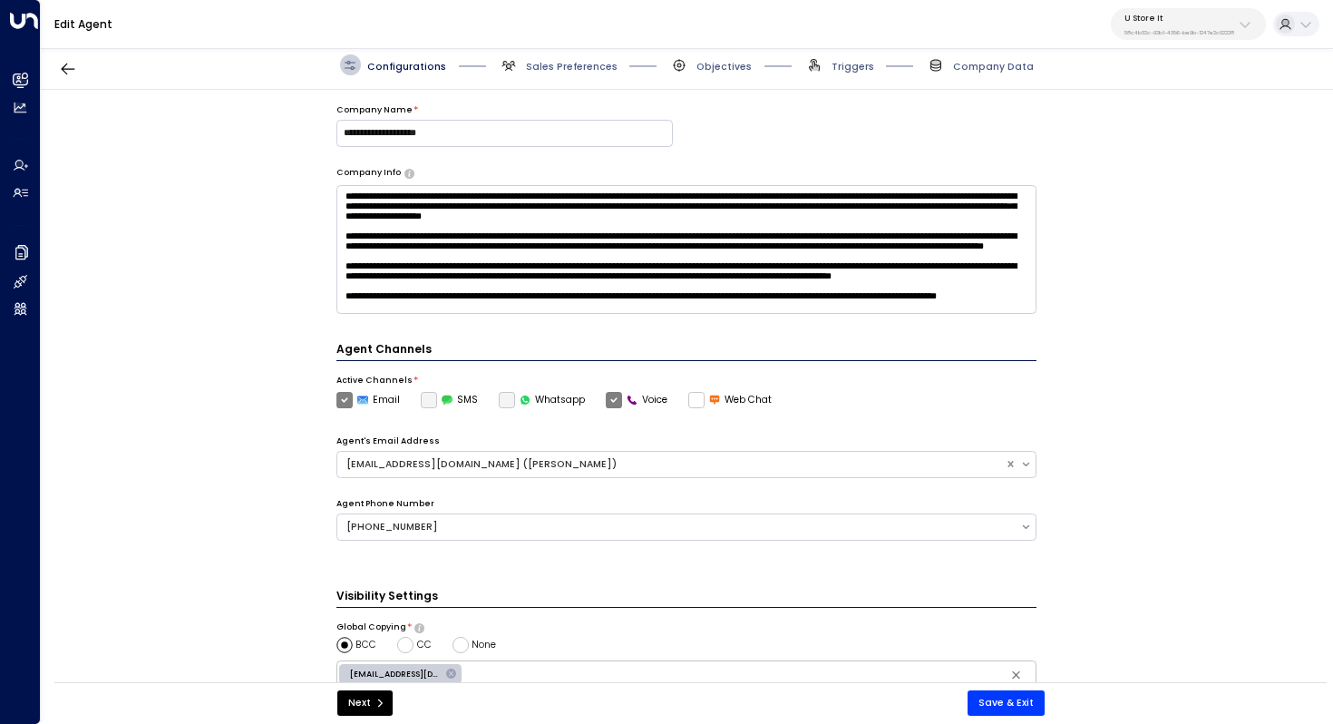
scroll to position [0, 0]
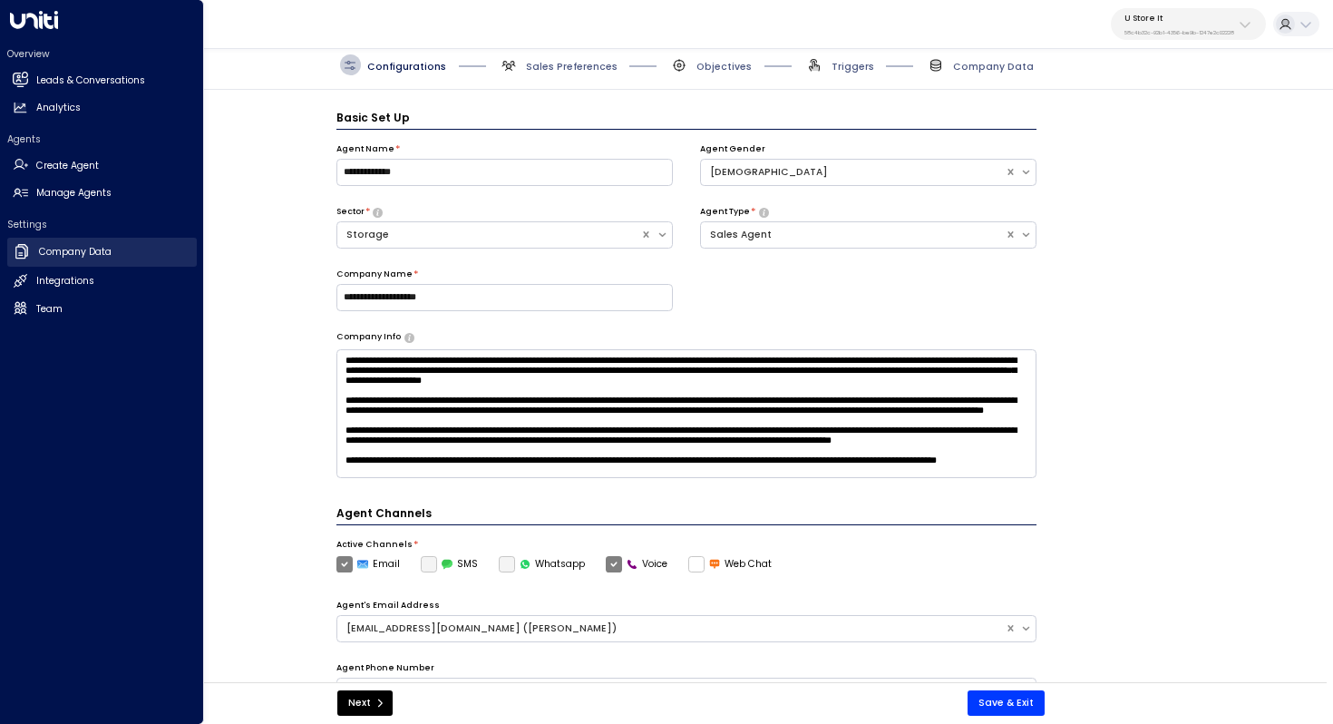
click at [103, 248] on h2 "Company Data" at bounding box center [75, 252] width 73 height 15
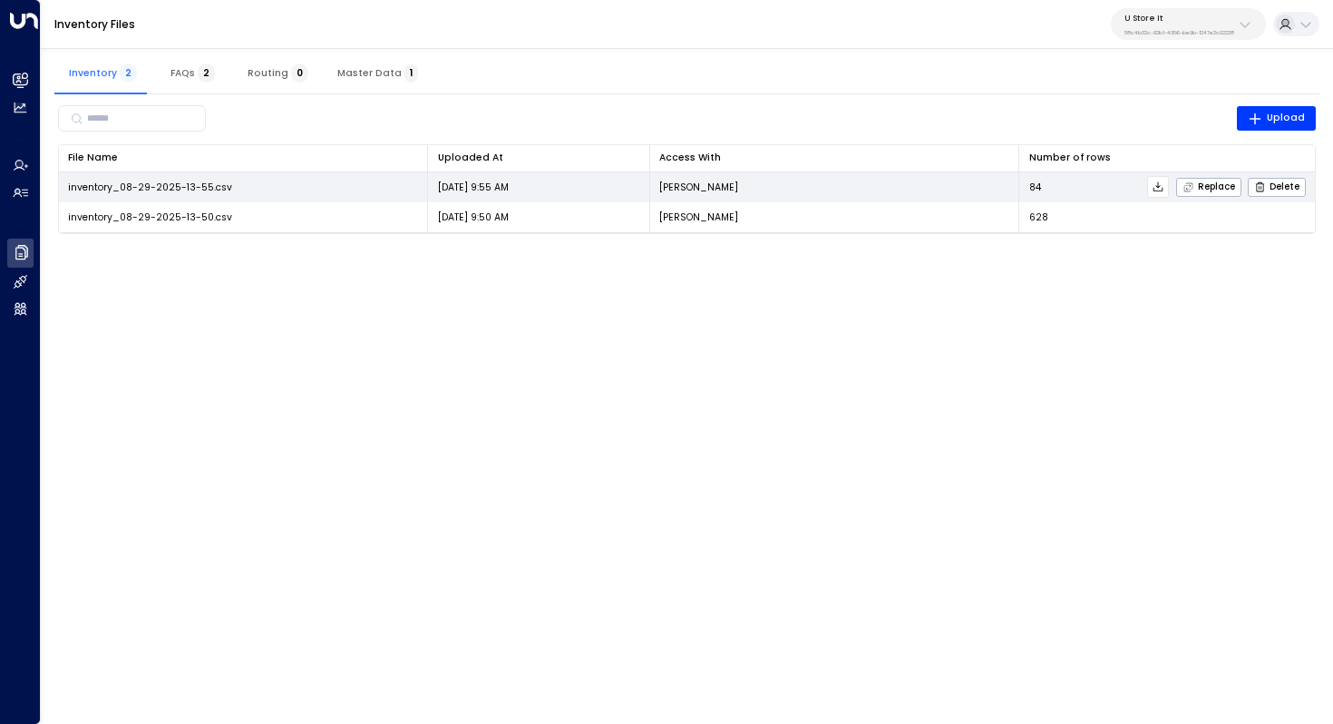
click at [1162, 184] on icon at bounding box center [1158, 186] width 13 height 13
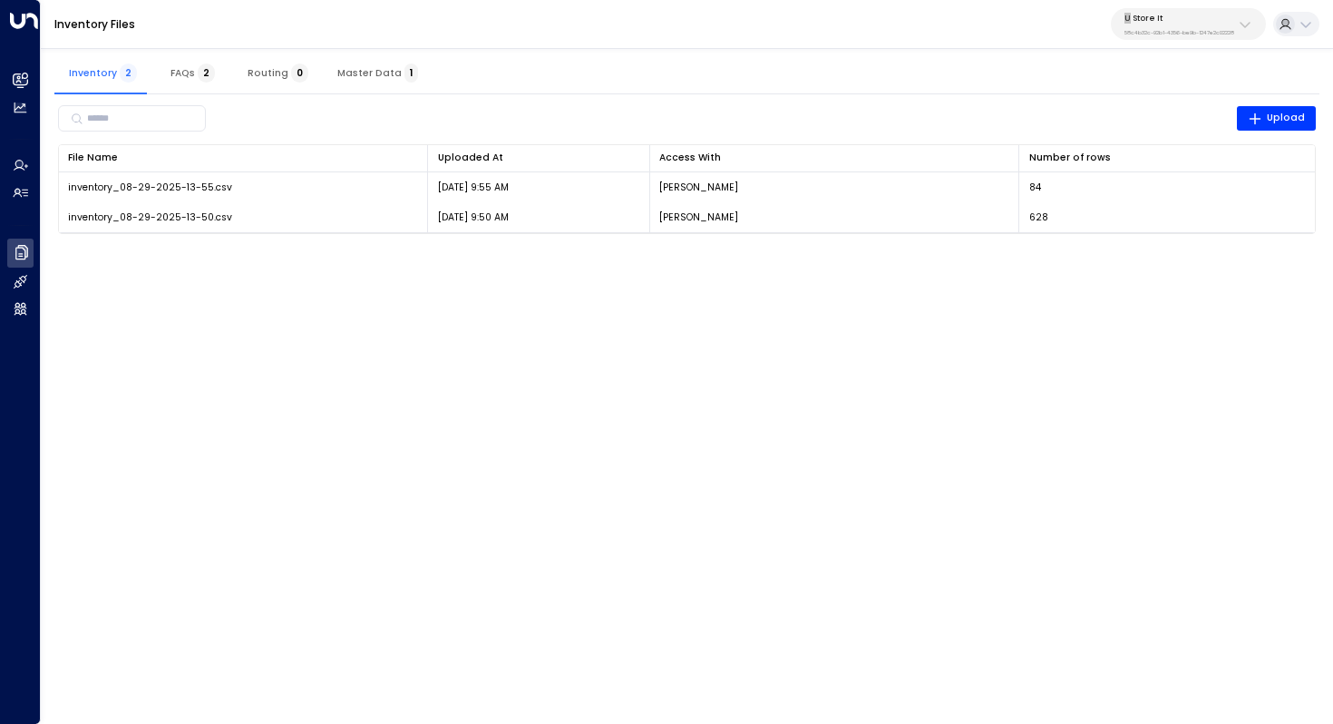
click at [1065, 5] on div "Inventory Files U Store It 58c4b32c-92b1-4356-be9b-1247e2c02228" at bounding box center [687, 24] width 1292 height 49
click at [1177, 20] on p "U Store It" at bounding box center [1179, 18] width 110 height 11
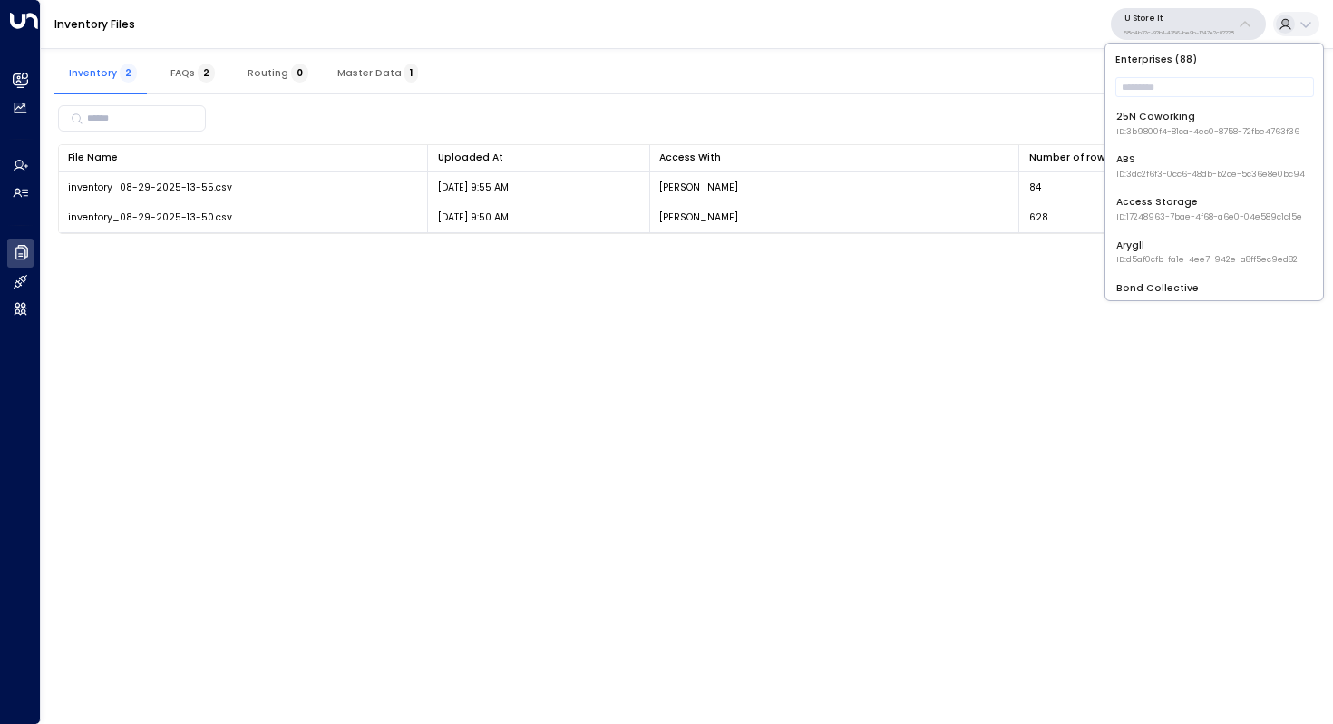
click at [872, 251] on html "Overview Leads & Conversations Leads & Conversations Analytics Analytics Agents…" at bounding box center [666, 125] width 1333 height 251
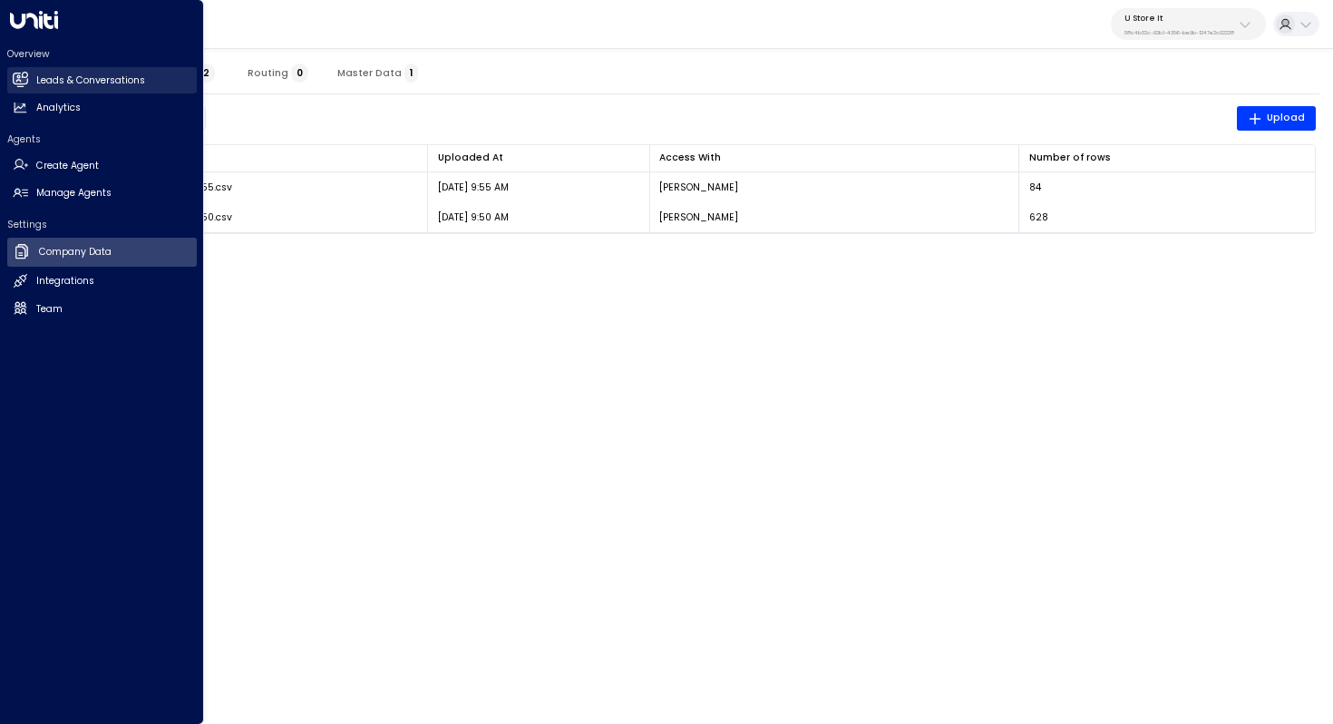
click at [92, 83] on h2 "Leads & Conversations" at bounding box center [90, 80] width 109 height 15
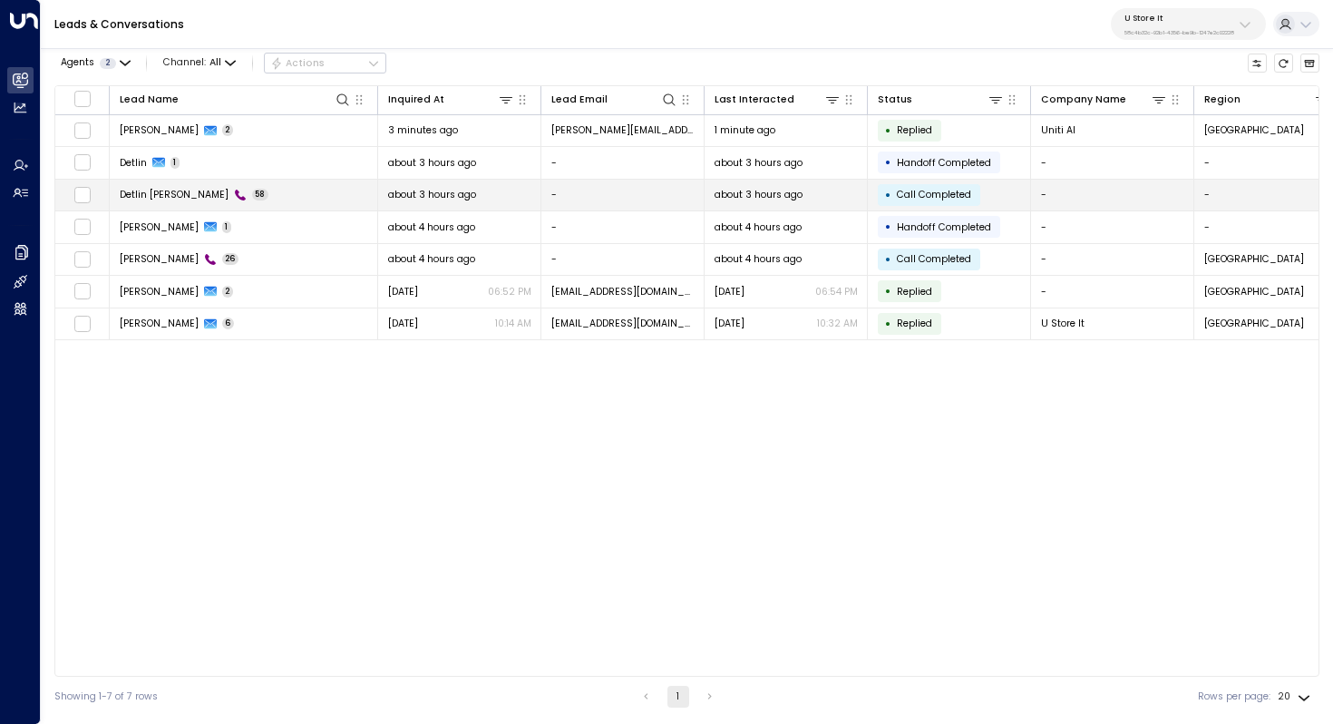
click at [165, 191] on span "Detlin [PERSON_NAME]" at bounding box center [174, 195] width 109 height 14
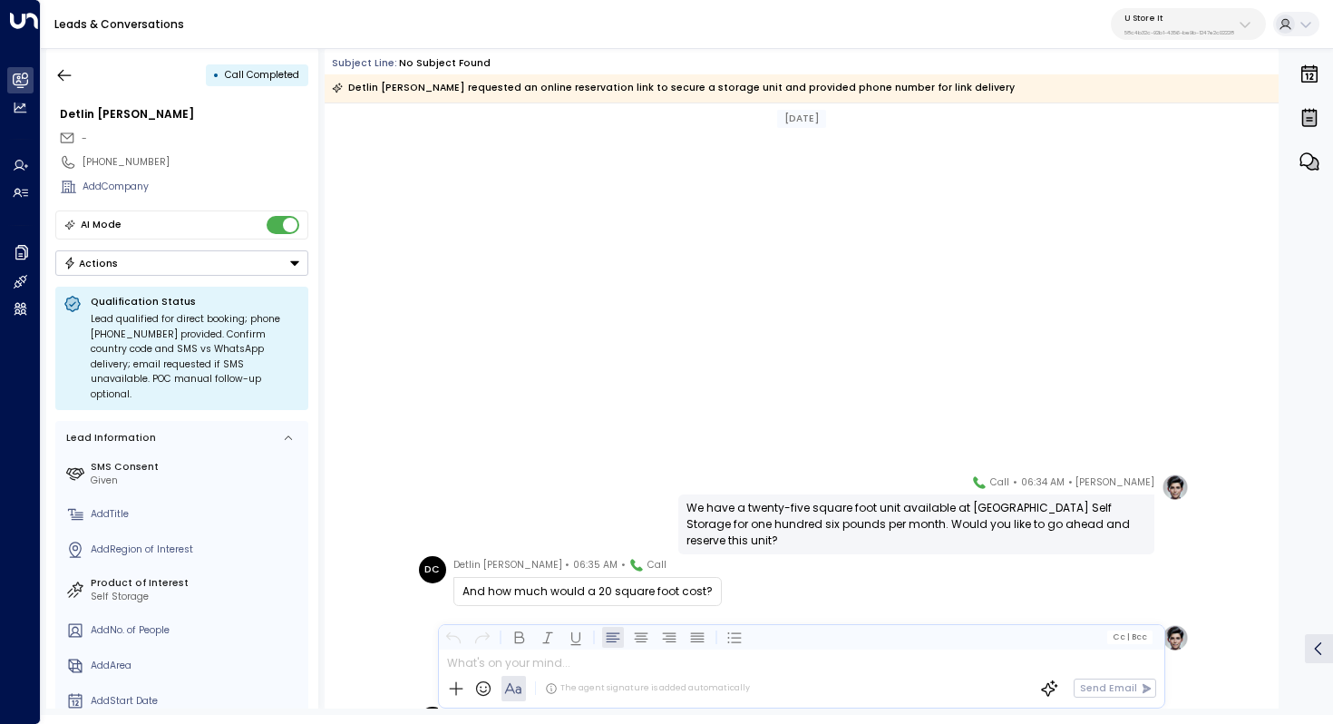
scroll to position [4116, 0]
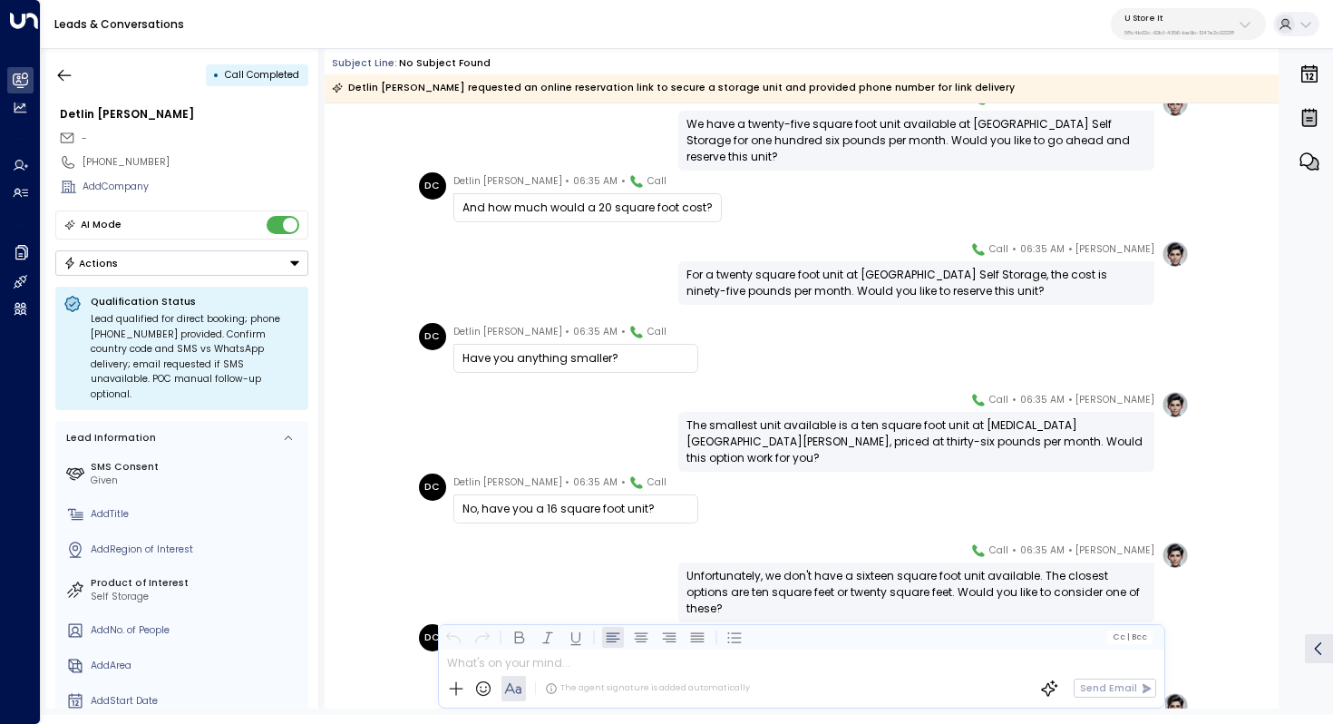
click at [598, 509] on div "No, have you a 16 square foot unit?" at bounding box center [575, 509] width 227 height 16
drag, startPoint x: 857, startPoint y: 424, endPoint x: 857, endPoint y: 437, distance: 12.7
click at [857, 437] on div "The smallest unit available is a ten square foot unit at [MEDICAL_DATA][GEOGRAP…" at bounding box center [916, 441] width 460 height 49
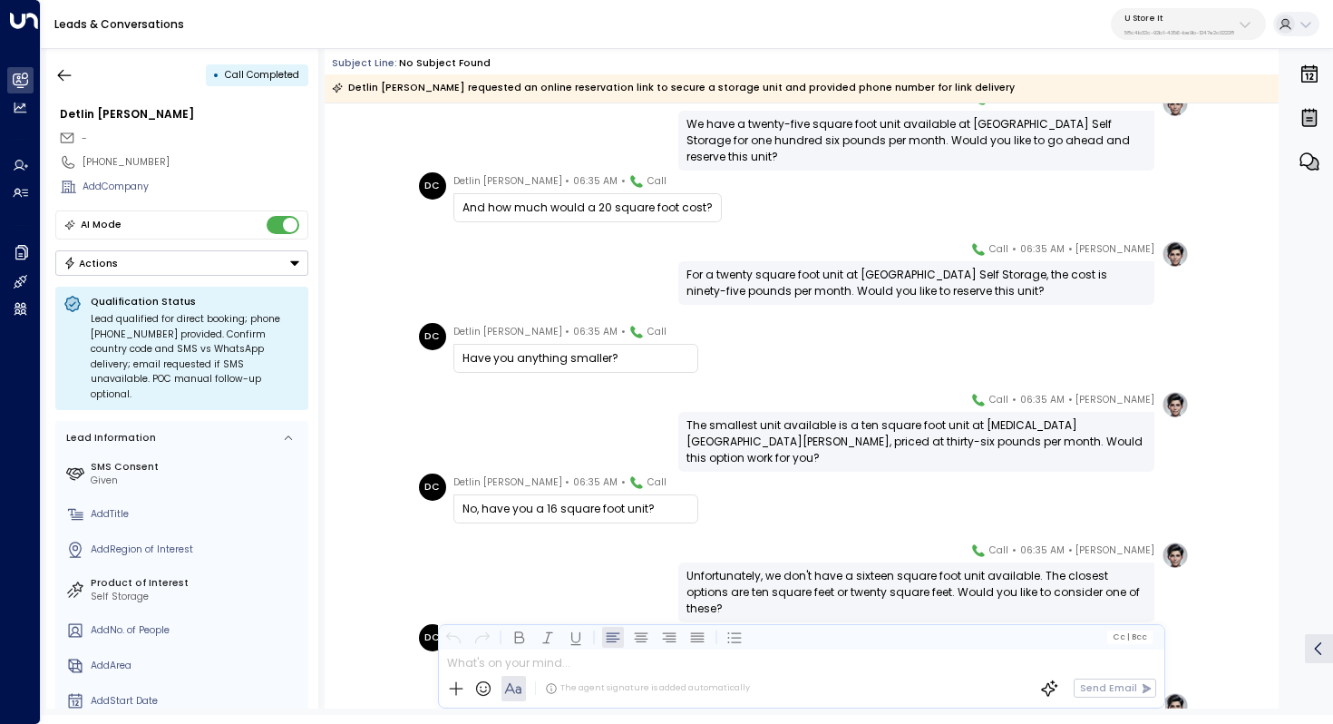
click at [870, 432] on div "The smallest unit available is a ten square foot unit at [MEDICAL_DATA][GEOGRAP…" at bounding box center [916, 441] width 460 height 49
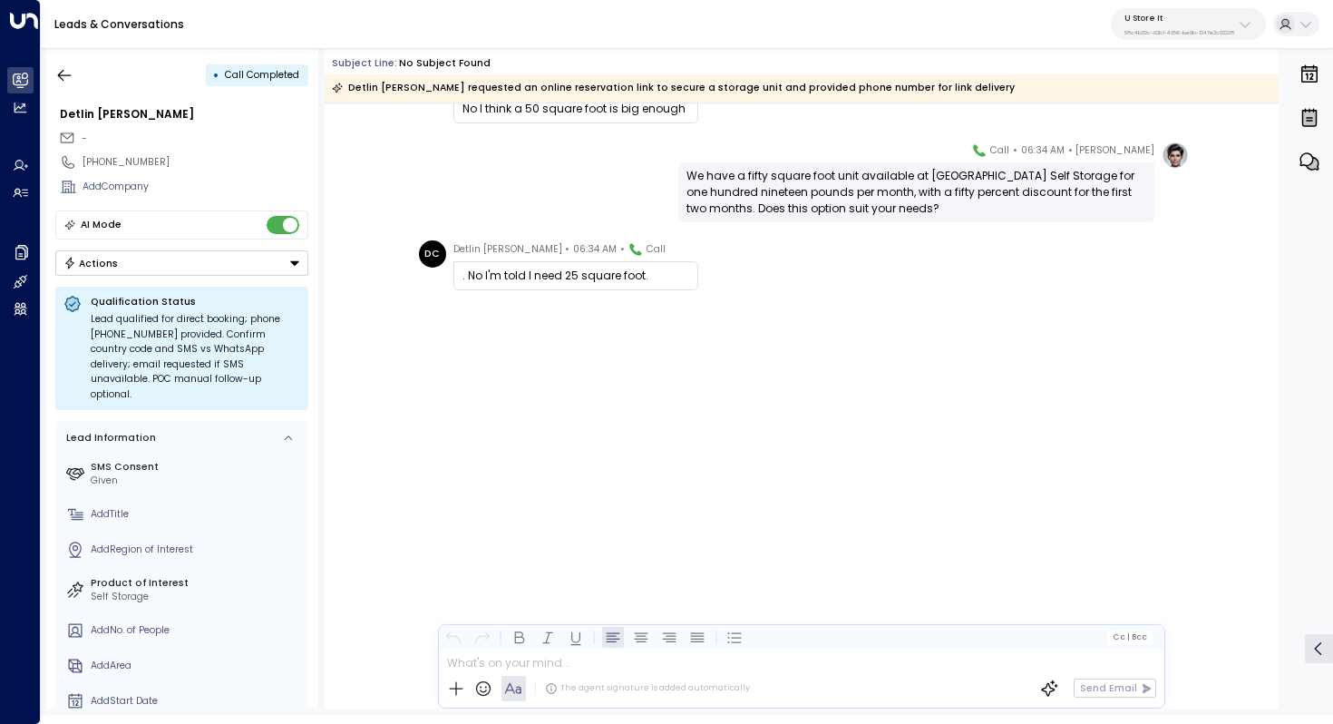
scroll to position [1689, 0]
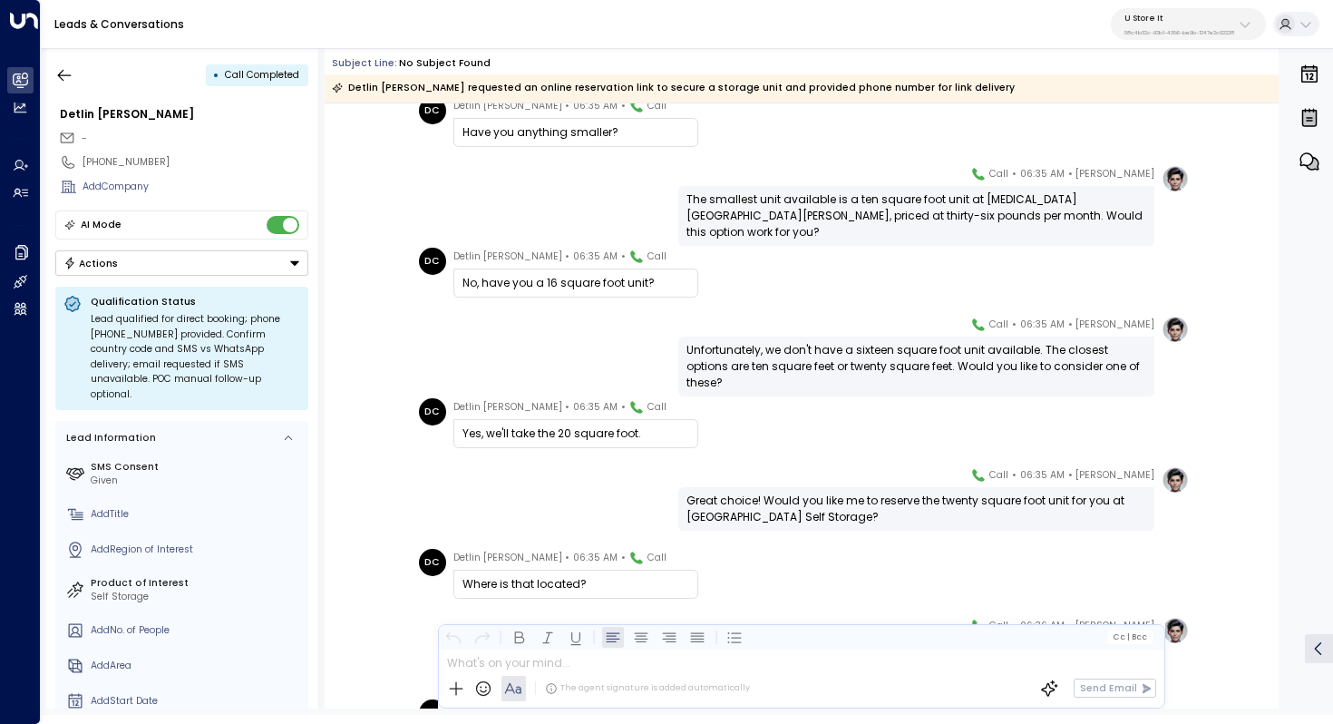
click at [83, 56] on div "• Call Completed Detlin [PERSON_NAME] - [PHONE_NUMBER] Add Company AI Mode Acti…" at bounding box center [182, 378] width 272 height 660
click at [62, 79] on icon "button" at bounding box center [65, 75] width 14 height 12
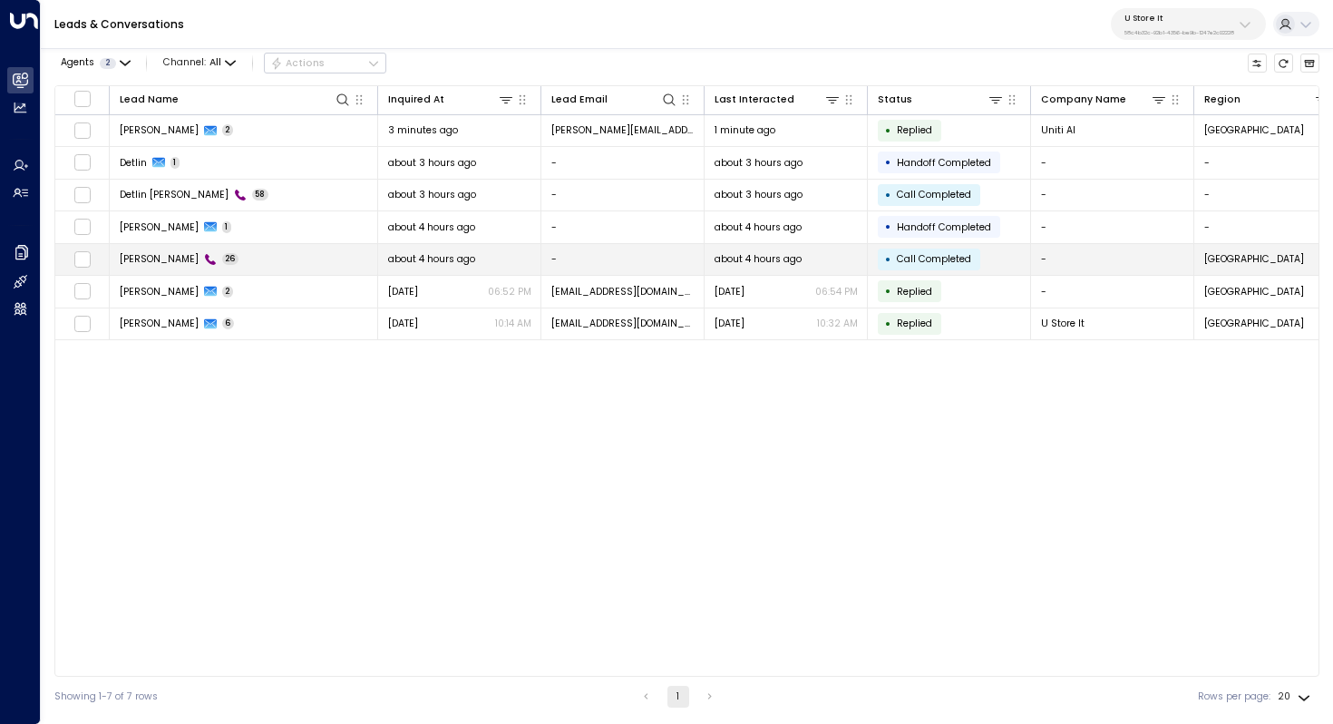
click at [253, 257] on td "Aidan 26" at bounding box center [244, 260] width 268 height 32
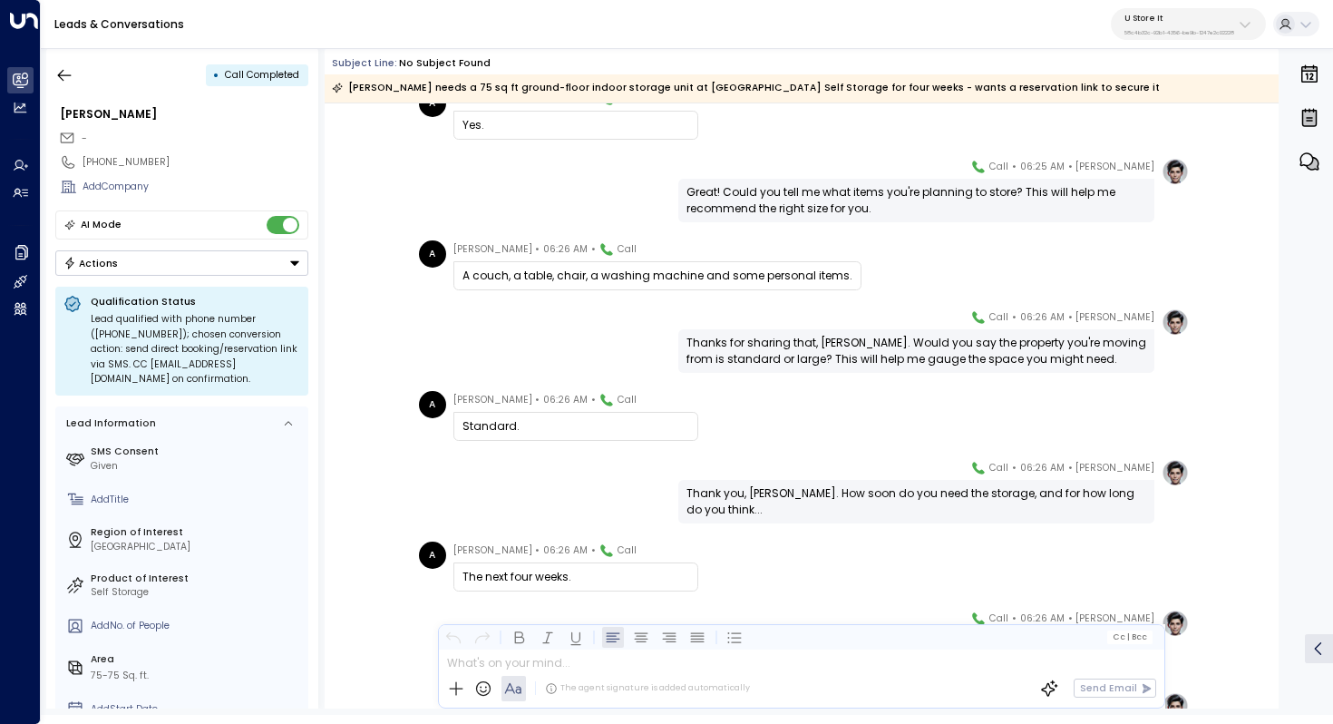
scroll to position [744, 0]
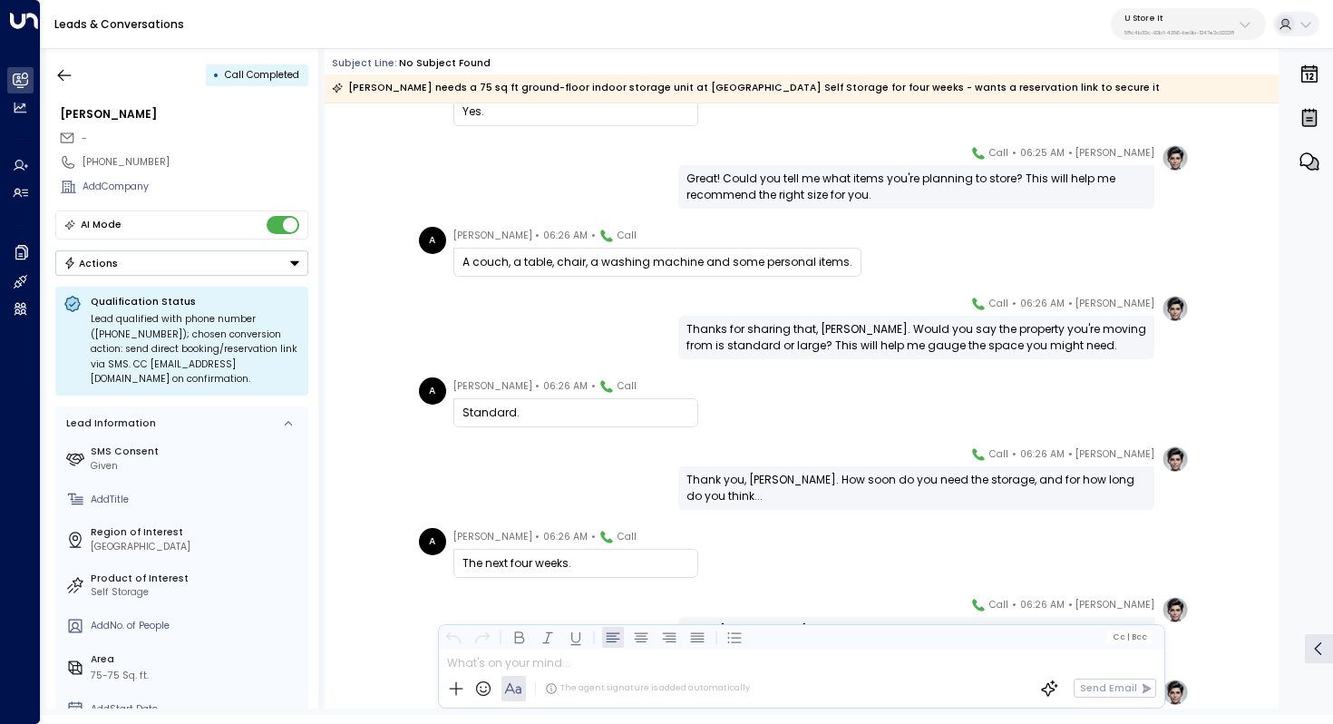
click at [847, 335] on div "Thanks for sharing that, [PERSON_NAME]. Would you say the property you're movin…" at bounding box center [916, 337] width 460 height 33
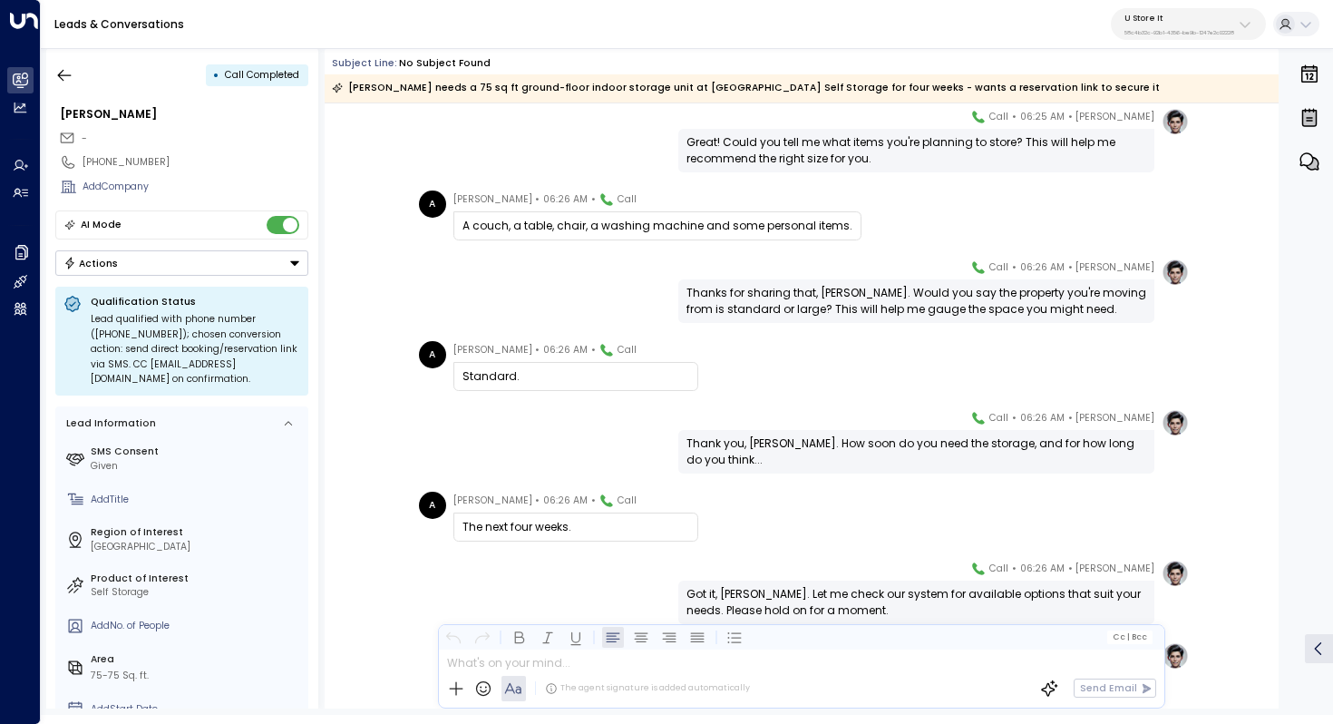
scroll to position [798, 0]
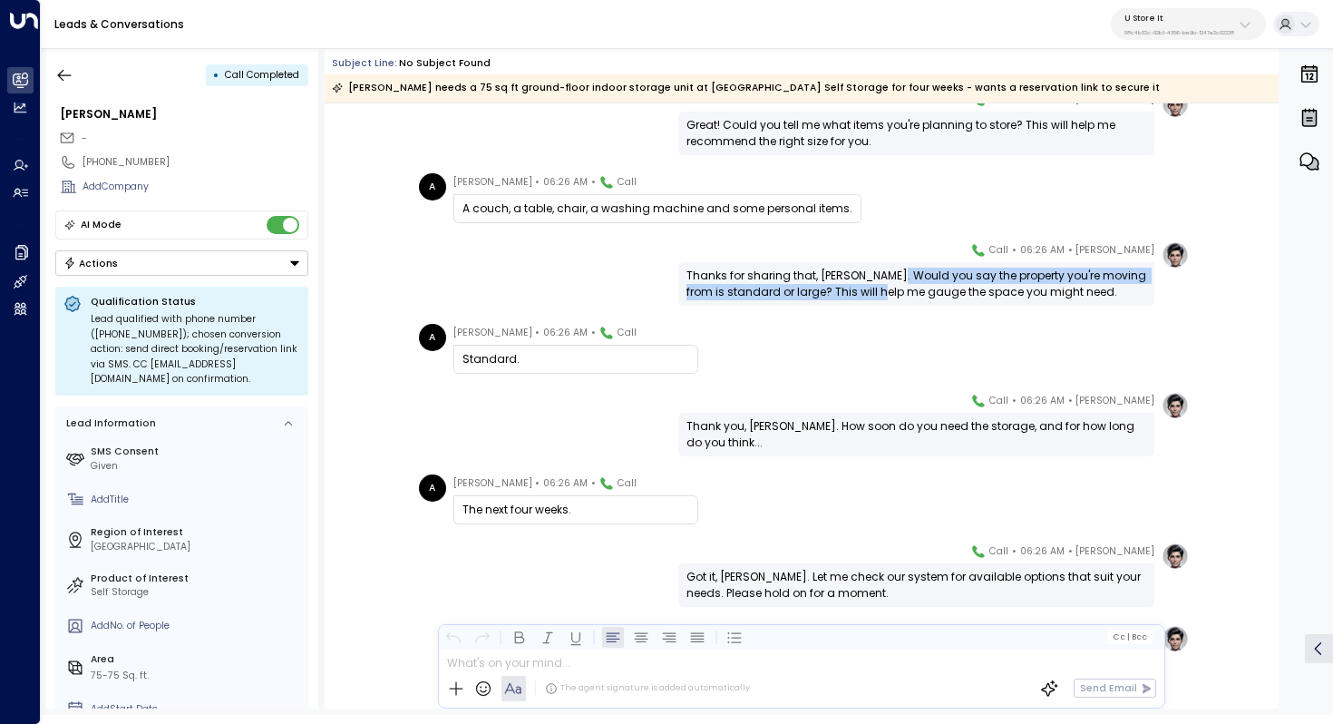
click at [889, 285] on div "Thanks for sharing that, [PERSON_NAME]. Would you say the property you're movin…" at bounding box center [916, 283] width 460 height 33
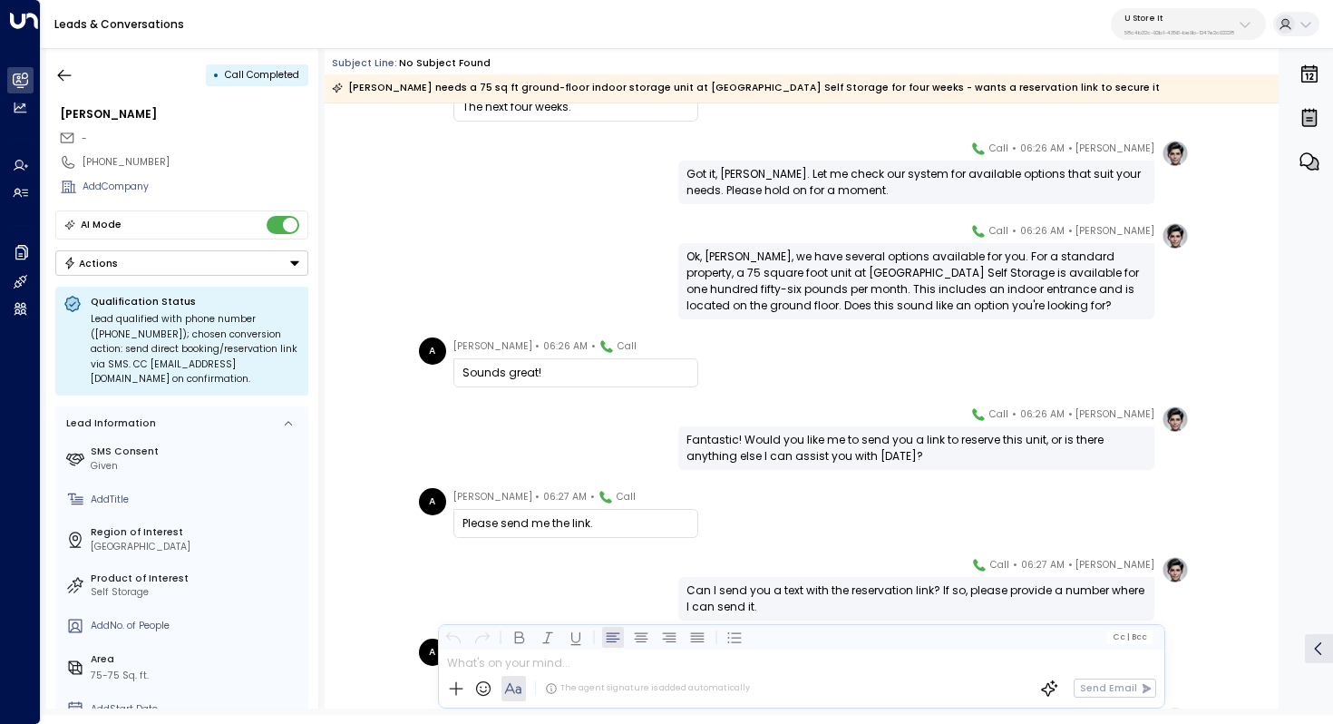
scroll to position [1206, 0]
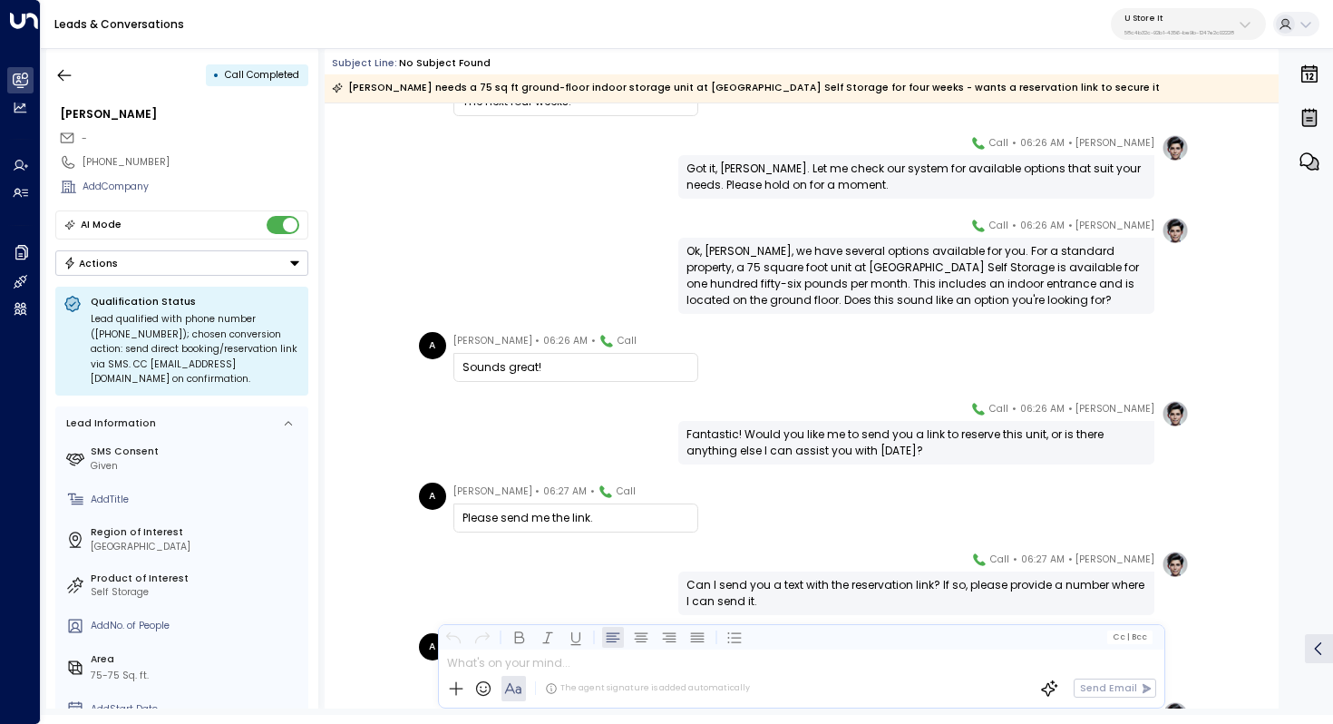
click at [870, 253] on div "Ok, [PERSON_NAME], we have several options available for you. For a standard pr…" at bounding box center [916, 275] width 460 height 65
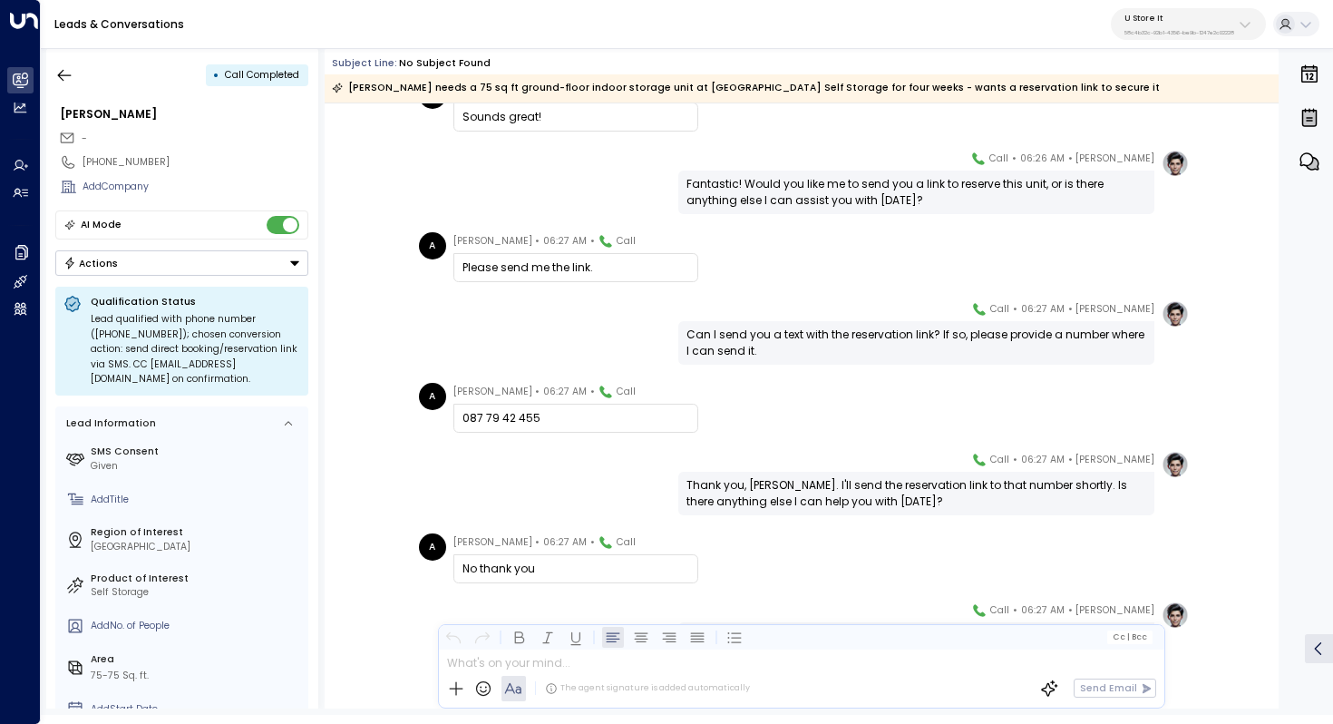
scroll to position [1472, 0]
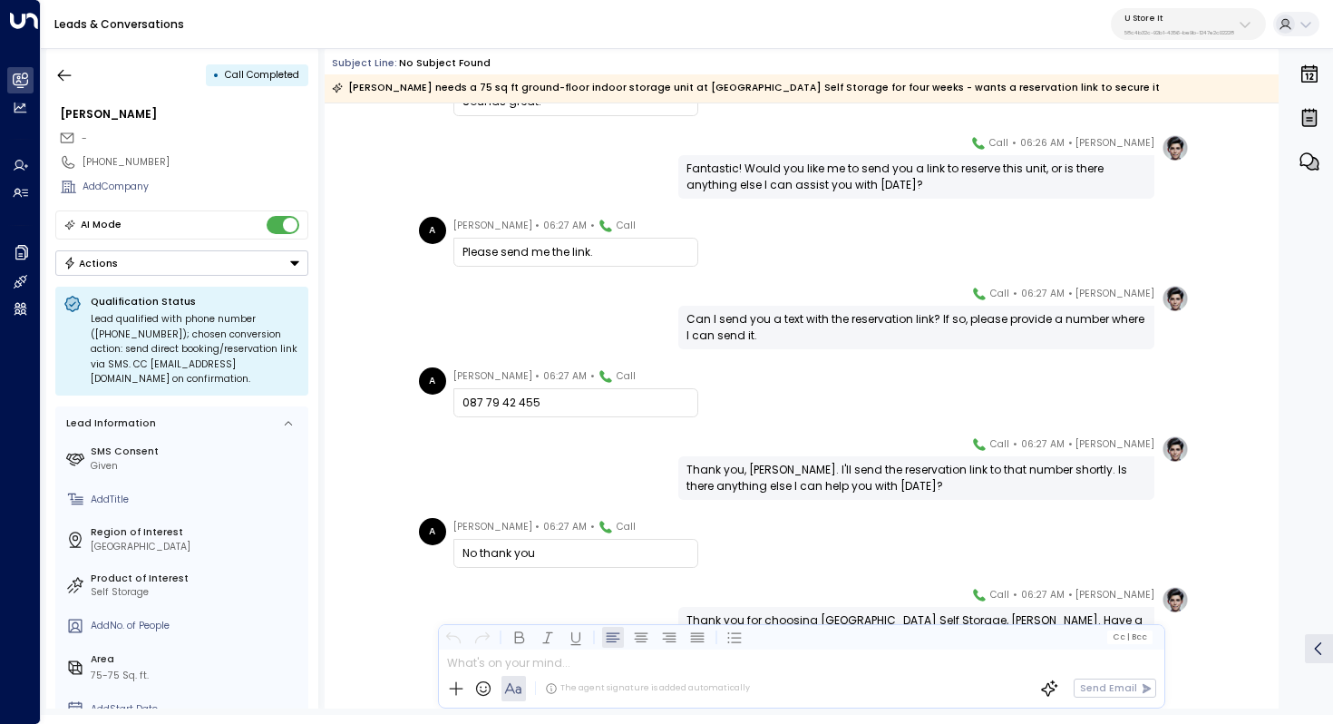
click at [745, 324] on div "Can I send you a text with the reservation link? If so, please provide a number…" at bounding box center [916, 327] width 460 height 33
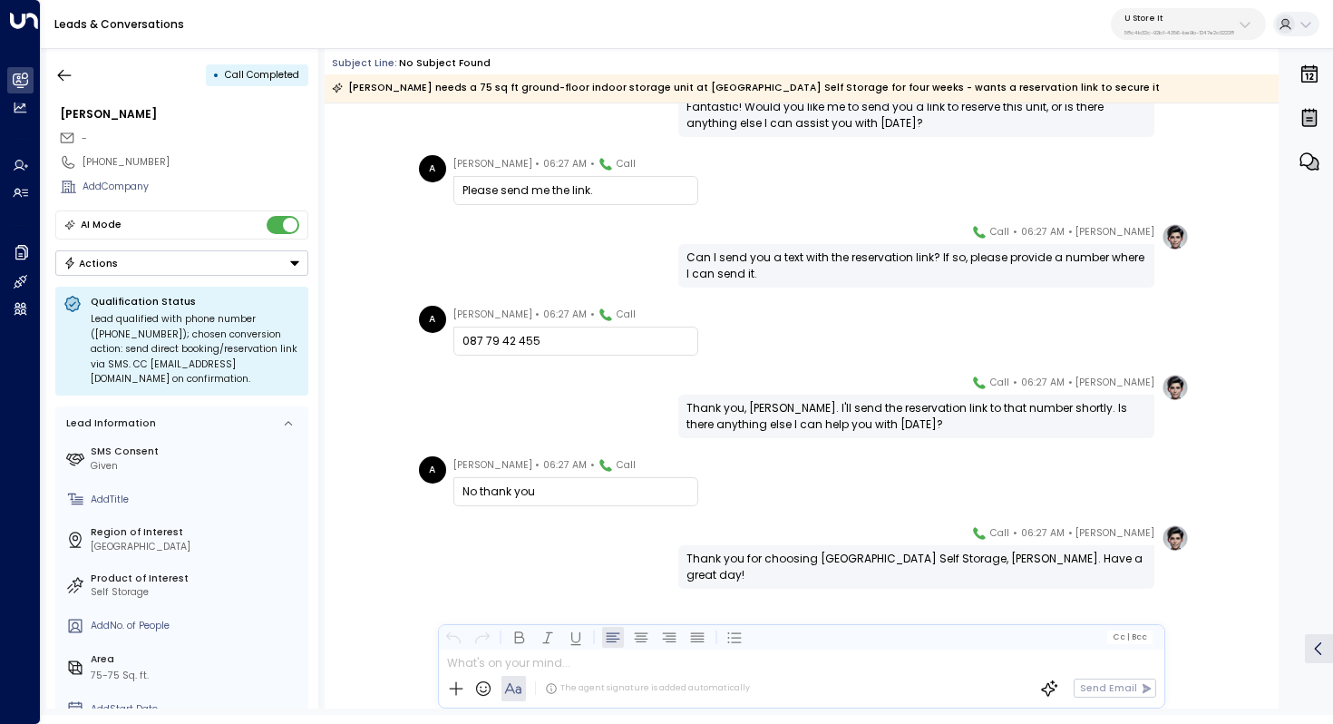
scroll to position [1533, 0]
drag, startPoint x: 790, startPoint y: 404, endPoint x: 790, endPoint y: 422, distance: 17.2
click at [790, 421] on div "Thank you, [PERSON_NAME]. I'll send the reservation link to that number shortly…" at bounding box center [916, 416] width 460 height 33
click at [790, 422] on div "Thank you, [PERSON_NAME]. I'll send the reservation link to that number shortly…" at bounding box center [916, 416] width 460 height 33
click at [795, 418] on div "Thank you, [PERSON_NAME]. I'll send the reservation link to that number shortly…" at bounding box center [916, 416] width 460 height 33
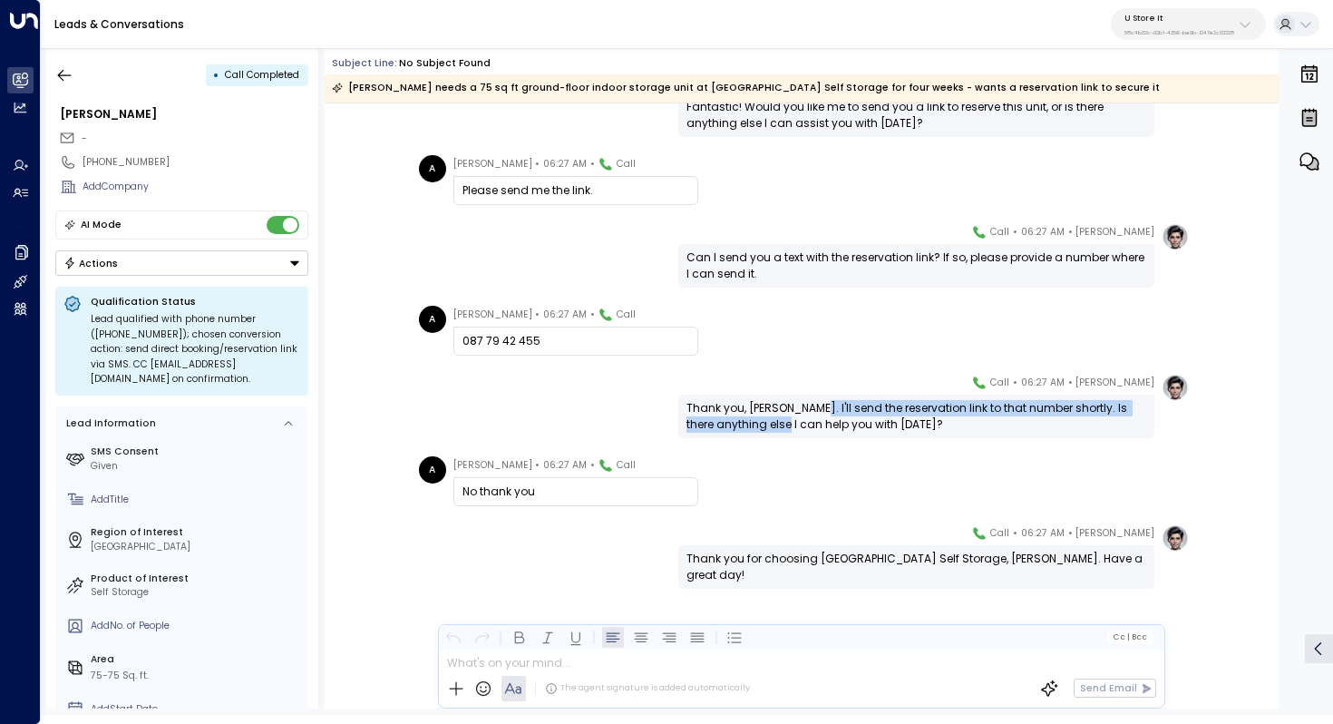
click at [795, 418] on div "Thank you, [PERSON_NAME]. I'll send the reservation link to that number shortly…" at bounding box center [916, 416] width 460 height 33
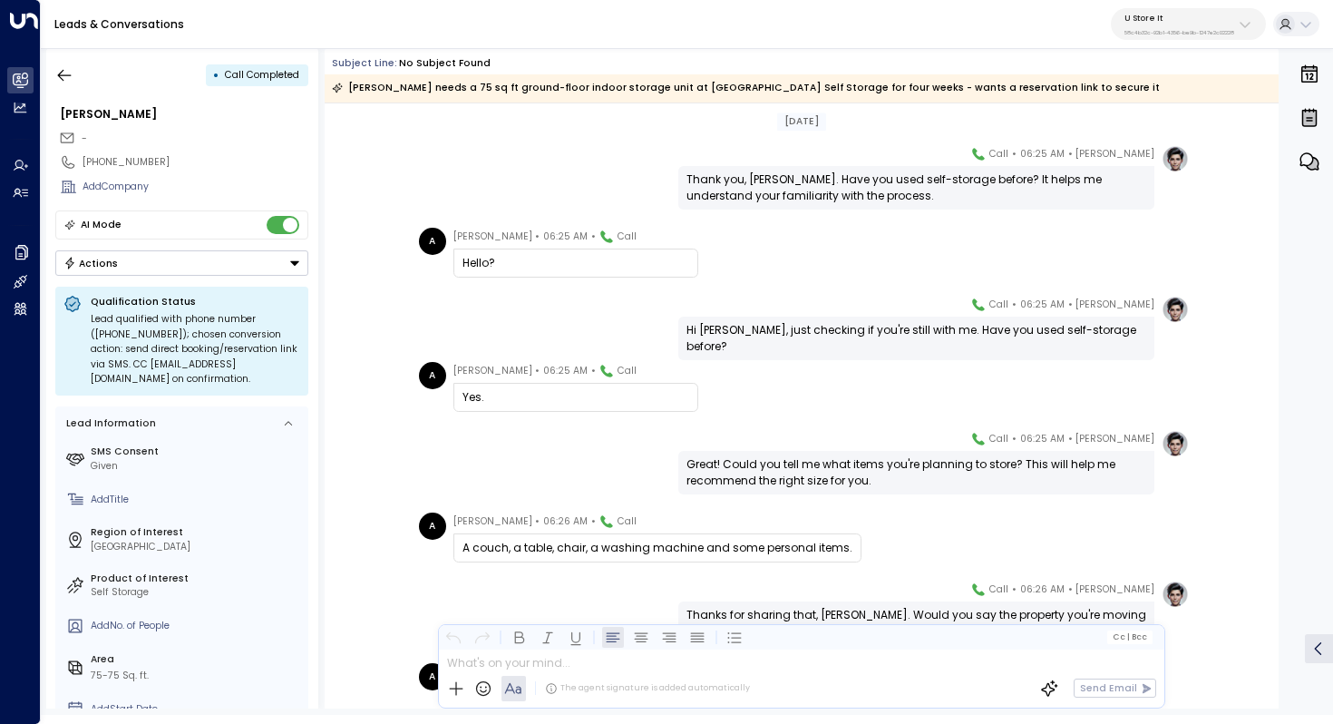
scroll to position [0, 0]
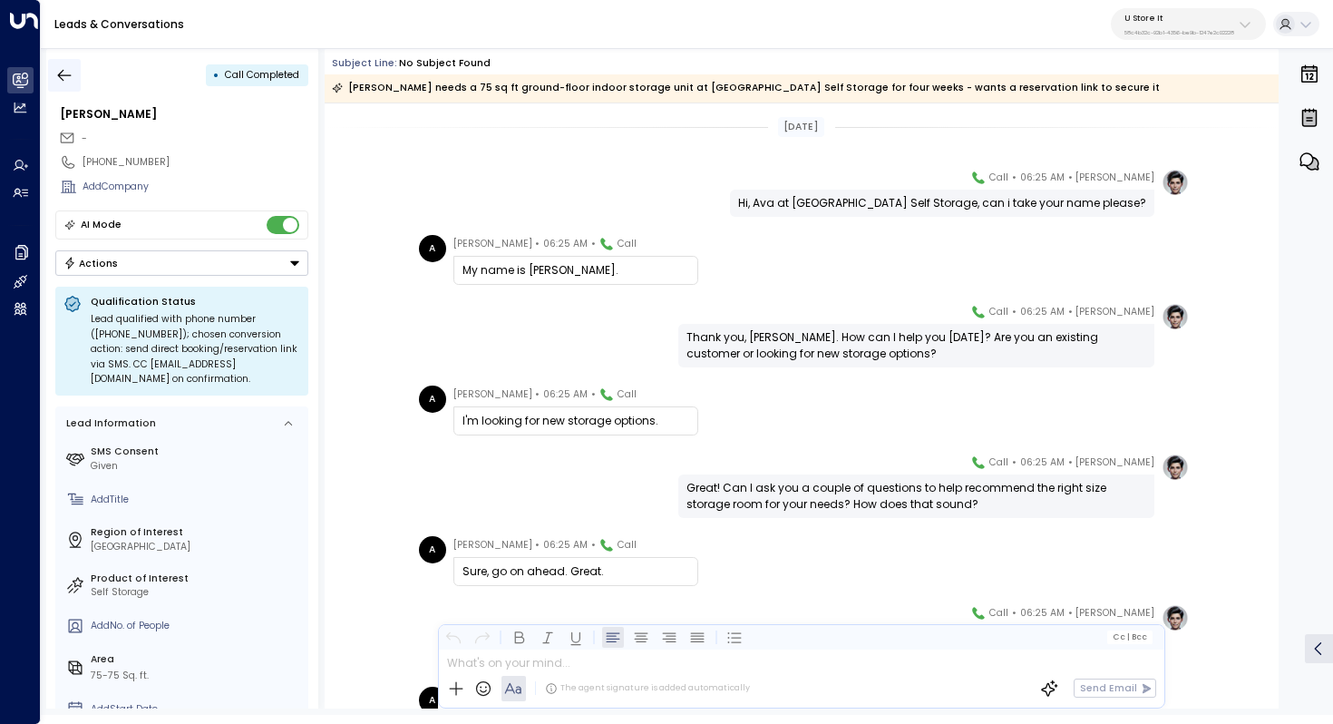
click at [67, 78] on icon "button" at bounding box center [64, 75] width 18 height 18
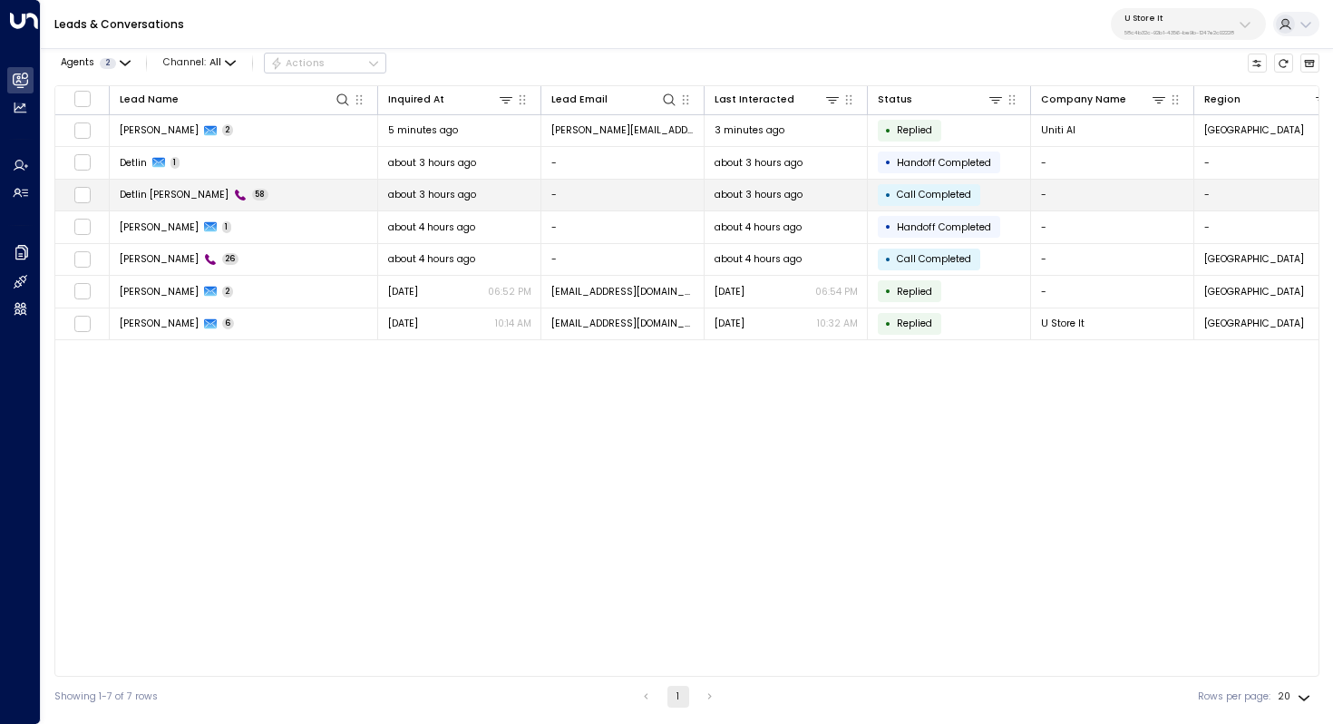
click at [291, 193] on td "Detlin [PERSON_NAME] 58" at bounding box center [244, 196] width 268 height 32
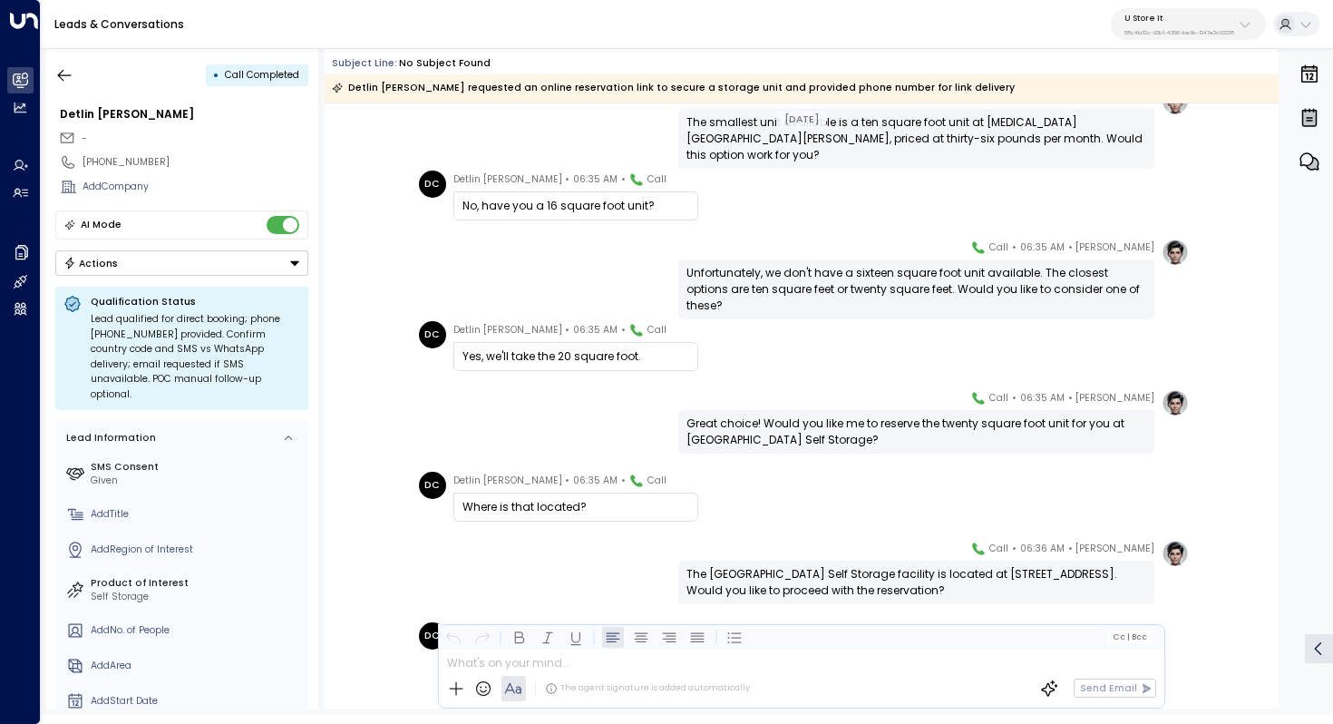
scroll to position [1774, 0]
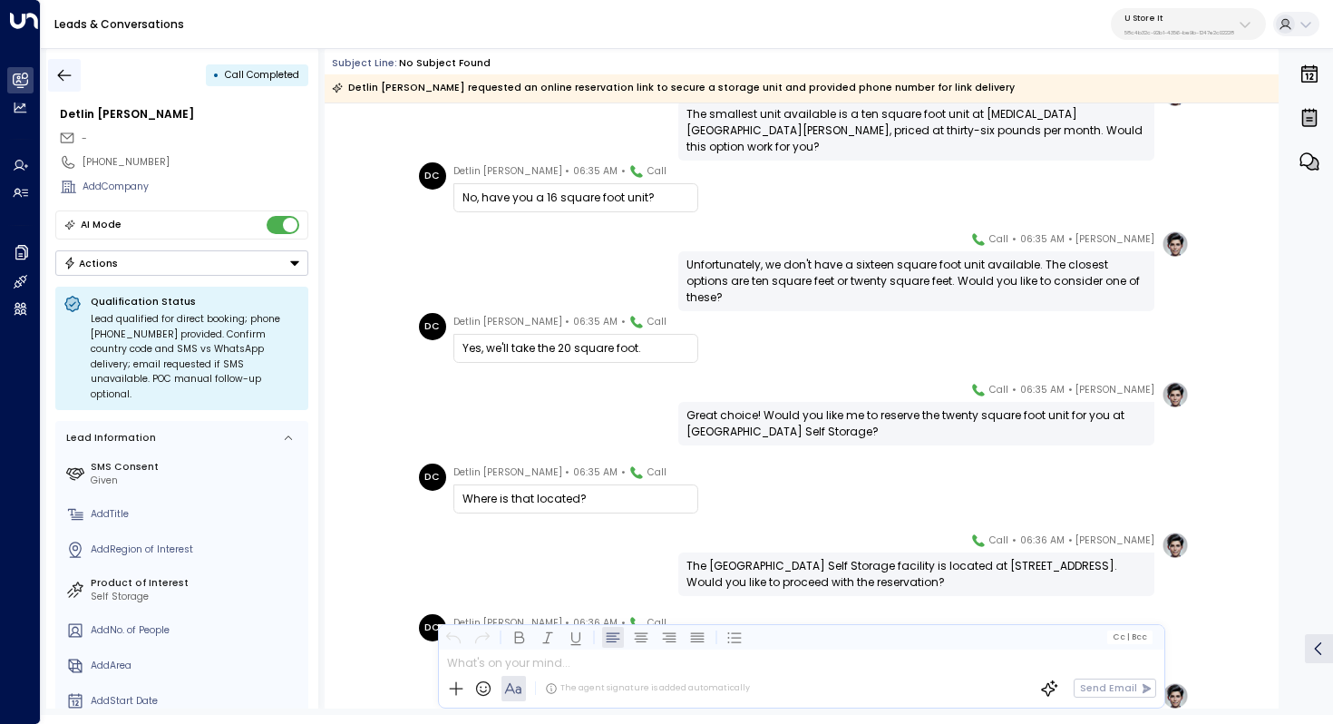
click at [69, 70] on icon "button" at bounding box center [64, 75] width 18 height 18
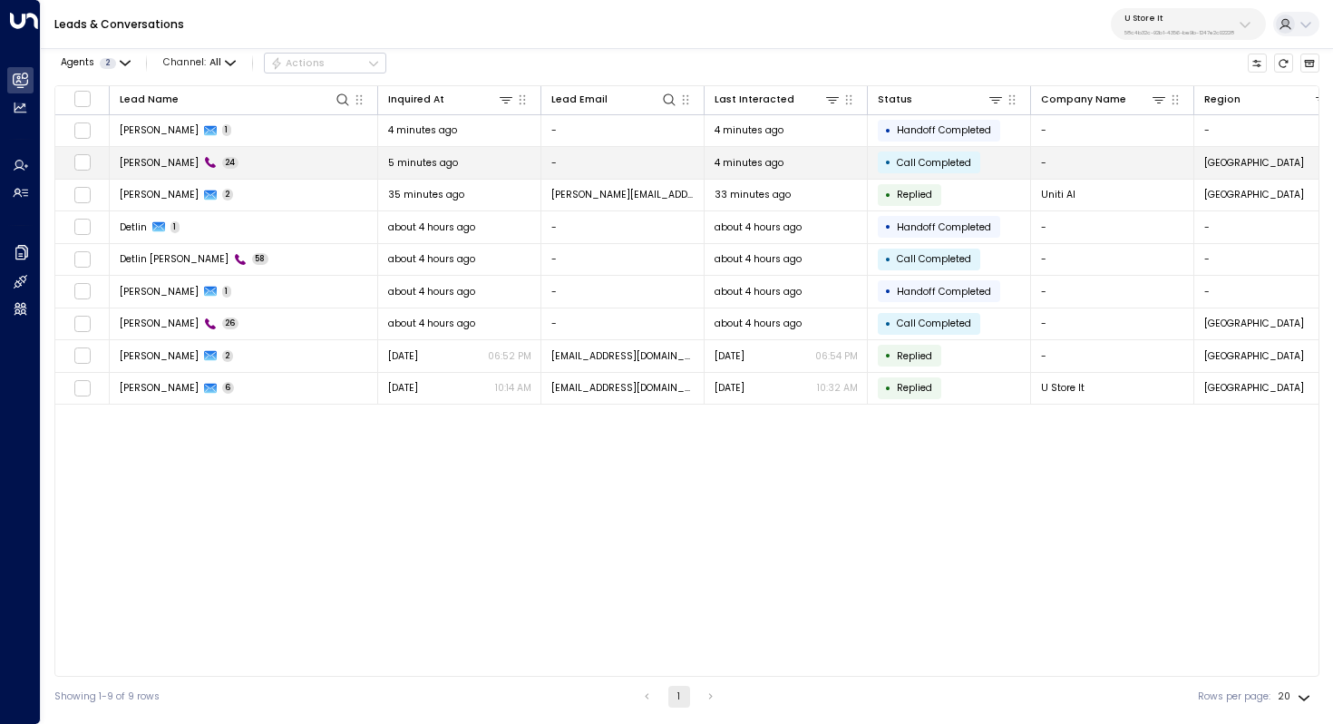
click at [220, 165] on td "[PERSON_NAME] 24" at bounding box center [244, 163] width 268 height 32
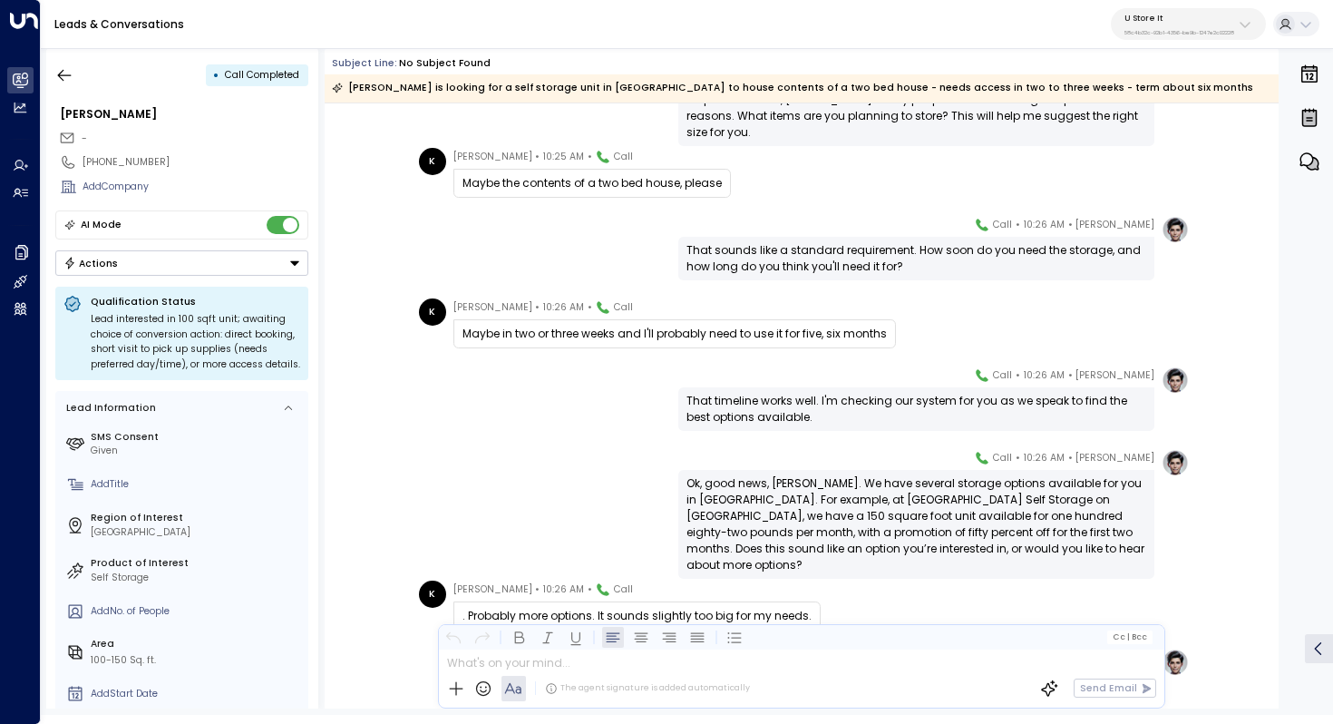
scroll to position [622, 0]
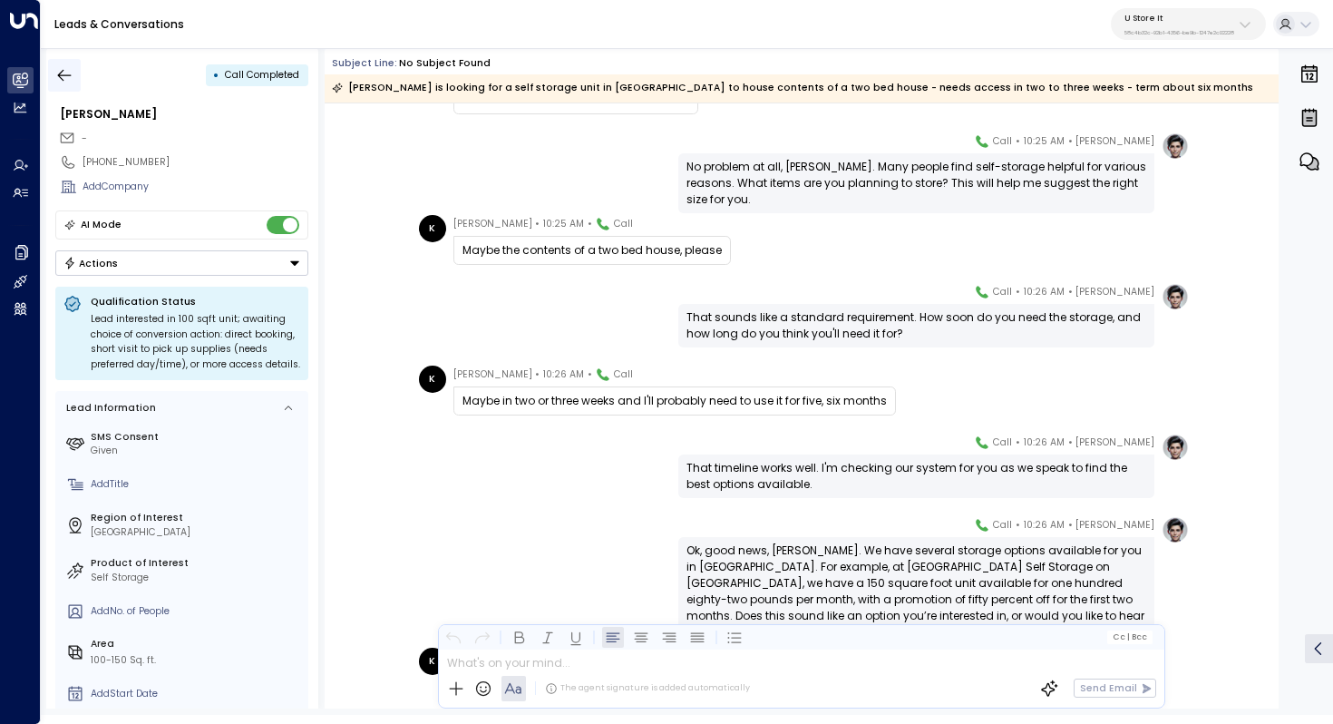
click at [71, 68] on icon "button" at bounding box center [64, 75] width 18 height 18
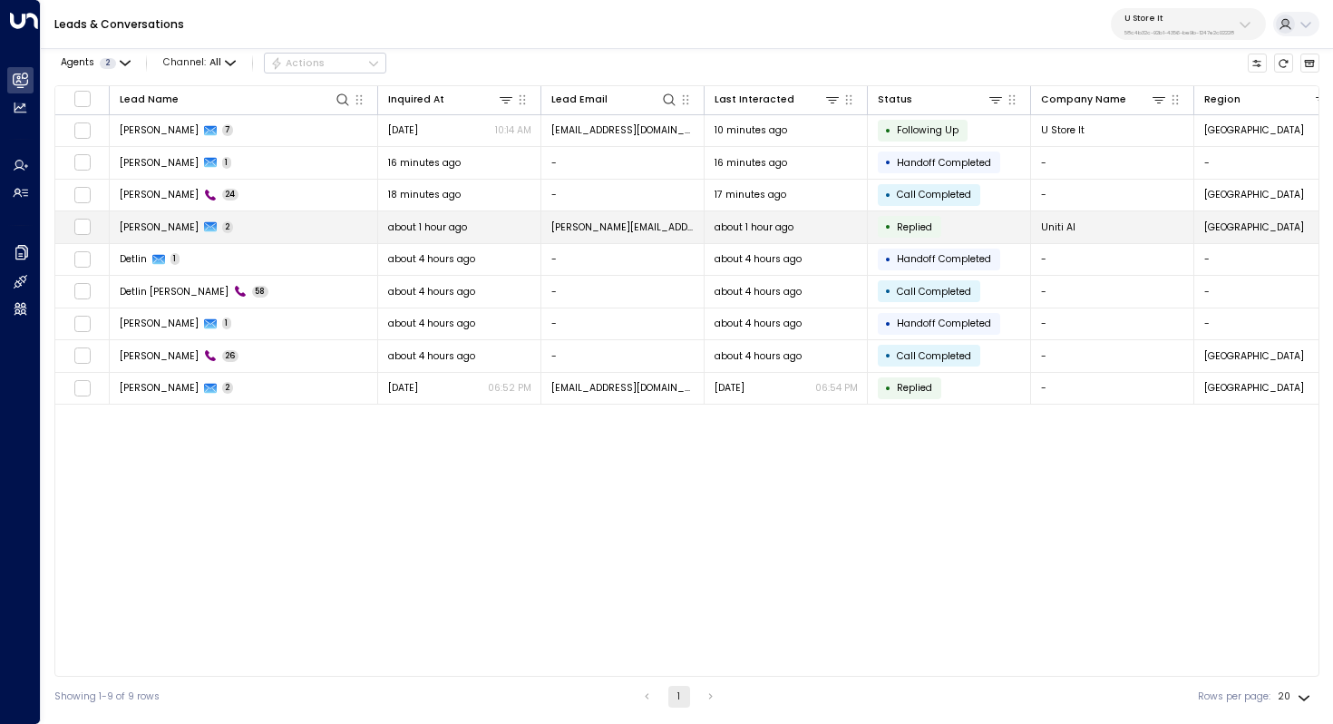
click at [252, 234] on td "[PERSON_NAME] 2" at bounding box center [244, 227] width 268 height 32
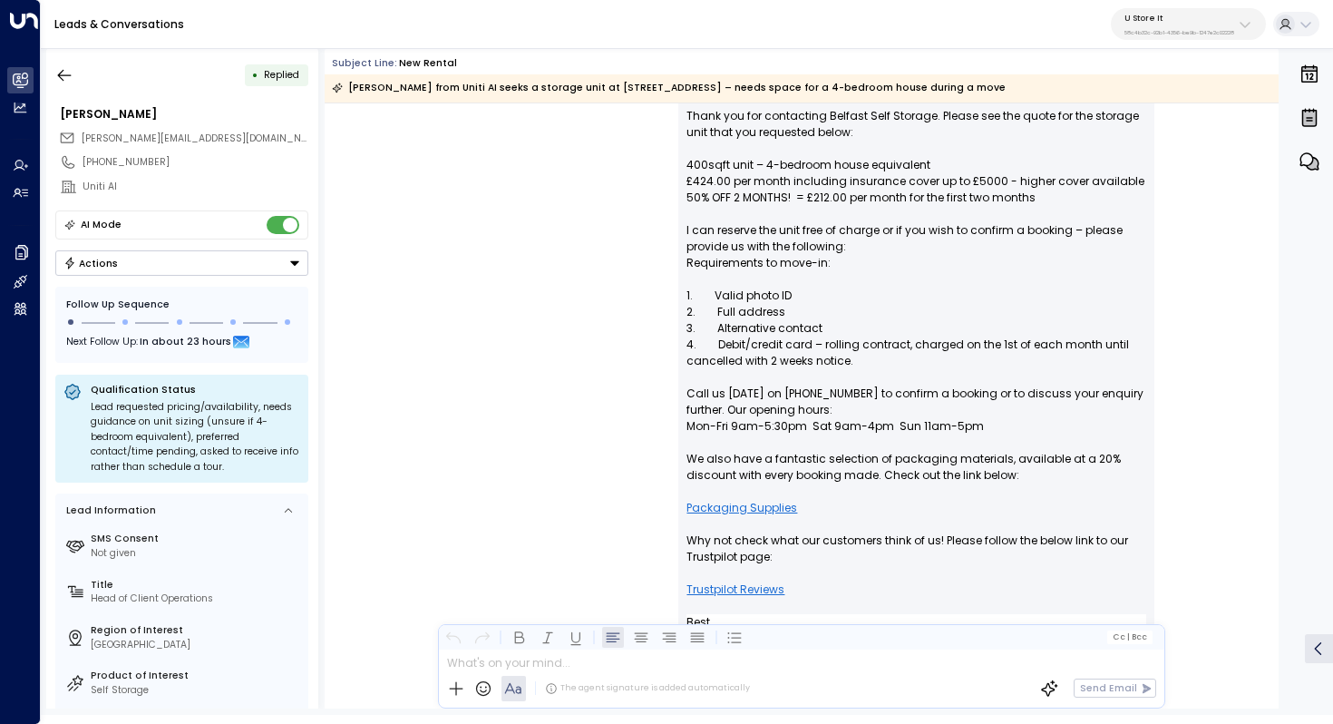
scroll to position [425, 0]
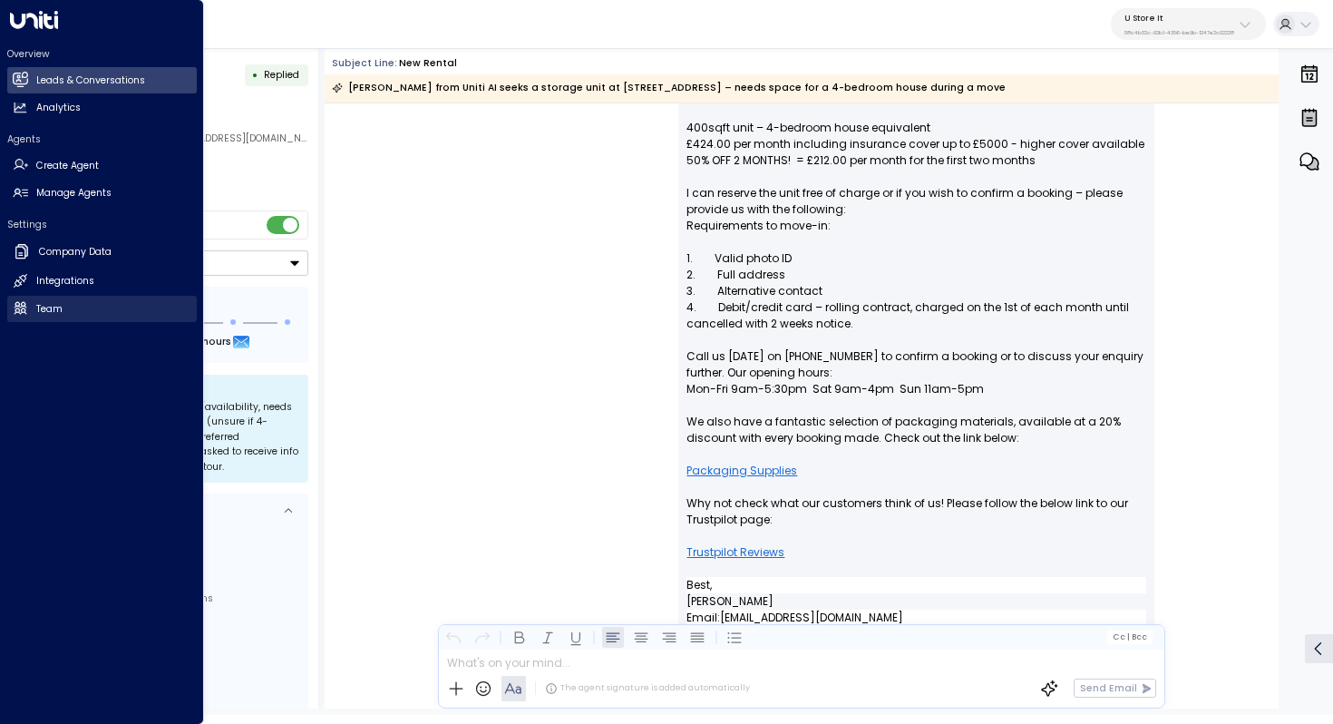
click at [77, 301] on link "Team Team" at bounding box center [102, 309] width 190 height 26
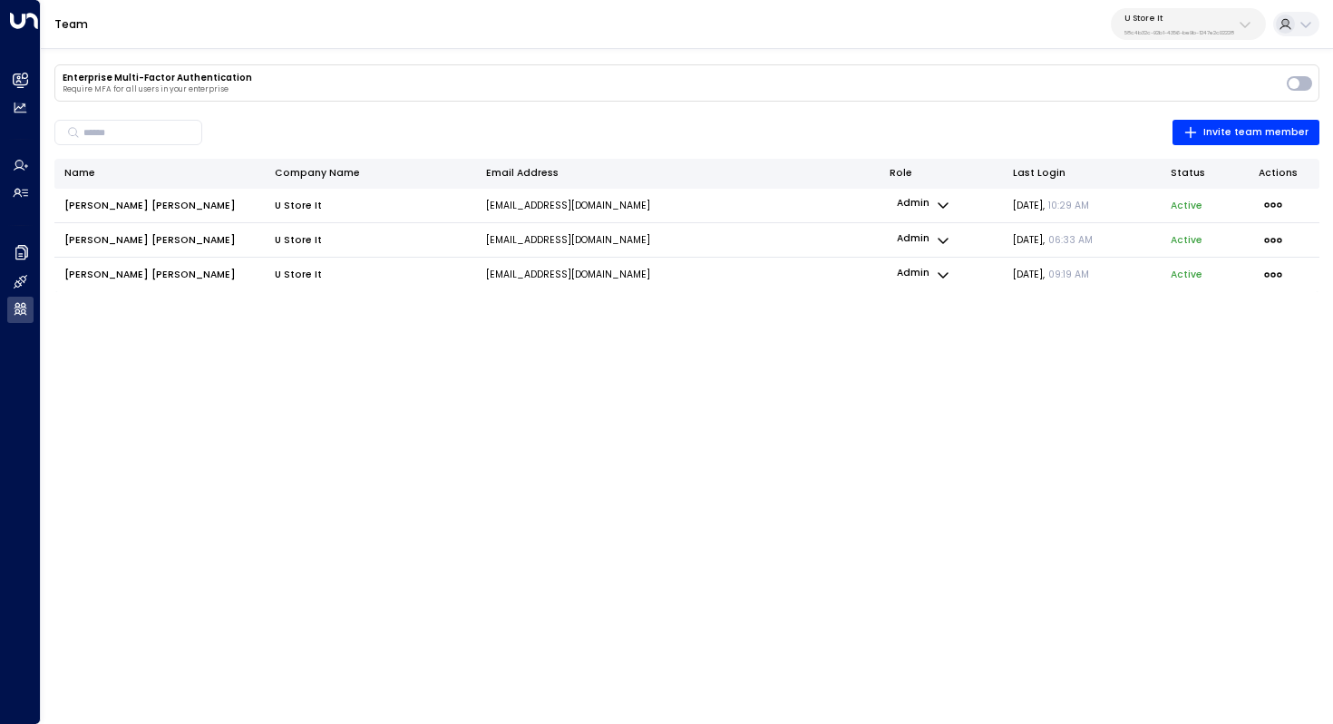
click at [1164, 21] on p "U Store It" at bounding box center [1179, 18] width 110 height 11
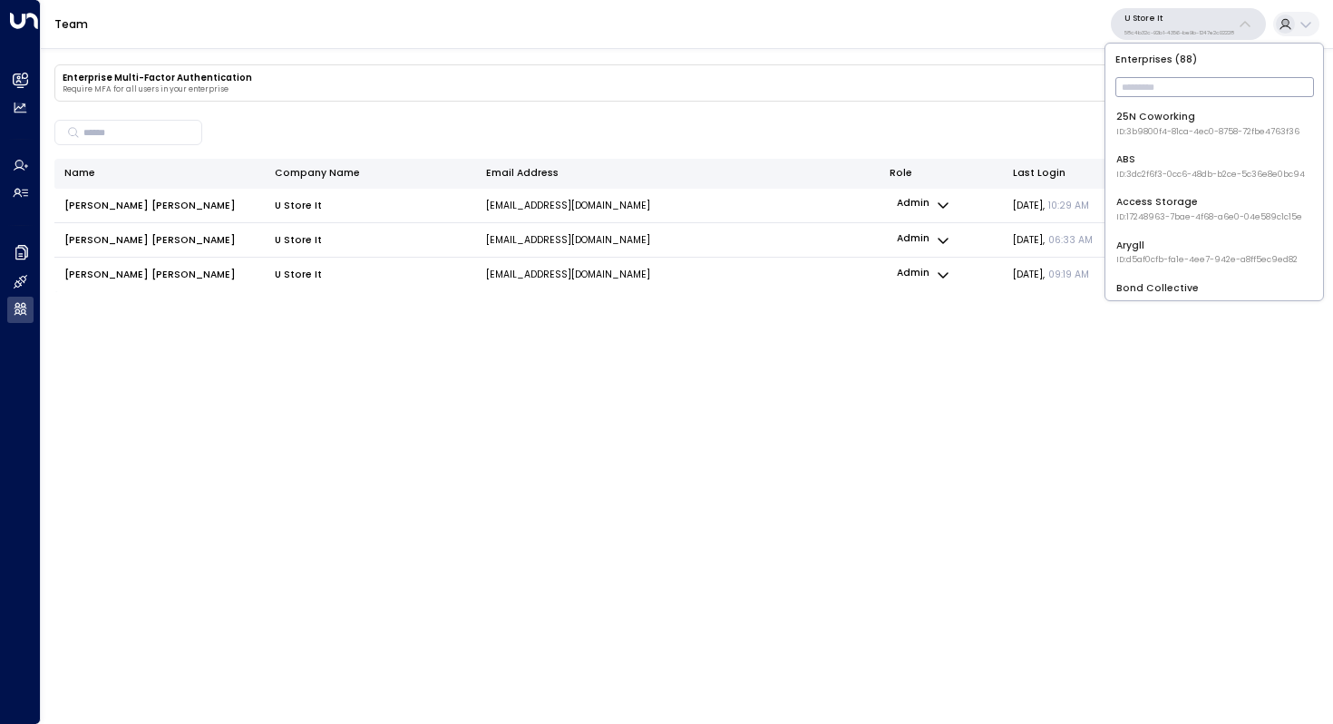
click at [1148, 73] on input "text" at bounding box center [1214, 87] width 199 height 29
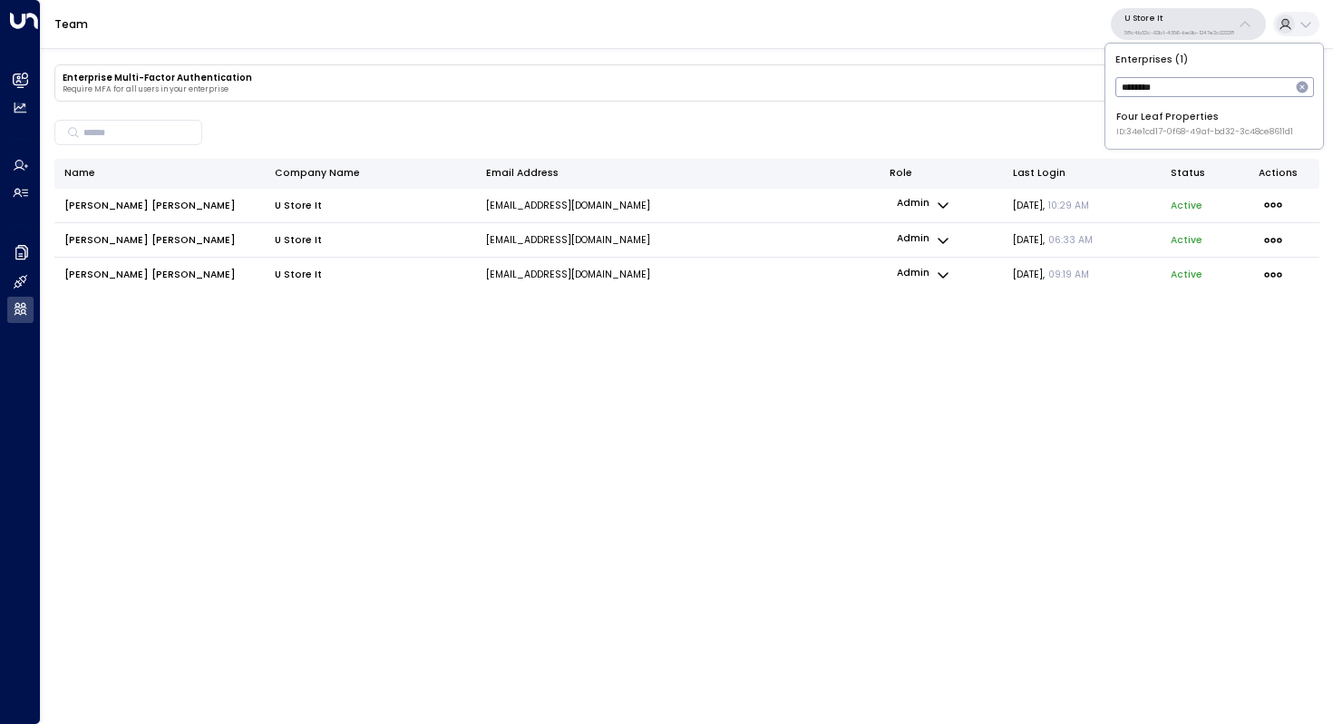
type input "********"
click at [1157, 127] on span "ID: 34e1cd17-0f68-49af-bd32-3c48ce8611d1" at bounding box center [1204, 132] width 177 height 13
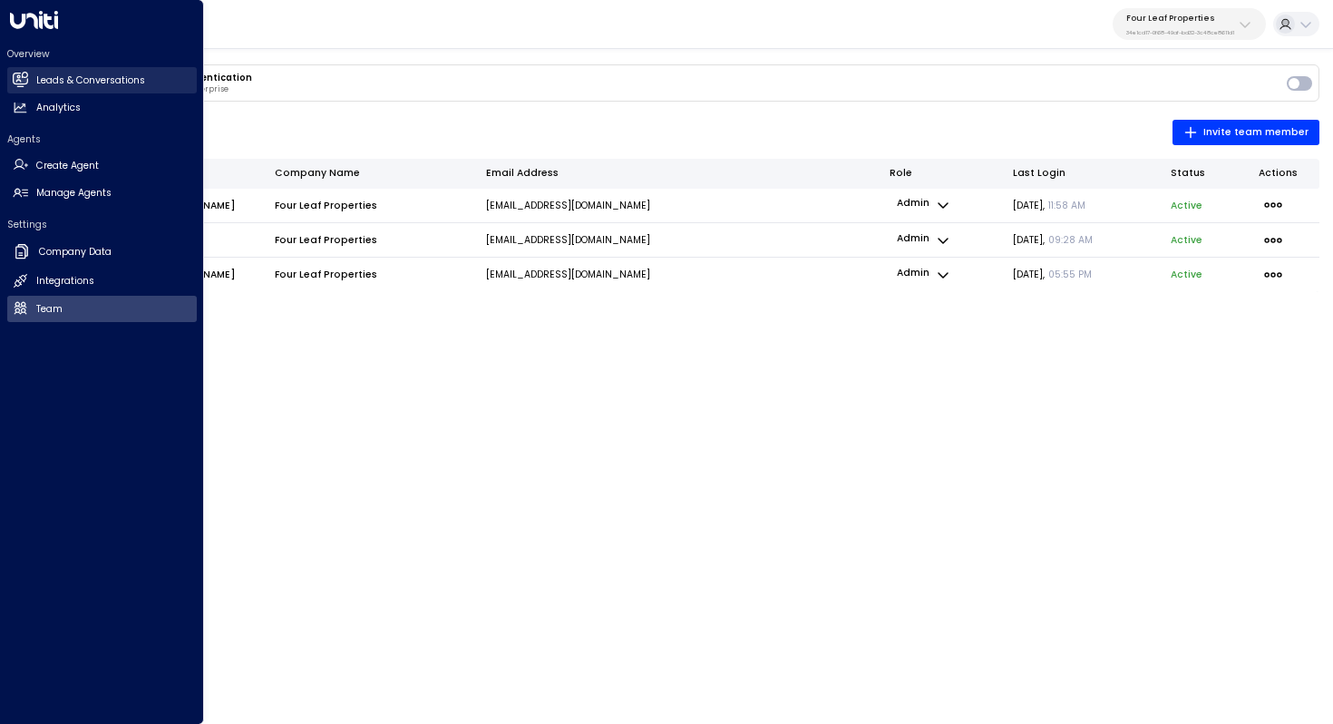
click at [47, 71] on link "Leads & Conversations Leads & Conversations" at bounding box center [102, 80] width 190 height 26
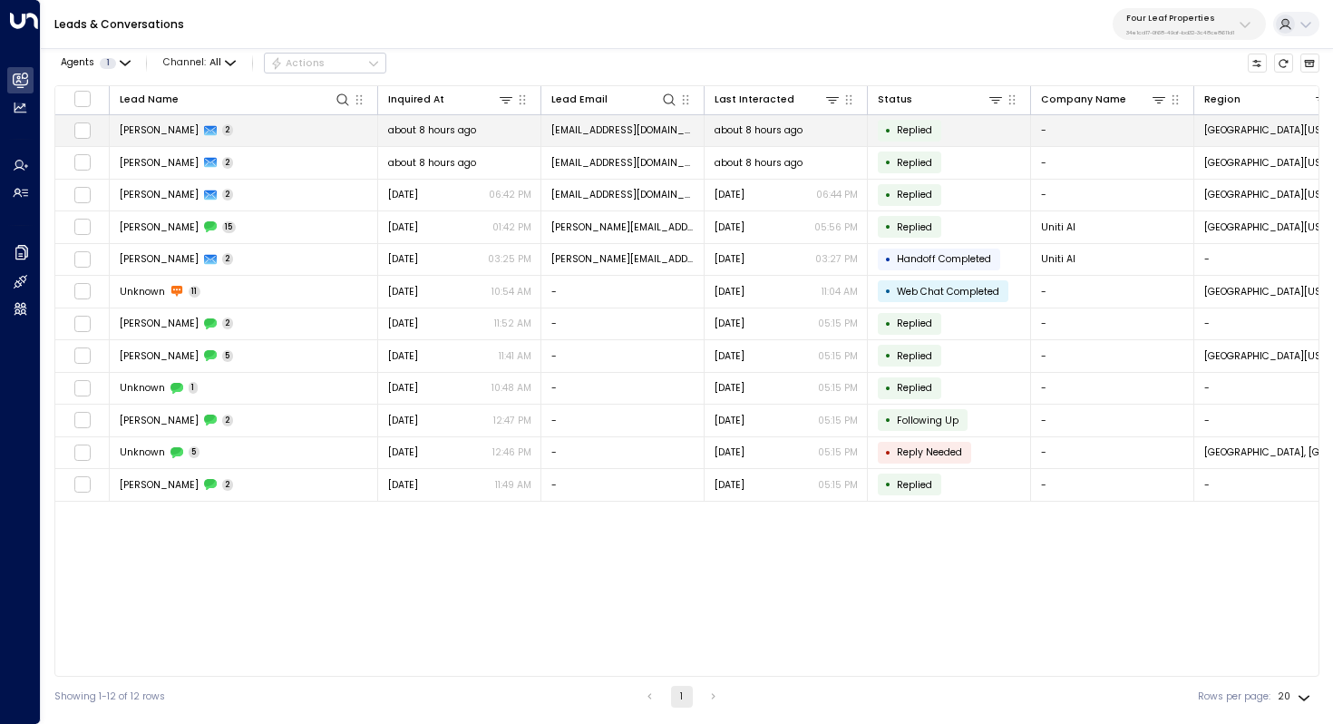
click at [150, 132] on span "[PERSON_NAME]" at bounding box center [159, 130] width 79 height 14
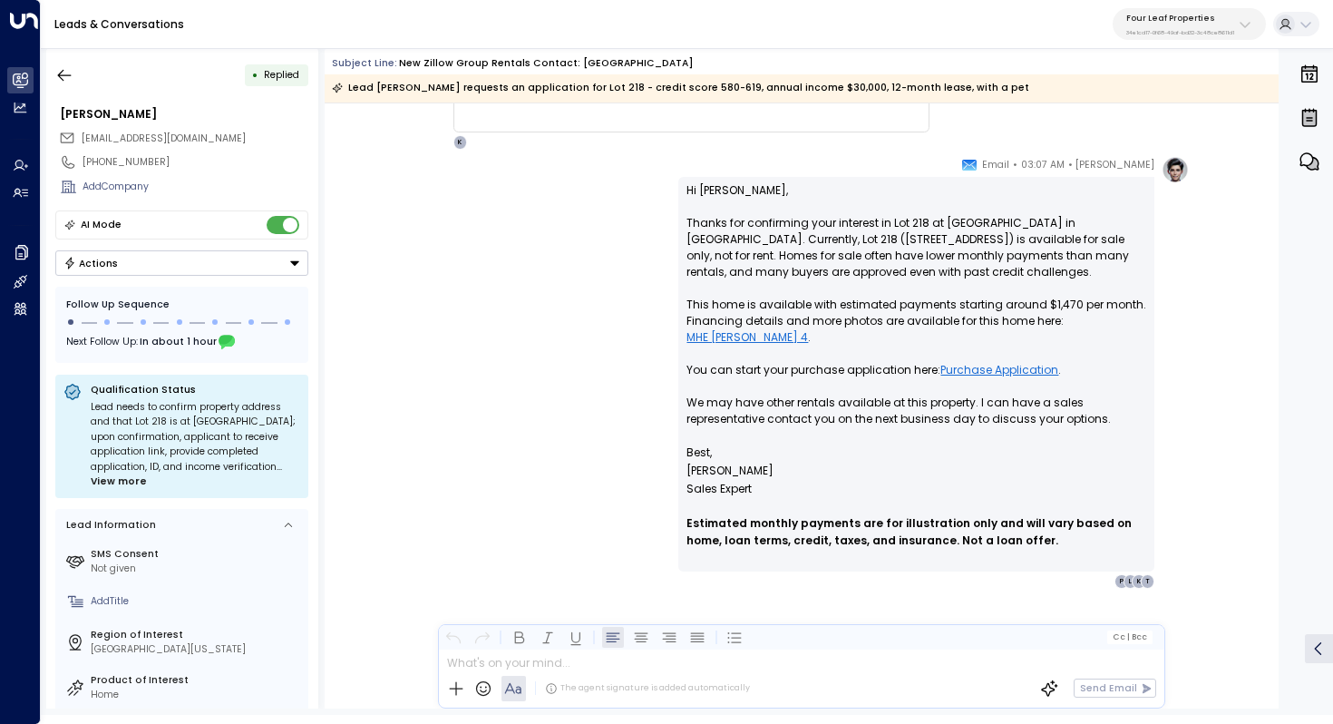
scroll to position [1097, 0]
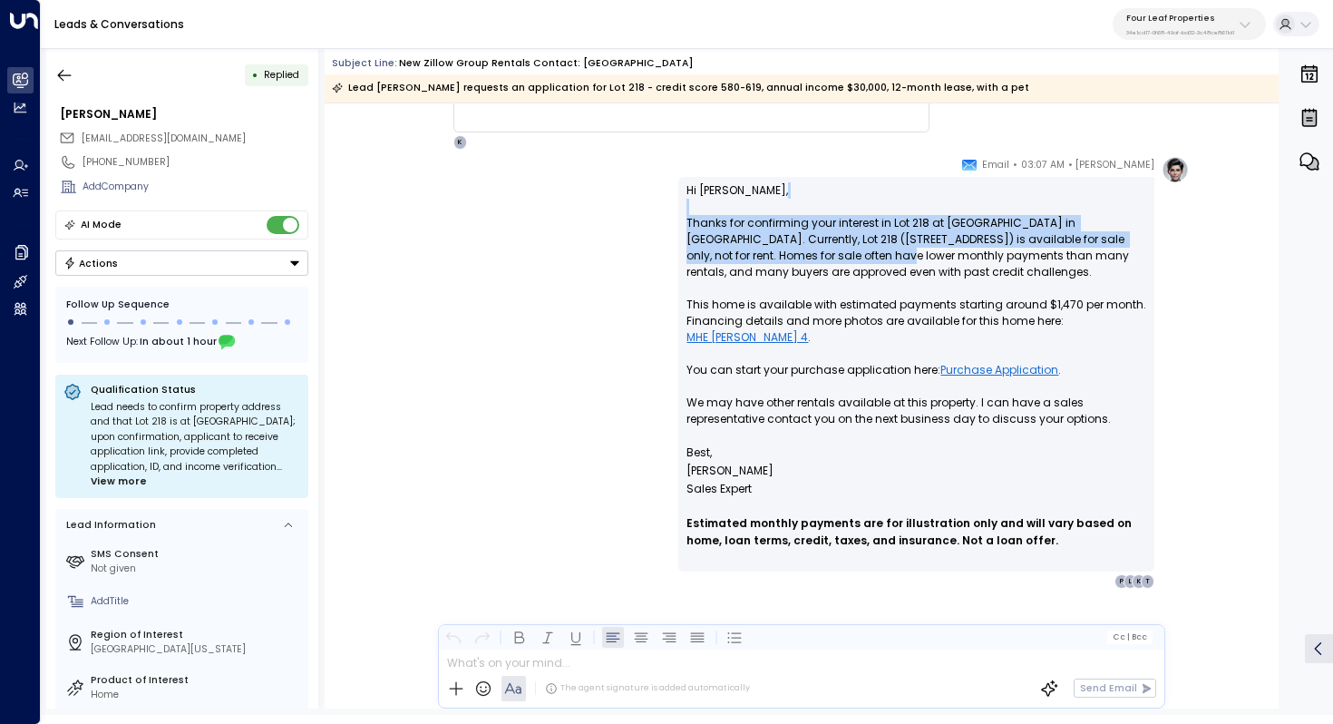
drag, startPoint x: 775, startPoint y: 210, endPoint x: 775, endPoint y: 257, distance: 46.2
click at [775, 257] on p "Hi [PERSON_NAME], Thanks for confirming your interest in Lot 218 at [GEOGRAPHIC…" at bounding box center [916, 312] width 460 height 261
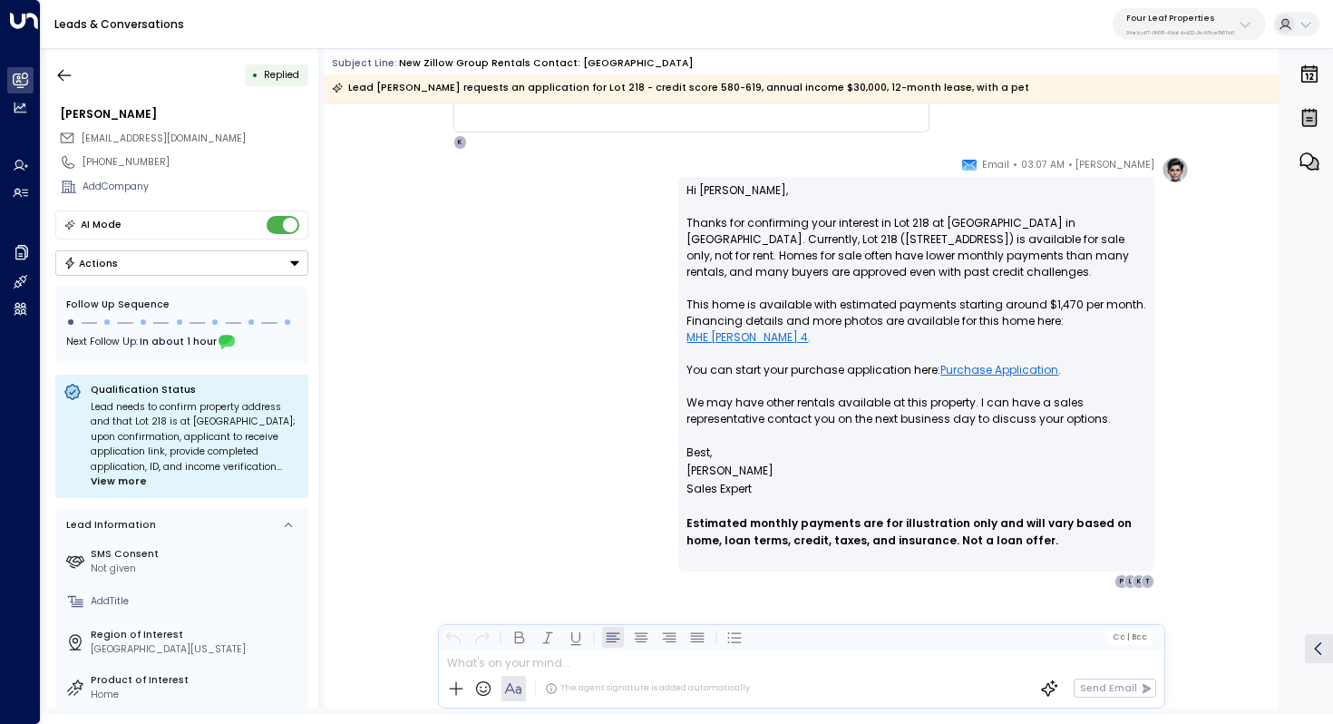
click at [822, 228] on p "Hi [PERSON_NAME], Thanks for confirming your interest in Lot 218 at [GEOGRAPHIC…" at bounding box center [916, 312] width 460 height 261
drag, startPoint x: 882, startPoint y: 224, endPoint x: 881, endPoint y: 246, distance: 21.8
click at [881, 246] on p "Hi [PERSON_NAME], Thanks for confirming your interest in Lot 218 at [GEOGRAPHIC…" at bounding box center [916, 312] width 460 height 261
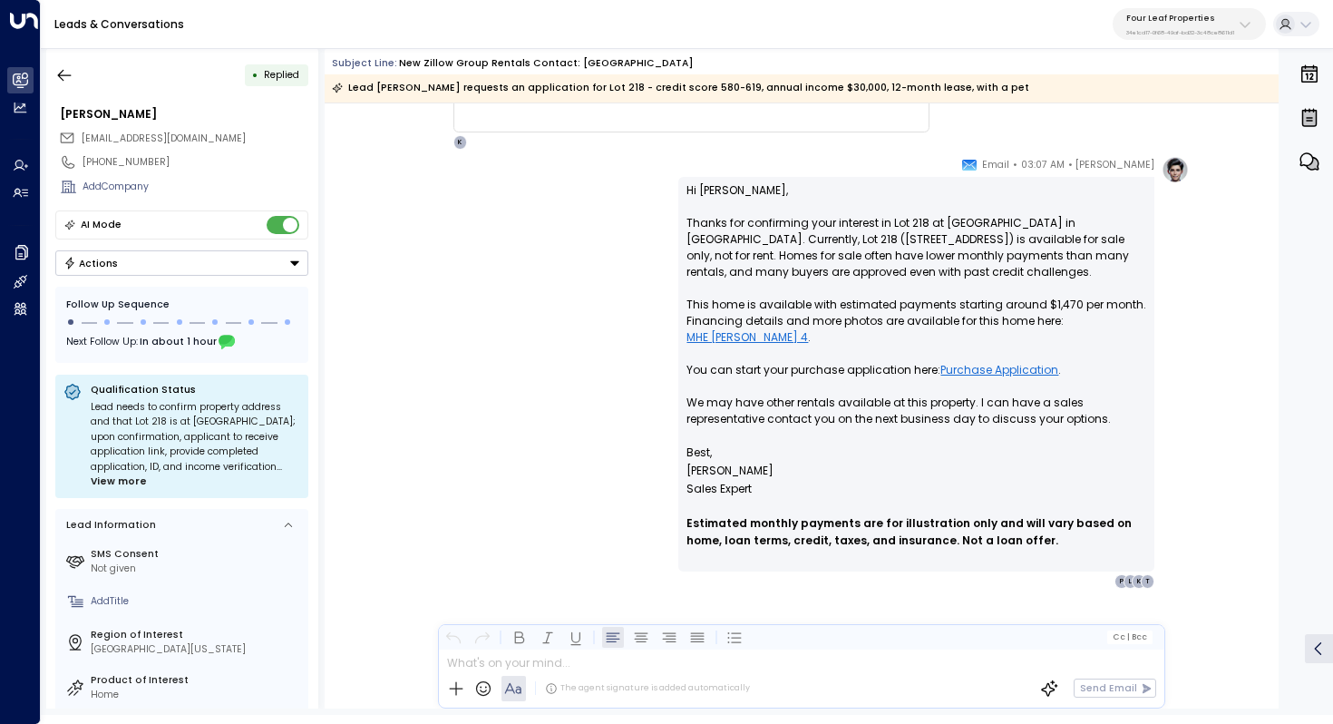
drag, startPoint x: 948, startPoint y: 221, endPoint x: 946, endPoint y: 231, distance: 10.1
click at [946, 231] on p "Hi [PERSON_NAME], Thanks for confirming your interest in Lot 218 at [GEOGRAPHIC…" at bounding box center [916, 312] width 460 height 261
drag, startPoint x: 904, startPoint y: 237, endPoint x: 899, endPoint y: 252, distance: 16.1
click at [899, 252] on p "Hi [PERSON_NAME], Thanks for confirming your interest in Lot 218 at [GEOGRAPHIC…" at bounding box center [916, 312] width 460 height 261
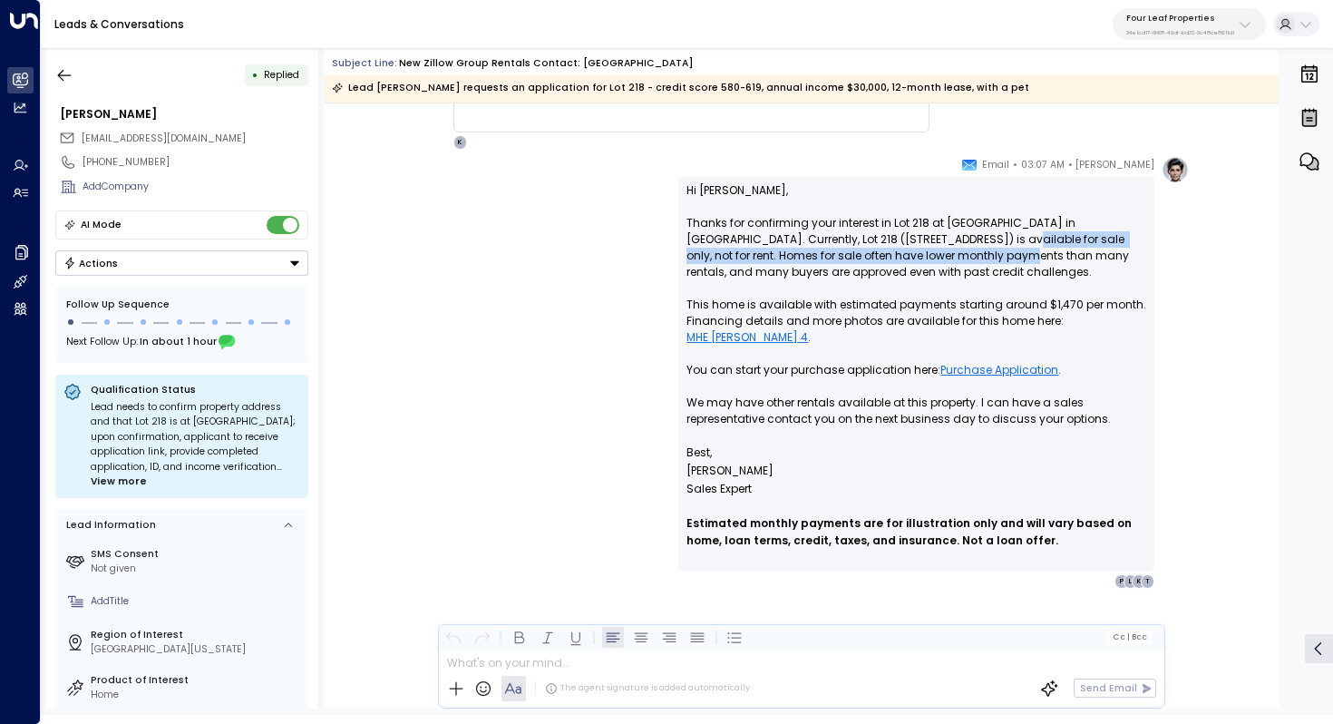
click at [899, 252] on p "Hi [PERSON_NAME], Thanks for confirming your interest in Lot 218 at [GEOGRAPHIC…" at bounding box center [916, 312] width 460 height 261
drag, startPoint x: 899, startPoint y: 241, endPoint x: 898, endPoint y: 258, distance: 16.3
click at [898, 257] on p "Hi [PERSON_NAME], Thanks for confirming your interest in Lot 218 at [GEOGRAPHIC…" at bounding box center [916, 312] width 460 height 261
click at [898, 258] on p "Hi [PERSON_NAME], Thanks for confirming your interest in Lot 218 at [GEOGRAPHIC…" at bounding box center [916, 312] width 460 height 261
drag, startPoint x: 764, startPoint y: 299, endPoint x: 789, endPoint y: 299, distance: 24.5
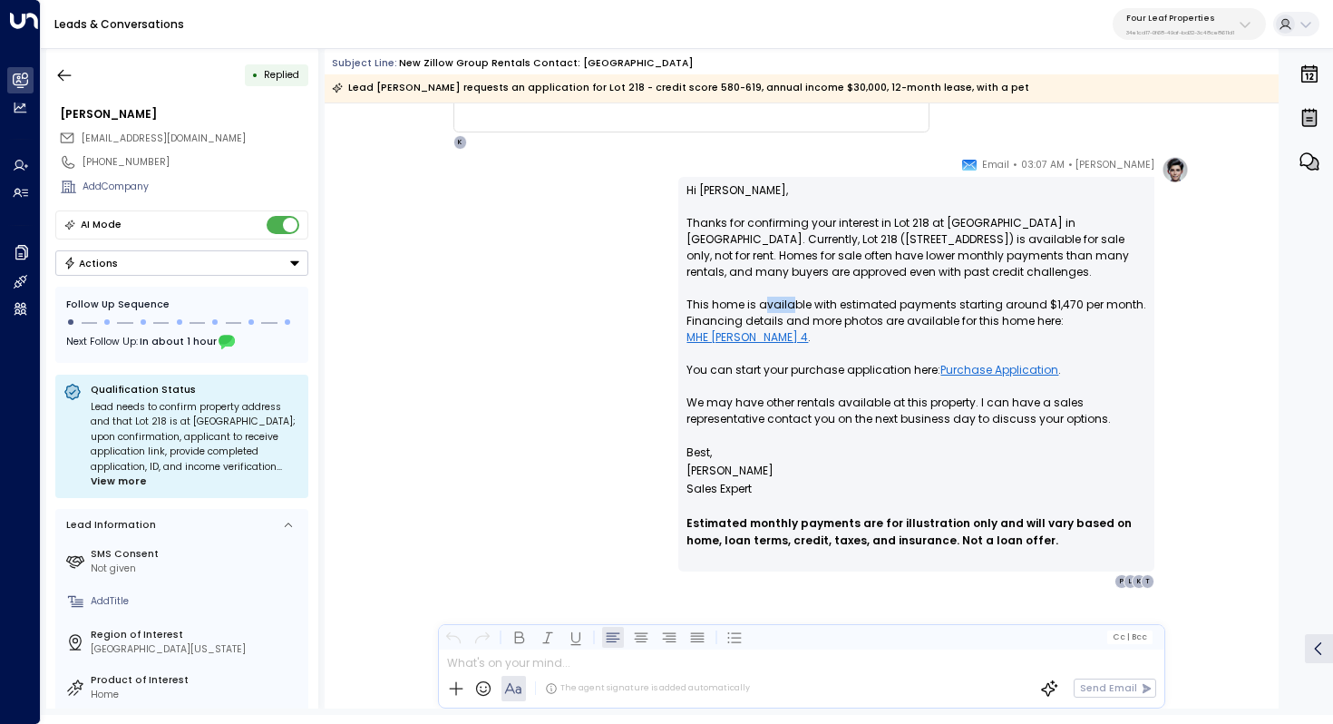
click at [788, 299] on p "Hi [PERSON_NAME], Thanks for confirming your interest in Lot 218 at [GEOGRAPHIC…" at bounding box center [916, 312] width 460 height 261
click at [789, 299] on p "Hi [PERSON_NAME], Thanks for confirming your interest in Lot 218 at [GEOGRAPHIC…" at bounding box center [916, 312] width 460 height 261
drag, startPoint x: 844, startPoint y: 299, endPoint x: 842, endPoint y: 309, distance: 10.1
click at [842, 309] on p "Hi [PERSON_NAME], Thanks for confirming your interest in Lot 218 at [GEOGRAPHIC…" at bounding box center [916, 312] width 460 height 261
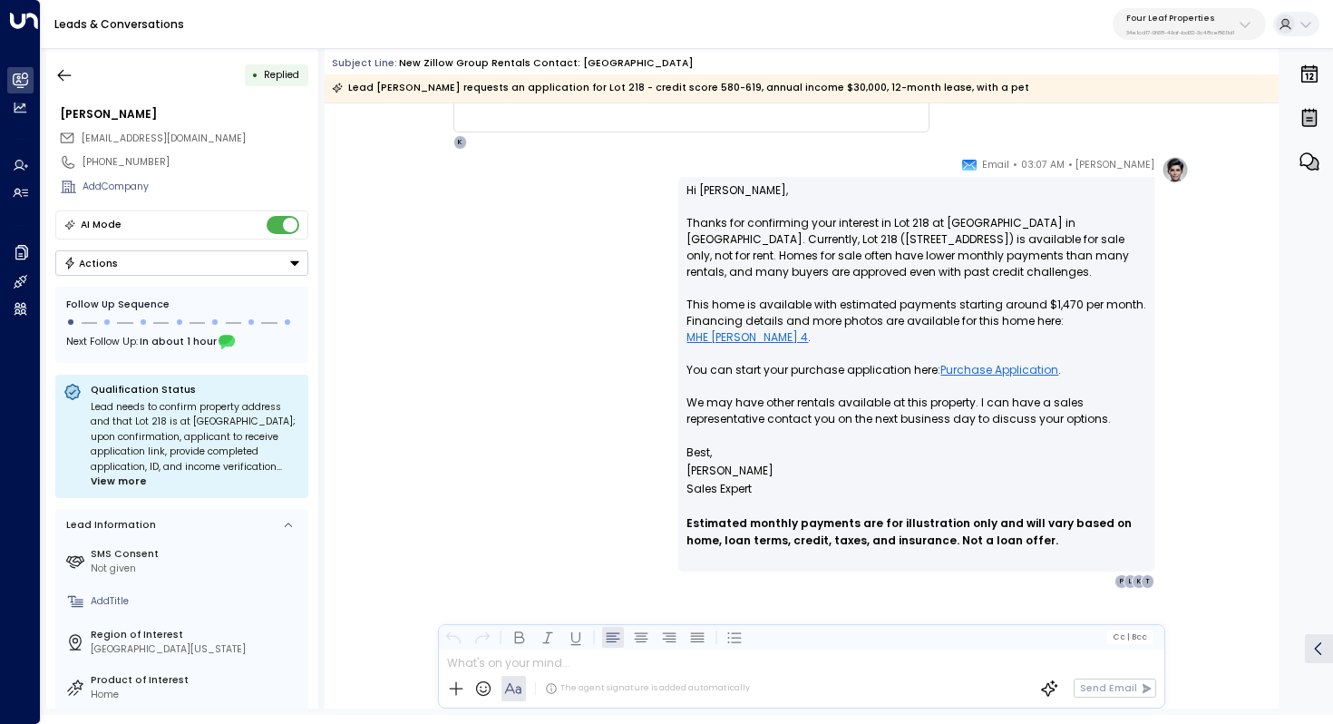
click at [848, 307] on p "Hi [PERSON_NAME], Thanks for confirming your interest in Lot 218 at [GEOGRAPHIC…" at bounding box center [916, 312] width 460 height 261
drag, startPoint x: 780, startPoint y: 385, endPoint x: 792, endPoint y: 385, distance: 12.7
click at [792, 385] on p "Hi [PERSON_NAME], Thanks for confirming your interest in Lot 218 at [GEOGRAPHIC…" at bounding box center [916, 312] width 460 height 261
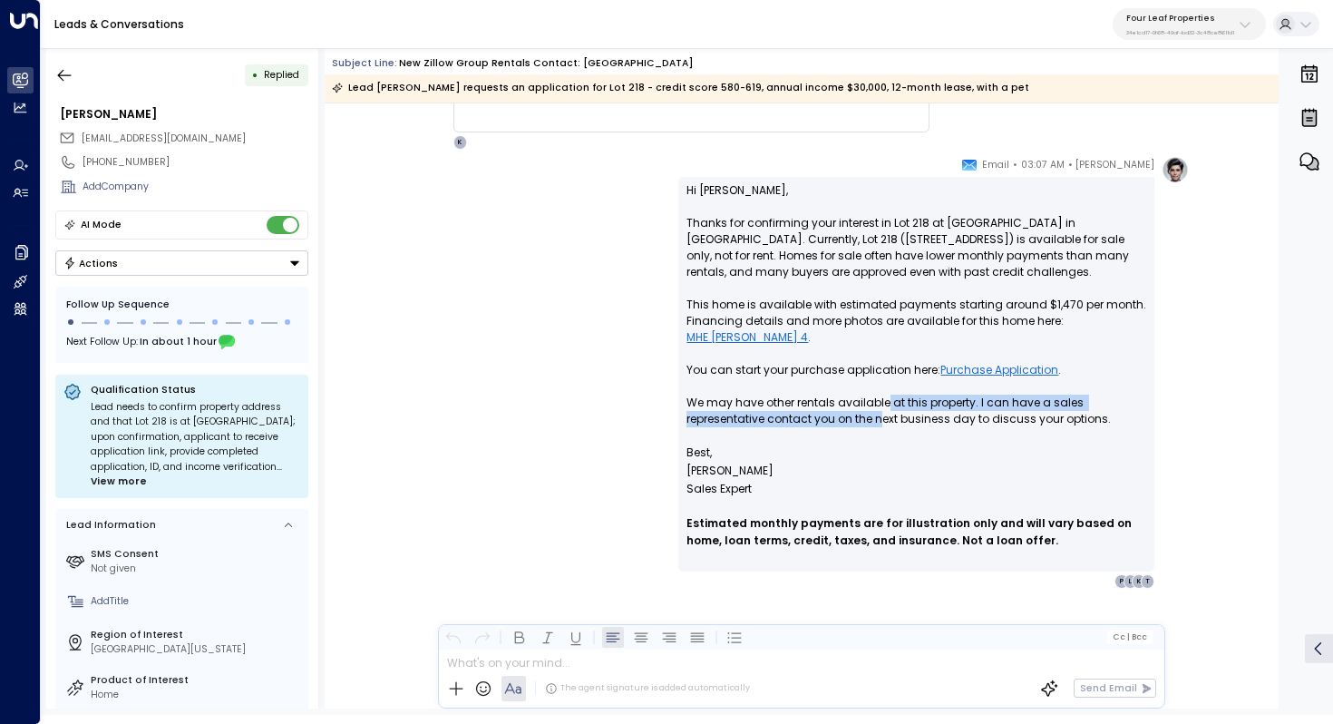
drag, startPoint x: 886, startPoint y: 382, endPoint x: 881, endPoint y: 398, distance: 16.9
click at [881, 398] on p "Hi [PERSON_NAME], Thanks for confirming your interest in Lot 218 at [GEOGRAPHIC…" at bounding box center [916, 312] width 460 height 261
click at [905, 384] on p "Hi [PERSON_NAME], Thanks for confirming your interest in Lot 218 at [GEOGRAPHIC…" at bounding box center [916, 312] width 460 height 261
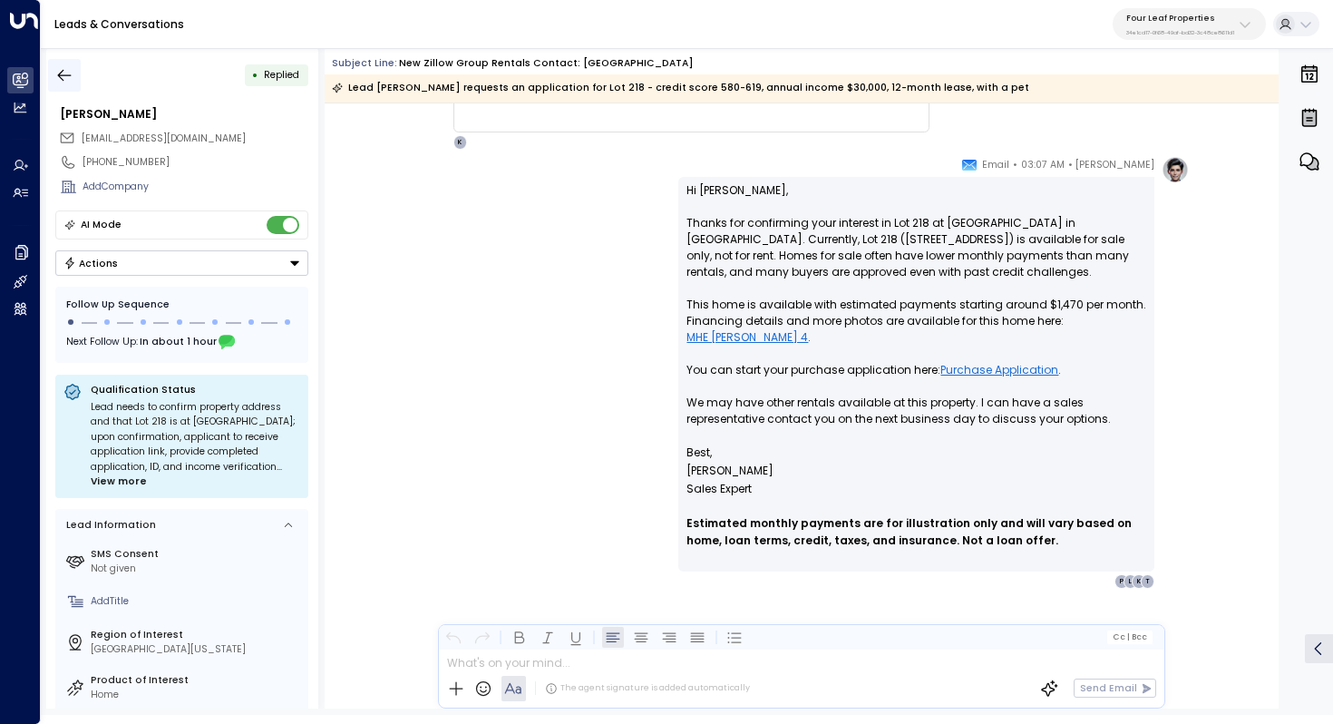
click at [66, 63] on button "button" at bounding box center [64, 75] width 33 height 33
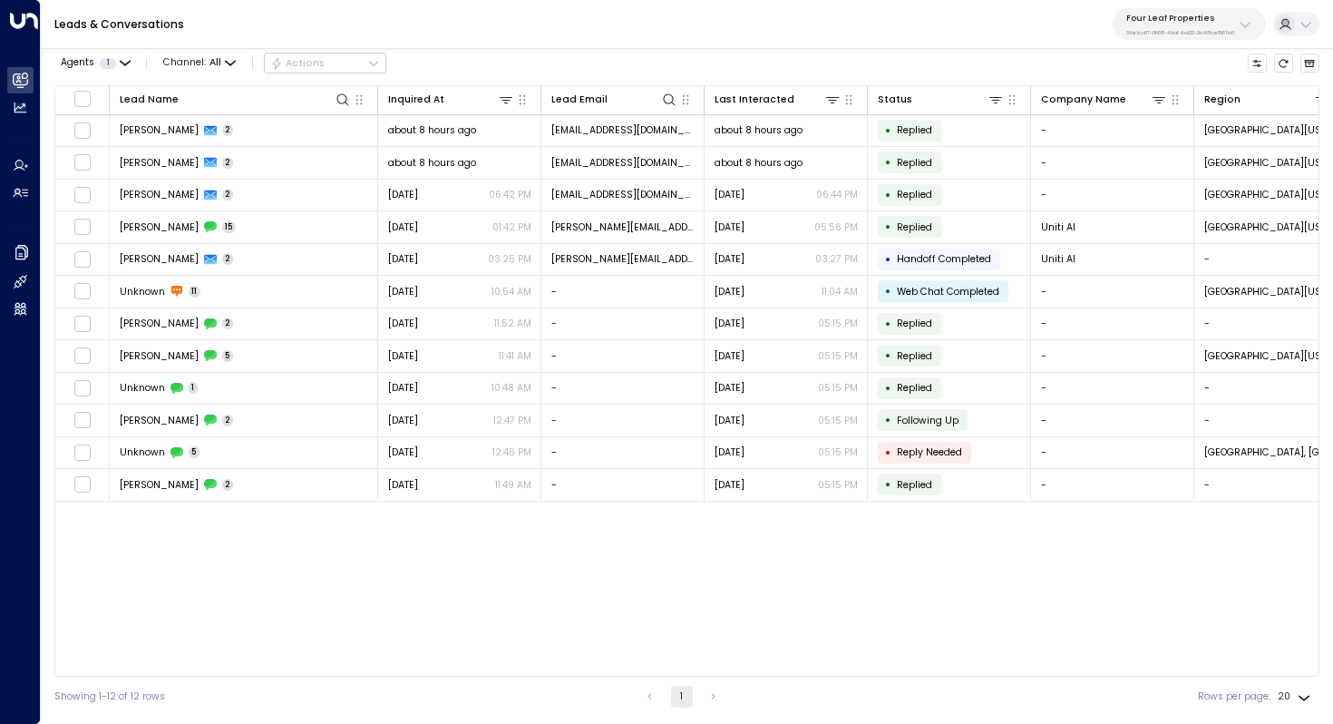
click at [1175, 35] on button "Four Leaf Properties 34e1cd17-0f68-49af-bd32-3c48ce8611d1" at bounding box center [1189, 24] width 153 height 32
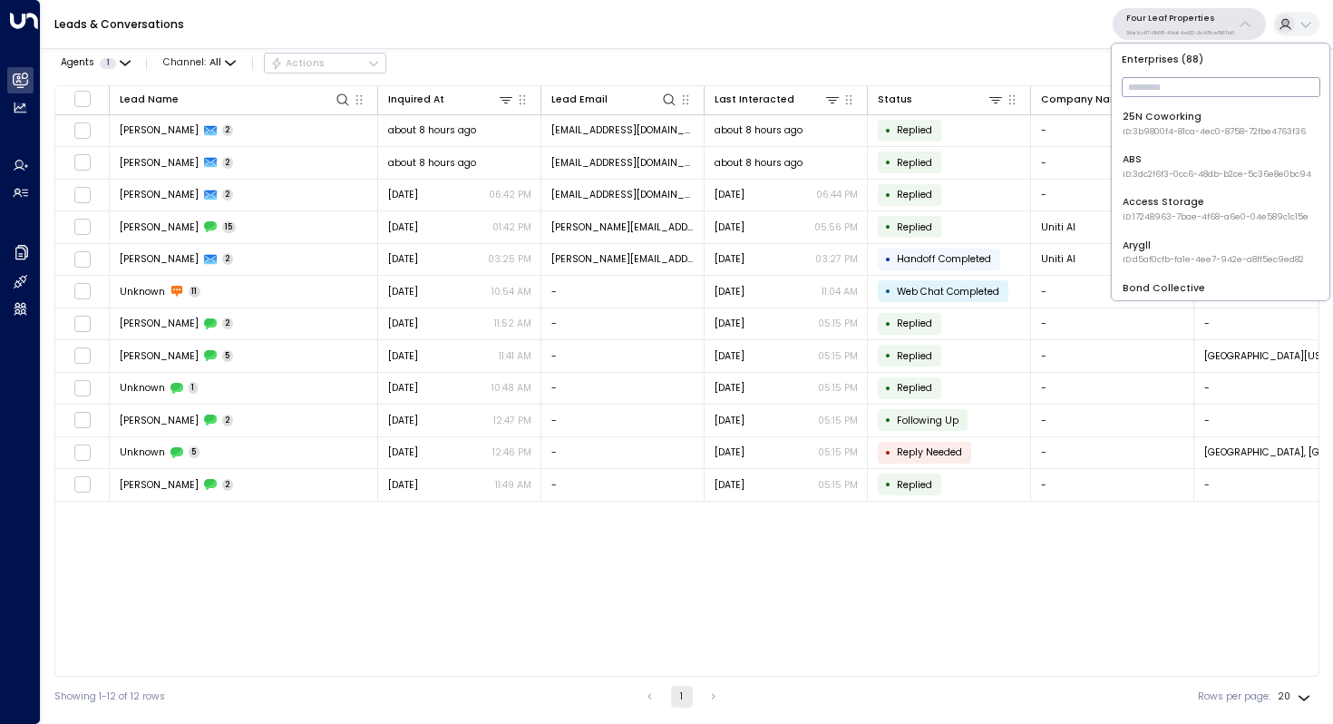
click at [1157, 76] on input "text" at bounding box center [1221, 87] width 199 height 29
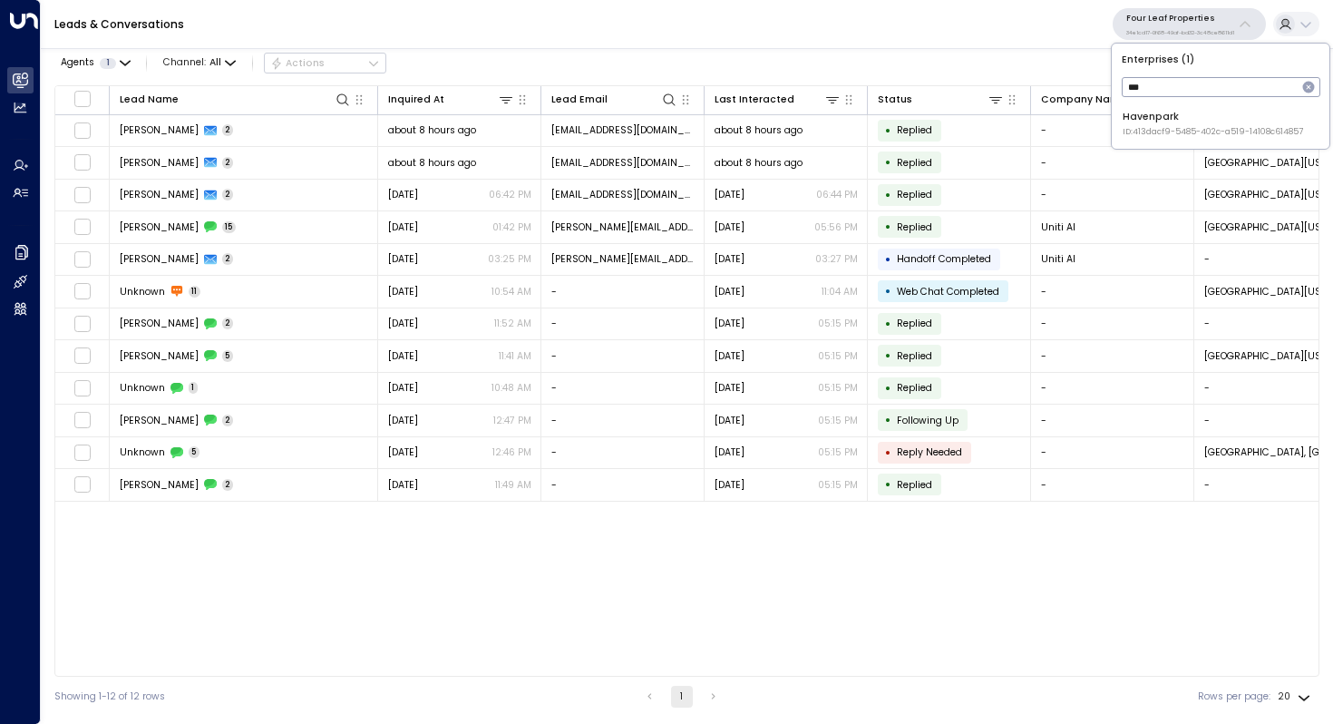
type input "***"
click at [1148, 126] on span "ID: 413dacf9-5485-402c-a519-14108c614857" at bounding box center [1213, 132] width 180 height 13
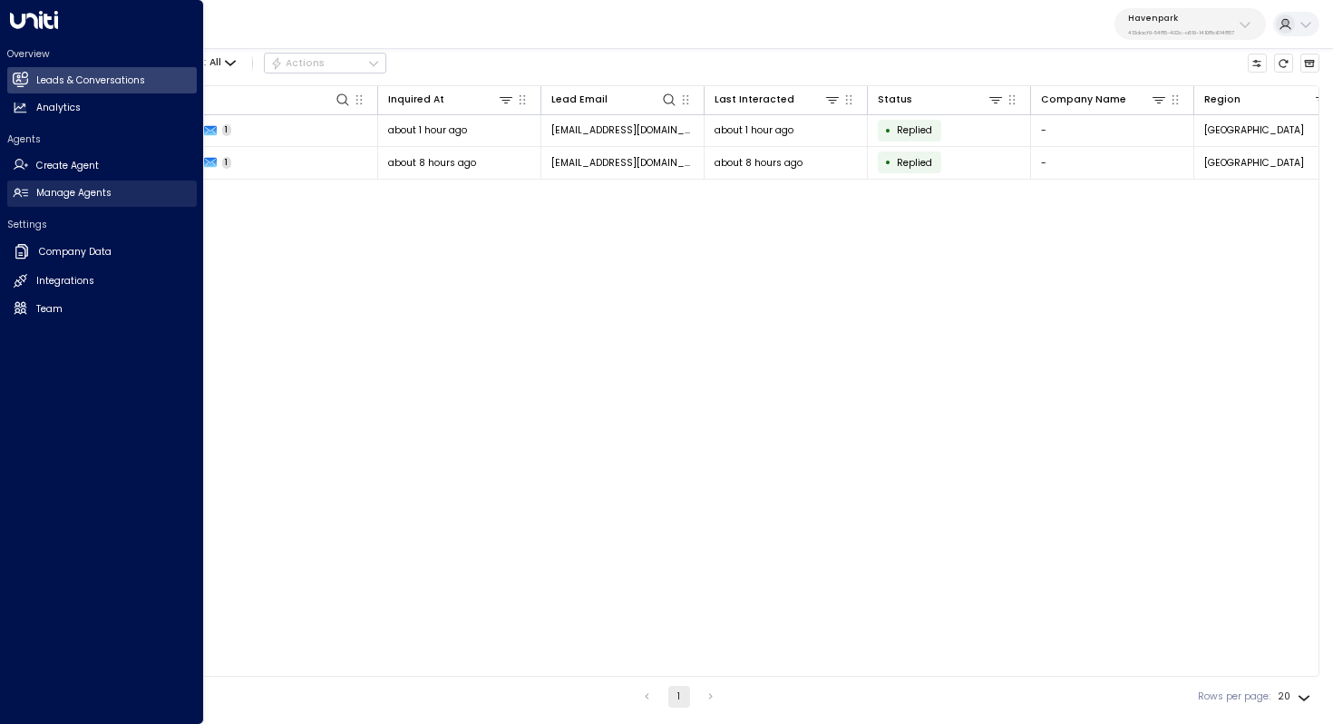
click at [84, 189] on h2 "Manage Agents" at bounding box center [73, 193] width 75 height 15
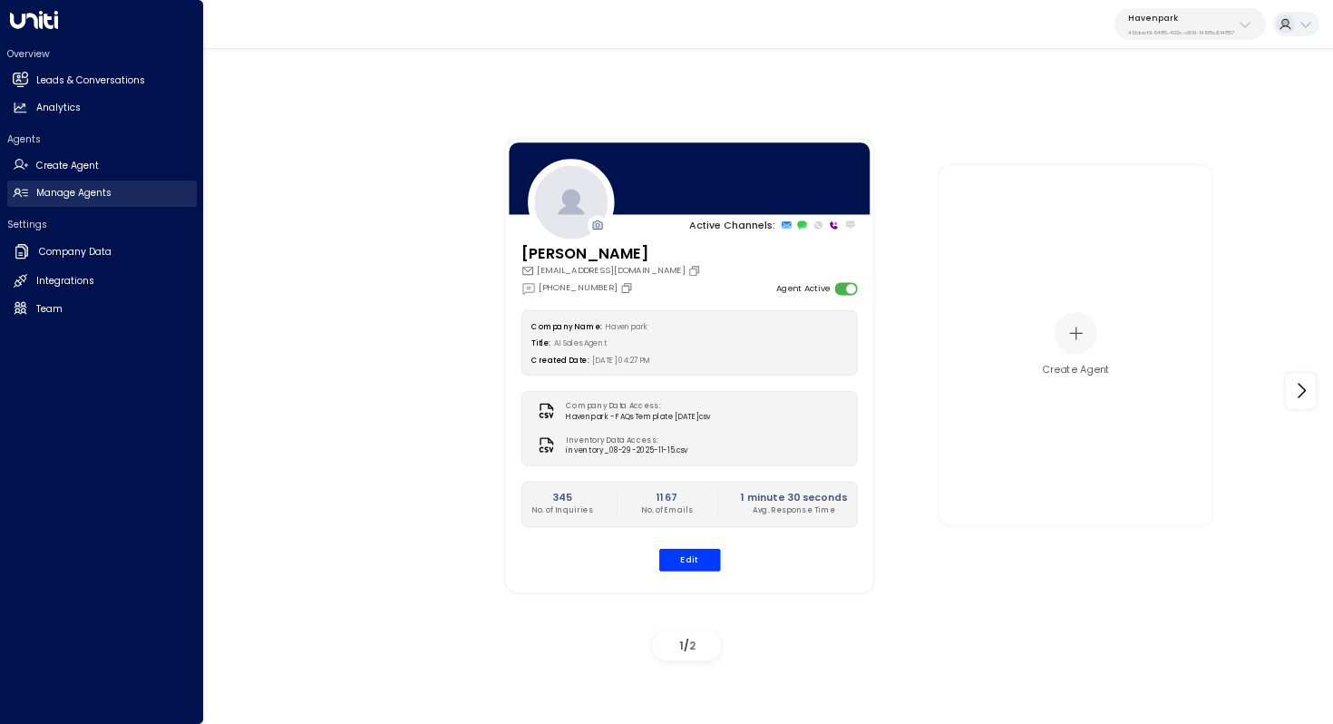
click at [73, 197] on h2 "Manage Agents" at bounding box center [73, 193] width 75 height 15
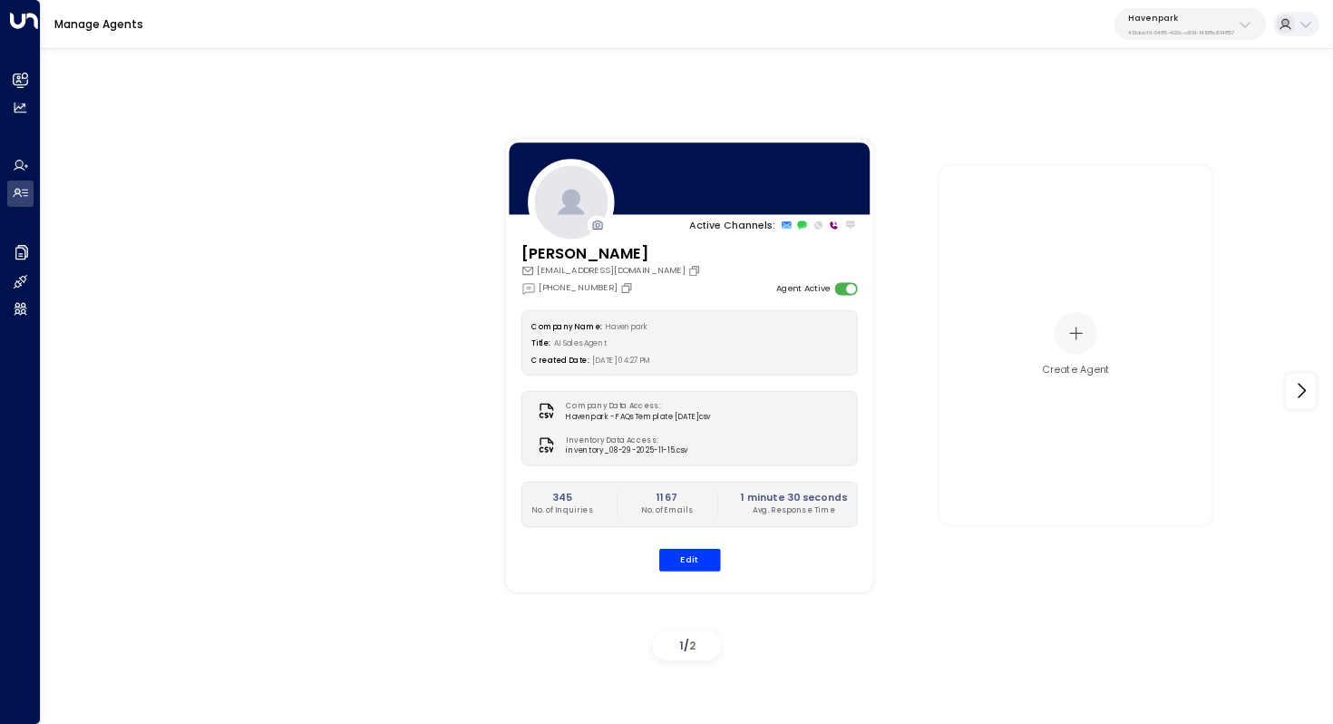
click at [1205, 29] on p "413dacf9-5485-402c-a519-14108c614857" at bounding box center [1181, 32] width 106 height 7
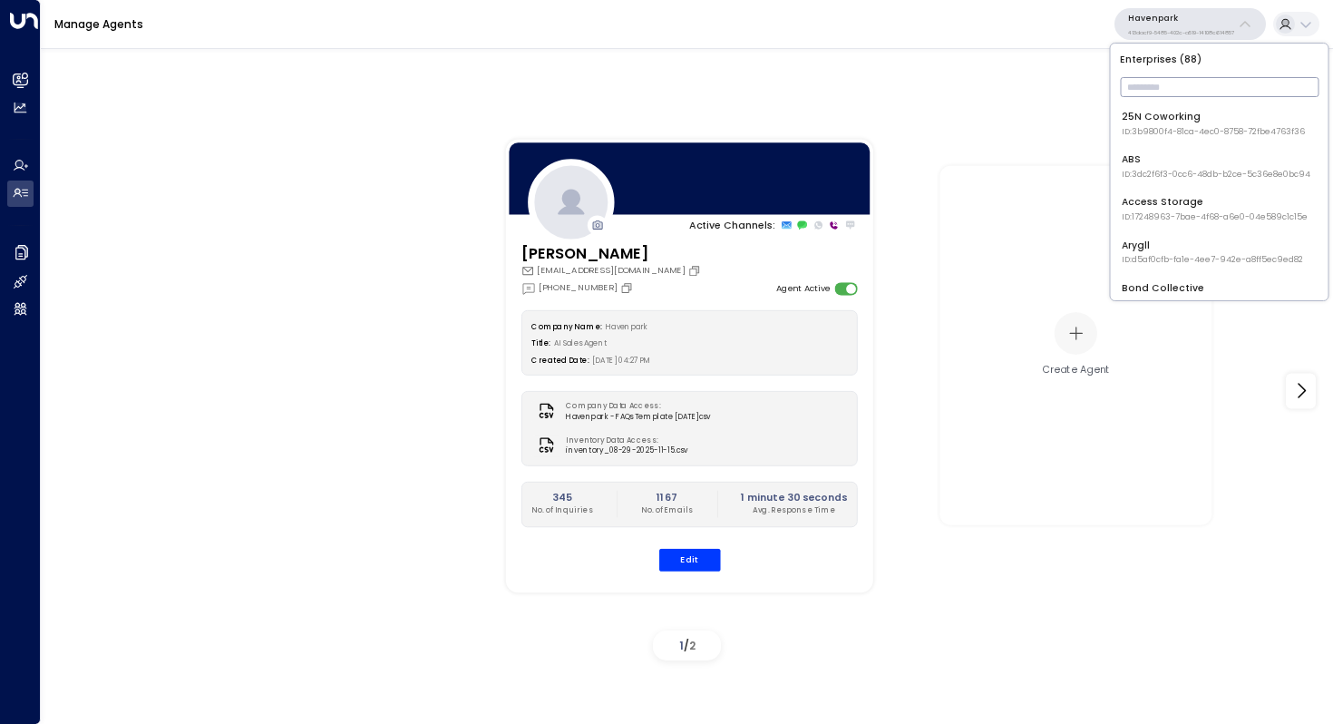
click at [1175, 83] on input "text" at bounding box center [1219, 87] width 199 height 29
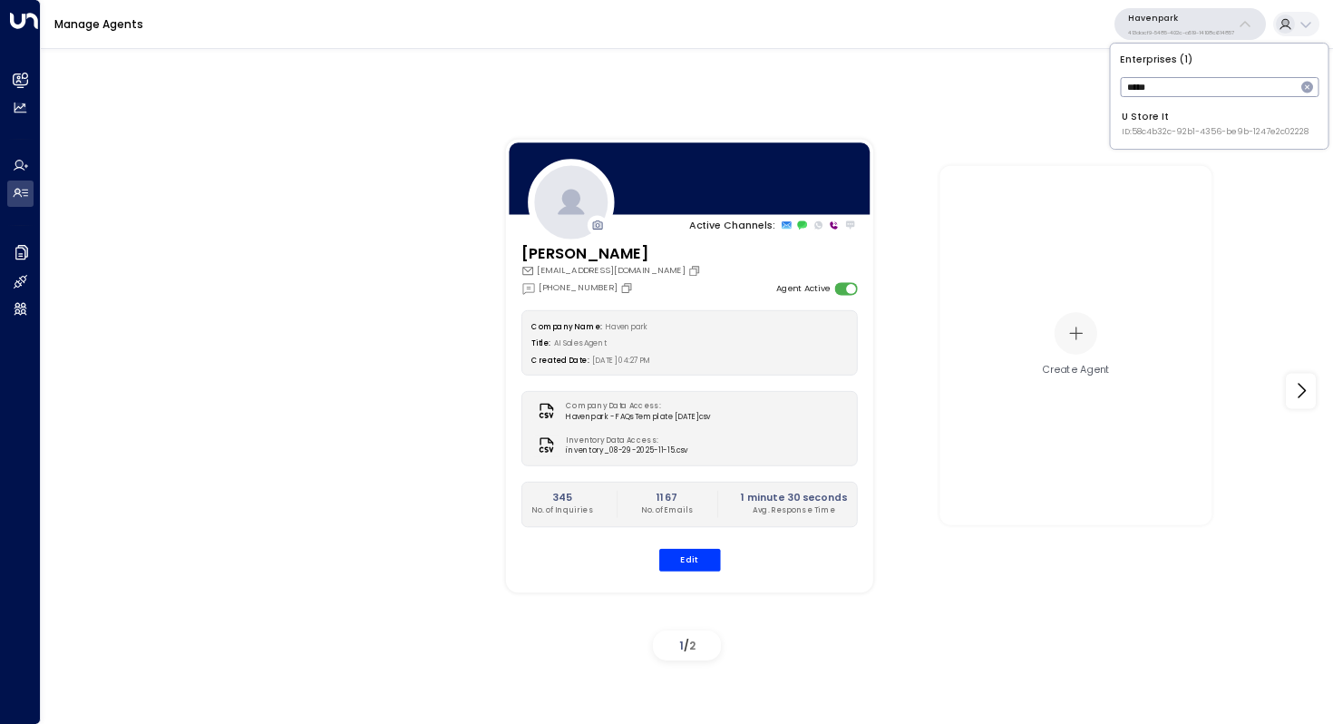
type input "*****"
click at [1183, 122] on div "U Store It ID: 58c4b32c-92b1-4356-be9b-1247e2c02228" at bounding box center [1215, 124] width 187 height 28
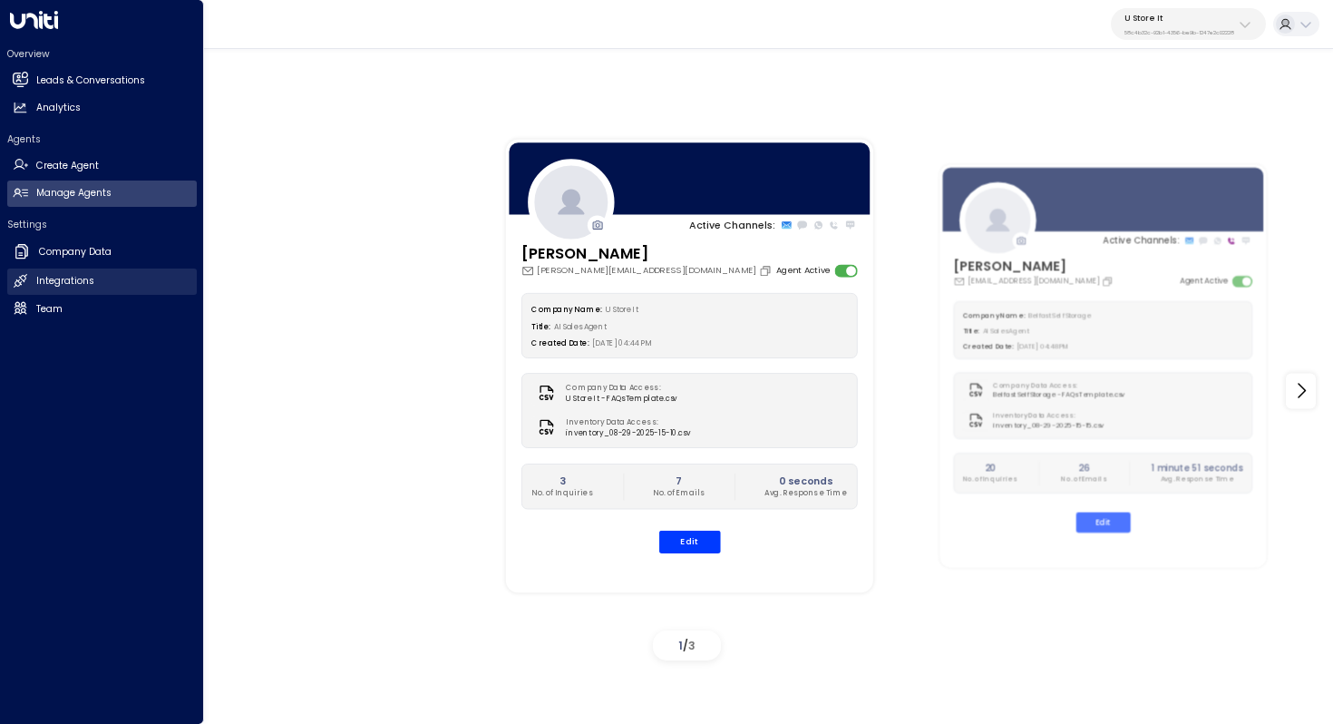
click at [67, 284] on h2 "Integrations" at bounding box center [65, 281] width 58 height 15
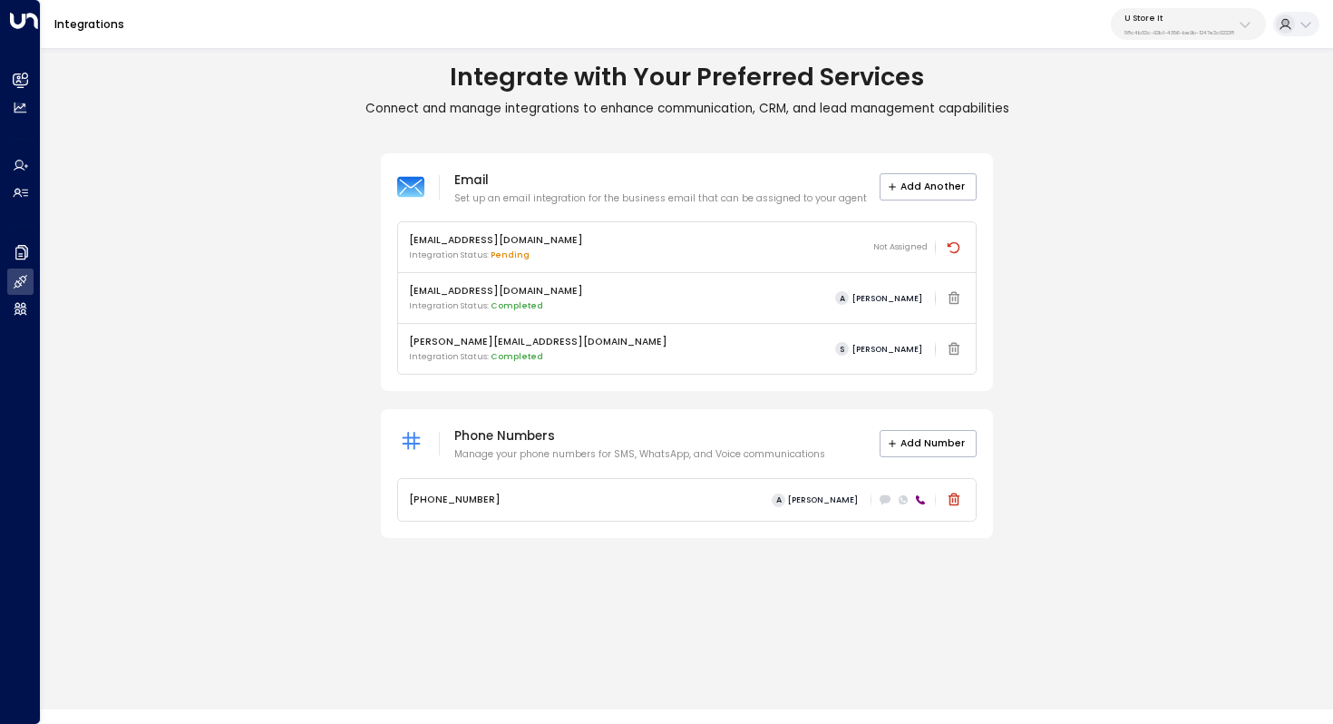
drag, startPoint x: 570, startPoint y: 82, endPoint x: 648, endPoint y: 81, distance: 78.0
click at [648, 82] on h1 "Integrate with Your Preferred Services" at bounding box center [687, 77] width 1292 height 30
click at [648, 81] on h1 "Integrate with Your Preferred Services" at bounding box center [687, 77] width 1292 height 30
drag, startPoint x: 736, startPoint y: 80, endPoint x: 631, endPoint y: 80, distance: 105.2
click at [631, 80] on h1 "Integrate with Your Preferred Services" at bounding box center [687, 77] width 1292 height 30
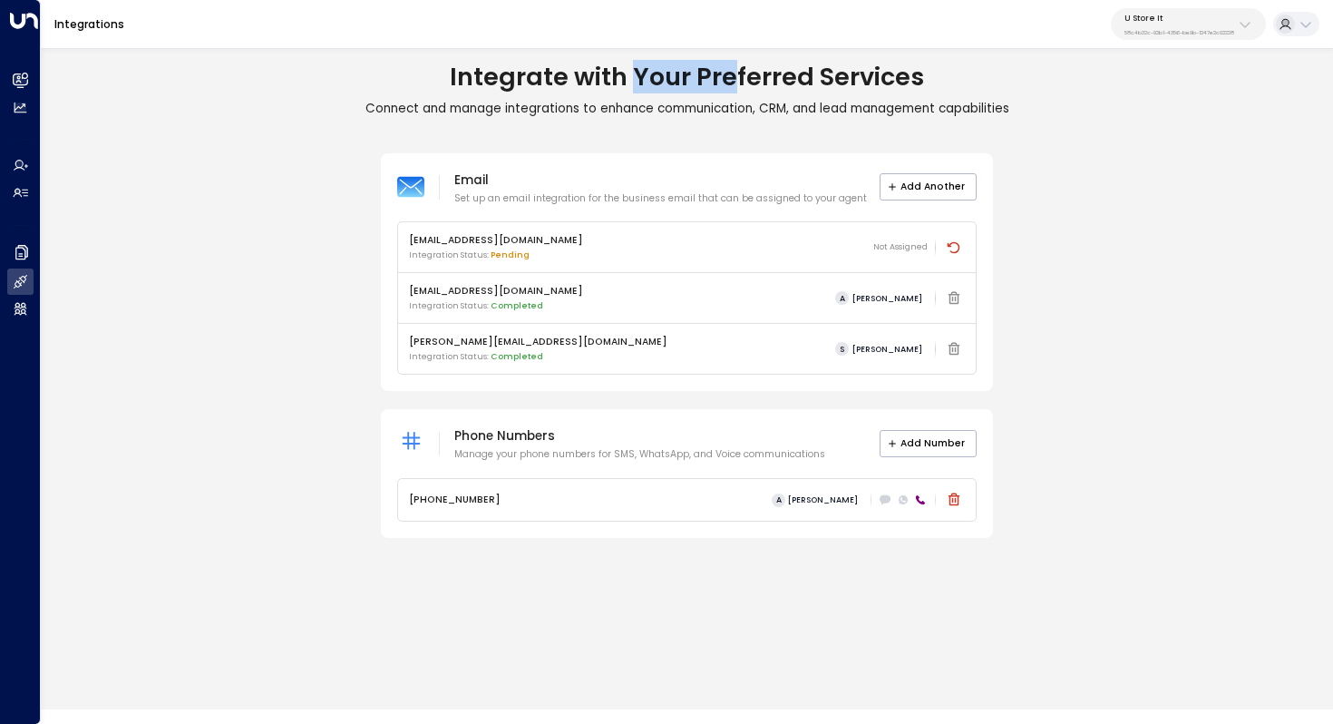
click at [631, 80] on h1 "Integrate with Your Preferred Services" at bounding box center [687, 77] width 1292 height 30
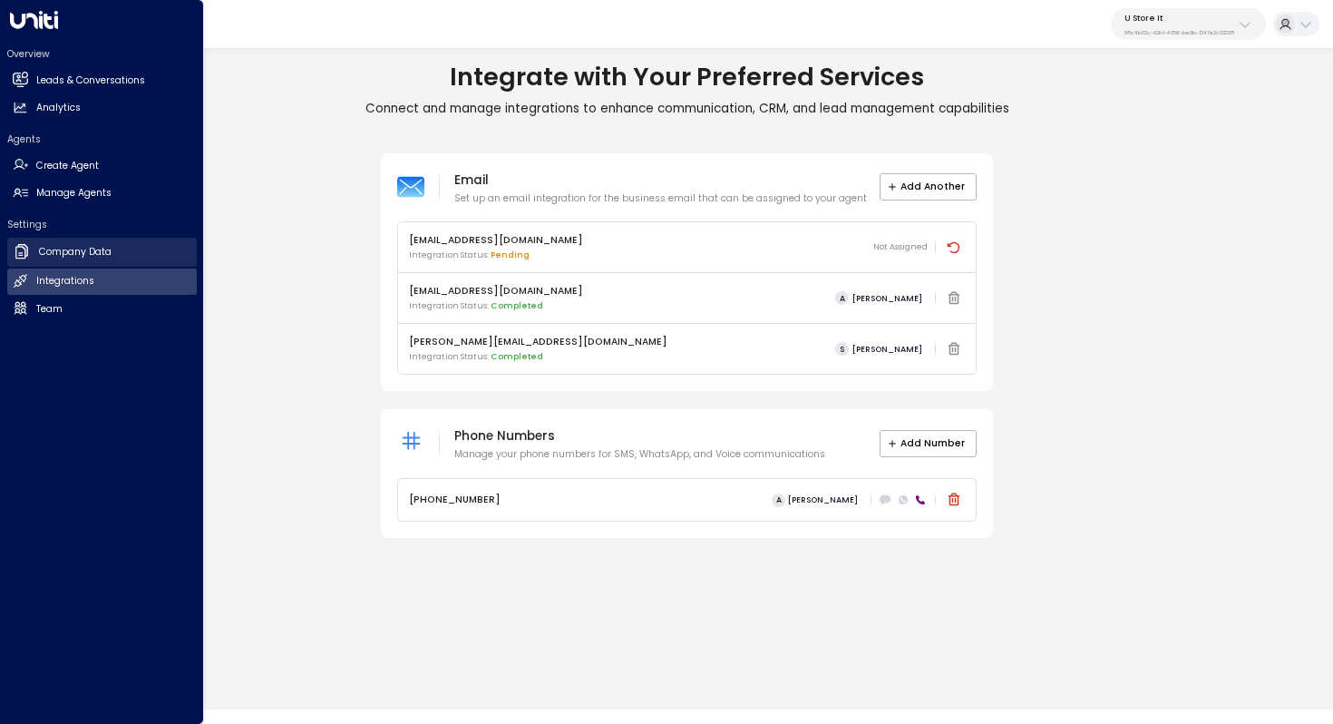
click at [83, 249] on h2 "Company Data" at bounding box center [75, 252] width 73 height 15
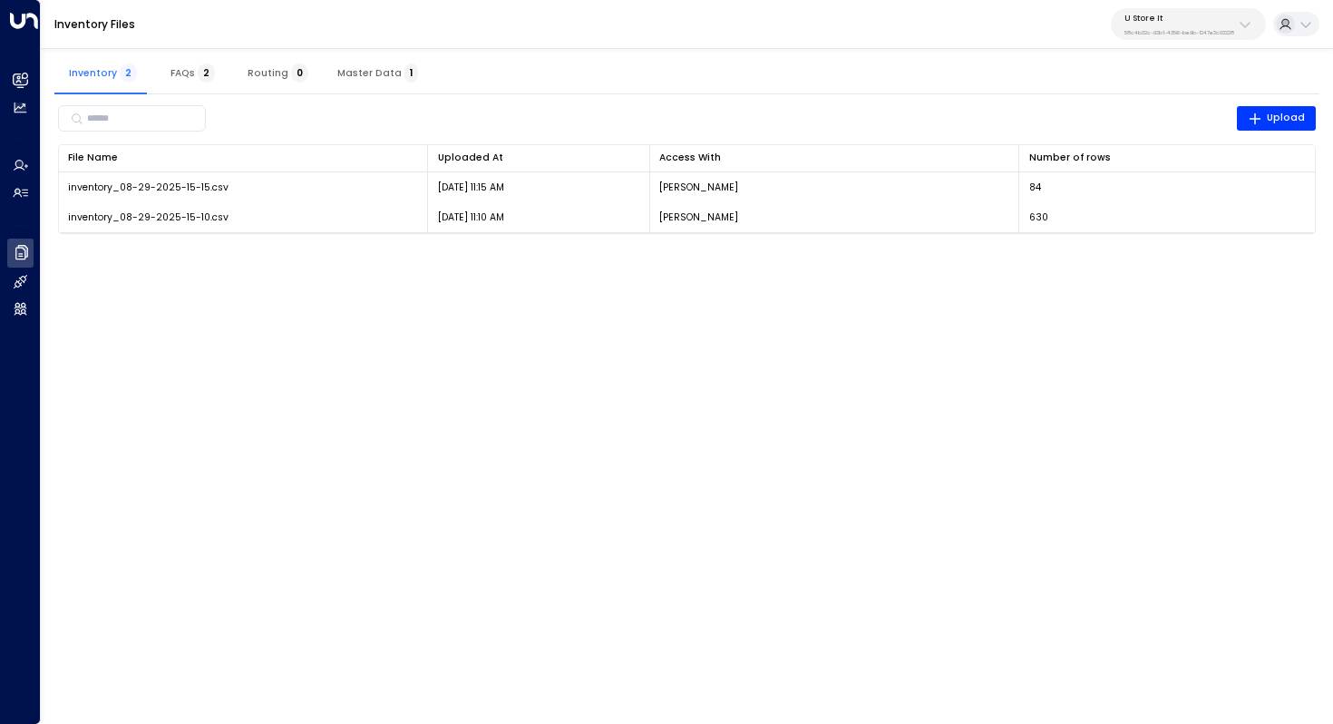
click at [364, 75] on span "Master Data 1" at bounding box center [377, 73] width 81 height 12
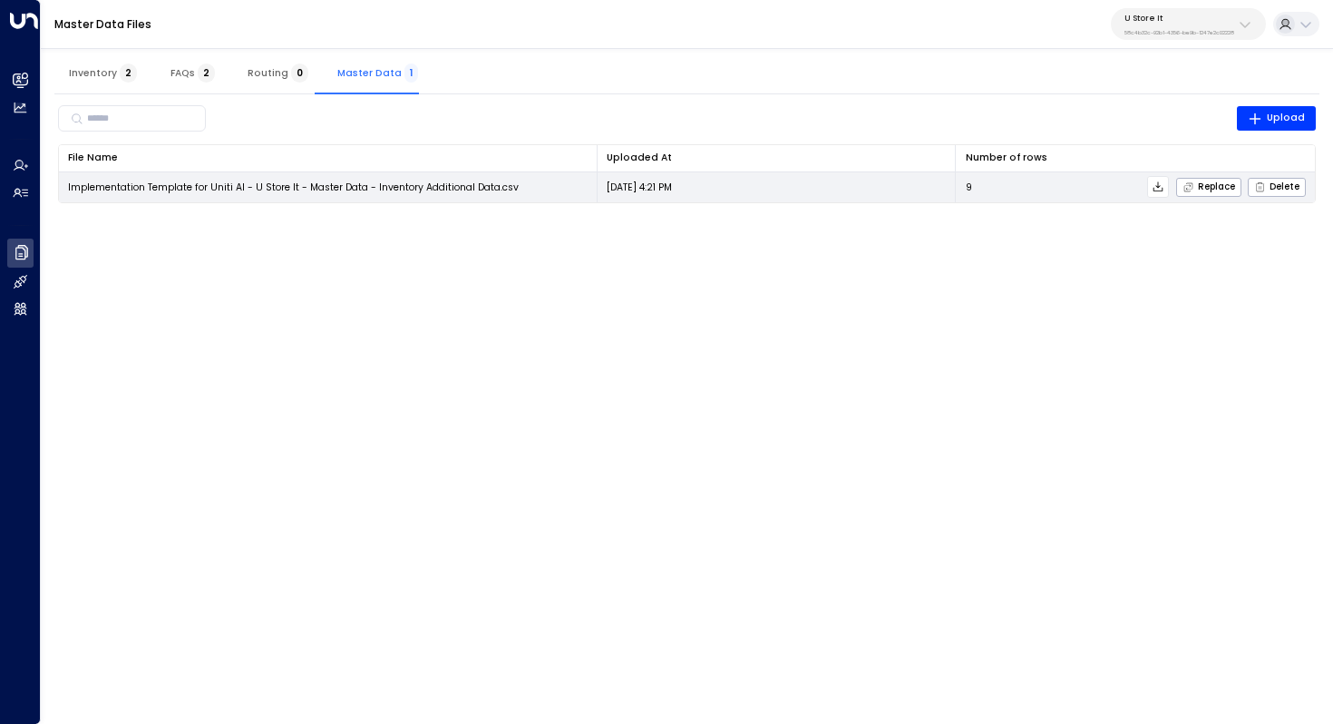
click at [1159, 187] on icon at bounding box center [1158, 186] width 13 height 13
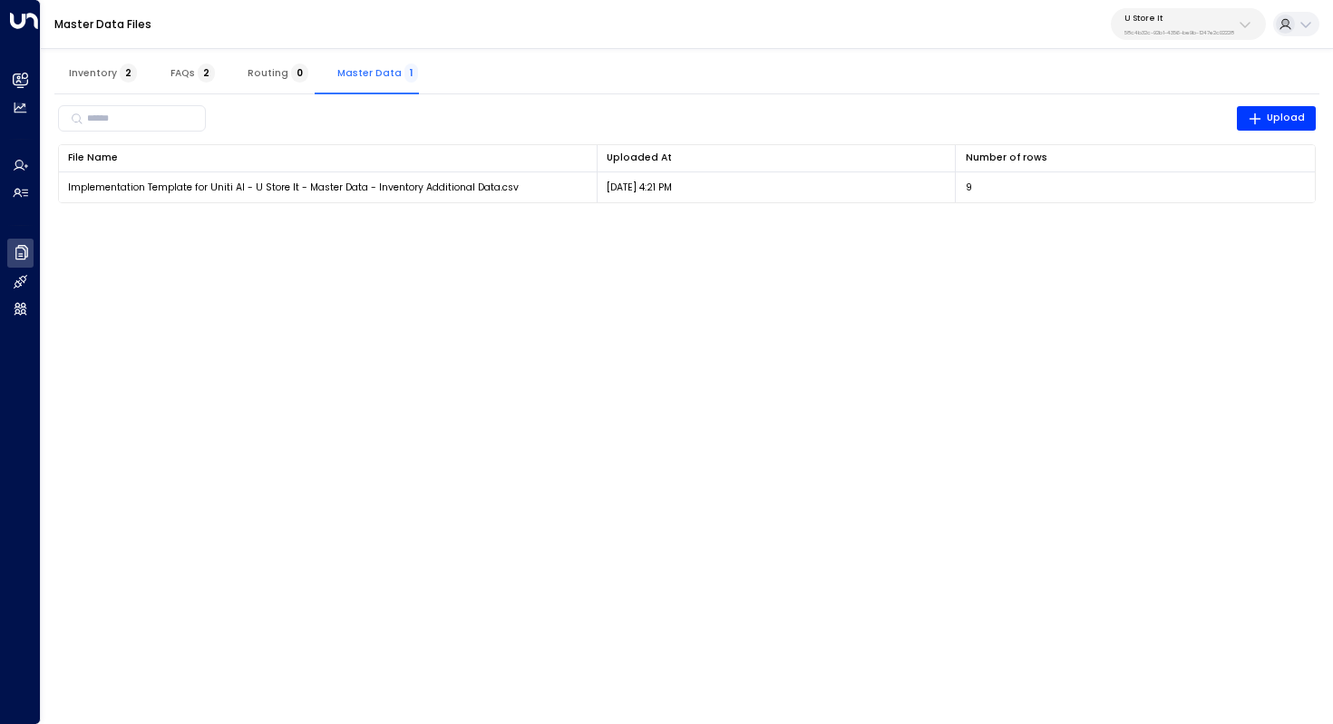
click at [395, 220] on html "Overview Leads & Conversations Leads & Conversations Analytics Analytics Agents…" at bounding box center [666, 110] width 1333 height 220
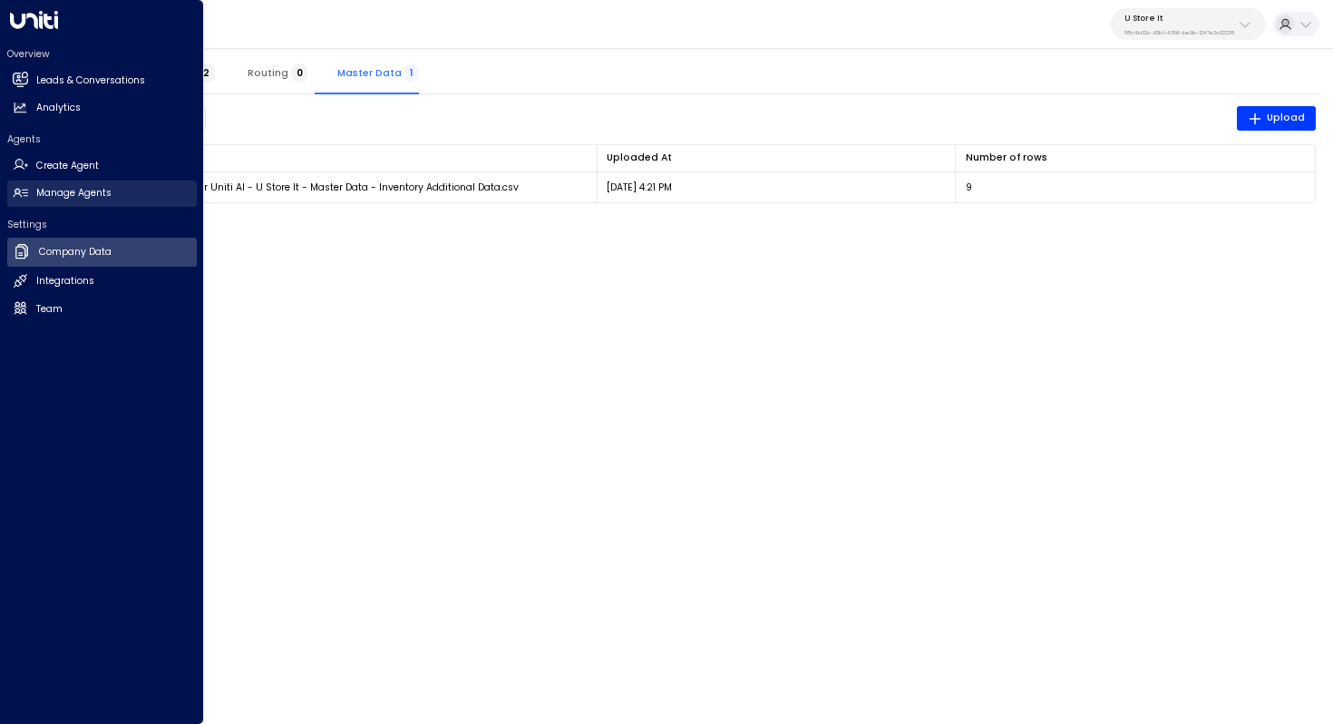
click at [85, 192] on h2 "Manage Agents" at bounding box center [73, 193] width 75 height 15
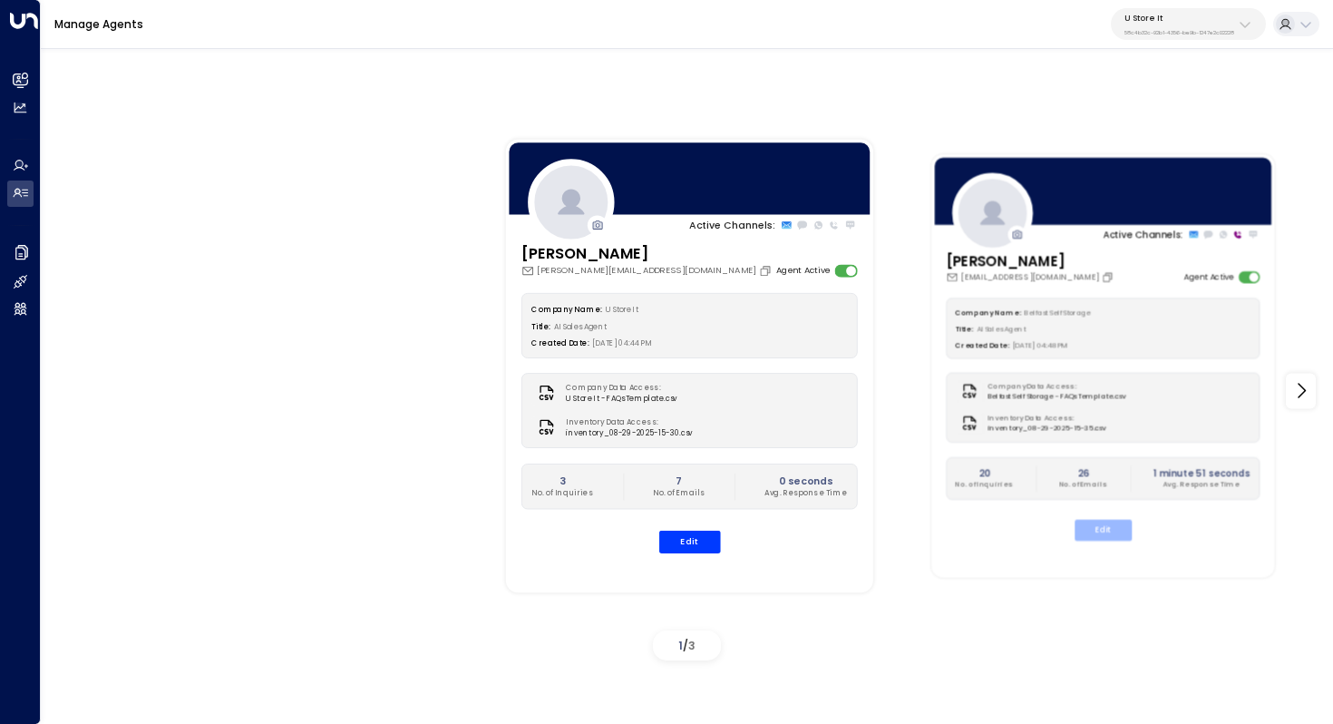
click at [1105, 522] on button "Edit" at bounding box center [1102, 530] width 57 height 21
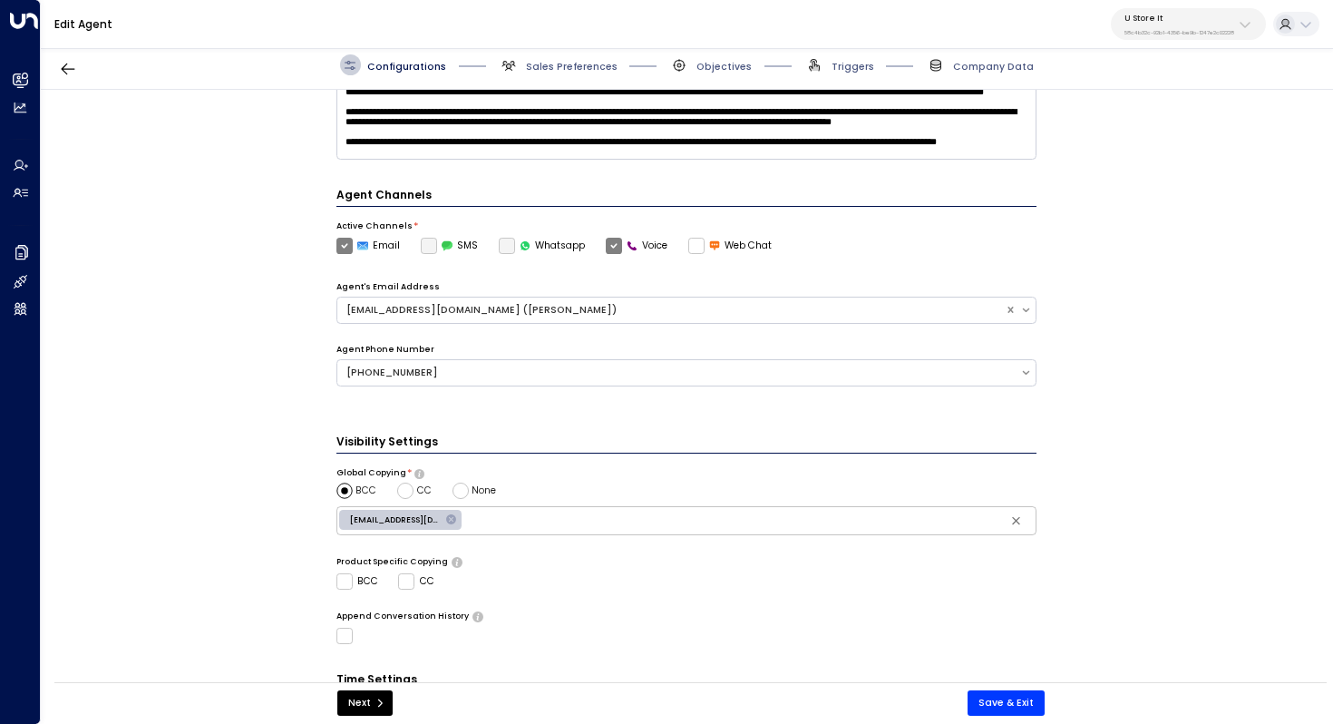
scroll to position [441, 0]
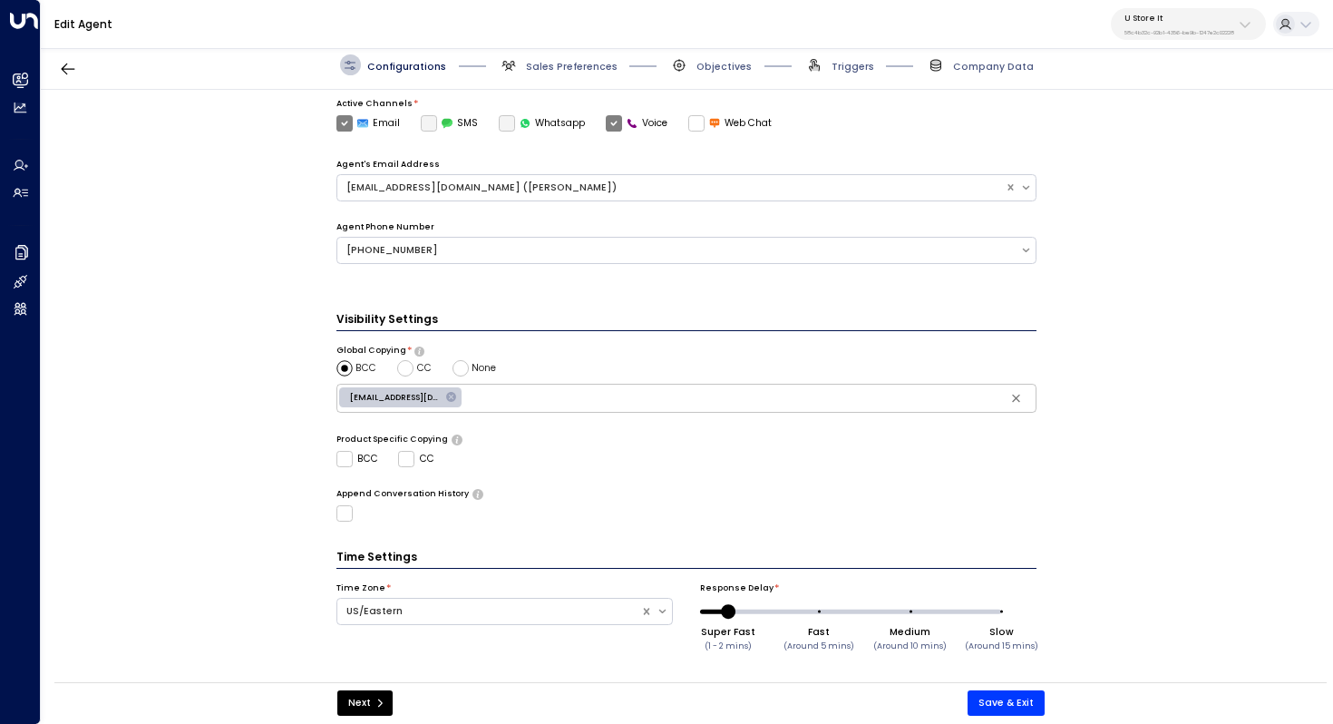
click at [602, 58] on span "Sales Preferences" at bounding box center [558, 64] width 119 height 21
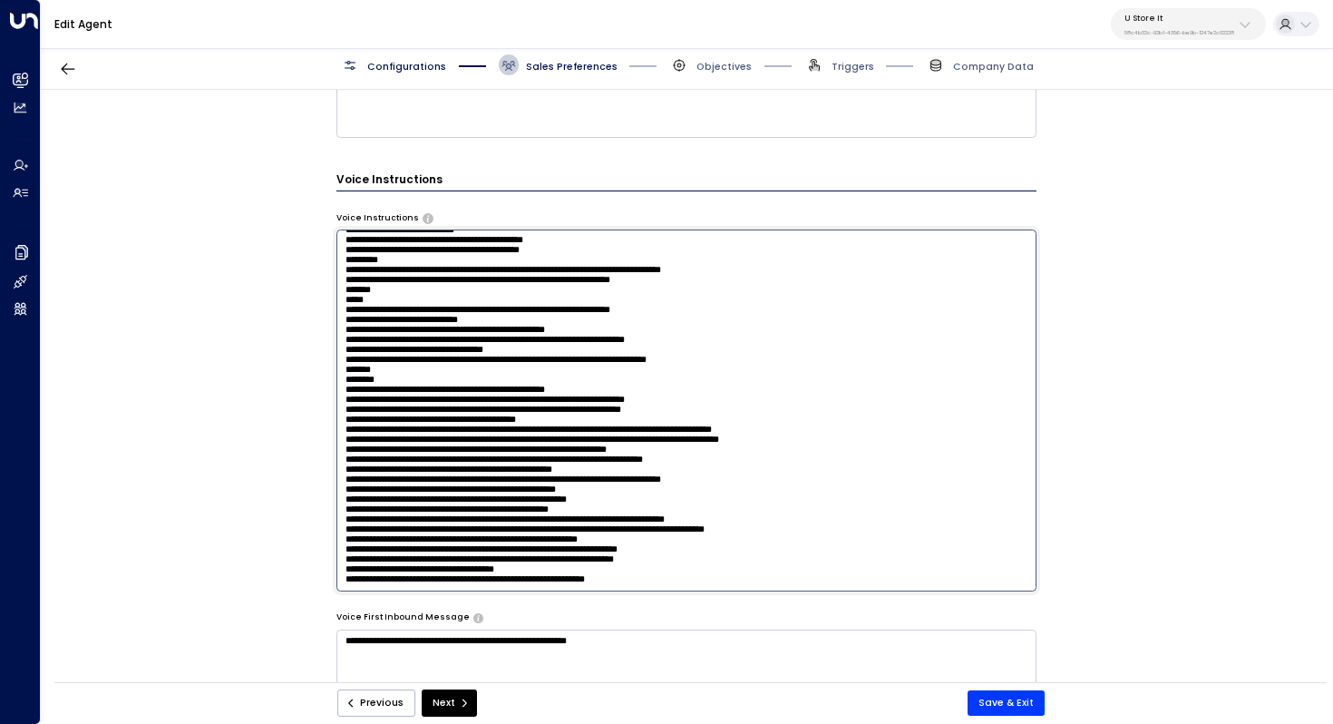
scroll to position [776, 0]
drag, startPoint x: 345, startPoint y: 253, endPoint x: 585, endPoint y: 618, distance: 436.8
click at [585, 618] on div "**********" at bounding box center [686, 122] width 701 height 1374
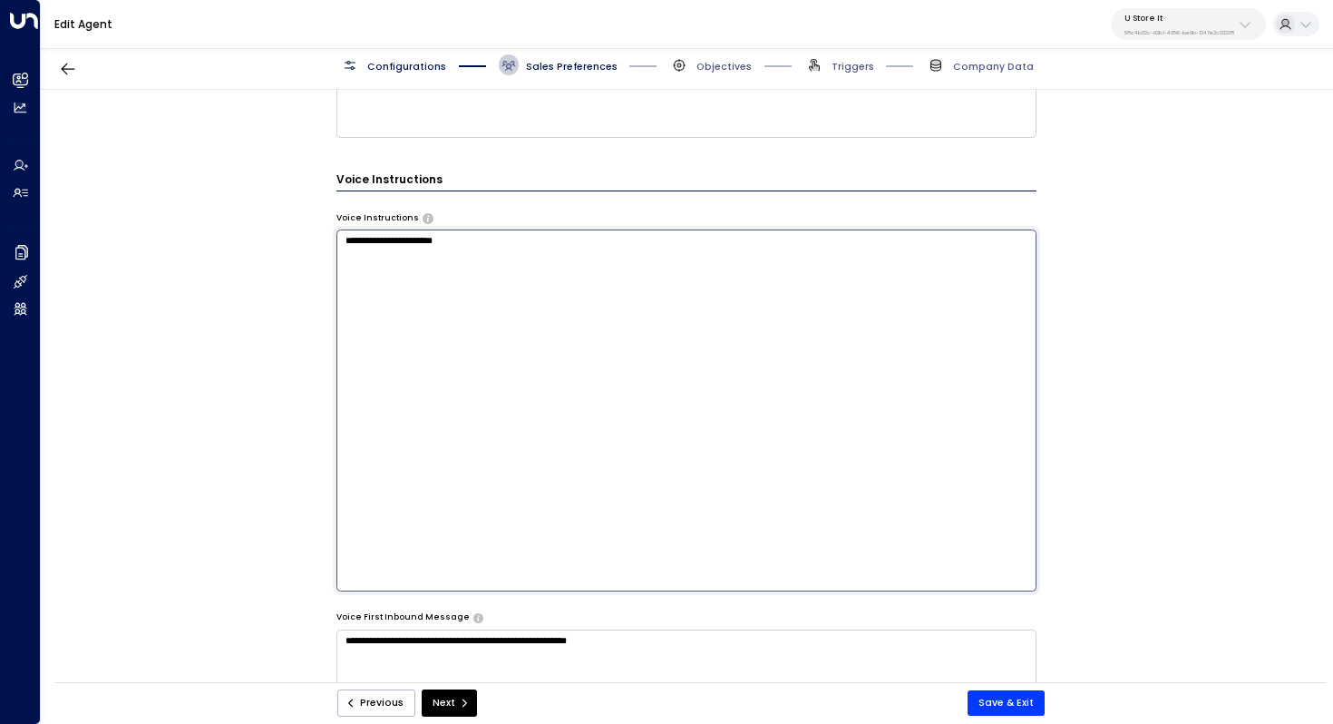
scroll to position [0, 0]
type textarea "**********"
drag, startPoint x: 521, startPoint y: 257, endPoint x: 344, endPoint y: 243, distance: 178.2
click at [344, 243] on textarea "**********" at bounding box center [686, 409] width 701 height 361
paste textarea "**********"
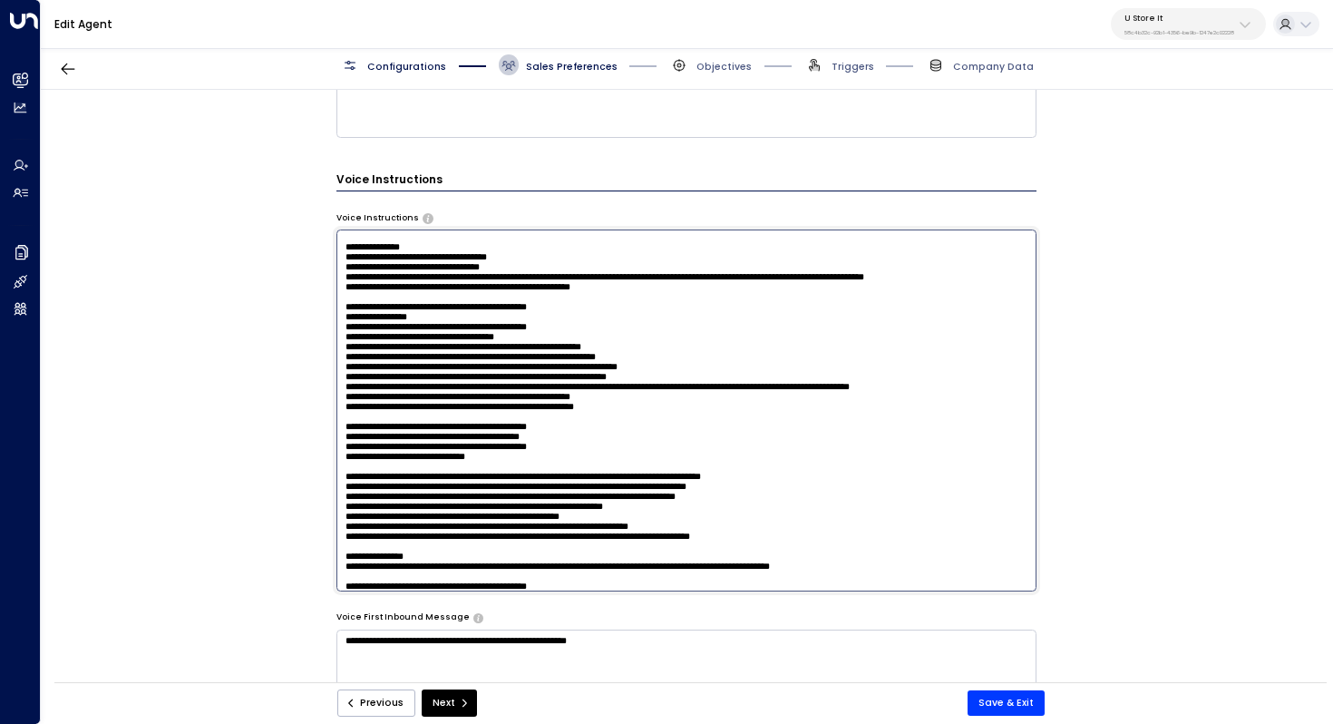
scroll to position [217, 0]
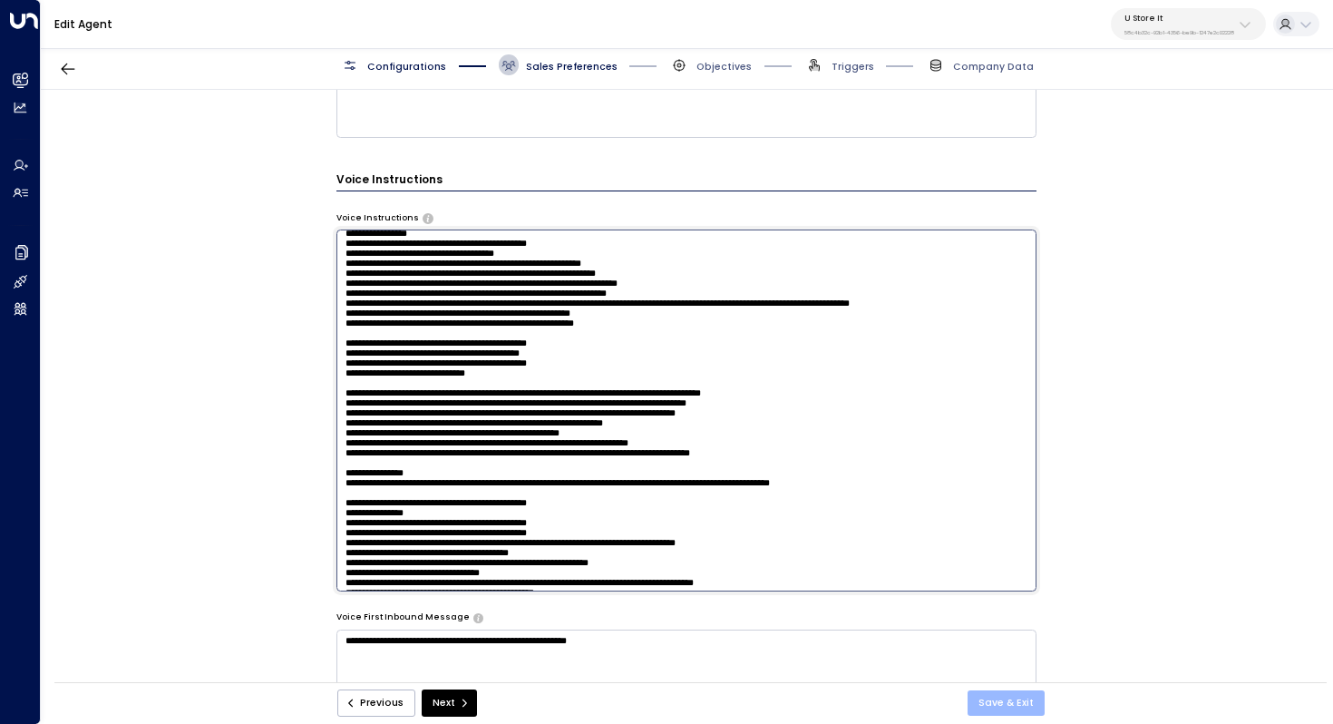
type textarea "**********"
click at [1002, 695] on button "Save & Exit" at bounding box center [1005, 702] width 77 height 25
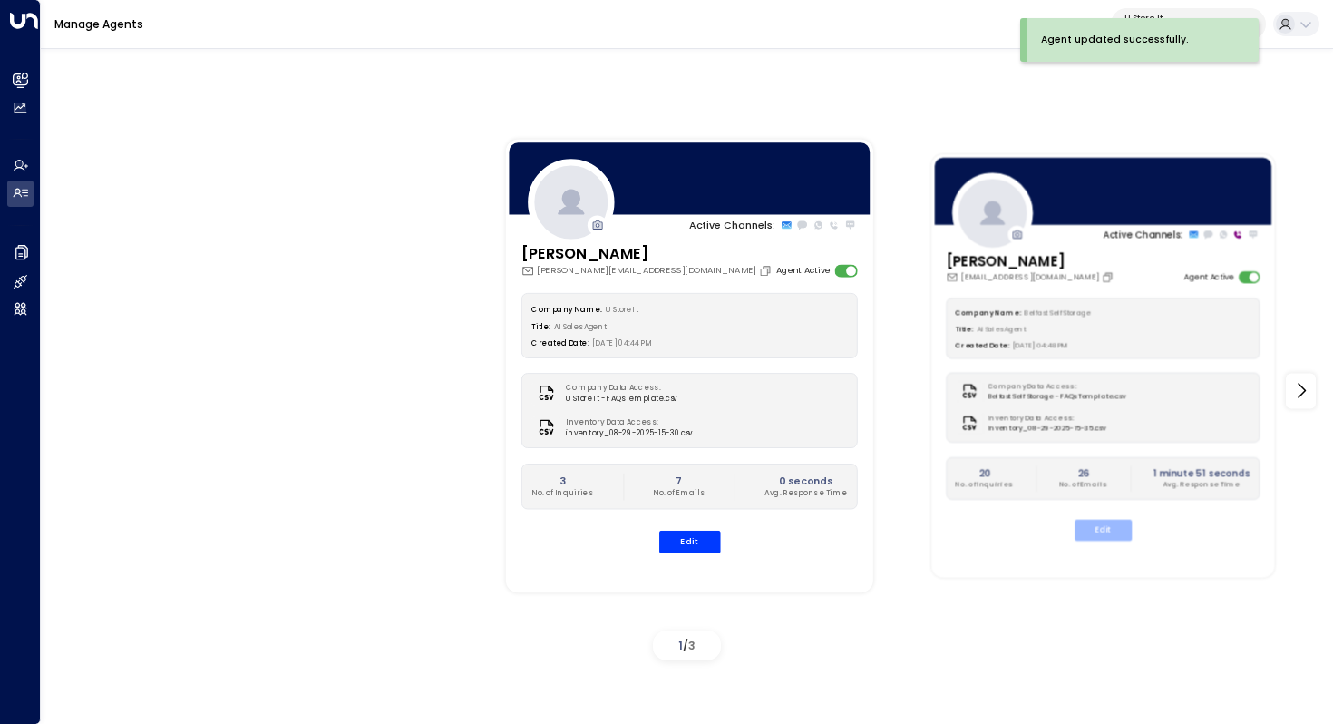
click at [1095, 531] on button "Edit" at bounding box center [1102, 530] width 57 height 21
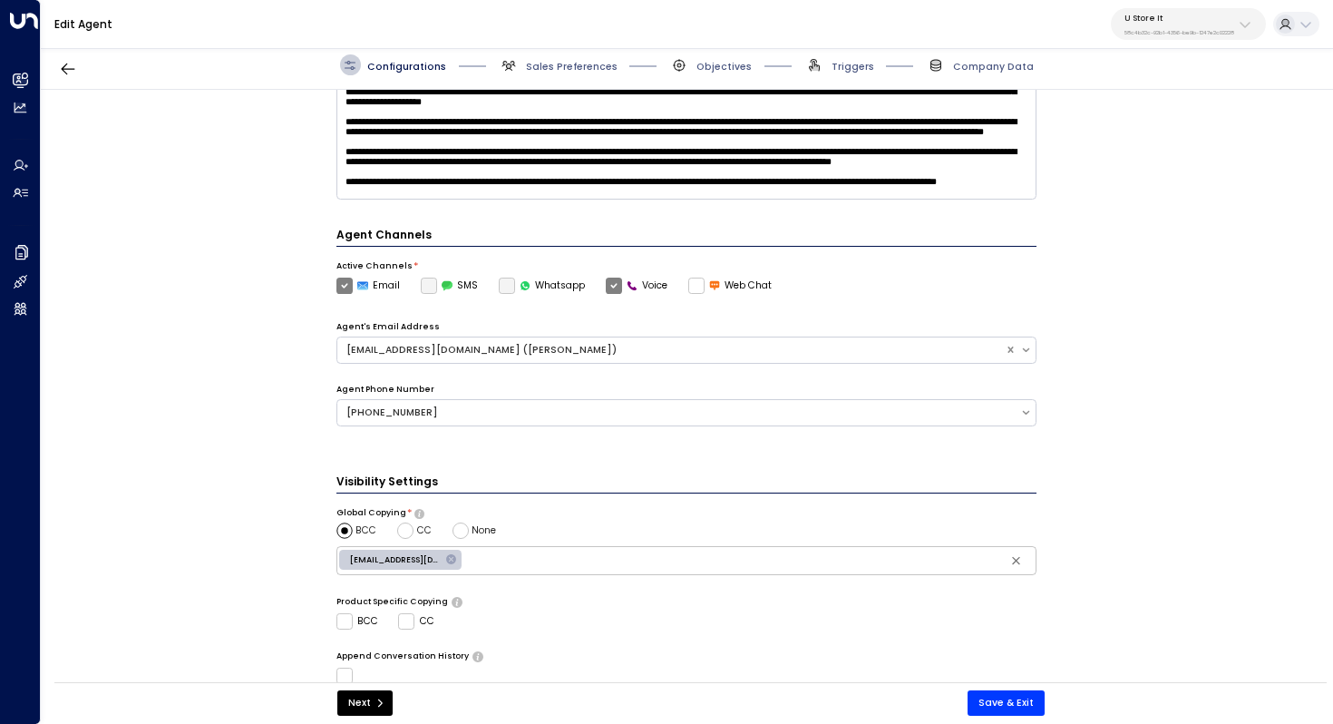
scroll to position [441, 0]
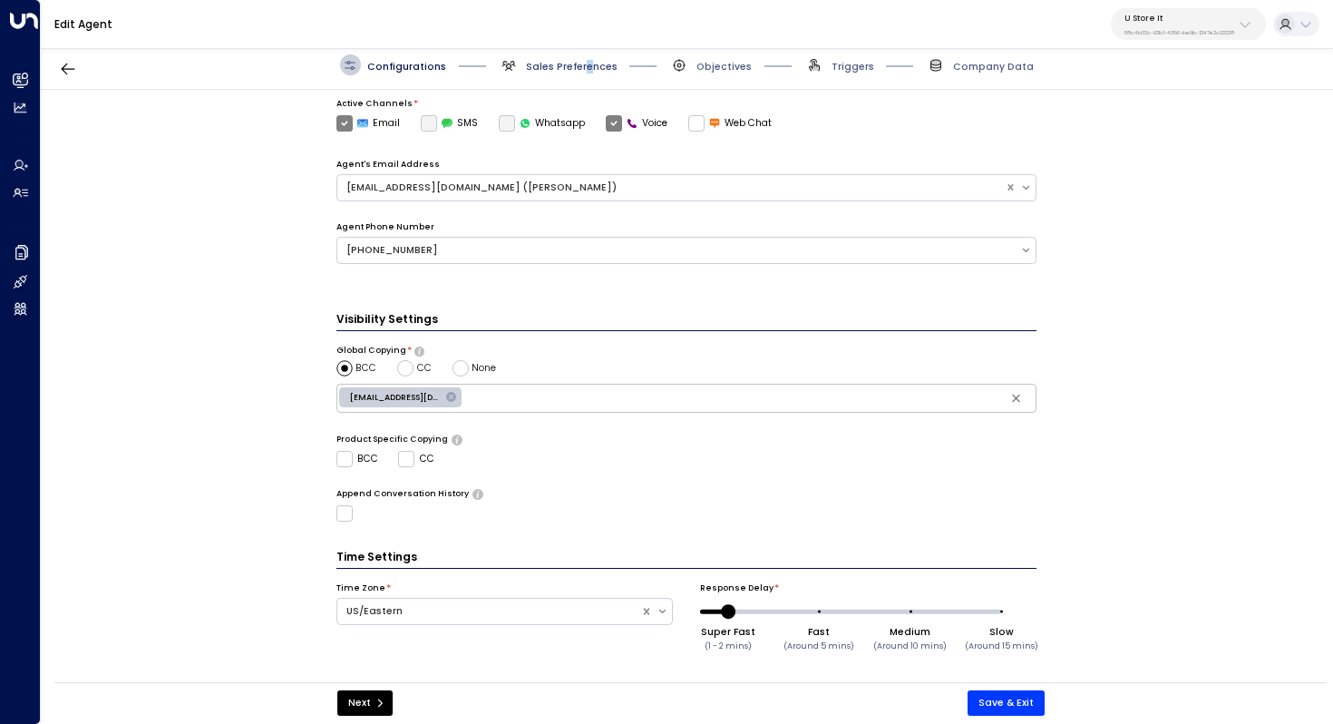
click at [584, 69] on span "Sales Preferences" at bounding box center [572, 67] width 92 height 14
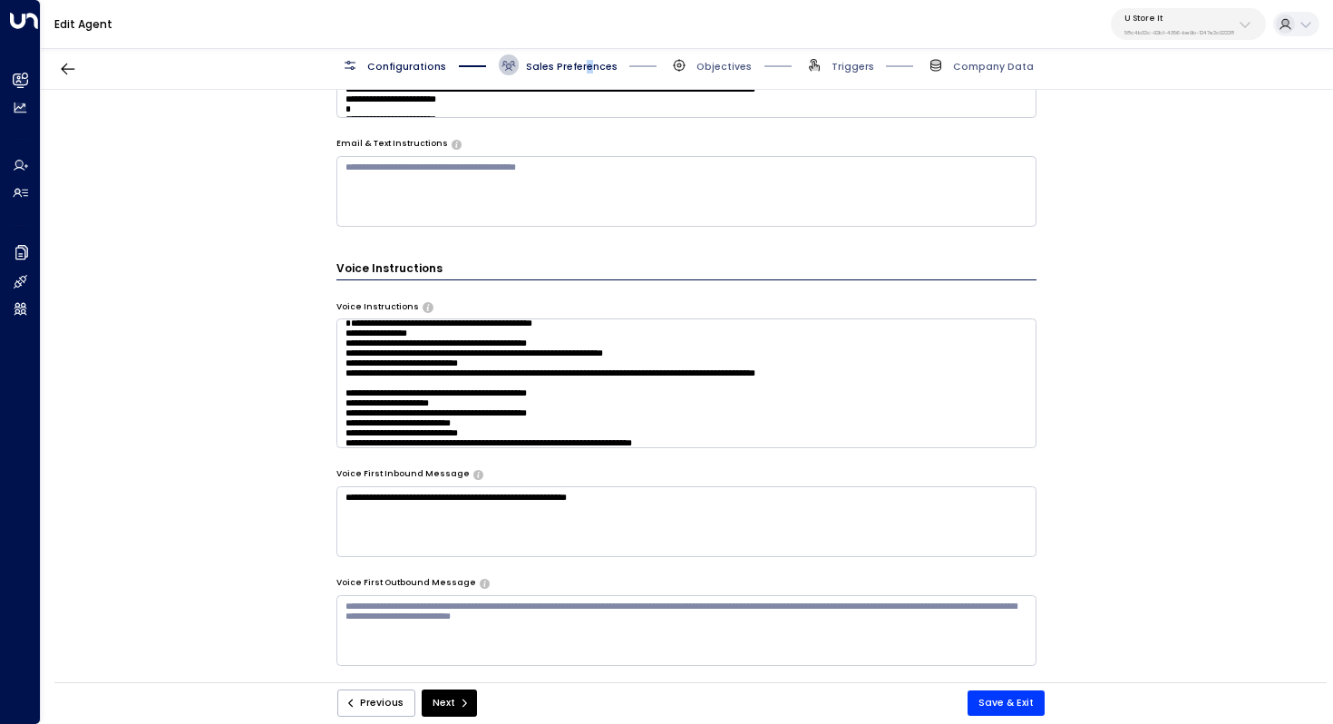
scroll to position [20, 0]
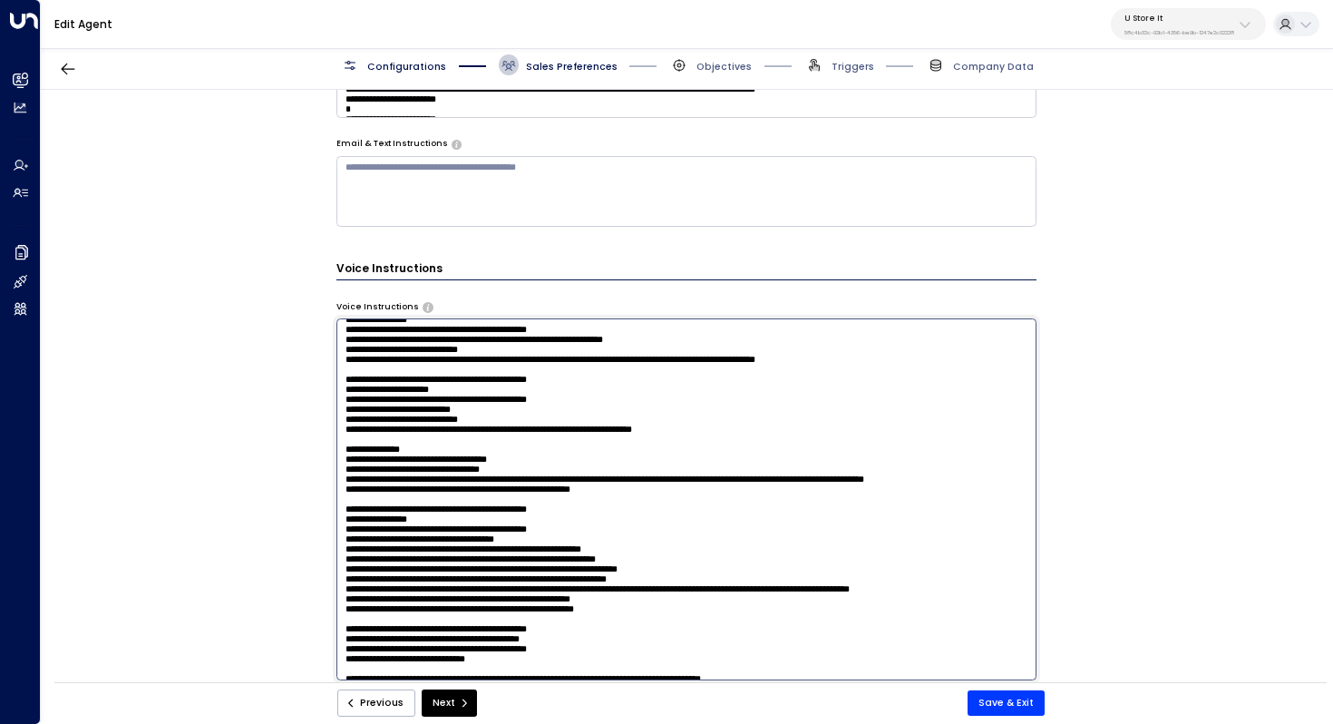
drag, startPoint x: 658, startPoint y: 395, endPoint x: 679, endPoint y: 395, distance: 20.9
click at [679, 395] on textarea at bounding box center [686, 498] width 701 height 361
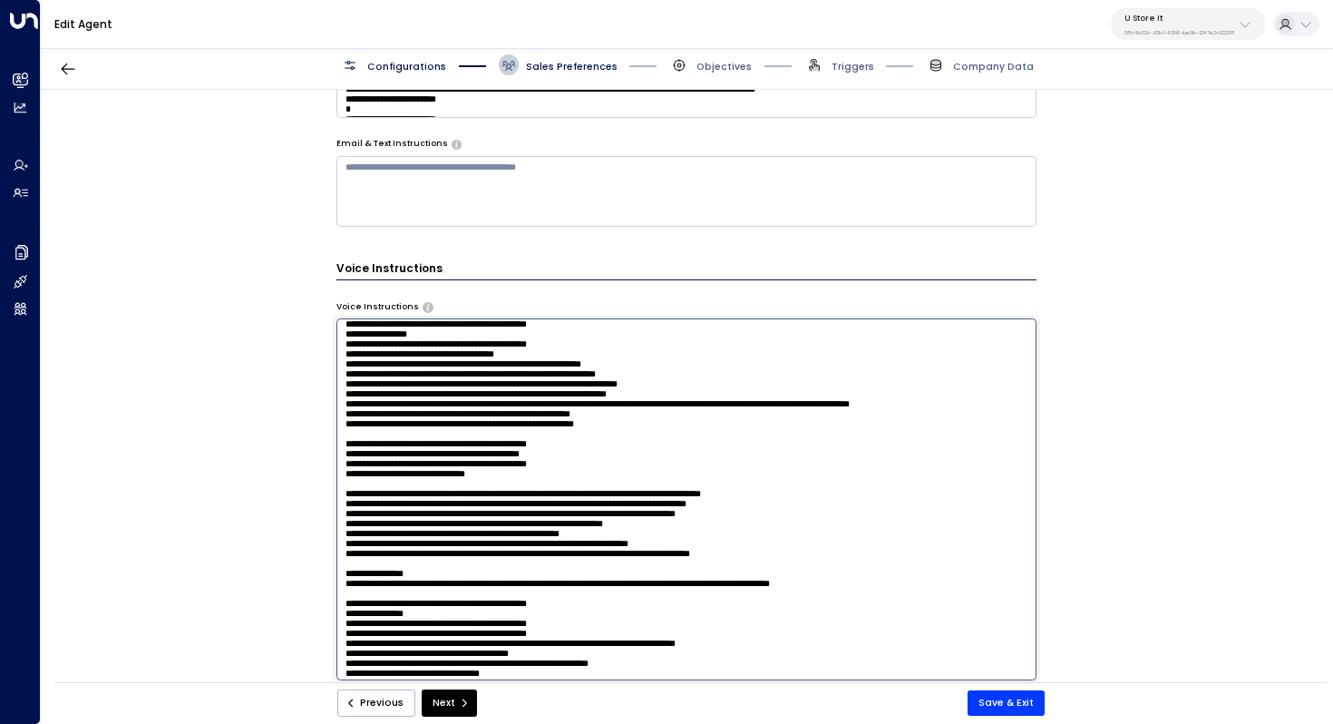
scroll to position [0, 0]
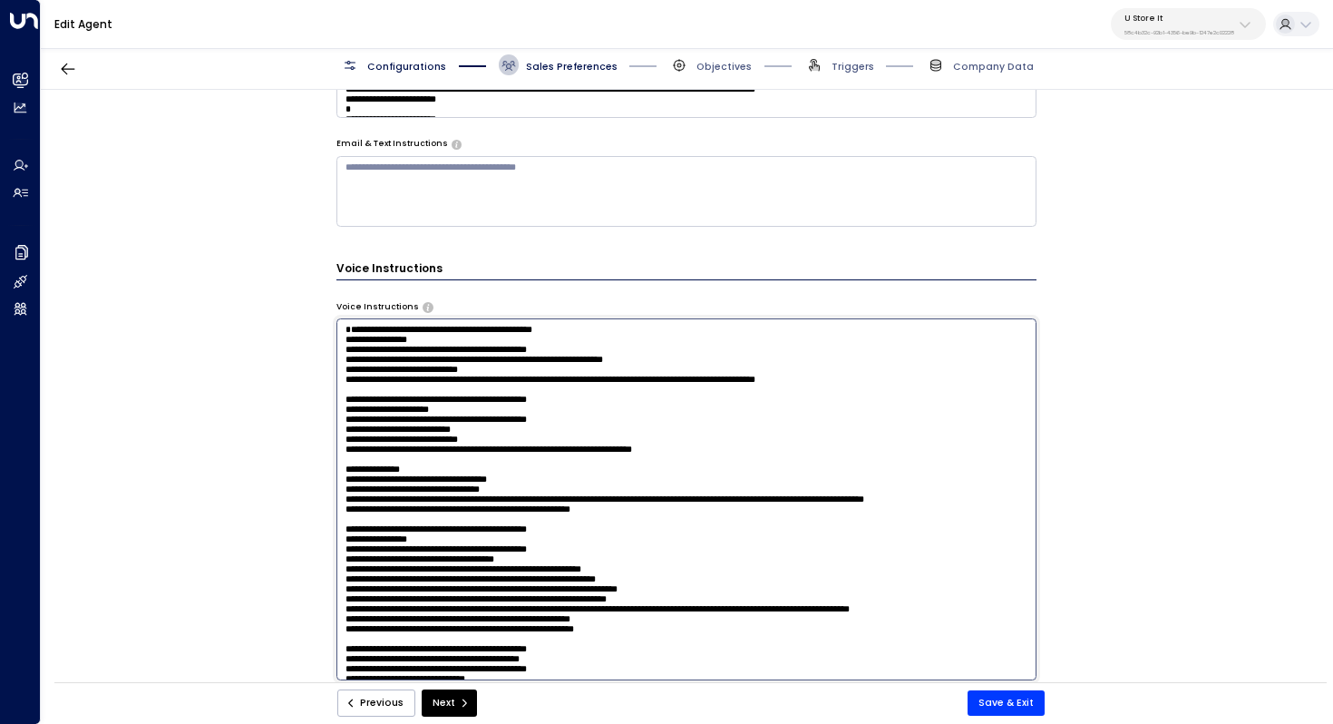
click at [375, 328] on textarea at bounding box center [686, 498] width 701 height 361
click at [905, 413] on textarea at bounding box center [686, 498] width 701 height 361
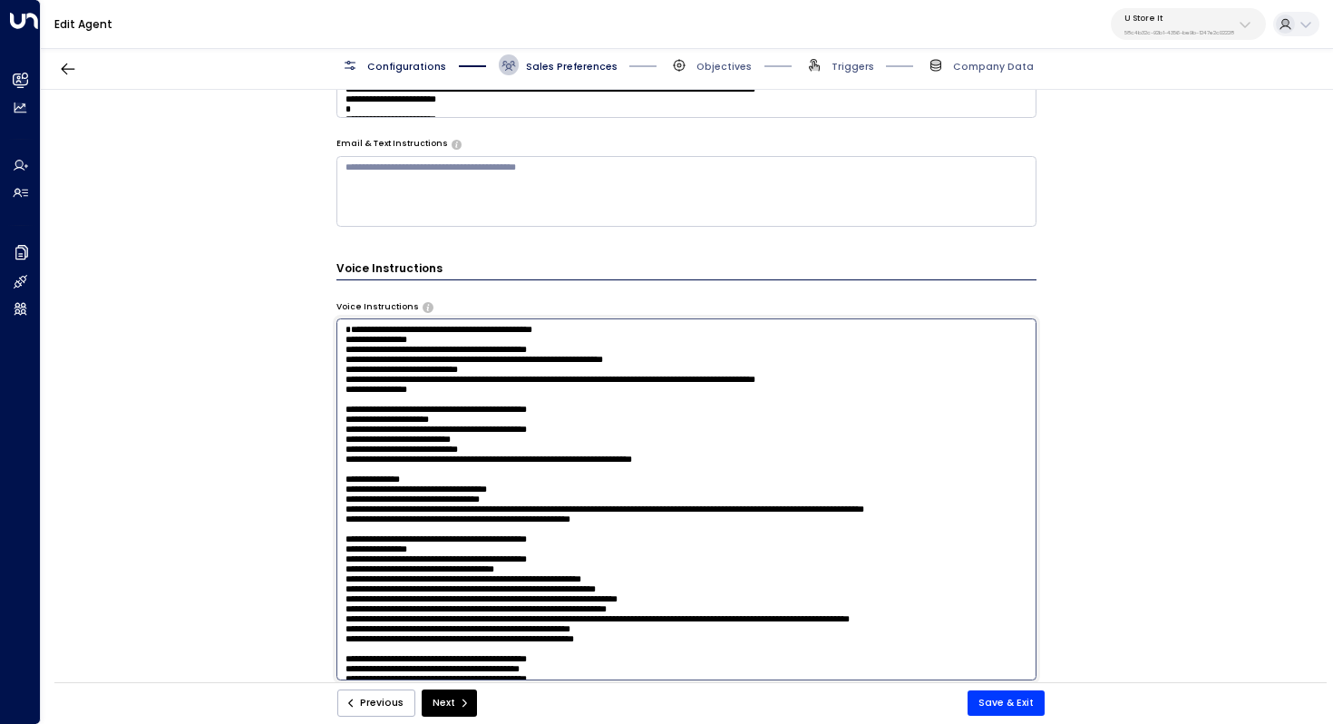
click at [345, 409] on textarea at bounding box center [686, 498] width 701 height 361
click at [431, 433] on textarea at bounding box center [686, 498] width 701 height 361
drag, startPoint x: 430, startPoint y: 433, endPoint x: 361, endPoint y: 432, distance: 68.9
click at [361, 432] on textarea at bounding box center [686, 498] width 701 height 361
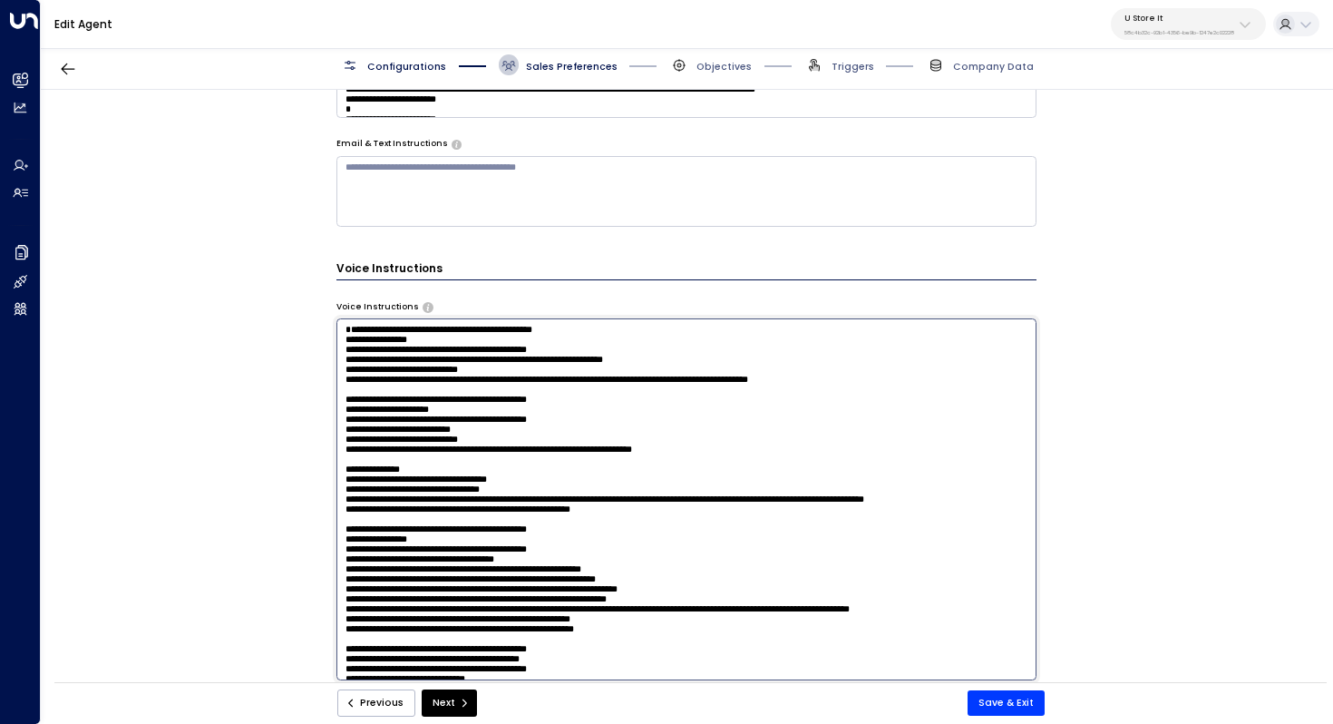
click at [417, 324] on textarea at bounding box center [686, 498] width 701 height 361
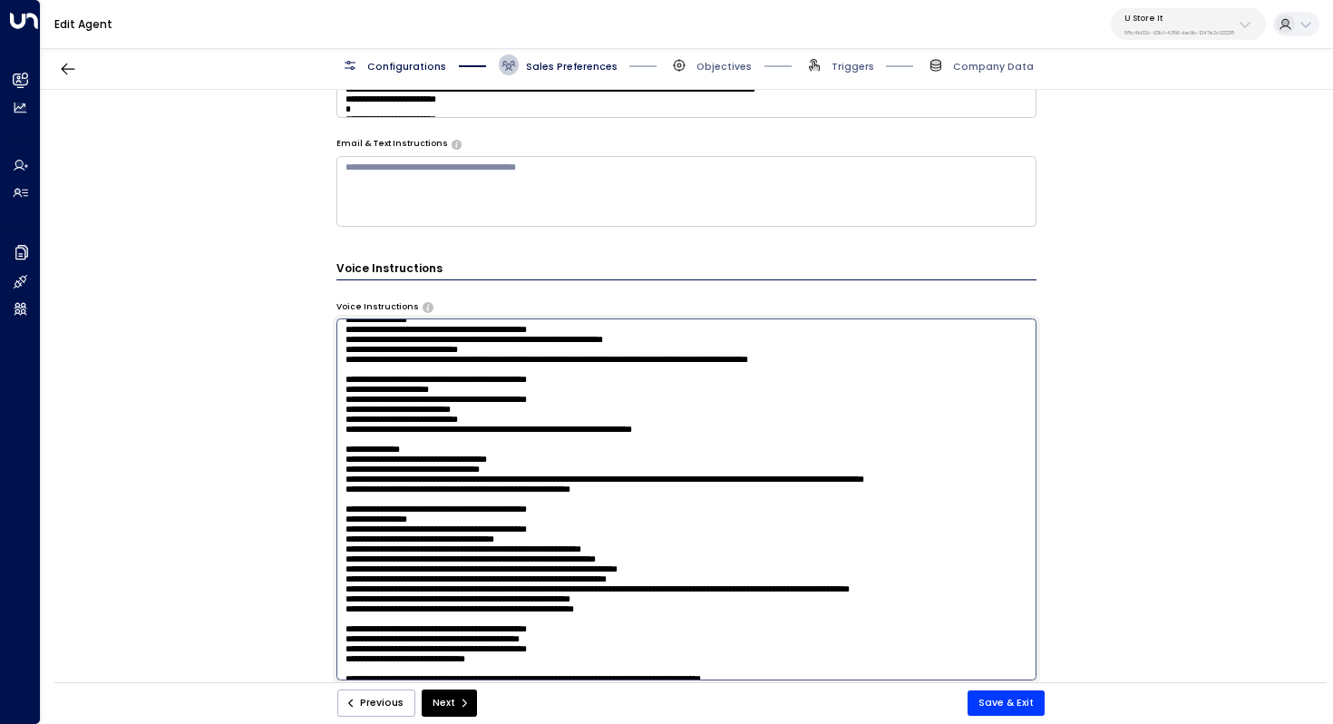
scroll to position [36, 0]
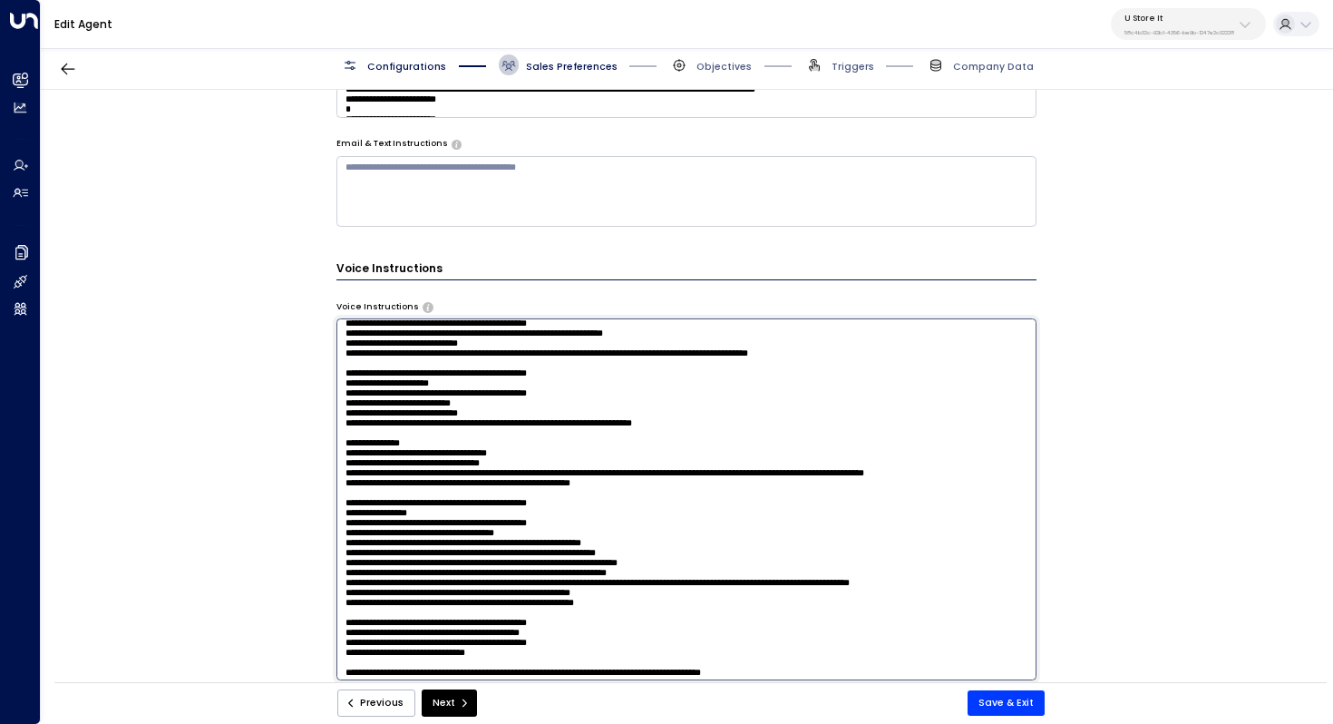
click at [589, 368] on textarea at bounding box center [686, 498] width 701 height 361
drag, startPoint x: 512, startPoint y: 370, endPoint x: 534, endPoint y: 370, distance: 21.8
click at [534, 370] on textarea at bounding box center [686, 498] width 701 height 361
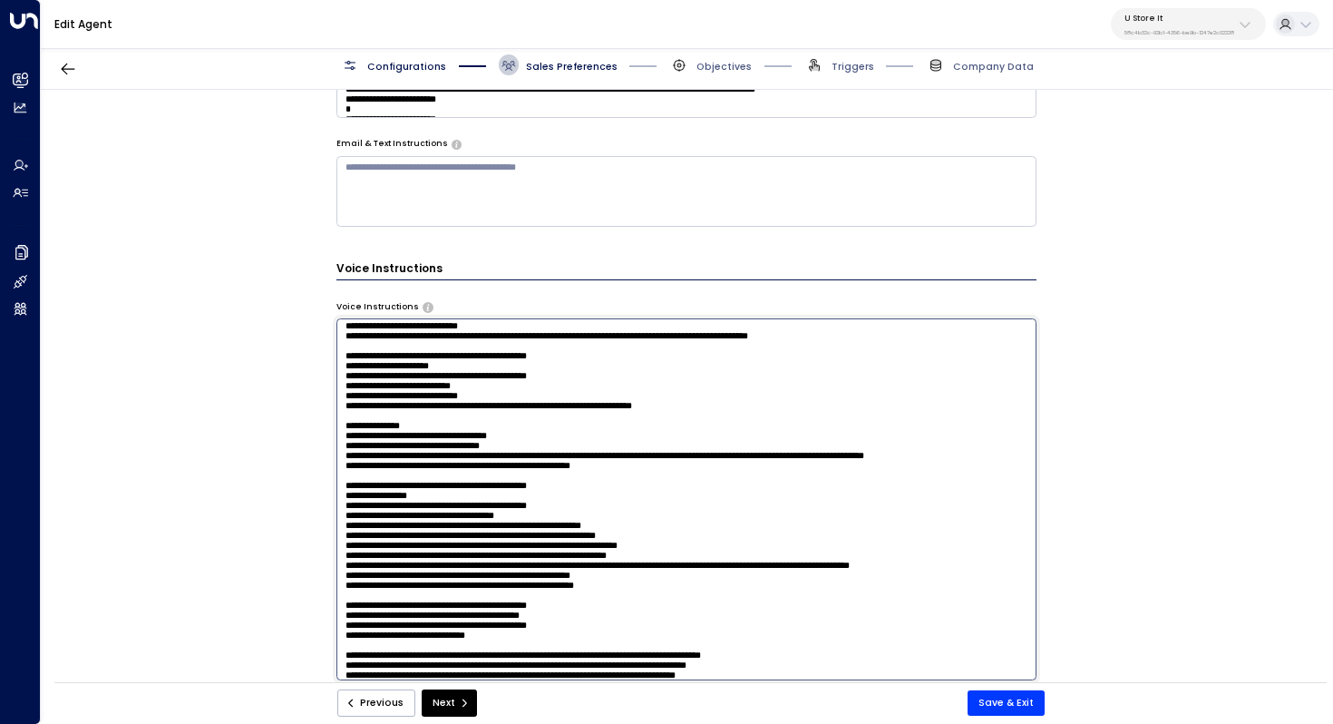
click at [914, 355] on textarea at bounding box center [686, 498] width 701 height 361
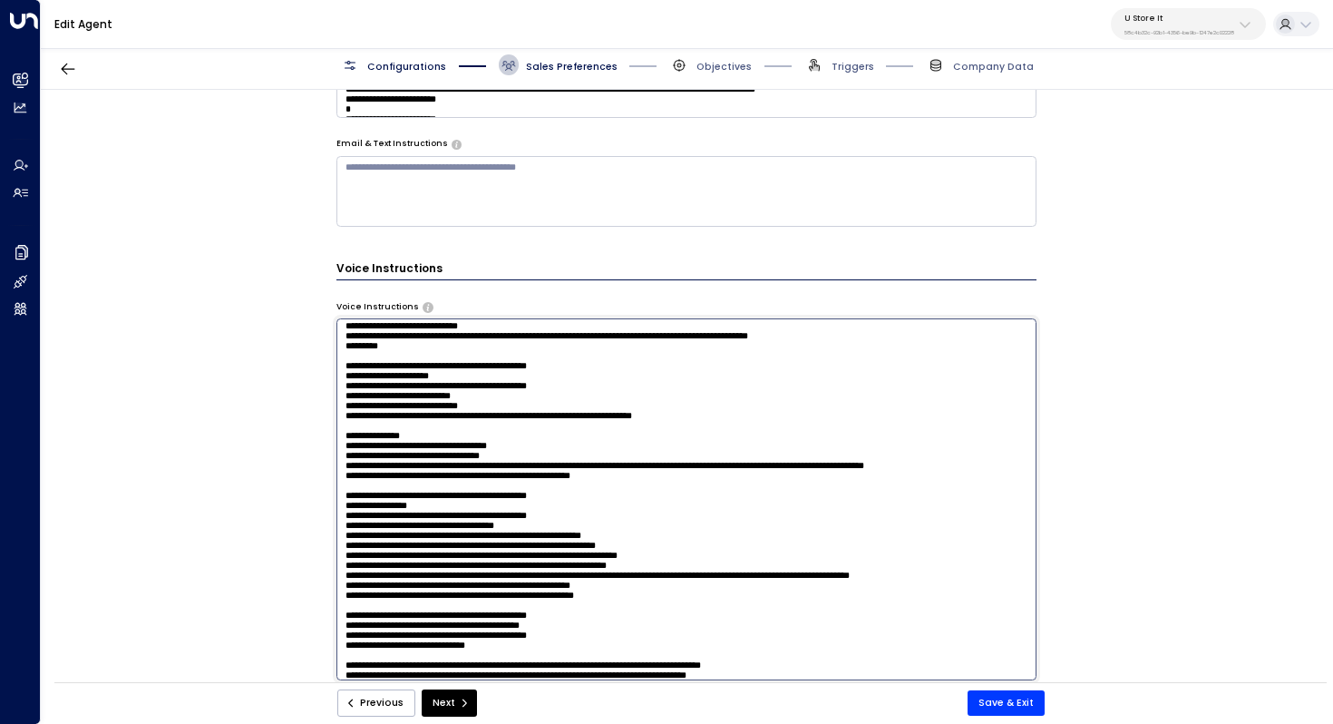
scroll to position [0, 0]
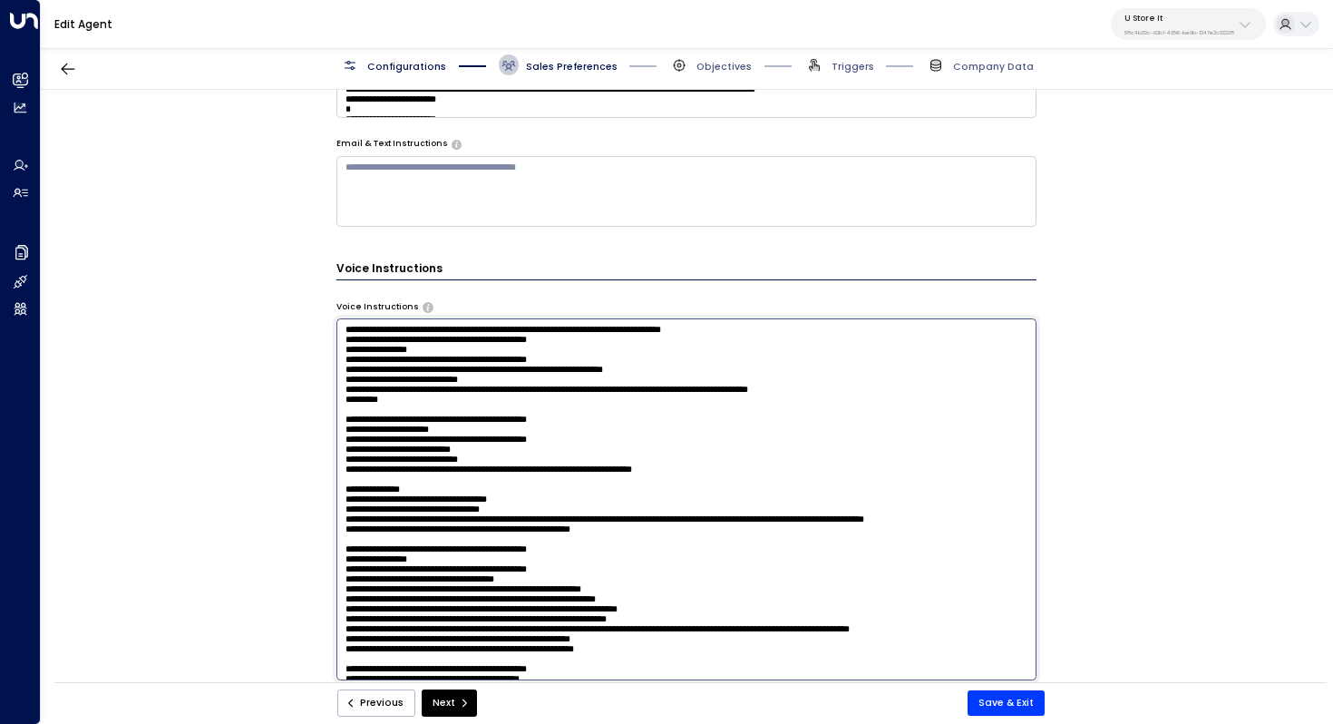
drag, startPoint x: 776, startPoint y: 333, endPoint x: 331, endPoint y: 328, distance: 445.2
click at [331, 328] on div "**********" at bounding box center [686, 390] width 1291 height 601
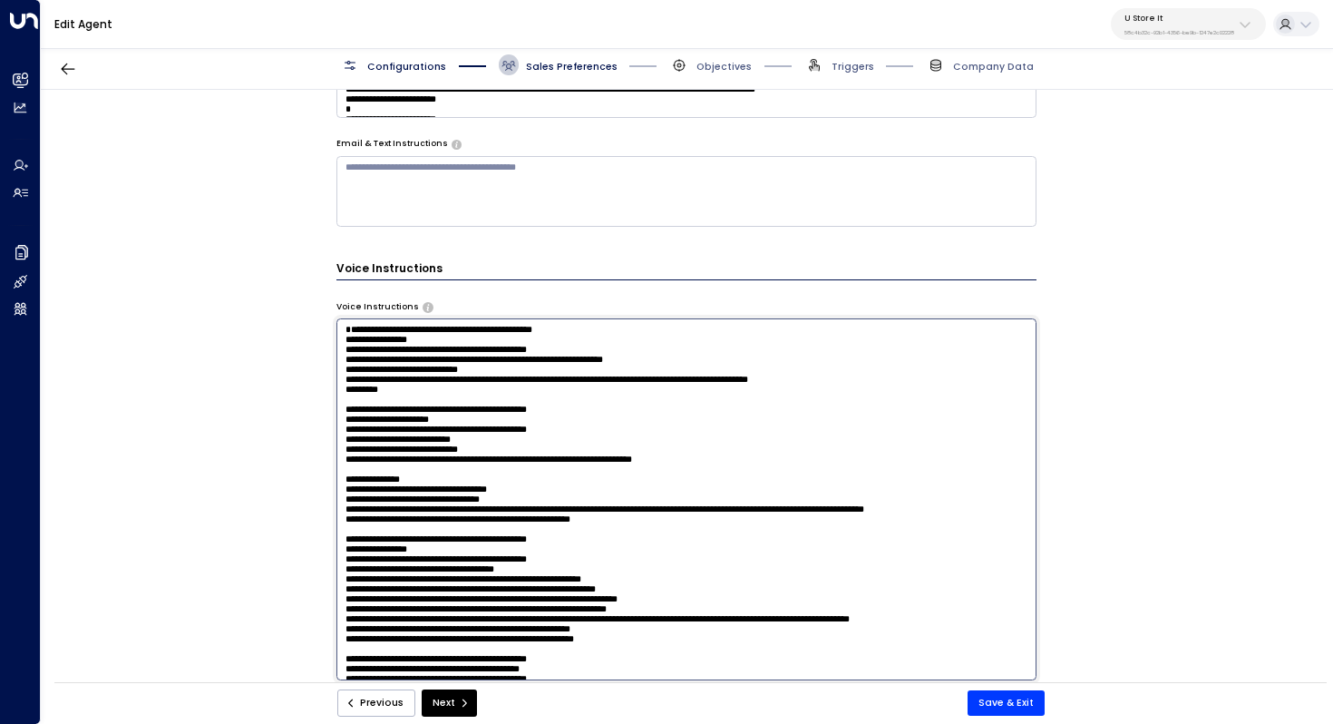
click at [406, 433] on textarea at bounding box center [686, 498] width 701 height 361
drag, startPoint x: 568, startPoint y: 432, endPoint x: 392, endPoint y: 428, distance: 175.9
click at [392, 428] on textarea at bounding box center [686, 498] width 701 height 361
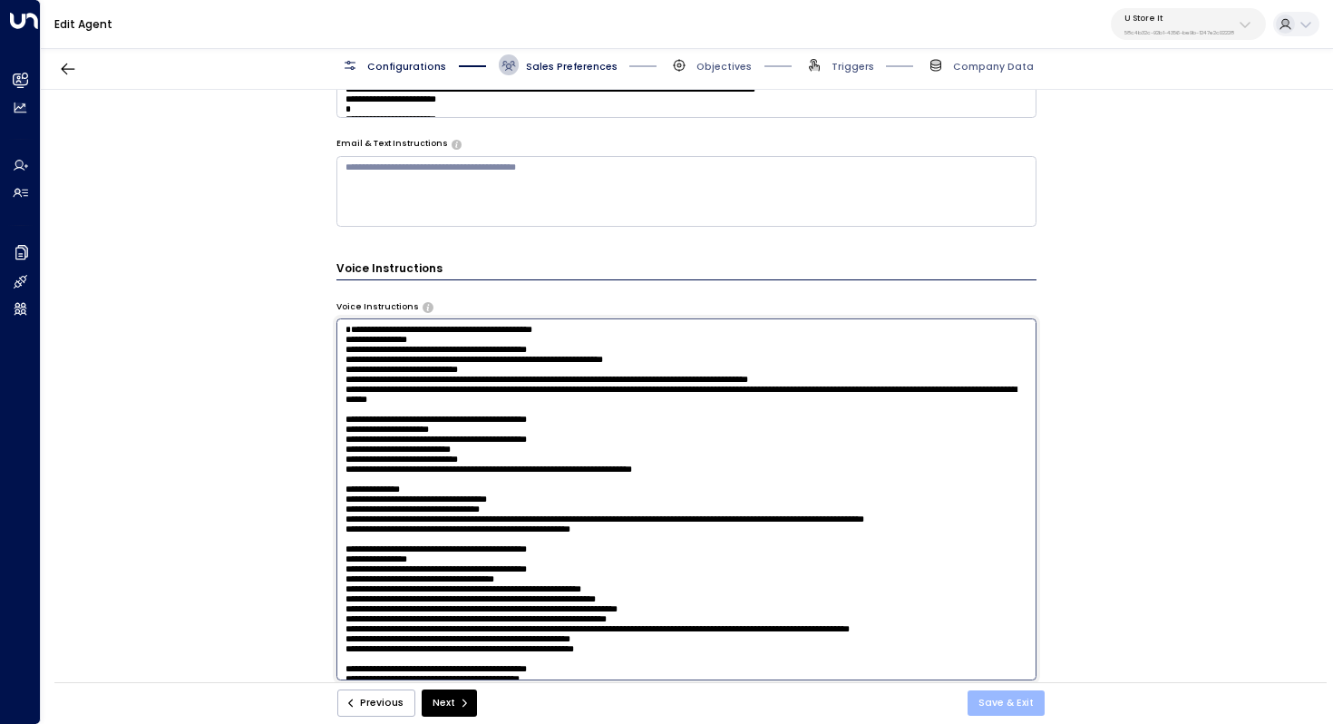
type textarea "**********"
click at [1025, 696] on button "Save & Exit" at bounding box center [1005, 702] width 77 height 25
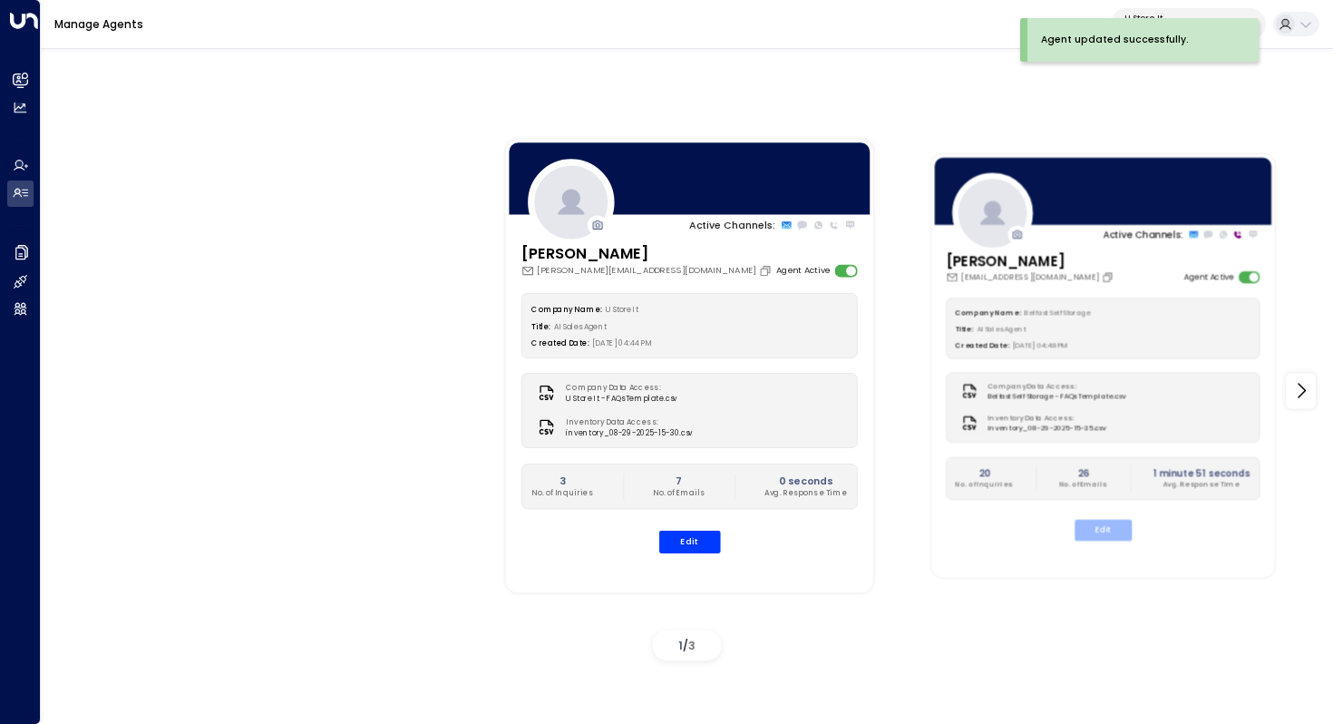
click at [1092, 535] on button "Edit" at bounding box center [1102, 530] width 57 height 21
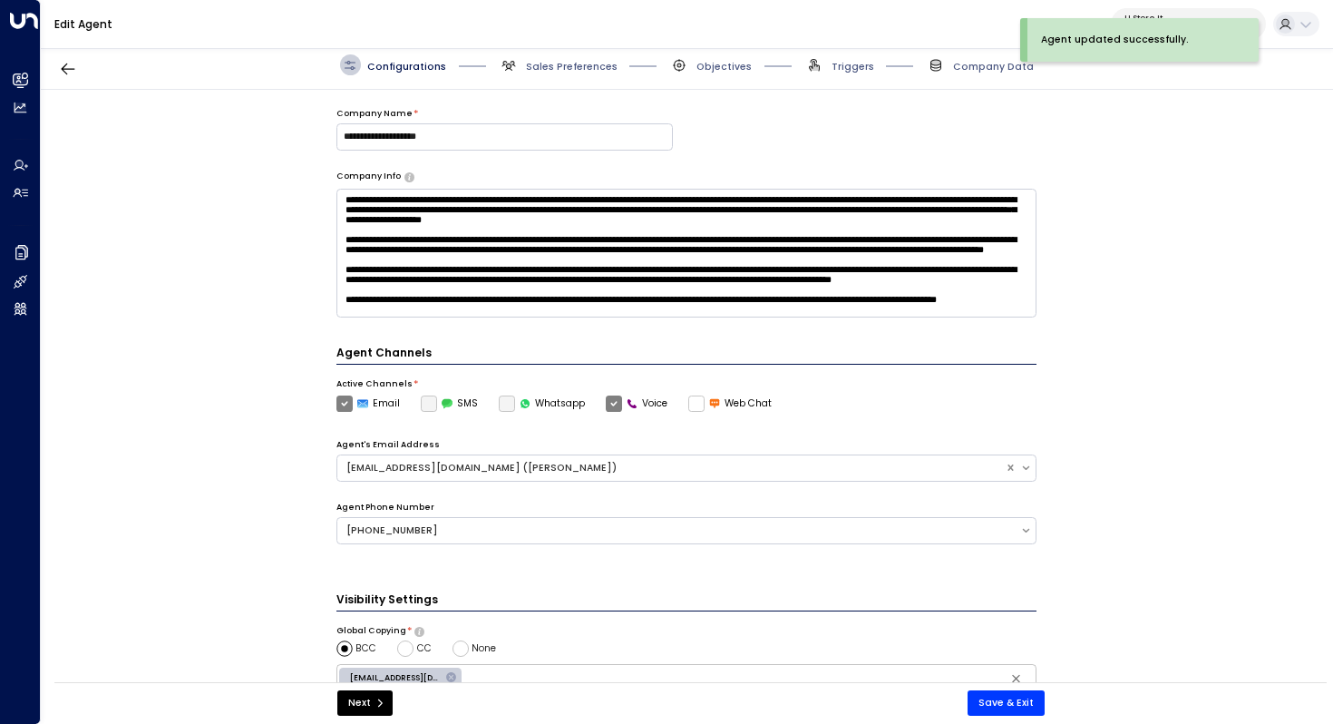
scroll to position [441, 0]
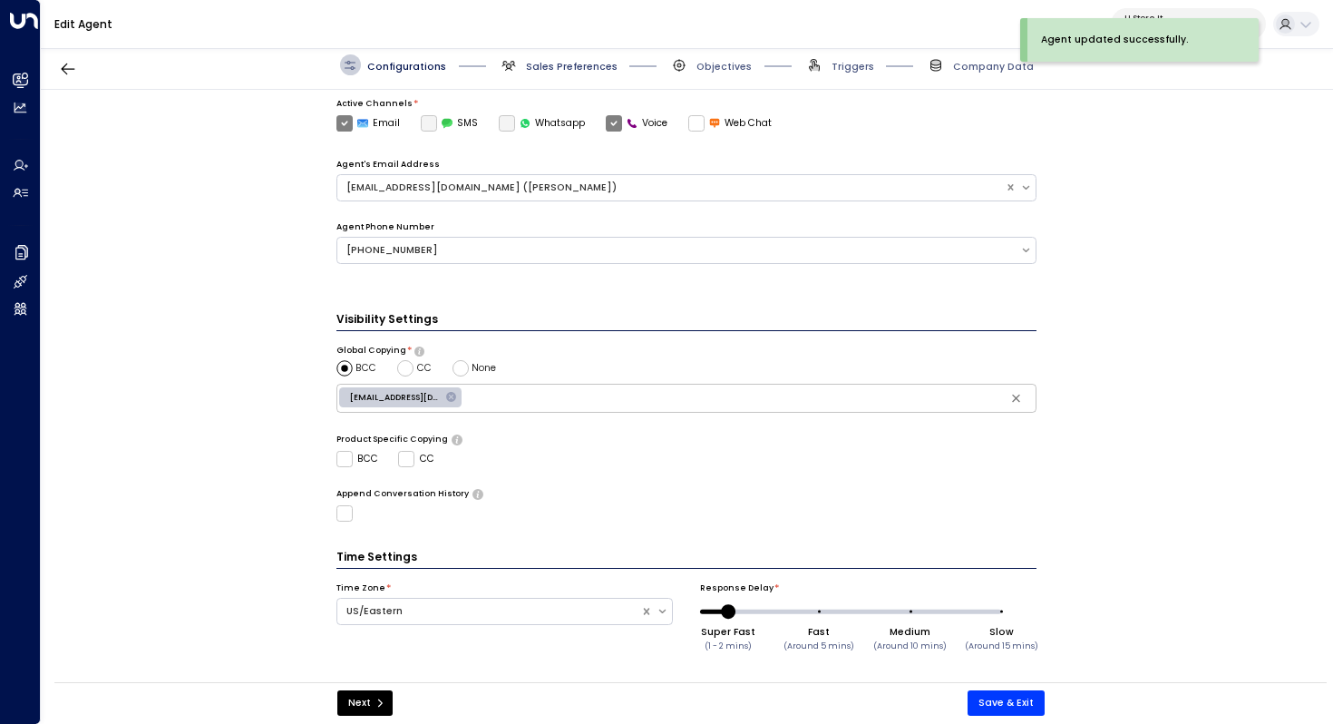
click at [562, 68] on span "Sales Preferences" at bounding box center [572, 67] width 92 height 14
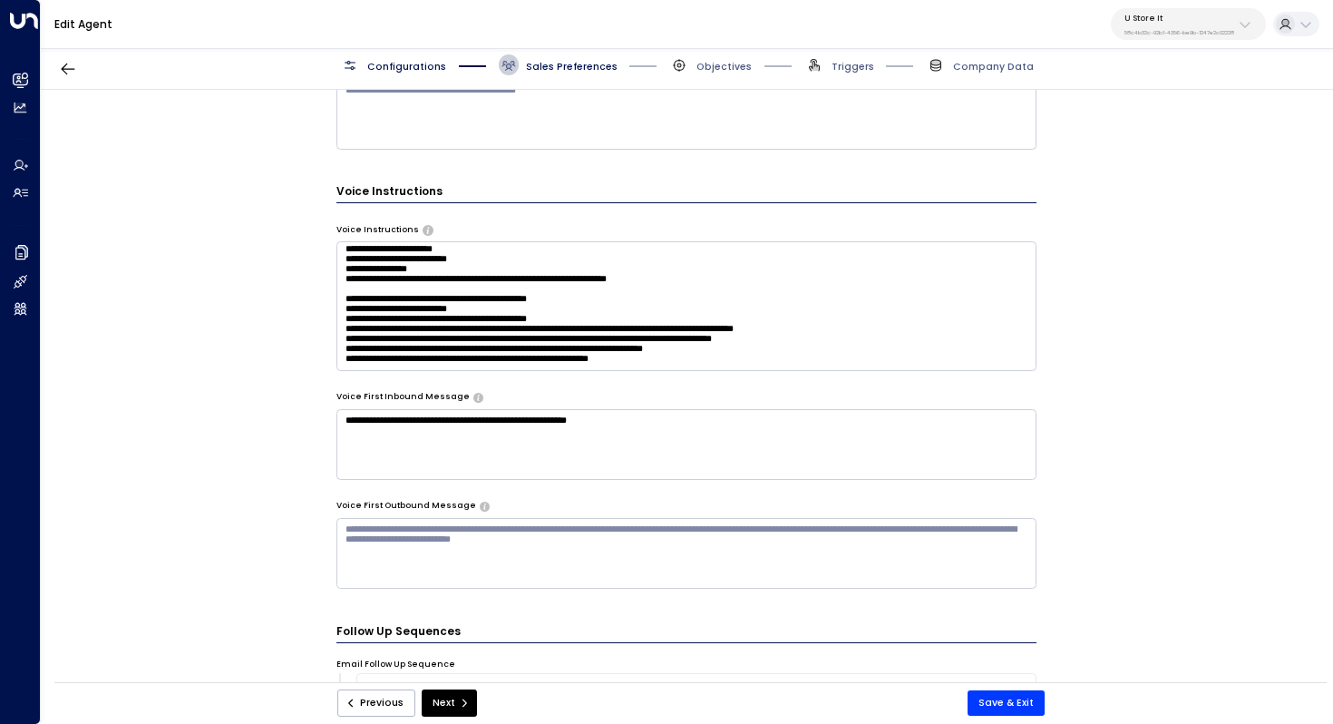
scroll to position [1226, 0]
click at [792, 337] on textarea at bounding box center [686, 305] width 701 height 129
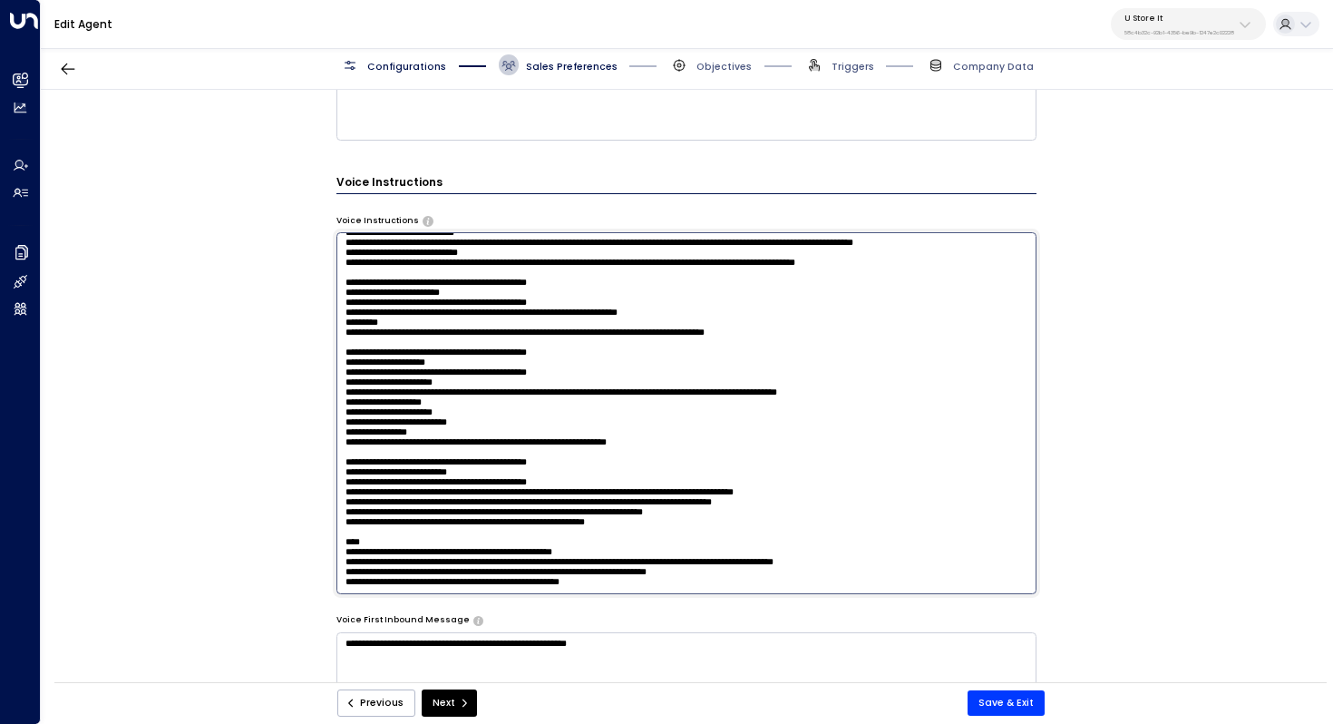
scroll to position [1303, 0]
type textarea "**********"
click at [1006, 705] on button "Save & Exit" at bounding box center [1005, 702] width 77 height 25
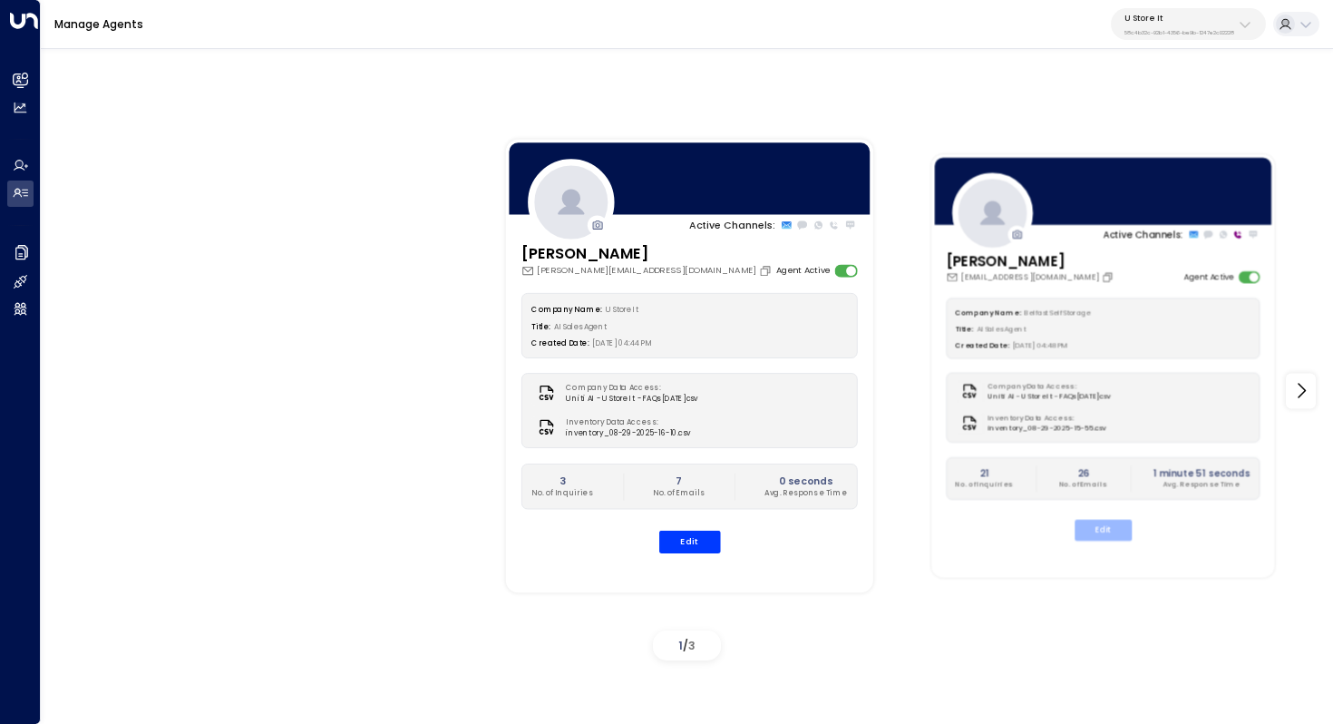
click at [1111, 525] on button "Edit" at bounding box center [1102, 530] width 57 height 21
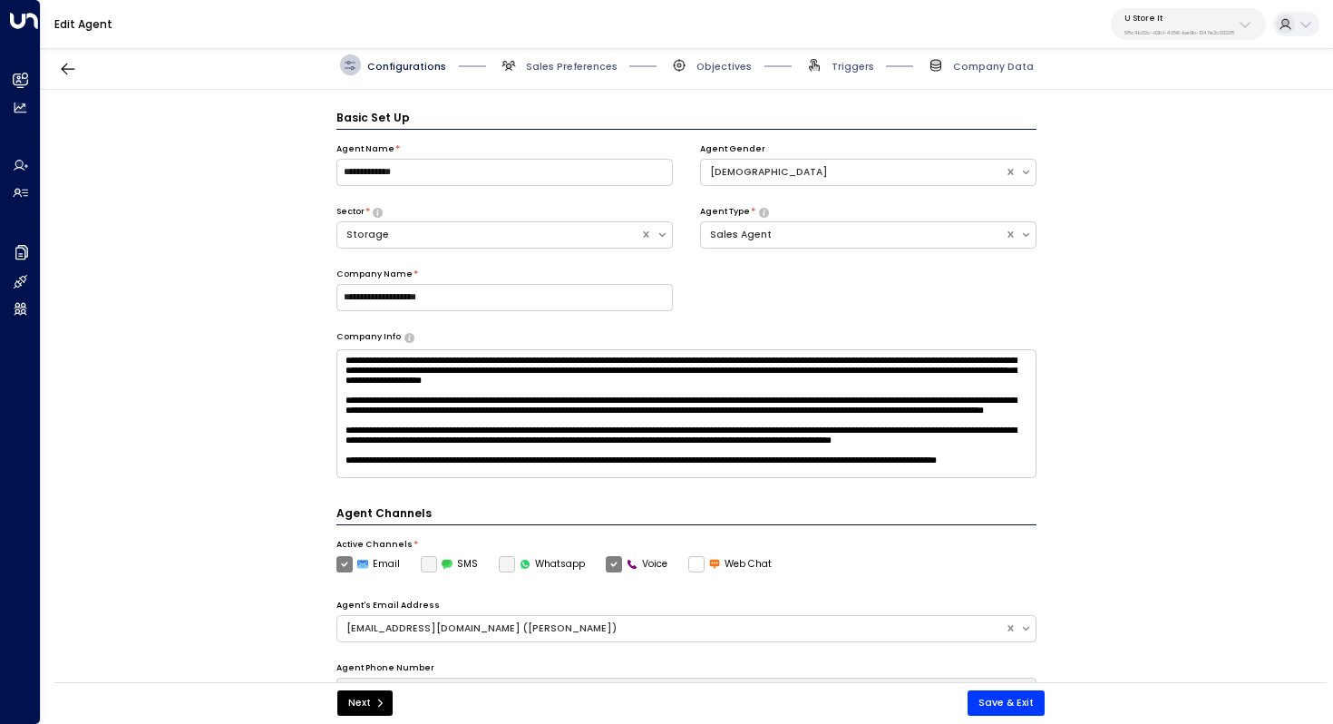
scroll to position [20, 0]
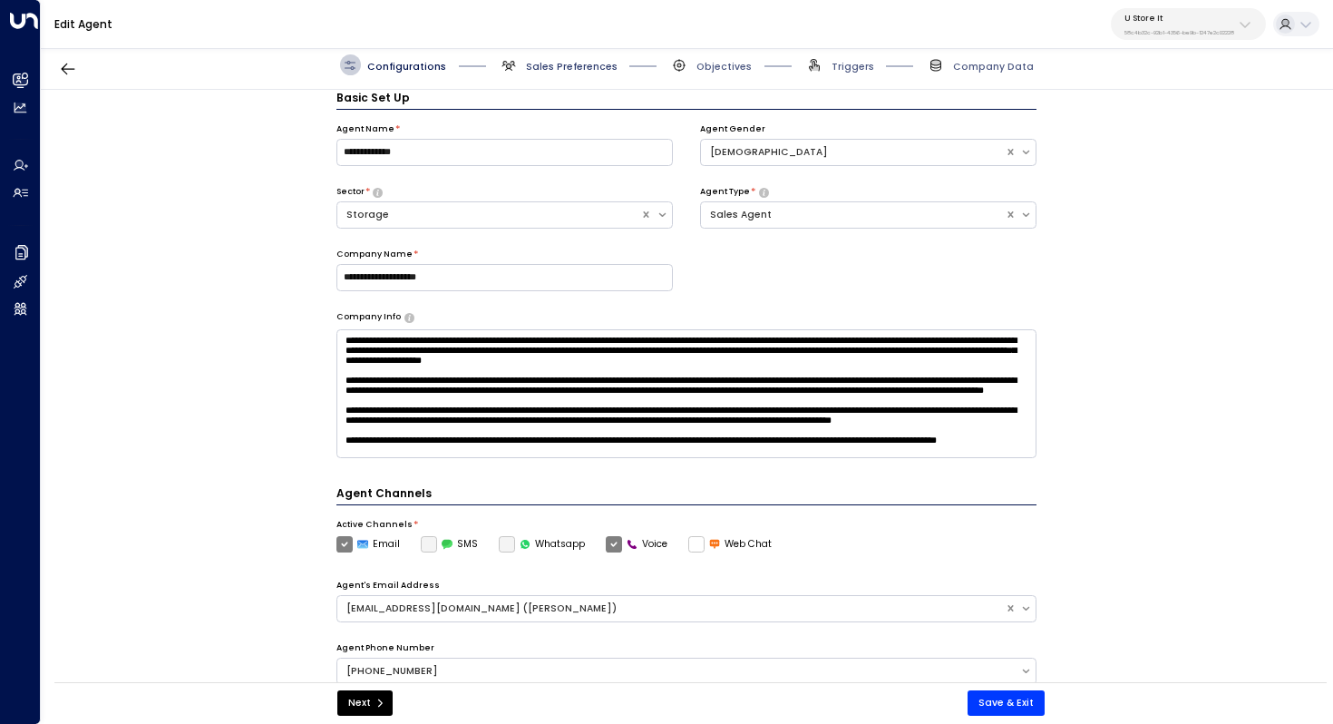
click at [563, 63] on span "Sales Preferences" at bounding box center [572, 67] width 92 height 14
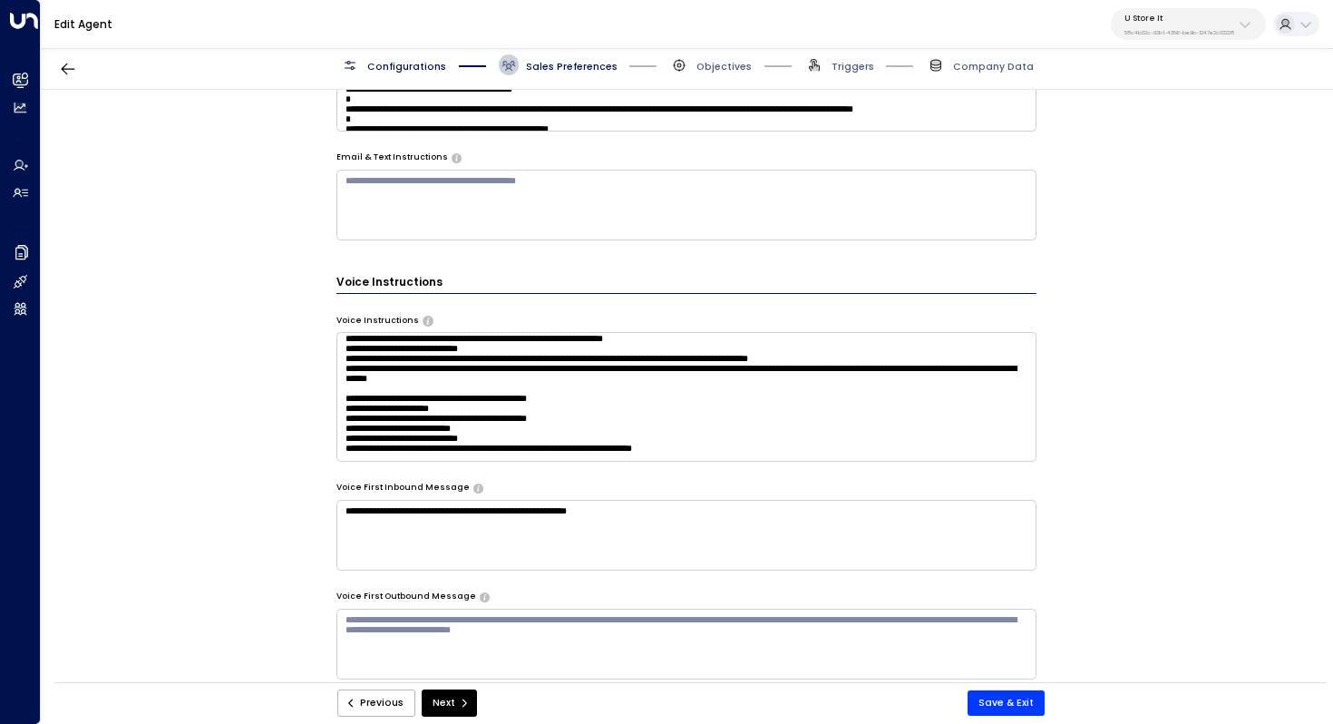
scroll to position [39, 0]
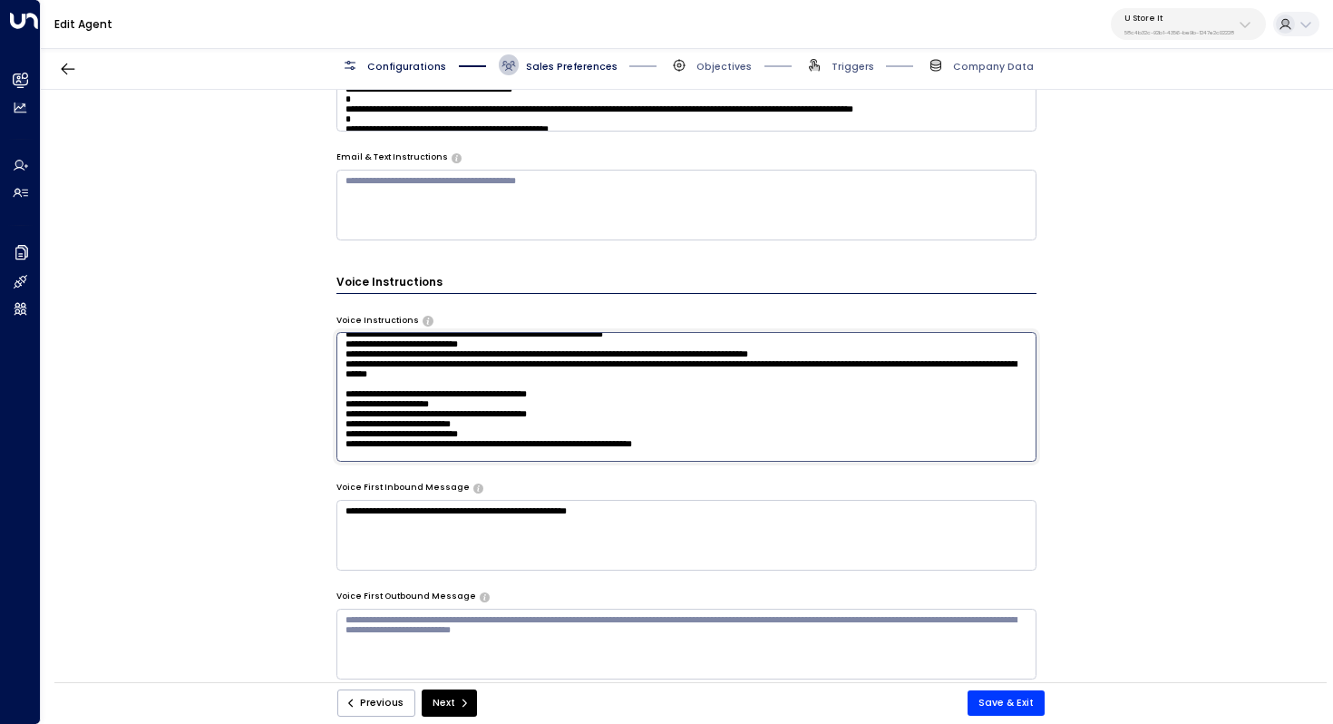
click at [620, 415] on textarea at bounding box center [686, 396] width 701 height 129
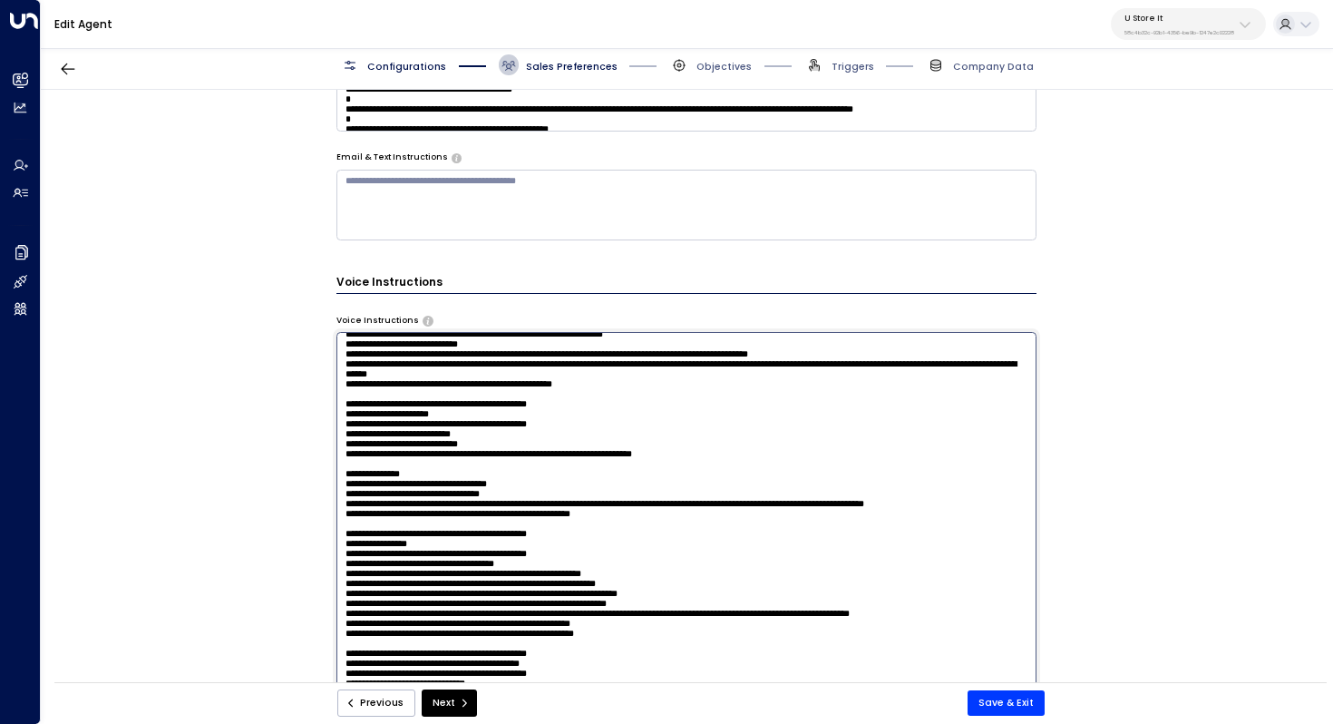
drag, startPoint x: 649, startPoint y: 428, endPoint x: 539, endPoint y: 428, distance: 110.6
click at [539, 428] on textarea at bounding box center [686, 512] width 701 height 361
drag, startPoint x: 656, startPoint y: 428, endPoint x: 565, endPoint y: 428, distance: 91.6
click at [565, 428] on textarea at bounding box center [686, 512] width 701 height 361
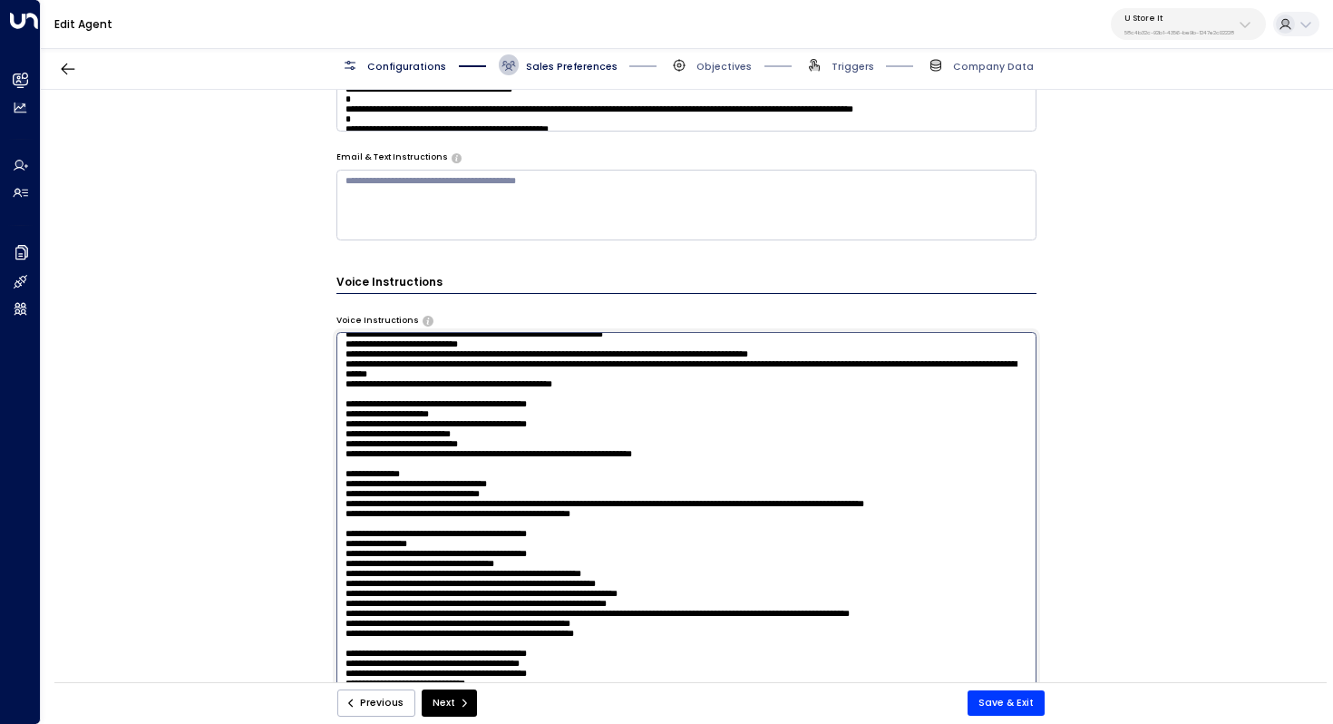
click at [565, 428] on textarea at bounding box center [686, 512] width 701 height 361
drag, startPoint x: 657, startPoint y: 427, endPoint x: 484, endPoint y: 427, distance: 173.2
click at [483, 427] on textarea at bounding box center [686, 512] width 701 height 361
type textarea "**********"
click at [1020, 704] on button "Save & Exit" at bounding box center [1005, 702] width 77 height 25
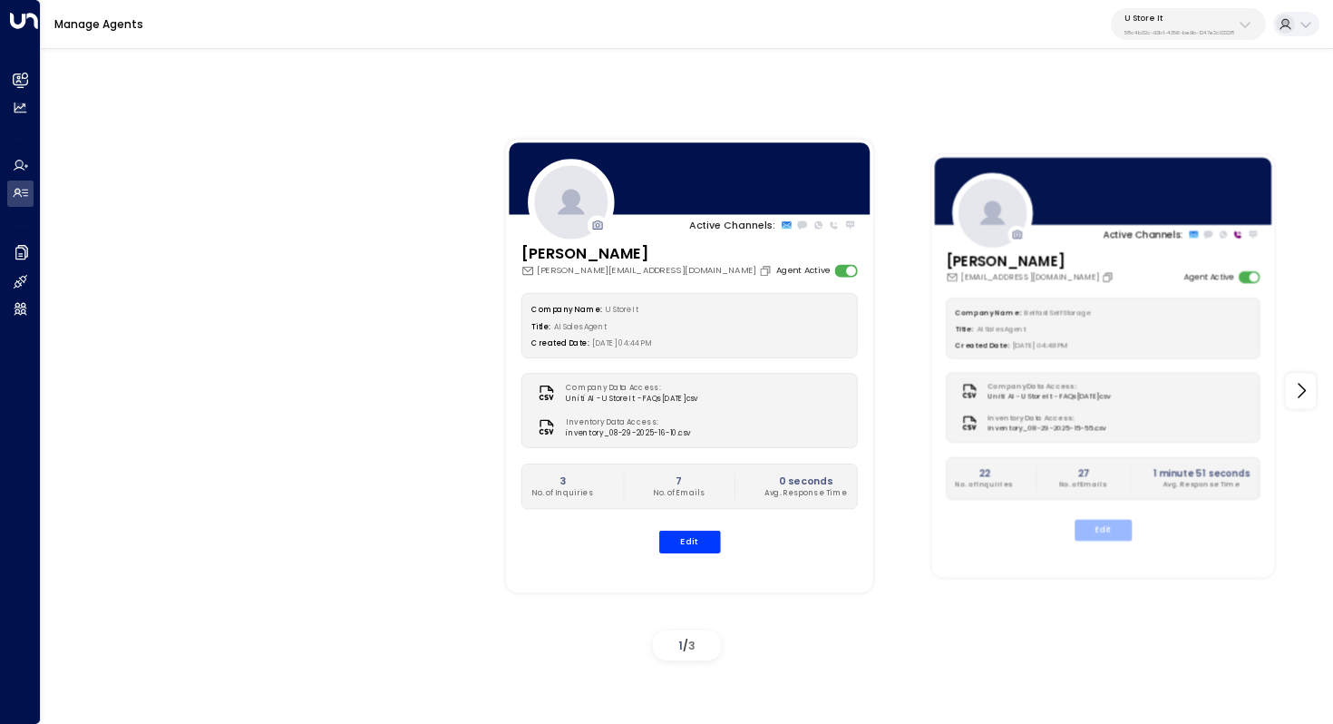
click at [1109, 537] on button "Edit" at bounding box center [1102, 530] width 57 height 21
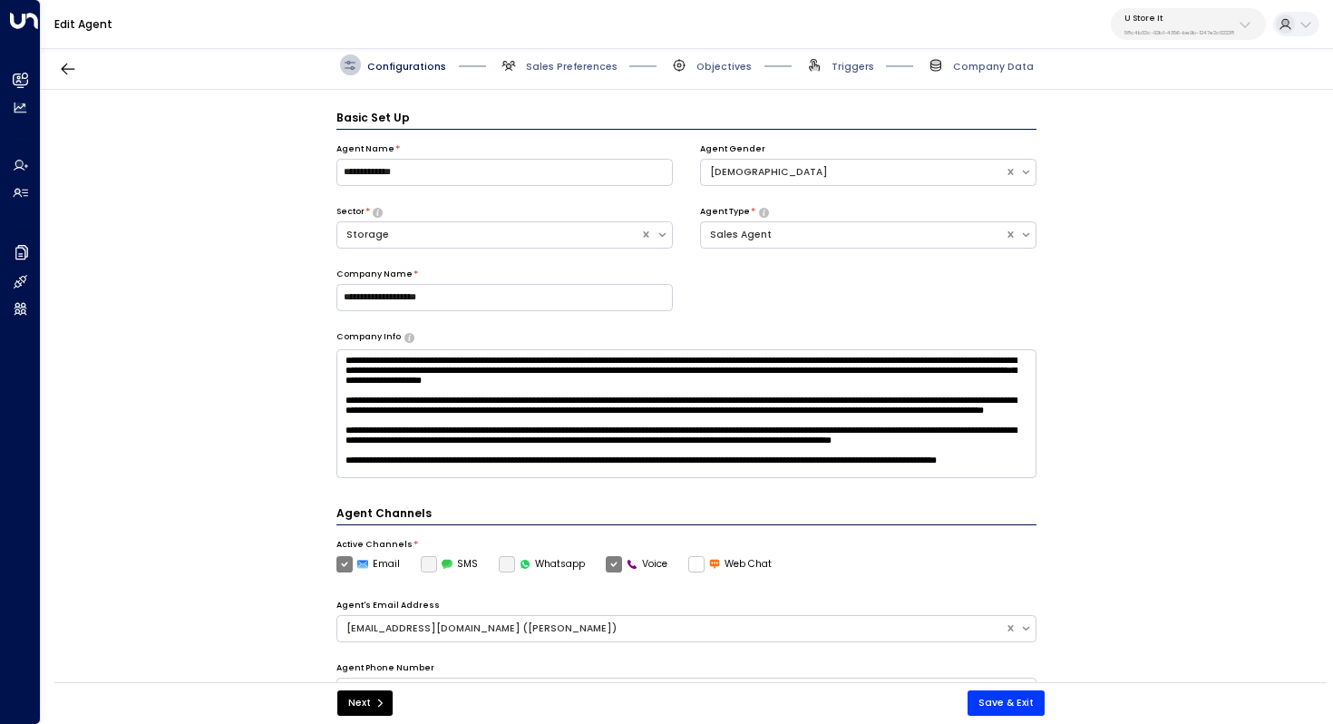
click at [1189, 37] on button "U Store It 58c4b32c-92b1-4356-be9b-1247e2c02228" at bounding box center [1188, 24] width 155 height 32
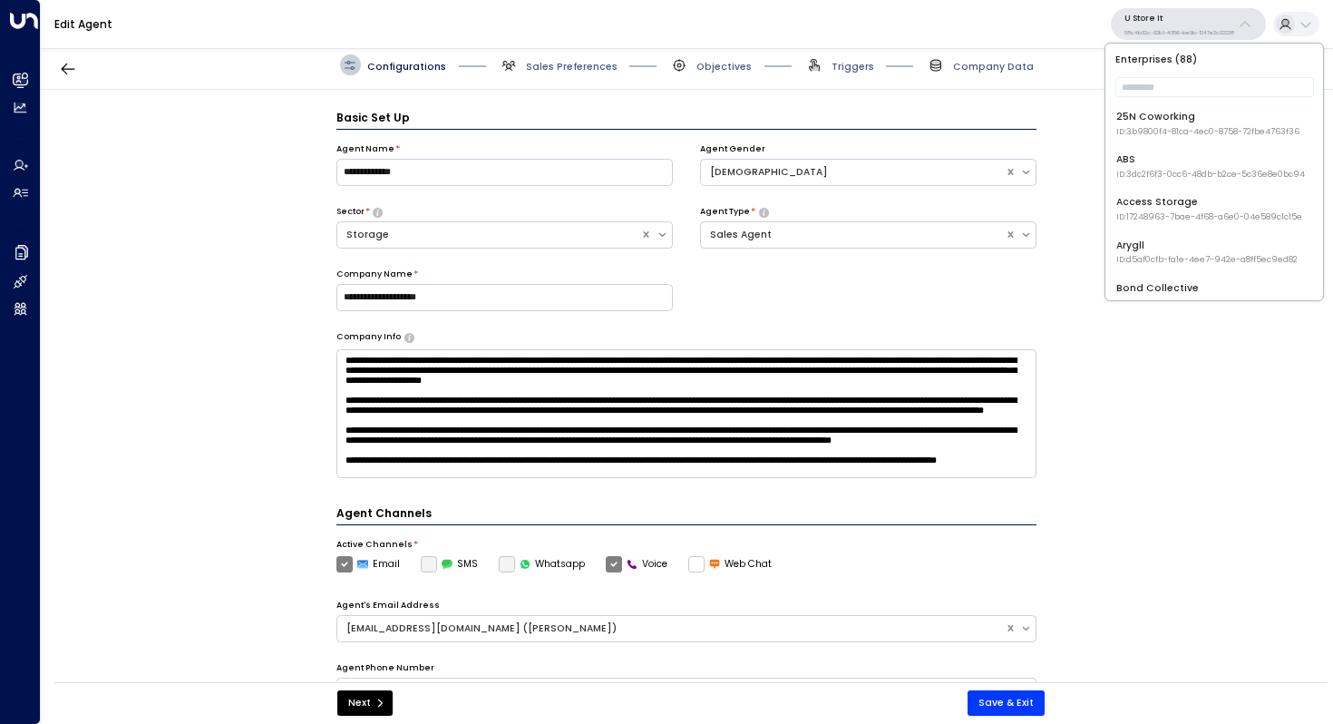
click at [1172, 457] on div "**********" at bounding box center [686, 390] width 1291 height 601
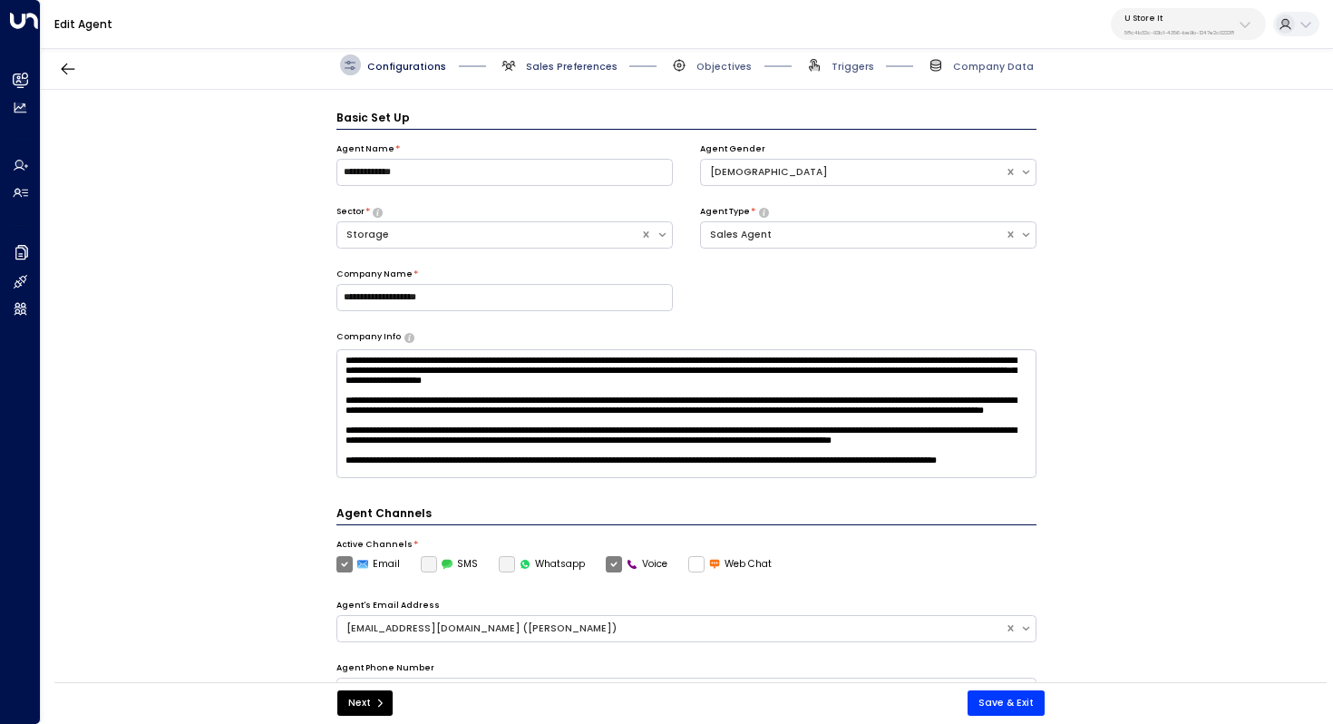
click at [570, 73] on span "Sales Preferences" at bounding box center [572, 67] width 92 height 14
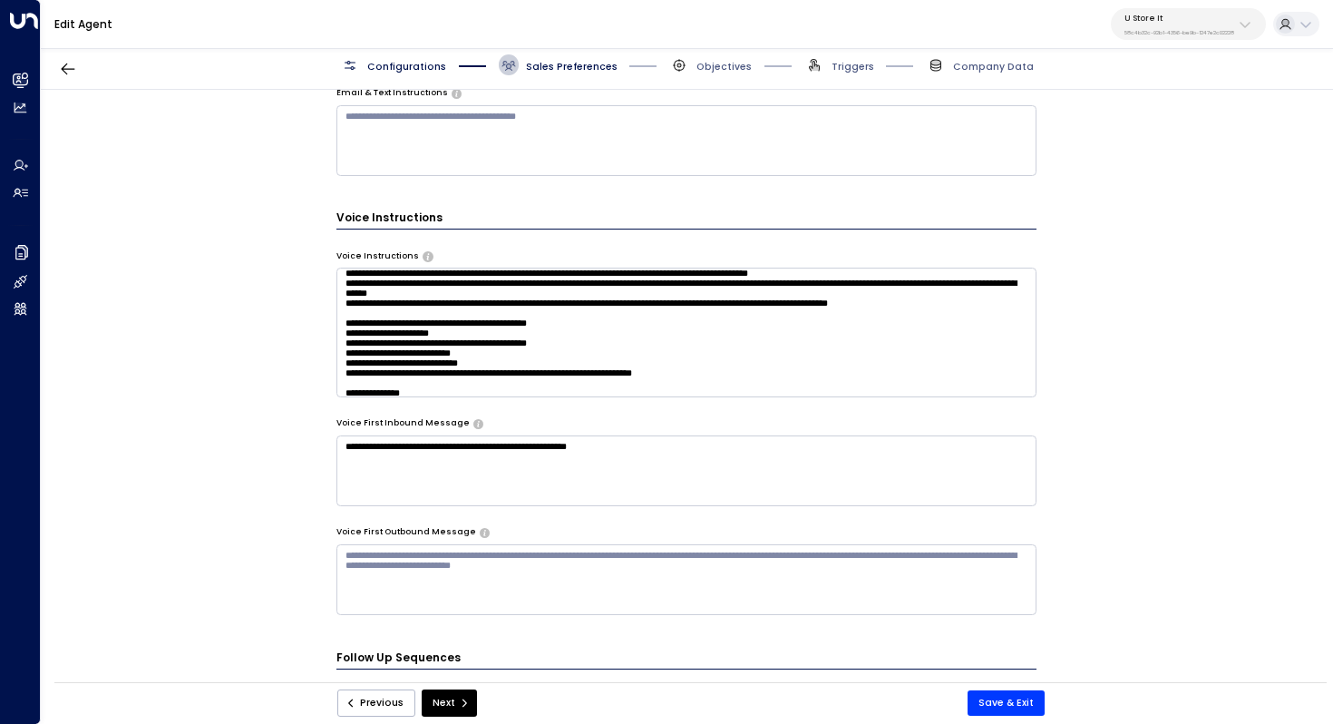
scroll to position [58, 0]
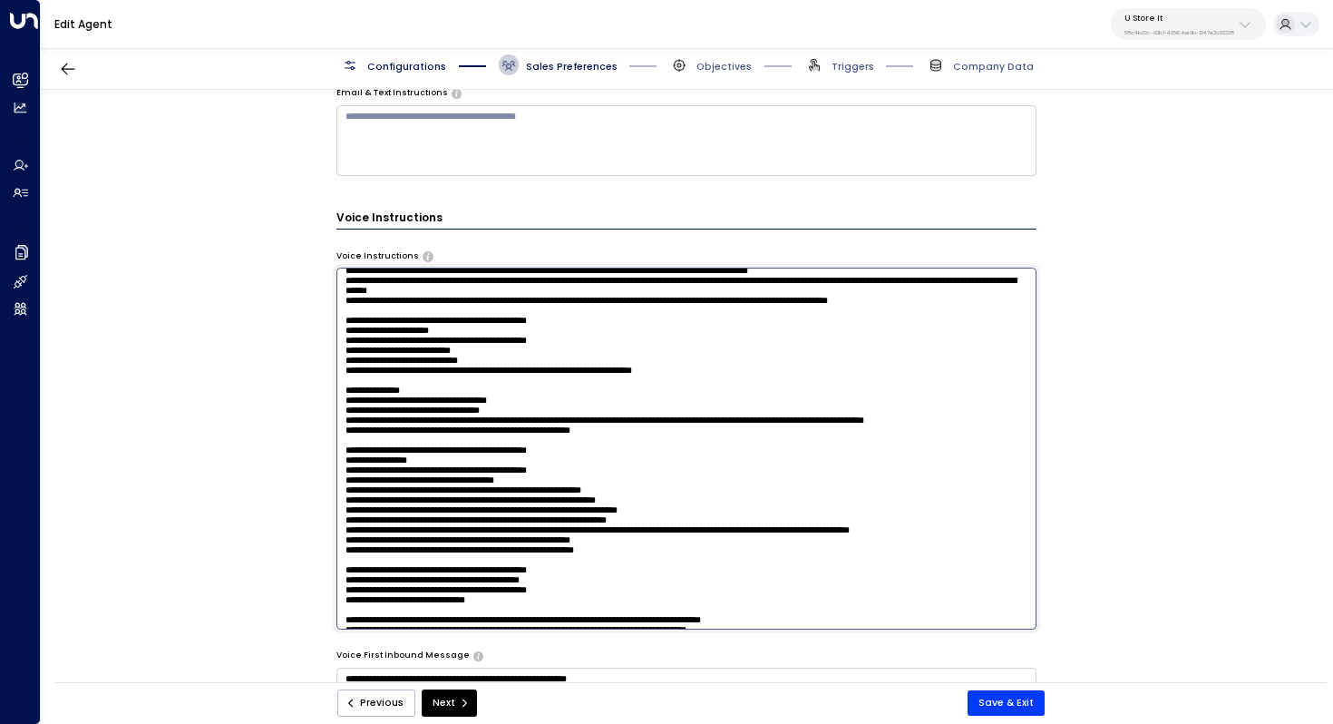
drag, startPoint x: 895, startPoint y: 301, endPoint x: 332, endPoint y: 304, distance: 563.1
click at [332, 304] on div "**********" at bounding box center [686, 390] width 1291 height 601
click at [413, 320] on textarea at bounding box center [686, 447] width 701 height 361
click at [900, 301] on textarea at bounding box center [686, 447] width 701 height 361
type textarea "**********"
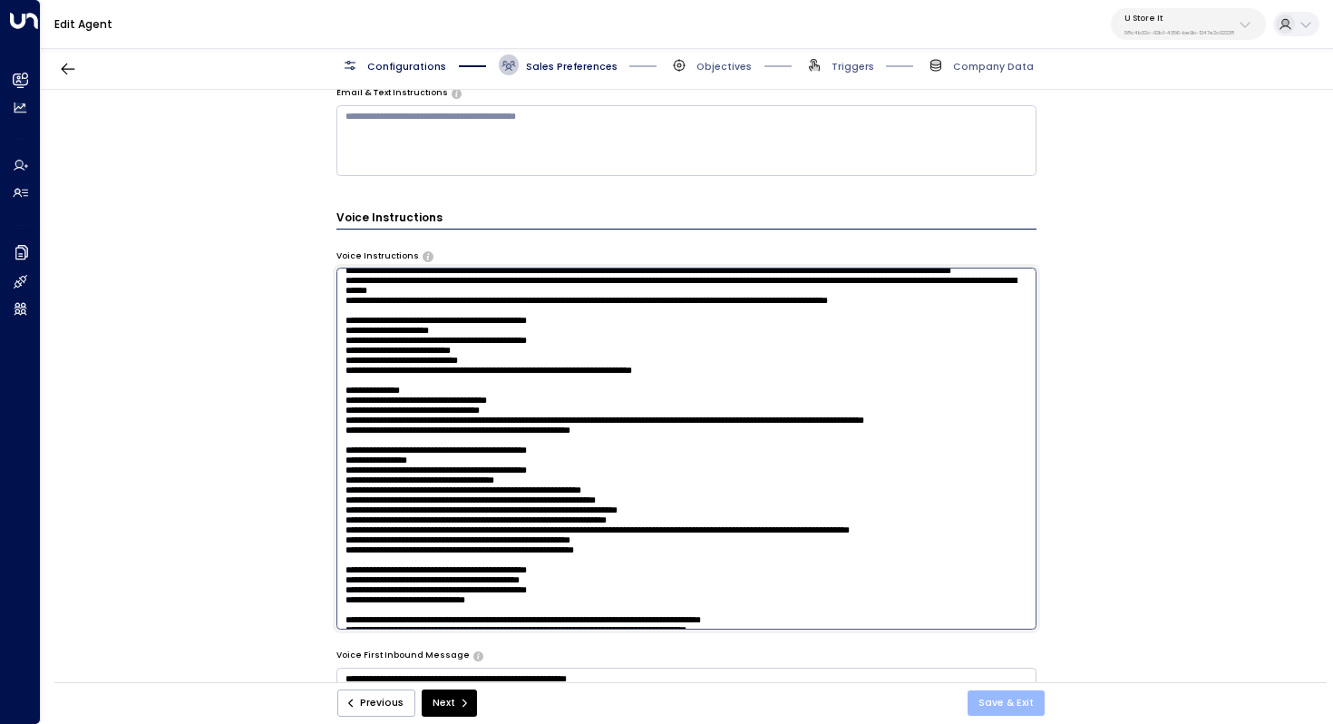
click at [1010, 700] on button "Save & Exit" at bounding box center [1005, 702] width 77 height 25
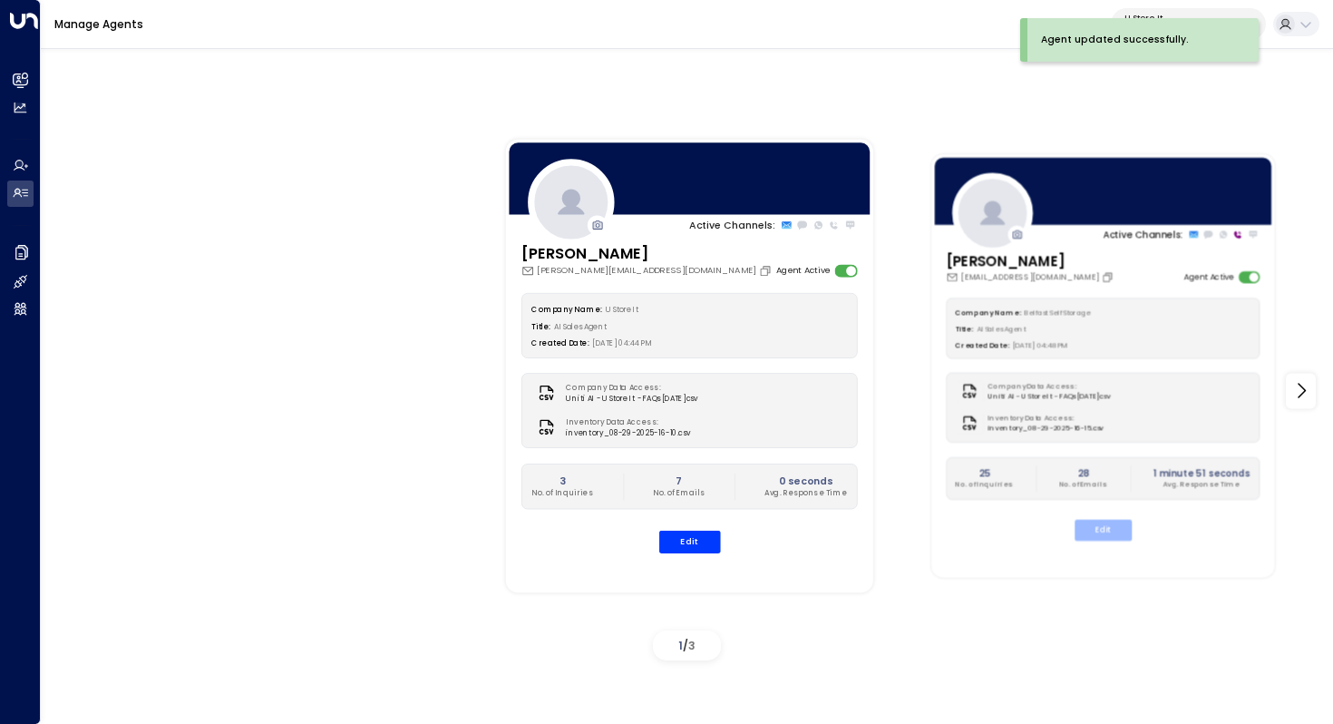
click at [1099, 532] on button "Edit" at bounding box center [1102, 530] width 57 height 21
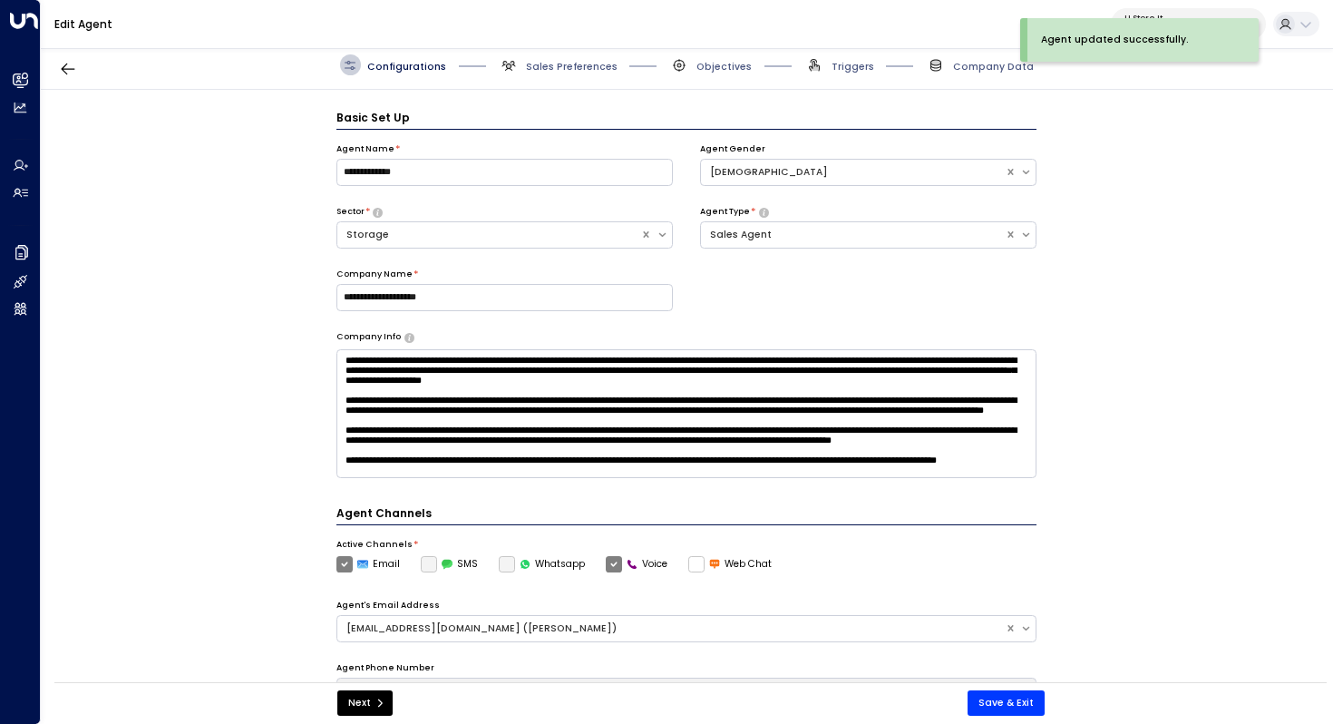
scroll to position [20, 0]
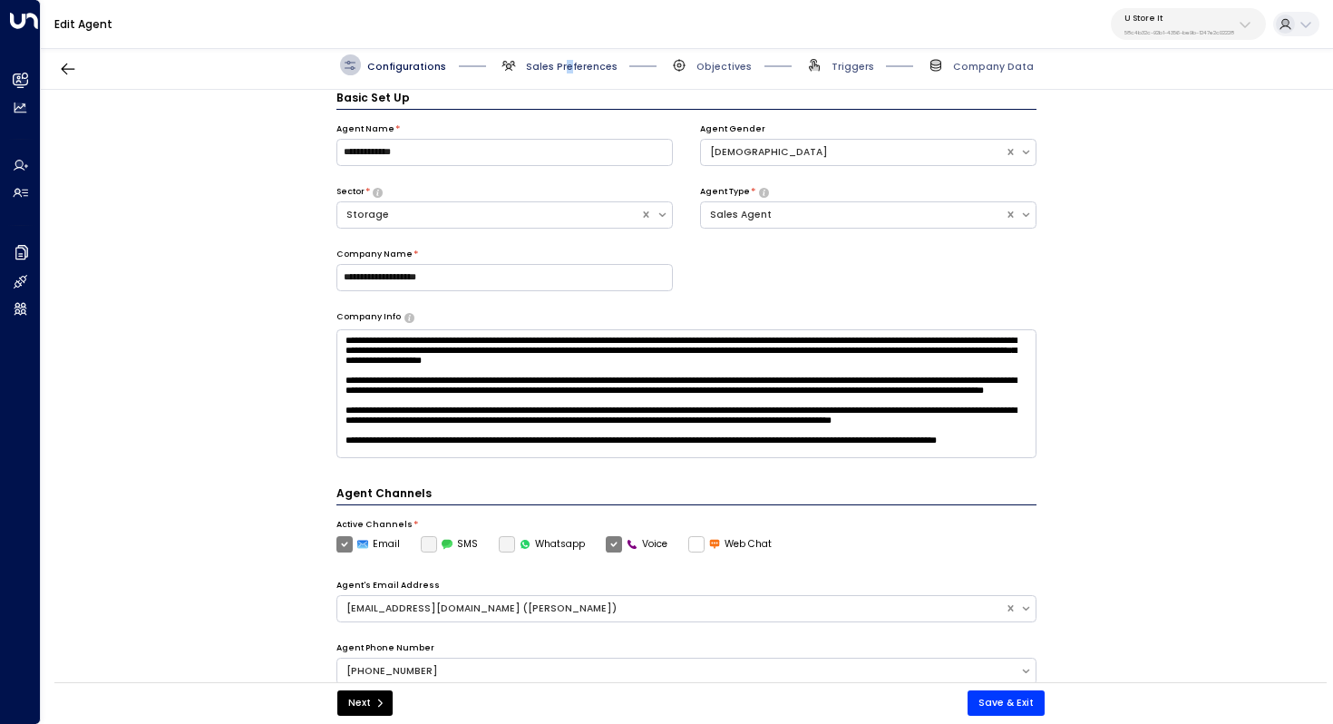
click at [566, 63] on span "Sales Preferences" at bounding box center [572, 67] width 92 height 14
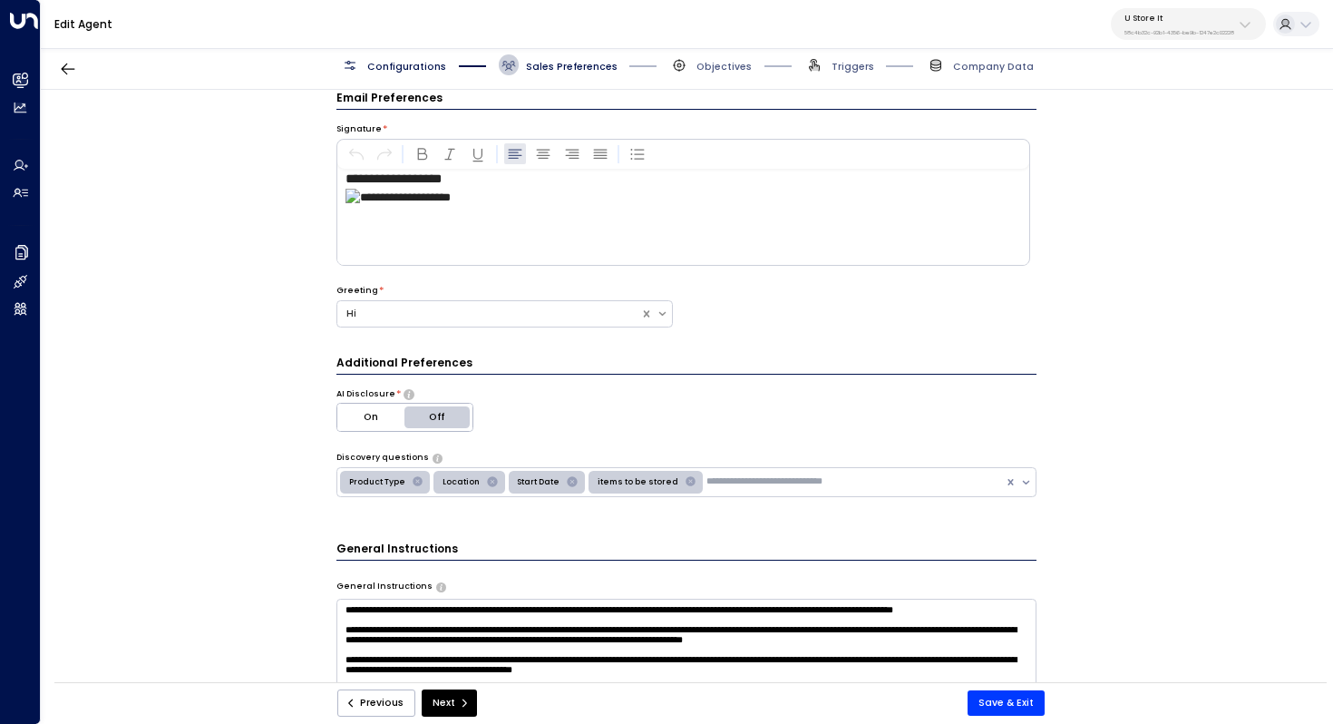
scroll to position [0, 0]
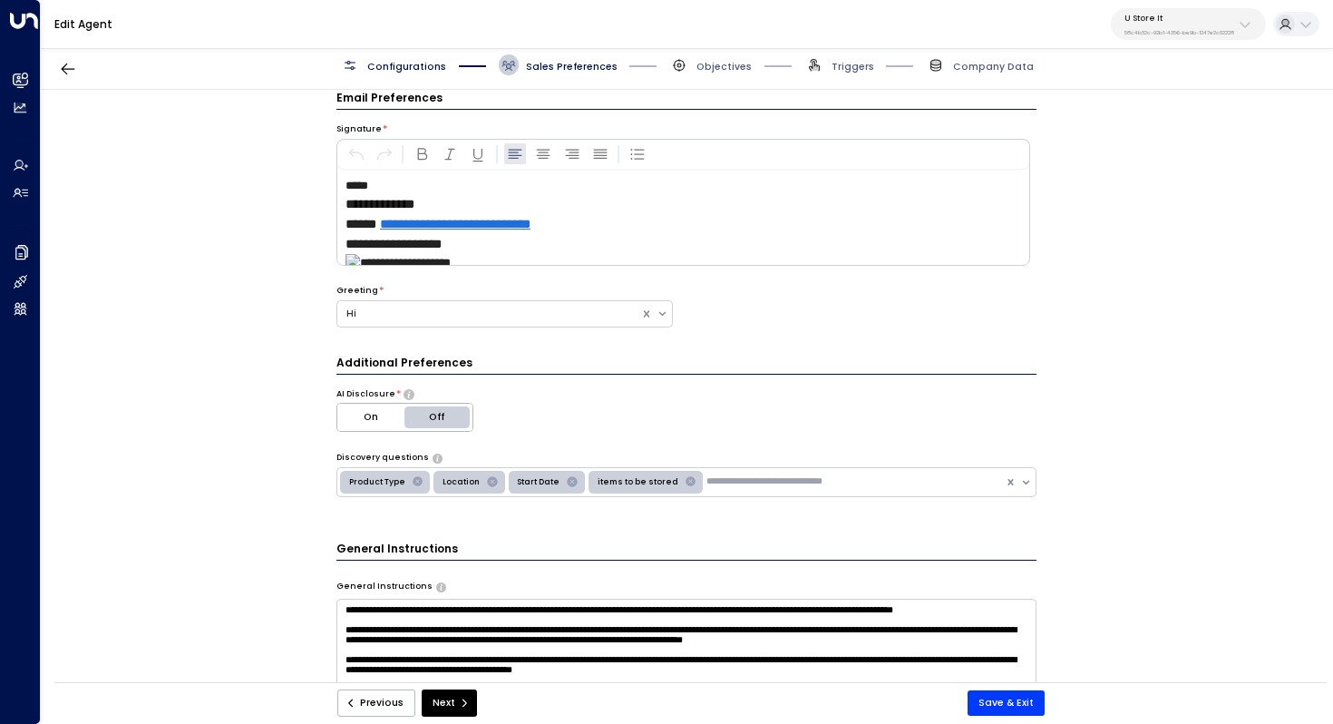
drag, startPoint x: 554, startPoint y: 232, endPoint x: 327, endPoint y: 175, distance: 233.8
click at [327, 175] on div "**********" at bounding box center [686, 390] width 1291 height 601
click at [345, 182] on span "*****" at bounding box center [356, 186] width 23 height 12
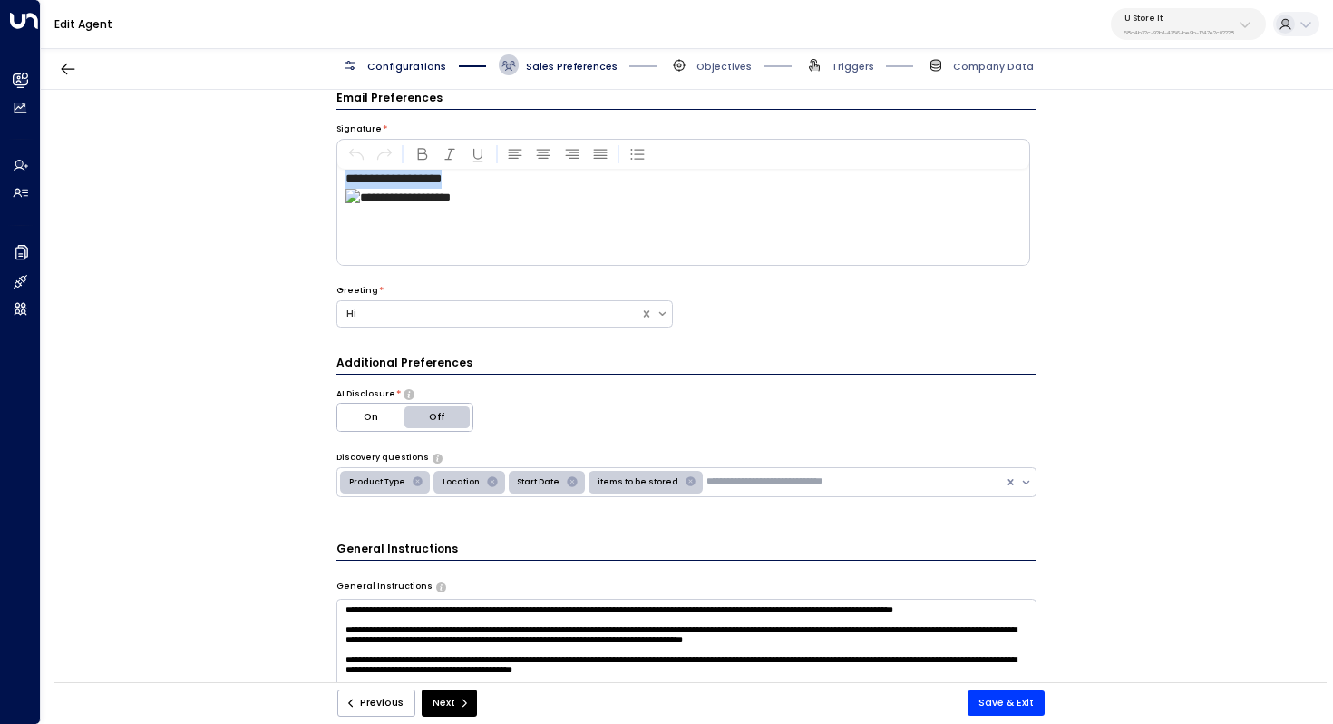
drag, startPoint x: 345, startPoint y: 182, endPoint x: 512, endPoint y: 270, distance: 189.4
click at [512, 270] on div "**********" at bounding box center [686, 219] width 701 height 258
copy div "**********"
click at [305, 401] on div "**********" at bounding box center [686, 390] width 1291 height 601
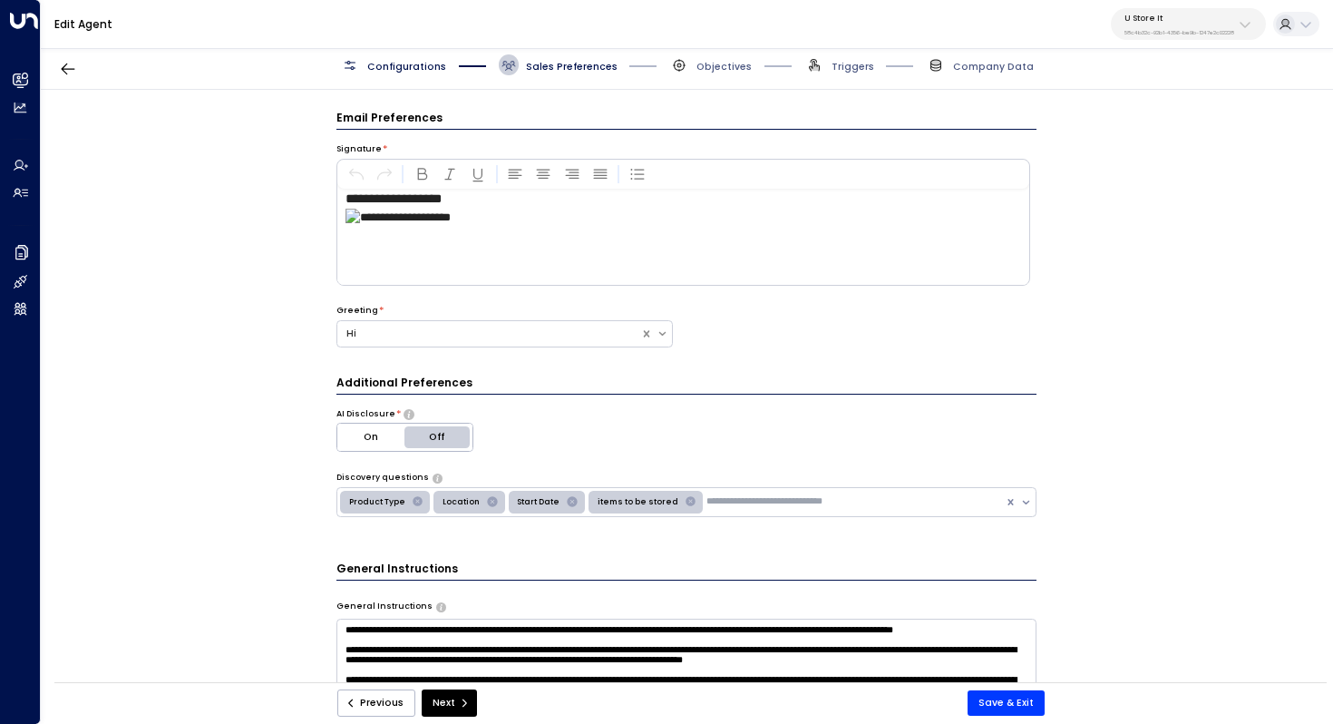
scroll to position [0, 0]
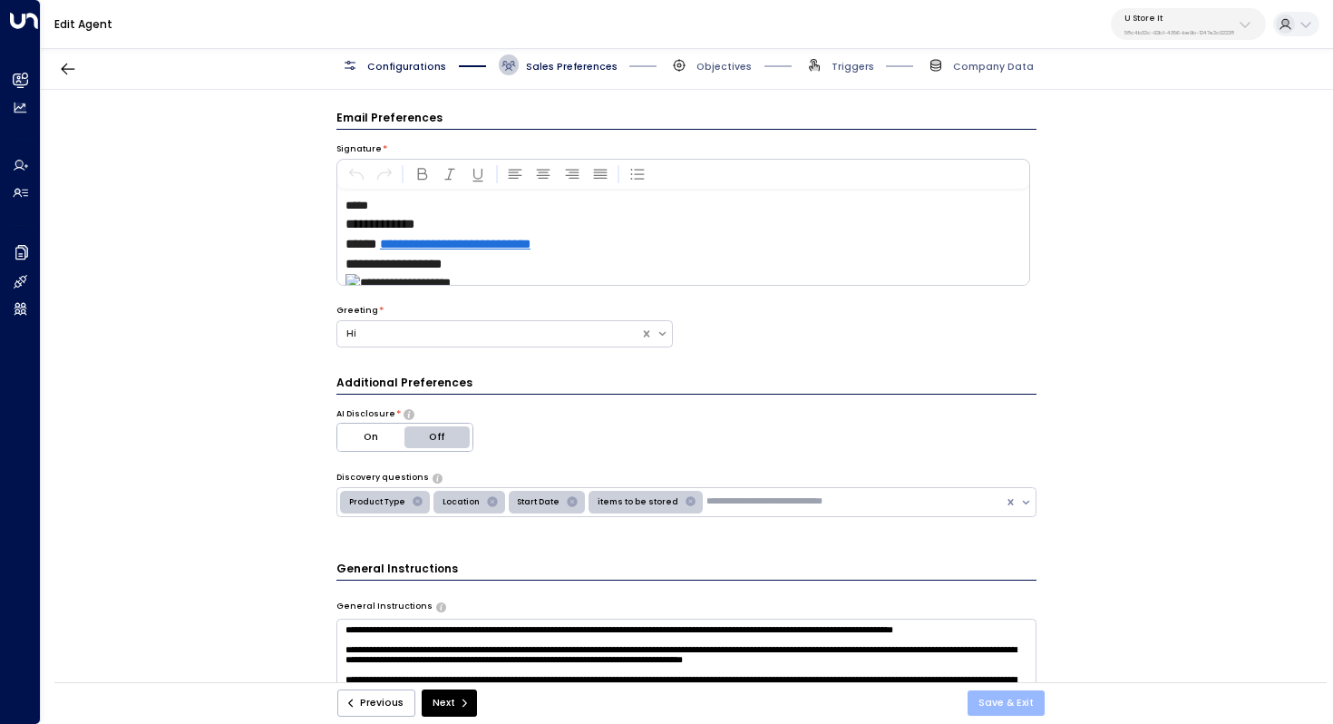
click at [995, 703] on button "Save & Exit" at bounding box center [1005, 702] width 77 height 25
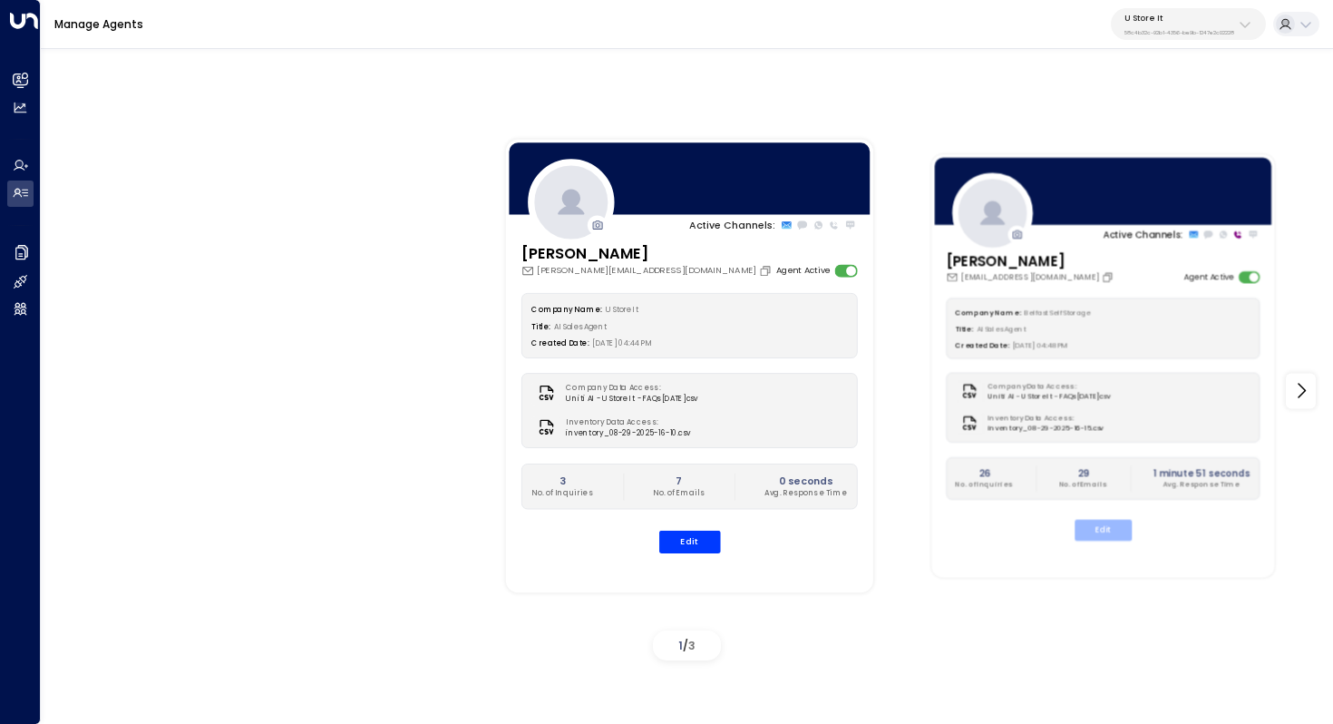
click at [1102, 533] on button "Edit" at bounding box center [1102, 530] width 57 height 21
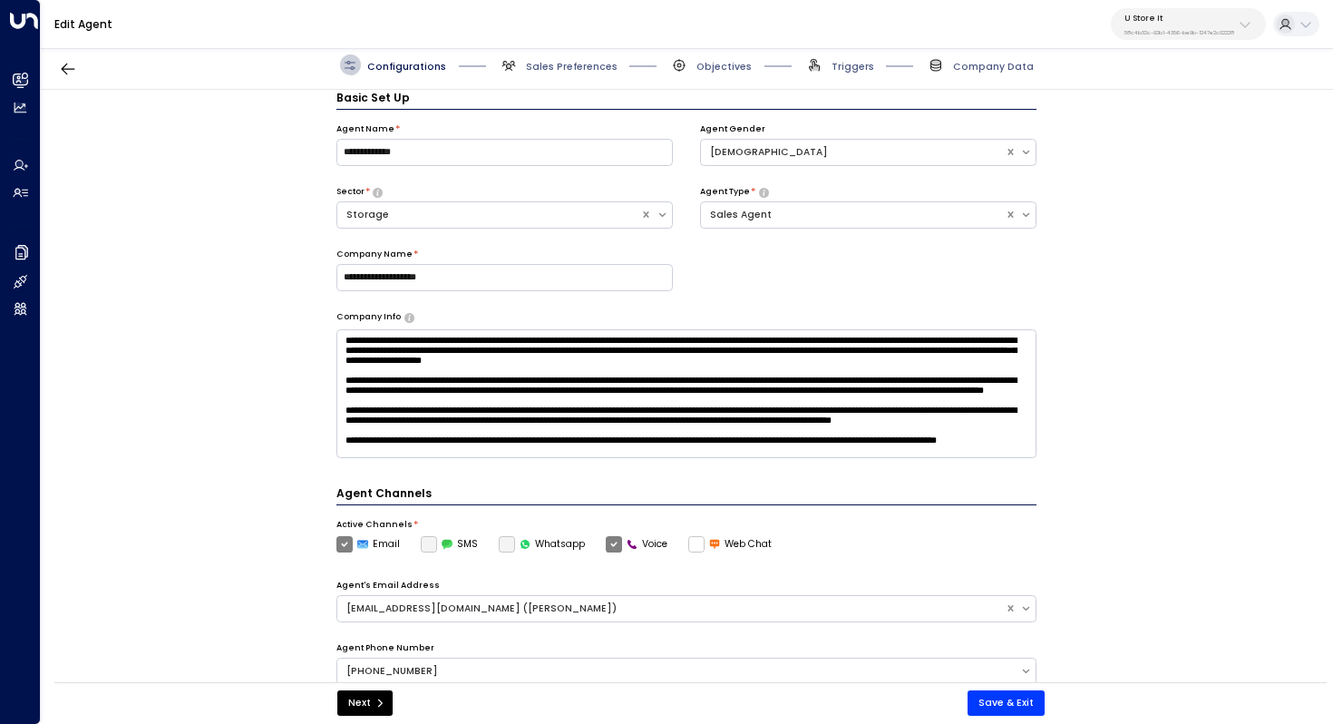
scroll to position [441, 0]
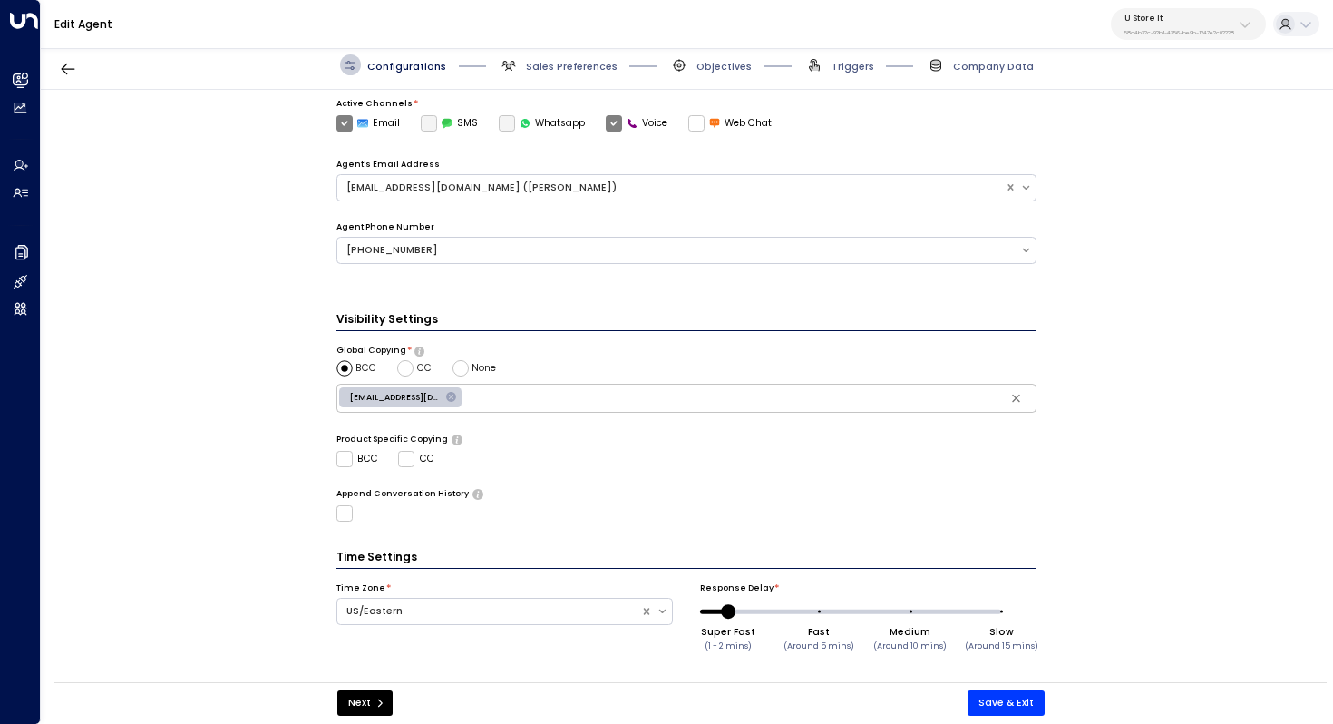
click at [581, 73] on span "Sales Preferences" at bounding box center [558, 64] width 119 height 21
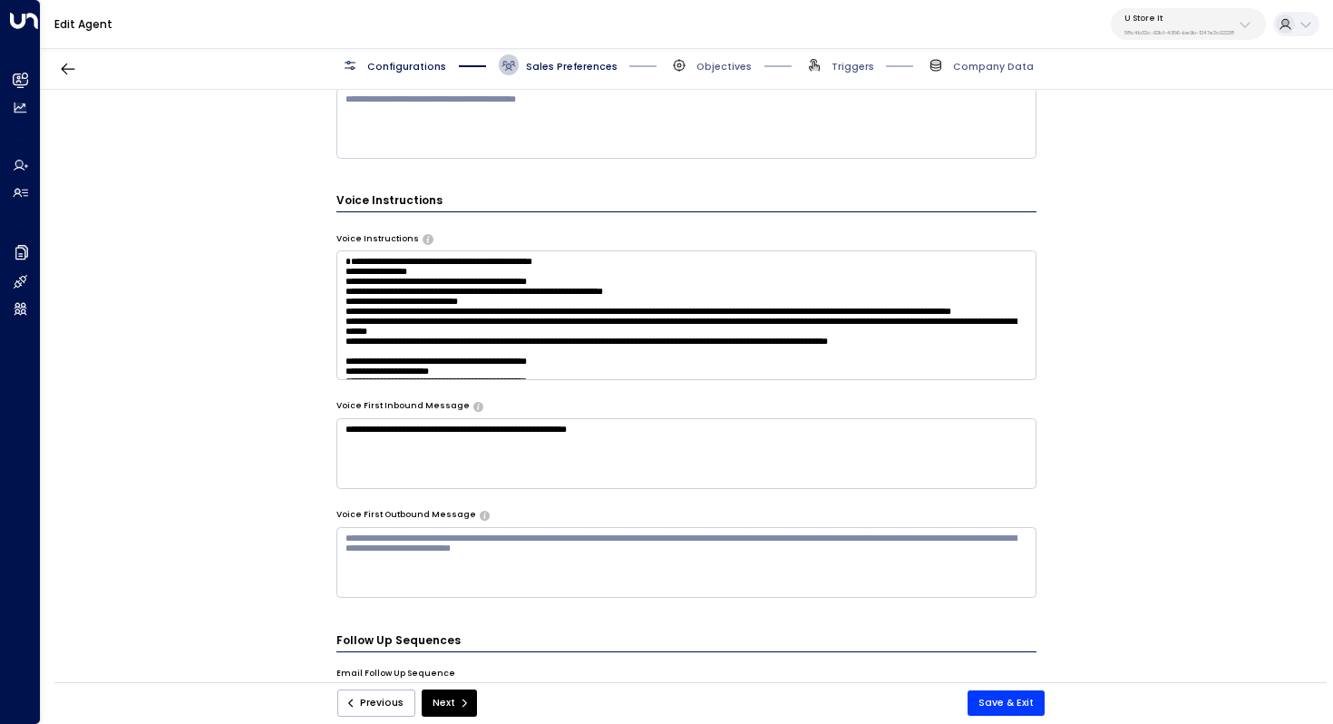
scroll to position [811, 0]
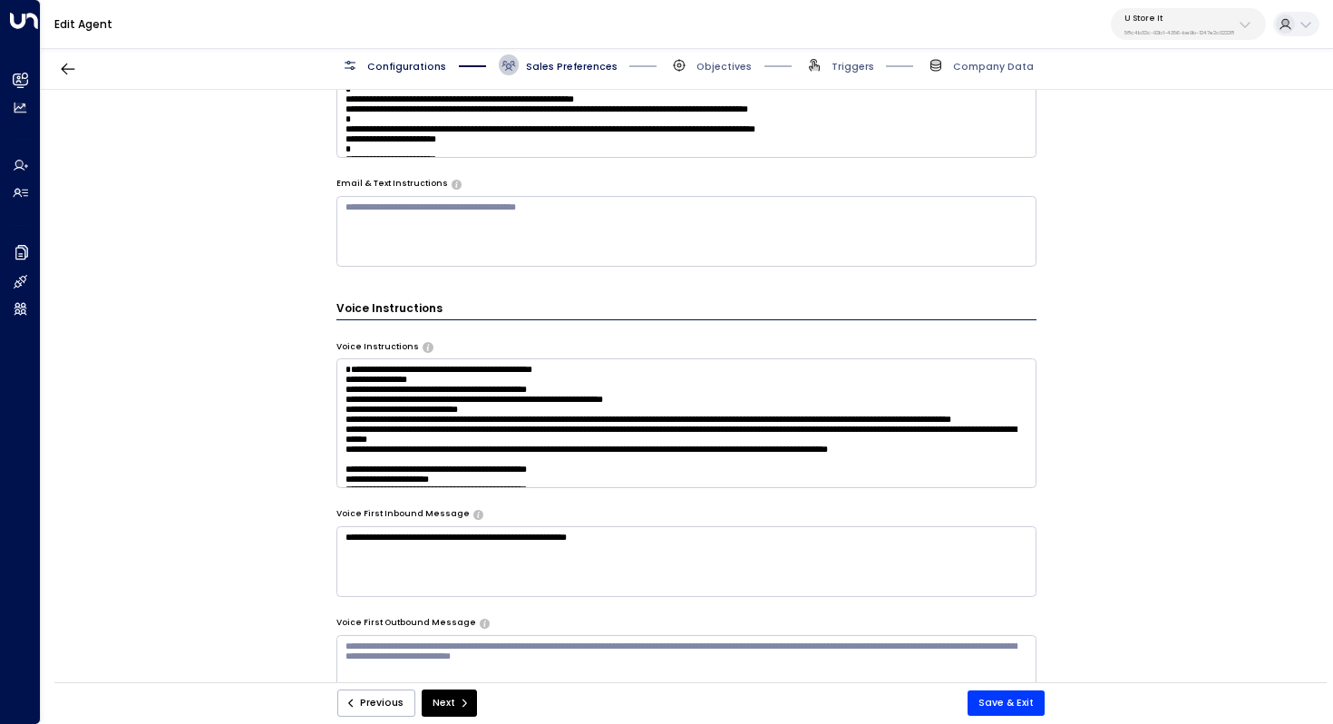
click at [403, 366] on textarea at bounding box center [686, 422] width 701 height 129
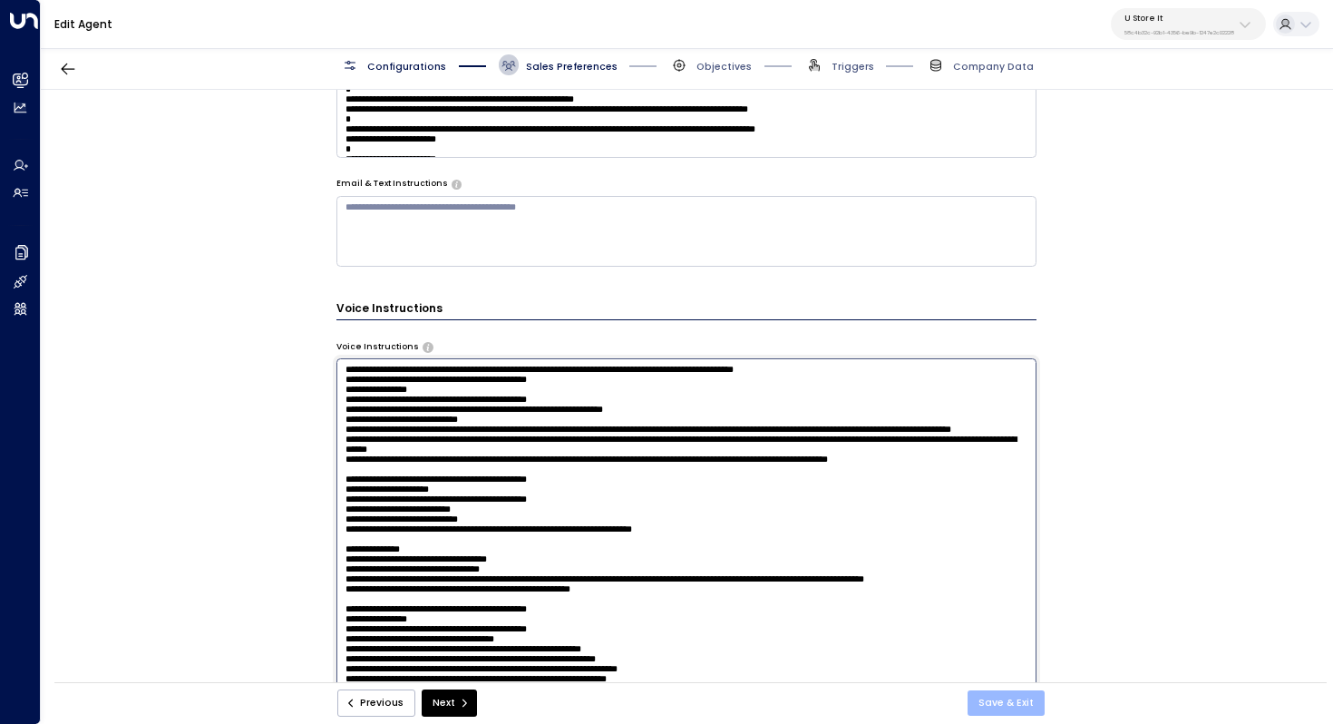
type textarea "**********"
click at [996, 704] on button "Save & Exit" at bounding box center [1005, 702] width 77 height 25
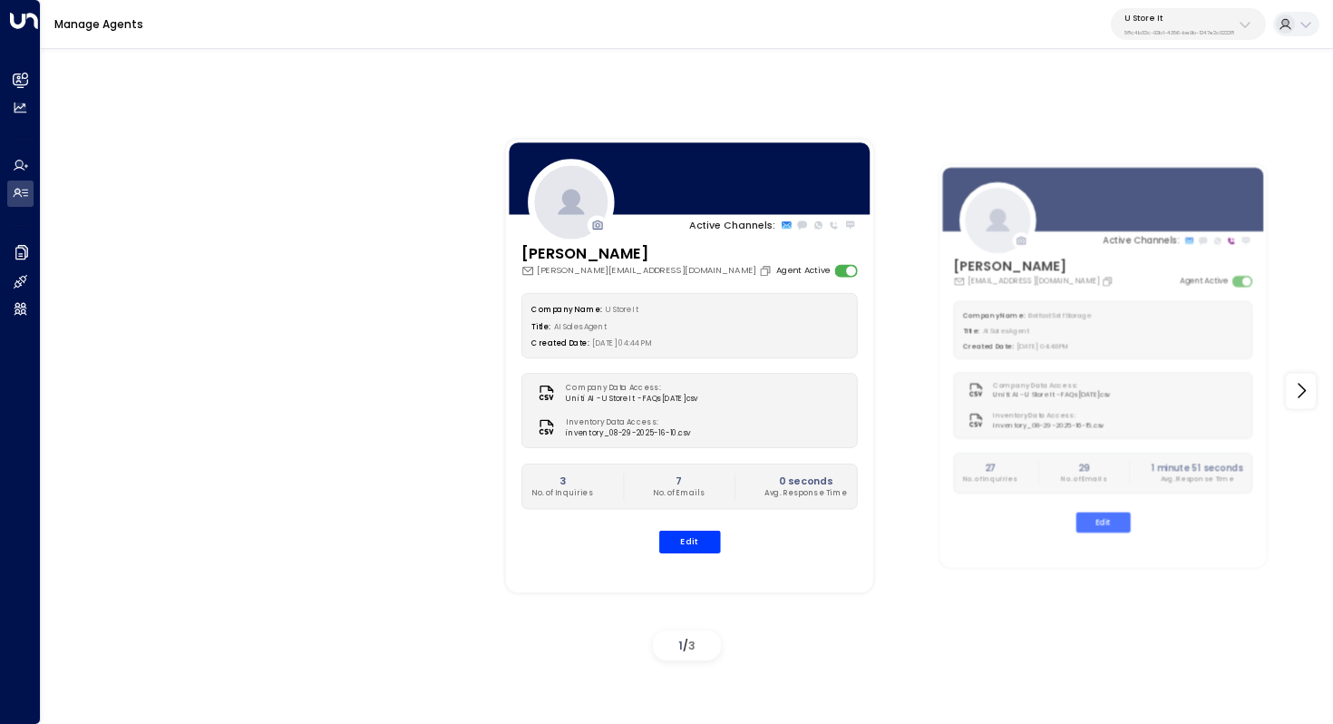
click at [363, 231] on div "Active Channels: [PERSON_NAME] [PERSON_NAME][EMAIL_ADDRESS][DOMAIN_NAME] Agent …" at bounding box center [687, 391] width 1224 height 554
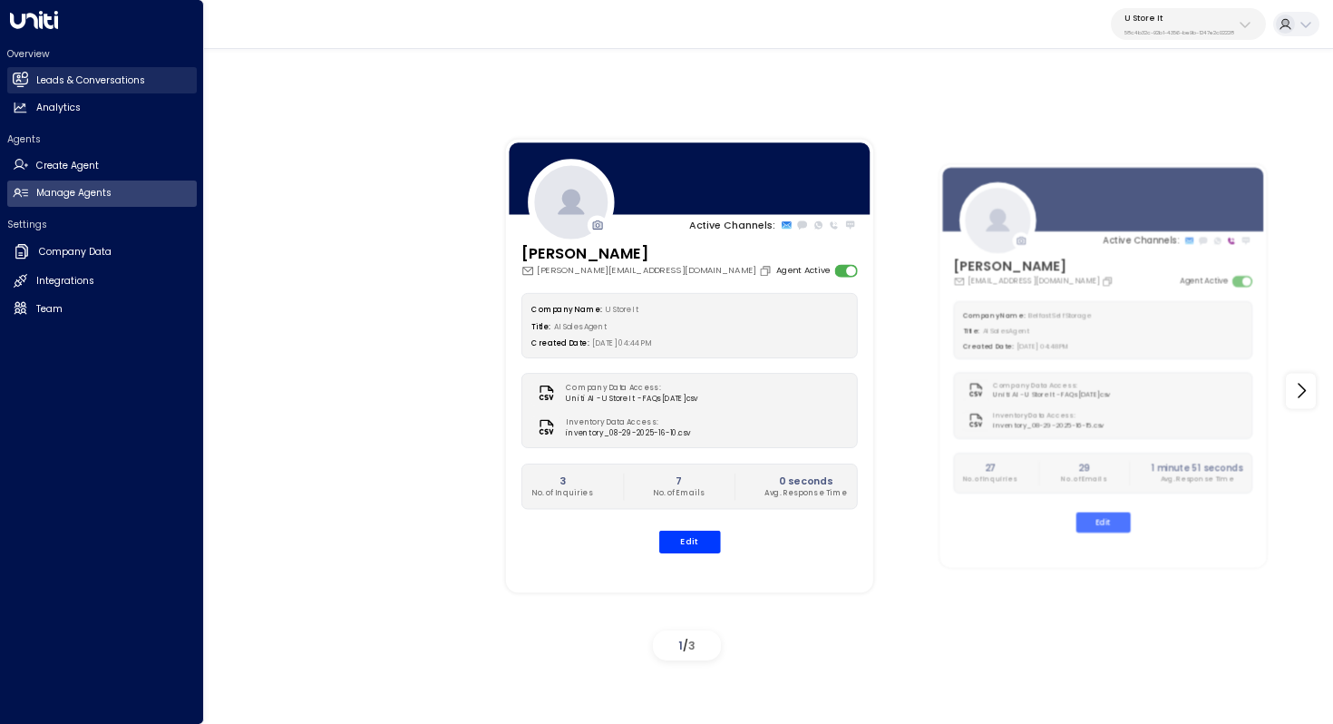
click at [78, 75] on h2 "Leads & Conversations" at bounding box center [90, 80] width 109 height 15
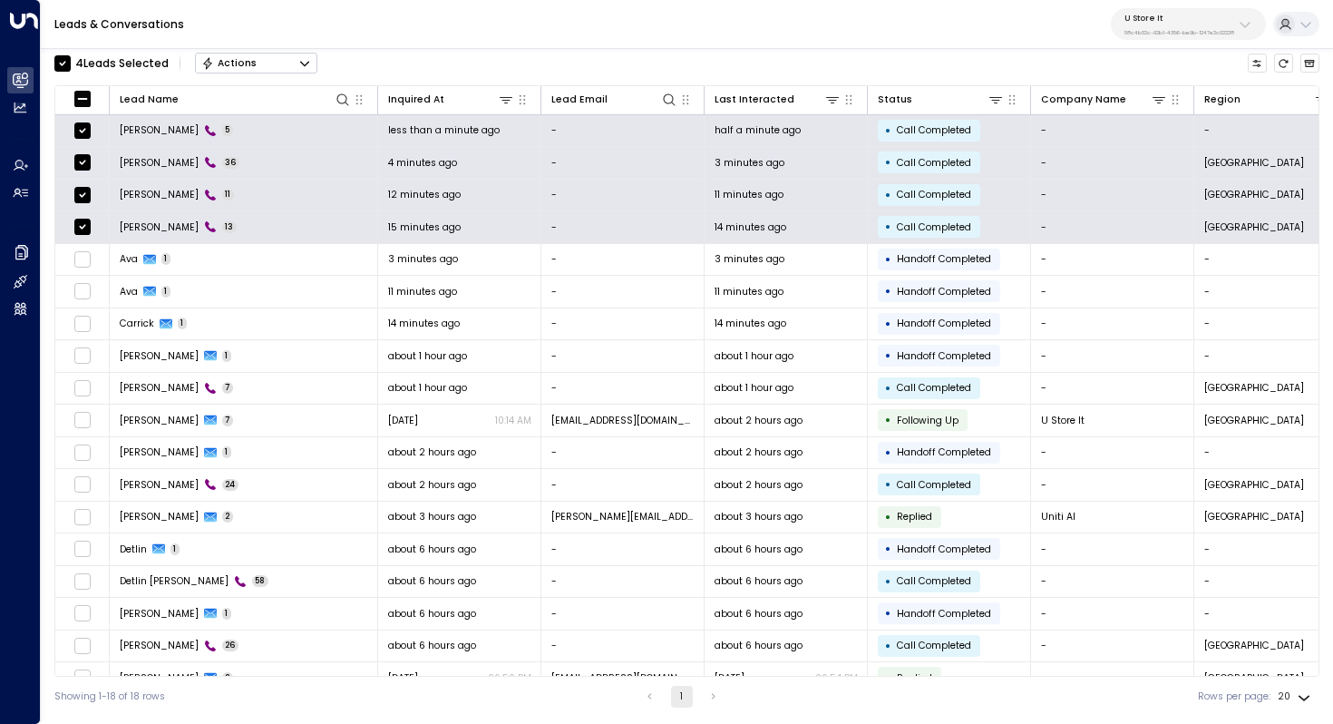
click at [302, 60] on icon "Button group with a nested menu" at bounding box center [304, 63] width 13 height 13
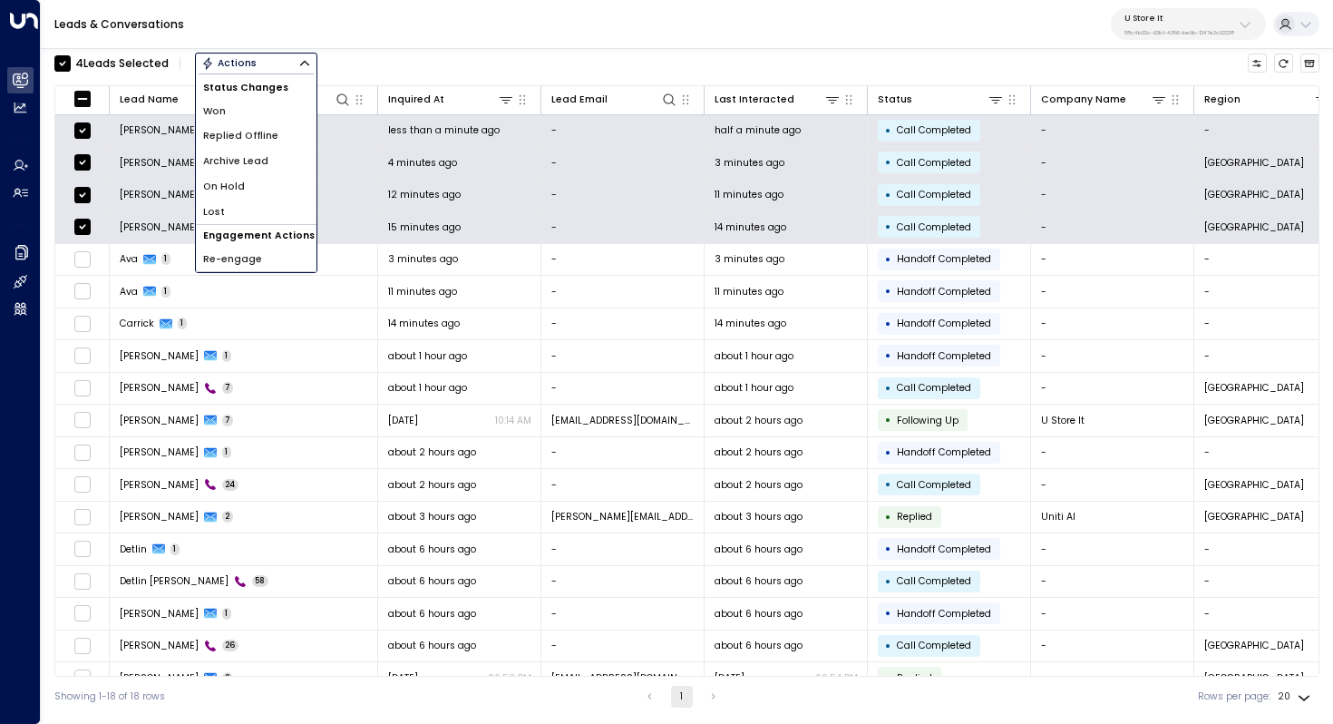
click at [272, 170] on li "Archive Lead" at bounding box center [256, 161] width 121 height 25
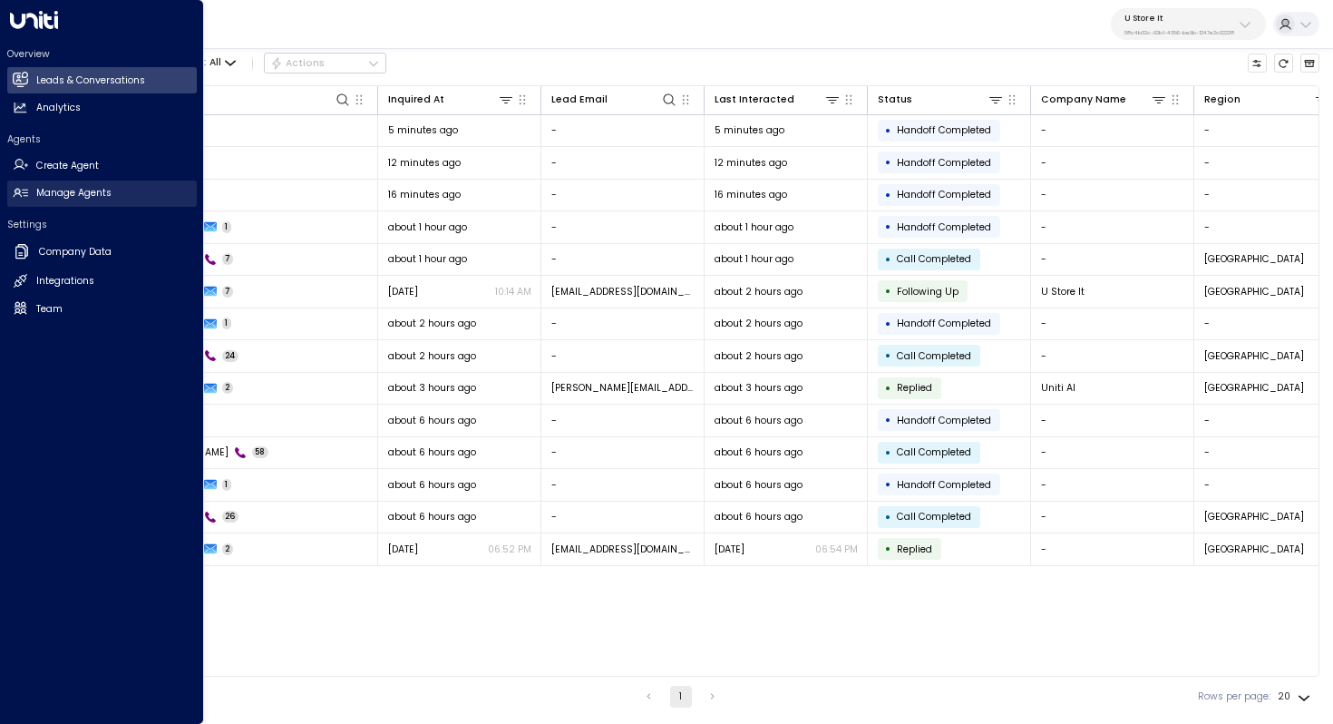
click at [83, 188] on h2 "Manage Agents" at bounding box center [73, 193] width 75 height 15
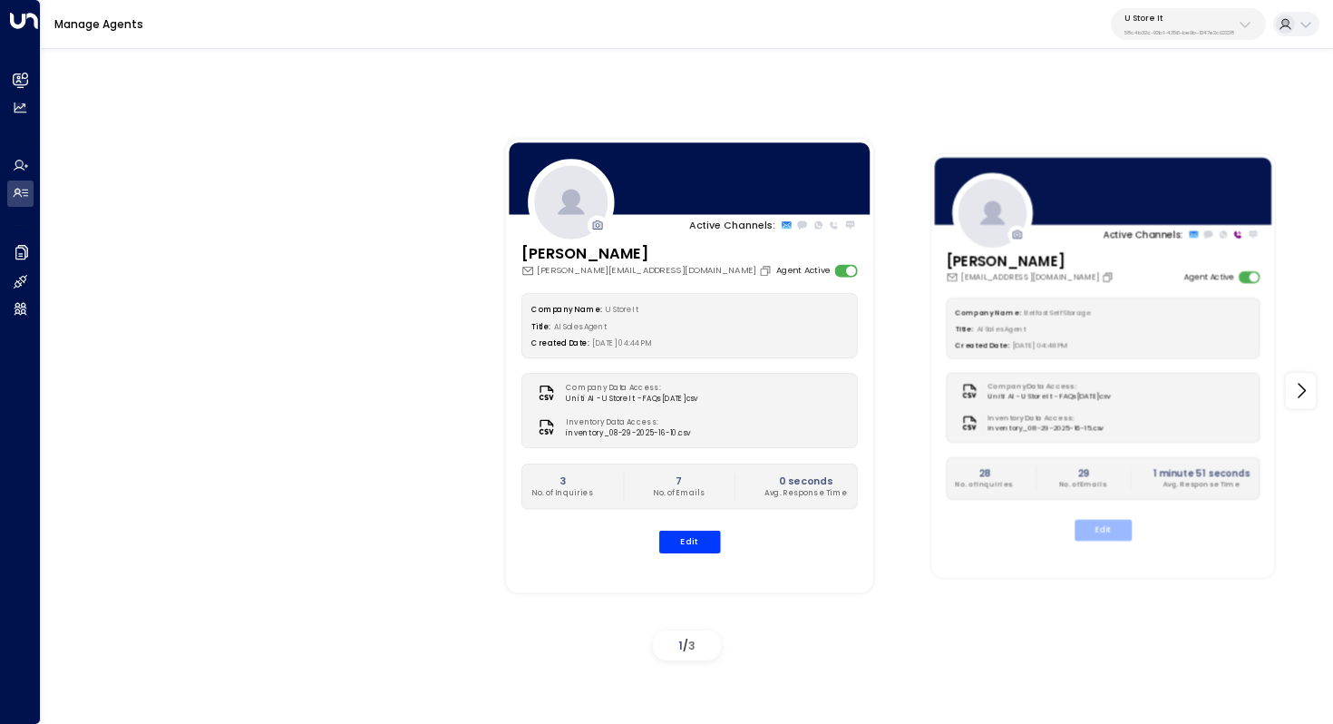
click at [1098, 528] on button "Edit" at bounding box center [1102, 530] width 57 height 21
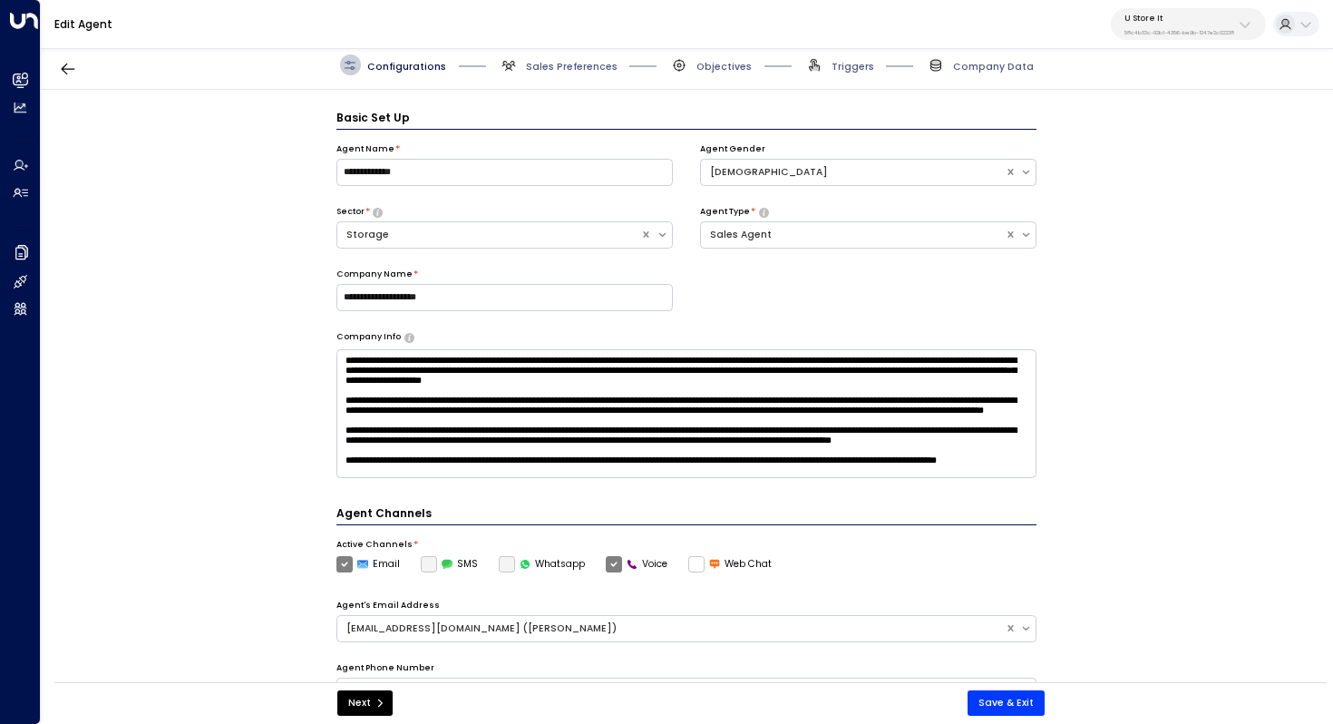
scroll to position [20, 0]
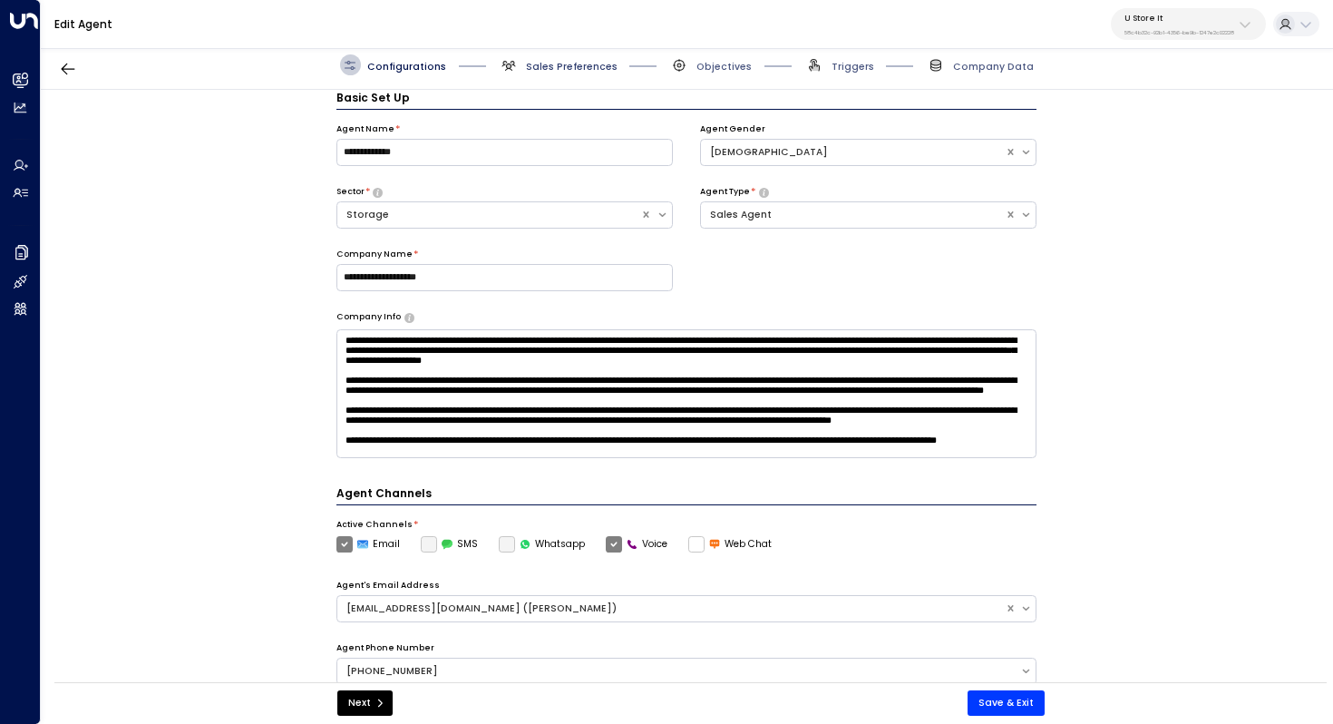
click at [554, 67] on span "Sales Preferences" at bounding box center [572, 67] width 92 height 14
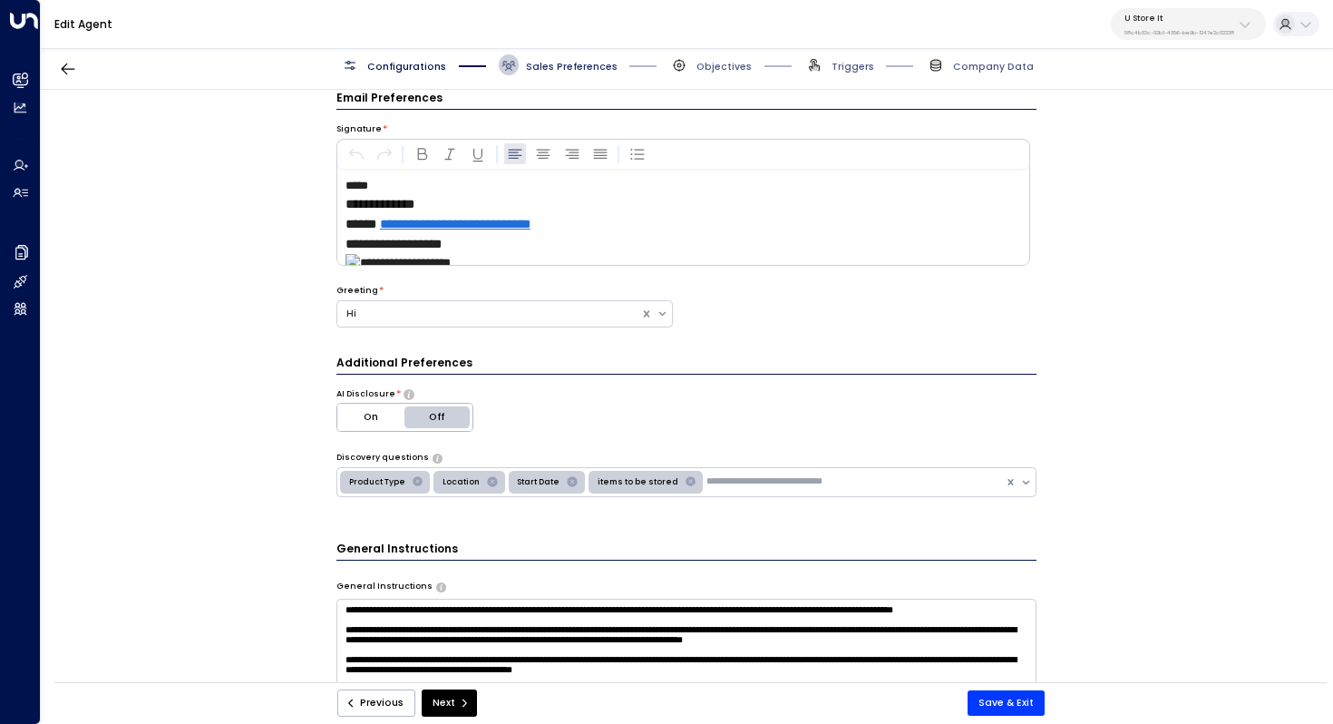
click at [554, 67] on span "Sales Preferences" at bounding box center [572, 67] width 92 height 14
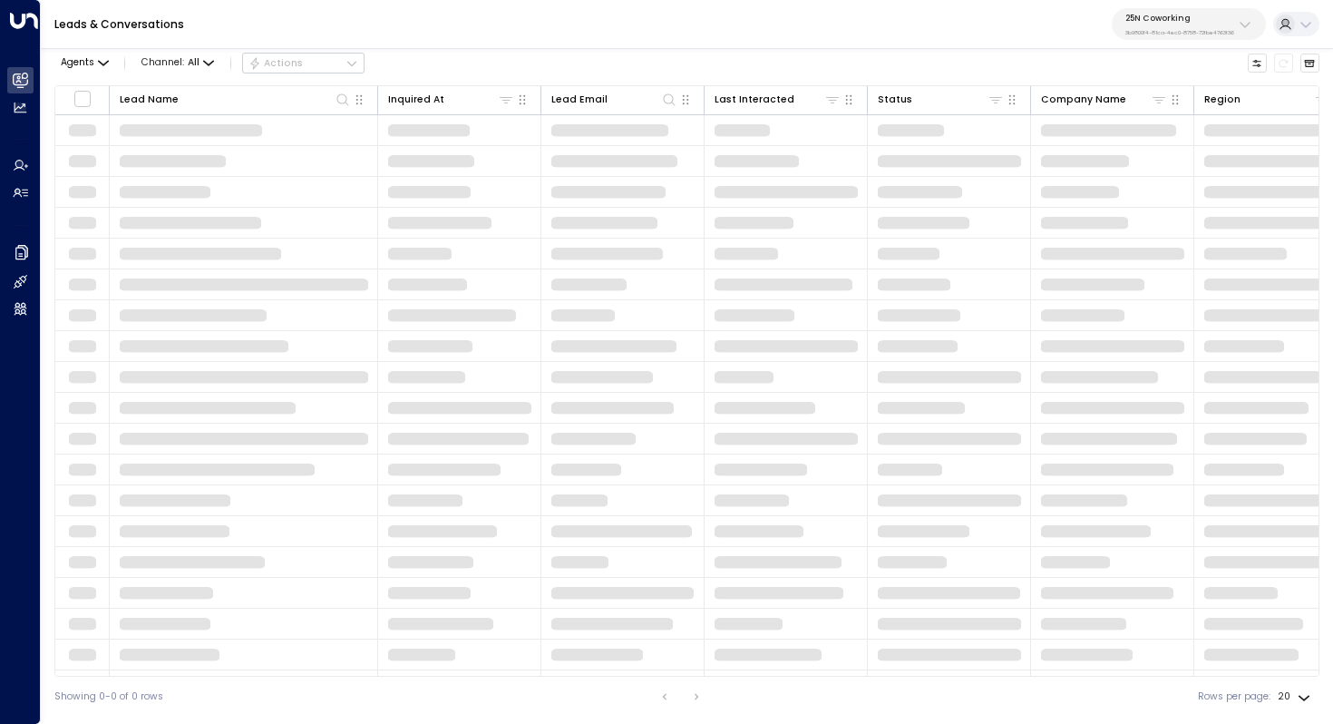
click at [1162, 25] on div "25N Coworking 3b9800f4-81ca-4ec0-8758-72fbe4763f36" at bounding box center [1179, 25] width 109 height 24
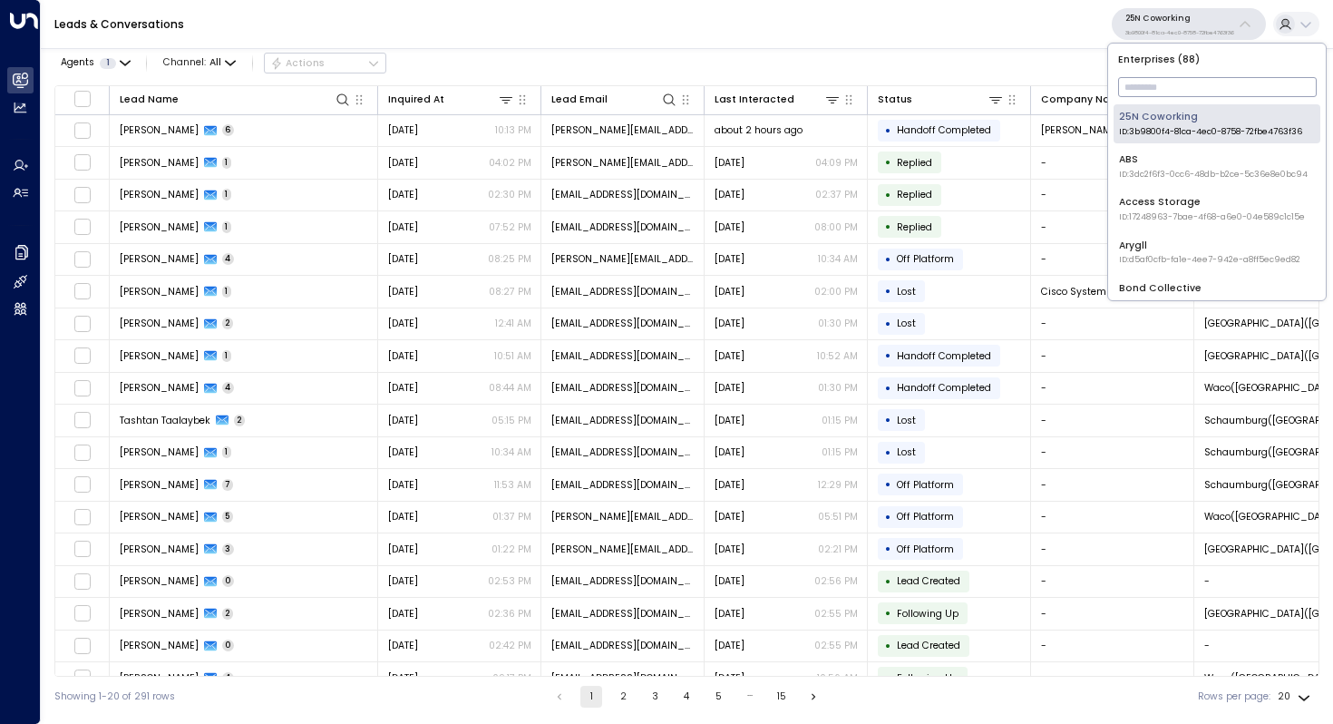
click at [1152, 74] on input "text" at bounding box center [1217, 87] width 199 height 29
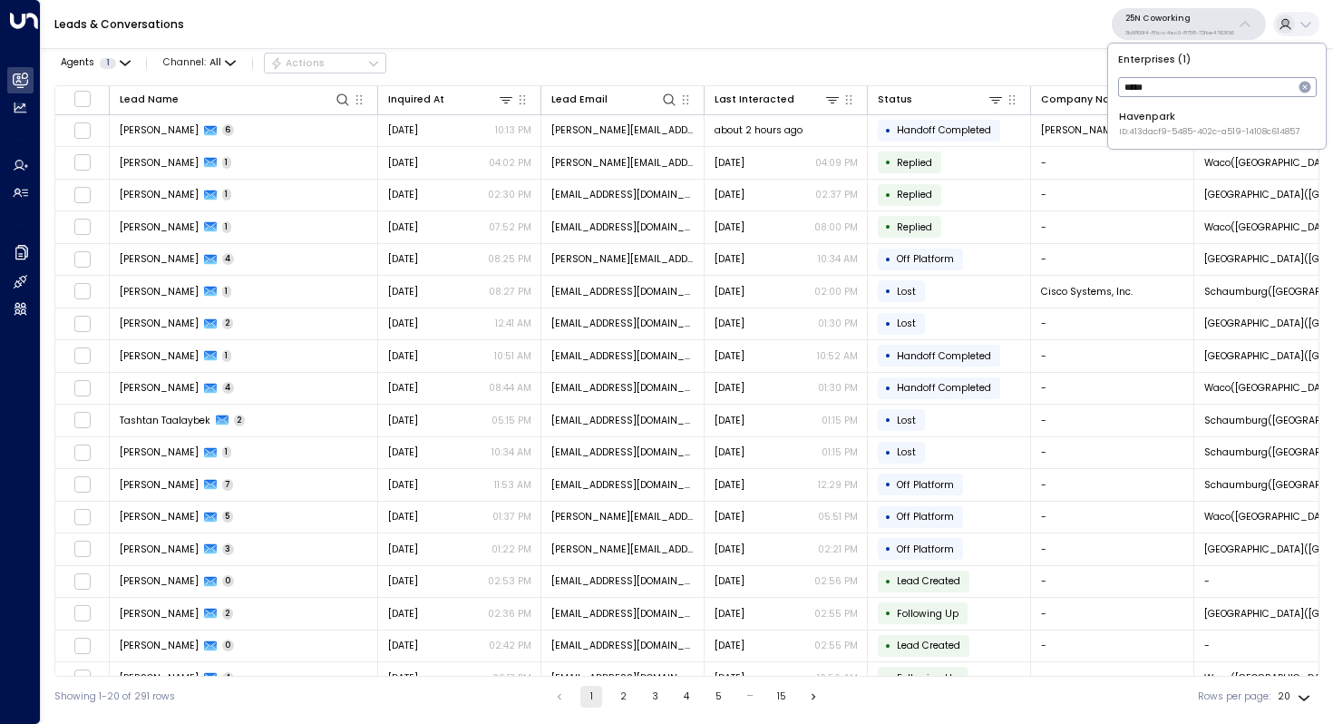
type input "*****"
click at [1146, 123] on div "Havenpark ID: 413dacf9-5485-402c-a519-14108c614857" at bounding box center [1209, 124] width 180 height 28
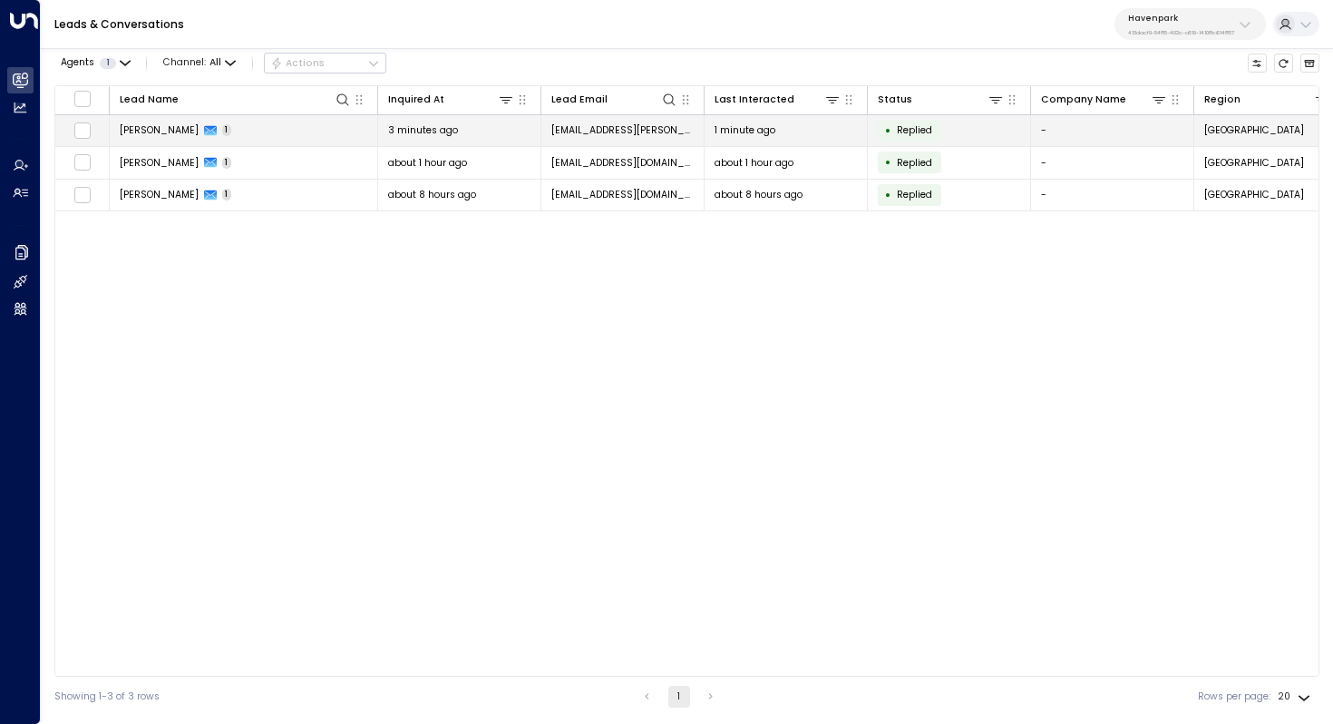
click at [155, 129] on span "Meghna Shukla" at bounding box center [159, 130] width 79 height 14
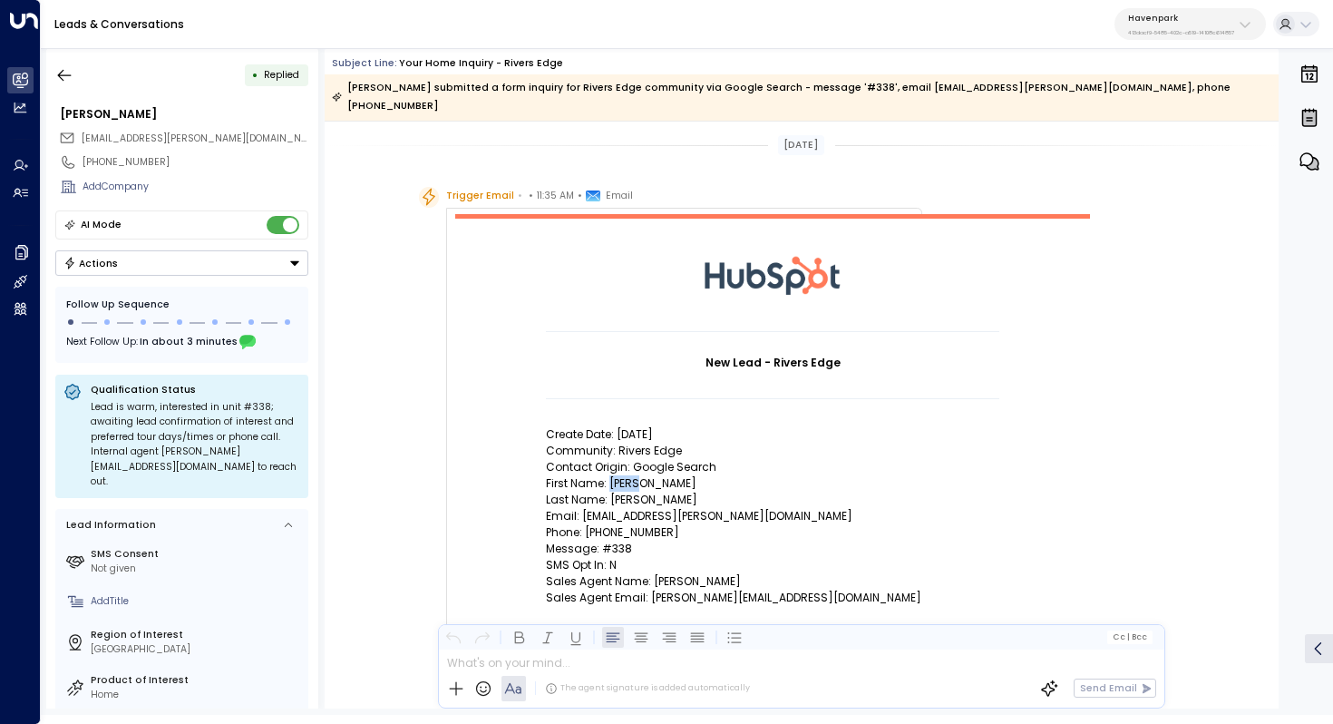
drag, startPoint x: 610, startPoint y: 465, endPoint x: 642, endPoint y: 465, distance: 31.7
click at [642, 475] on p "First Name: Meghna" at bounding box center [772, 483] width 453 height 16
drag, startPoint x: 671, startPoint y: 465, endPoint x: 636, endPoint y: 465, distance: 35.4
click at [636, 475] on p "First Name: Meghna" at bounding box center [772, 483] width 453 height 16
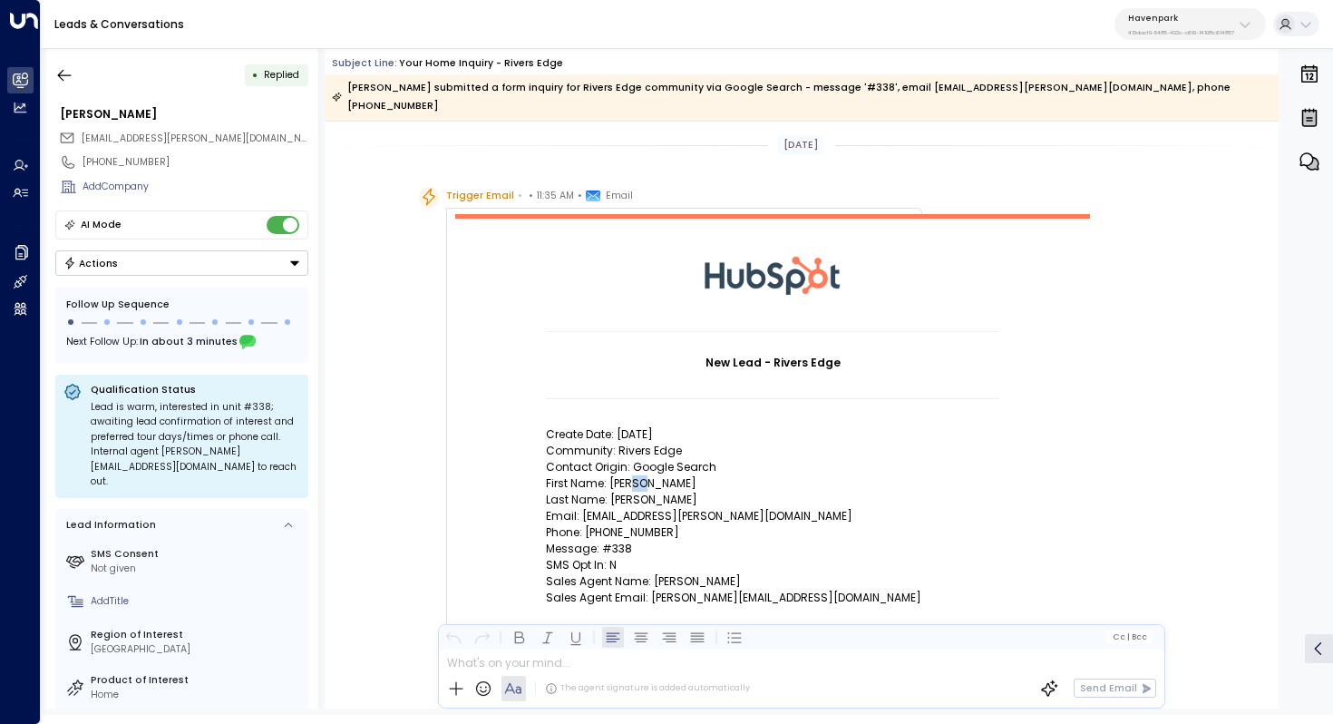
click at [636, 475] on p "First Name: Meghna" at bounding box center [772, 483] width 453 height 16
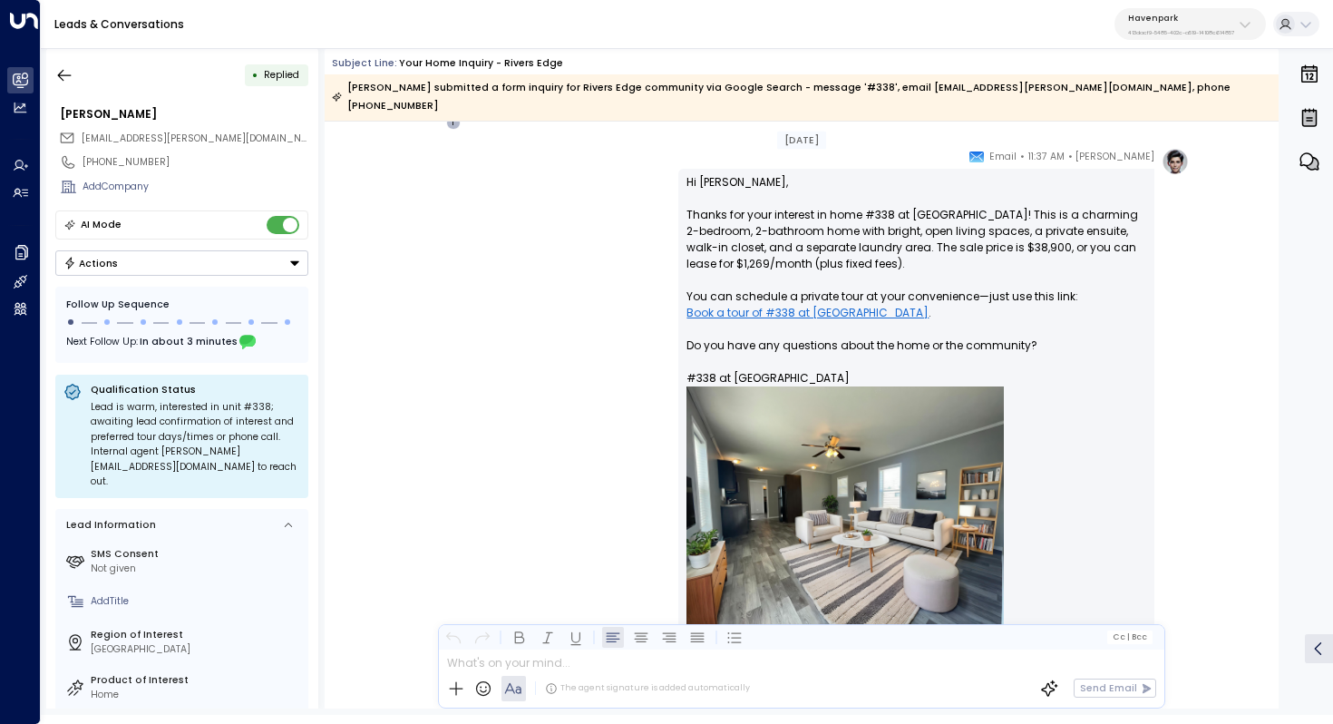
scroll to position [942, 0]
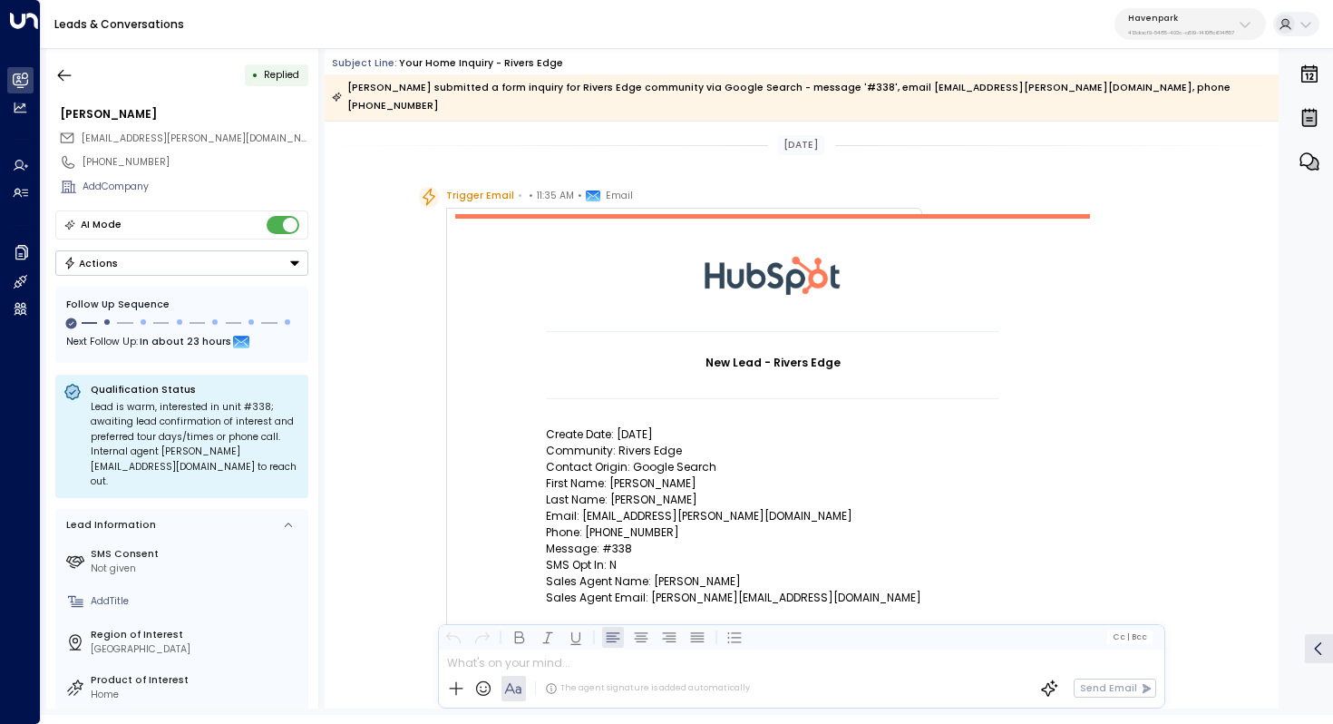
scroll to position [942, 0]
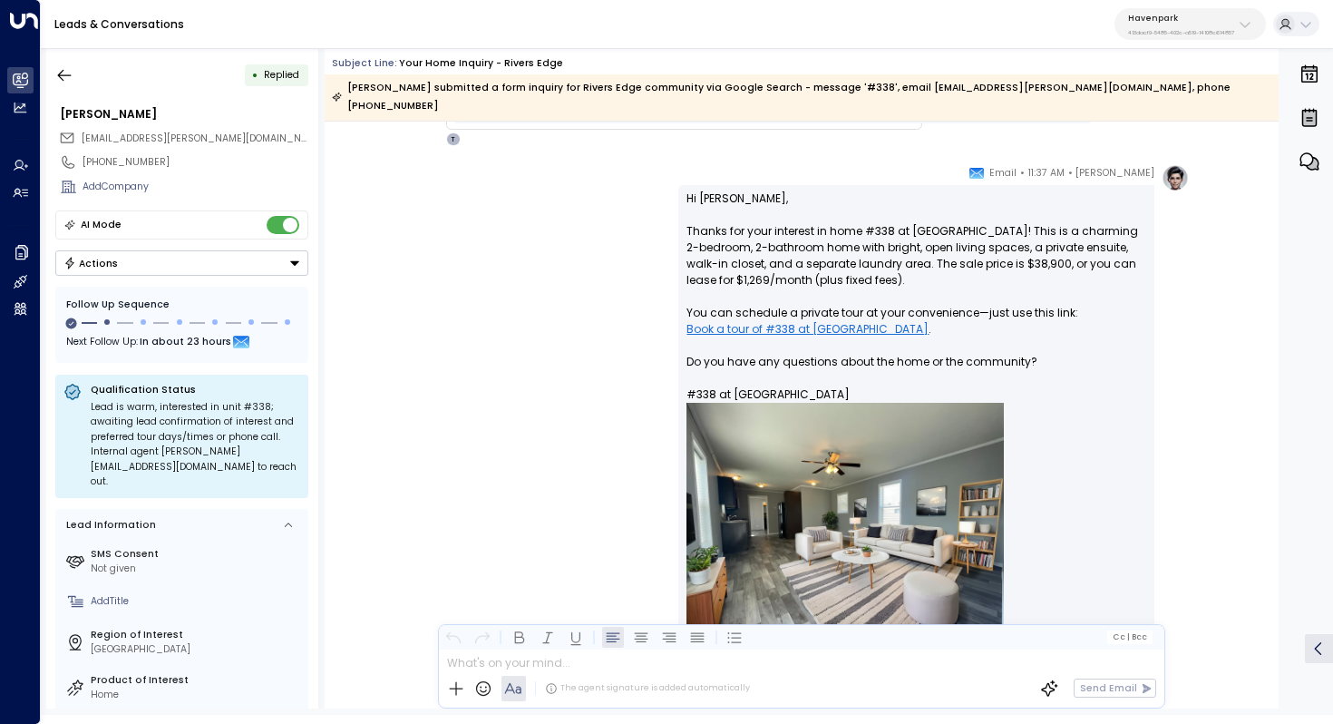
click at [1161, 13] on p "Havenpark" at bounding box center [1181, 18] width 106 height 11
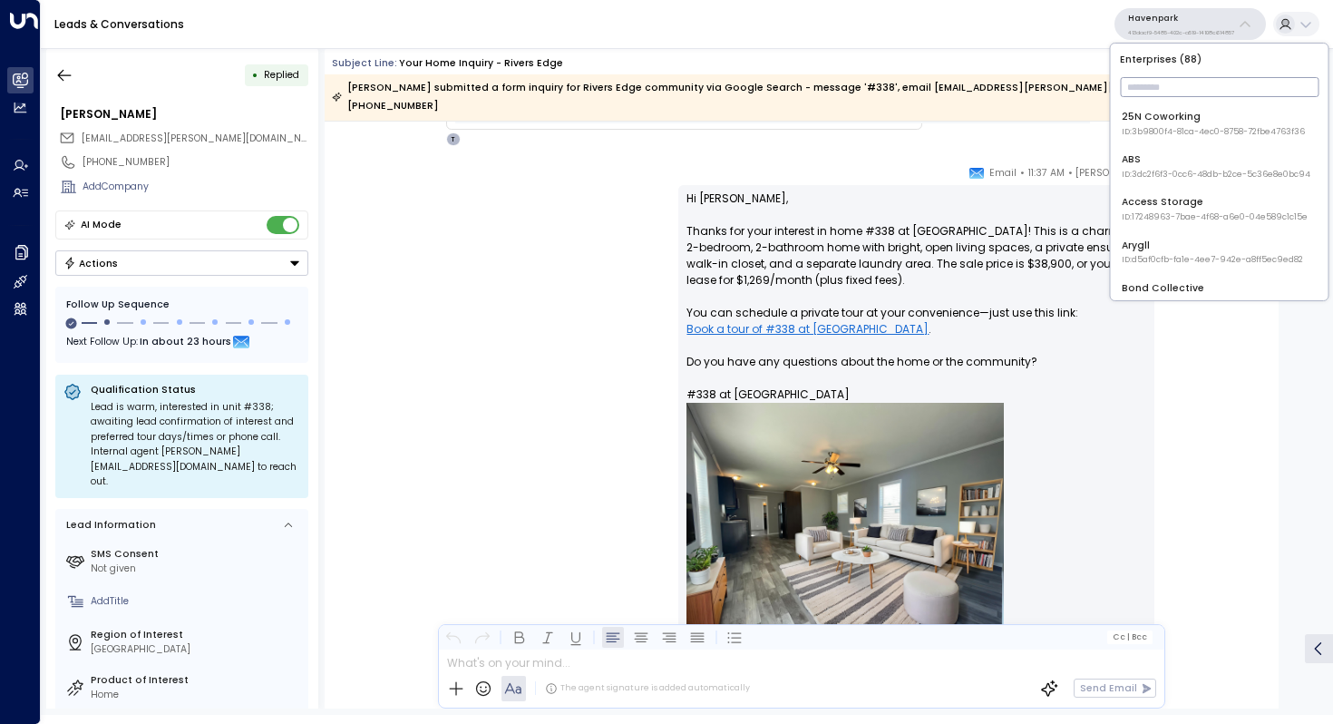
click at [1138, 86] on input "text" at bounding box center [1219, 87] width 199 height 29
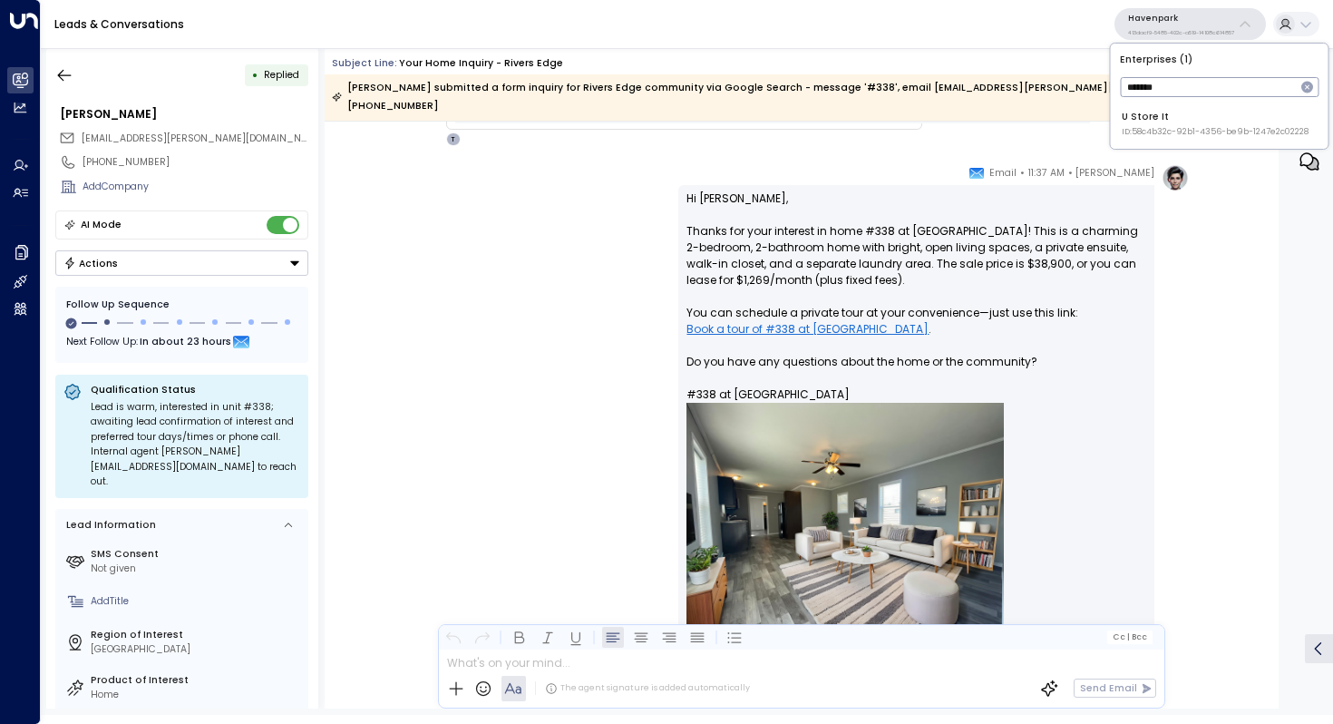
type input "*******"
click at [1159, 119] on div "U Store It ID: 58c4b32c-92b1-4356-be9b-1247e2c02228" at bounding box center [1215, 124] width 187 height 28
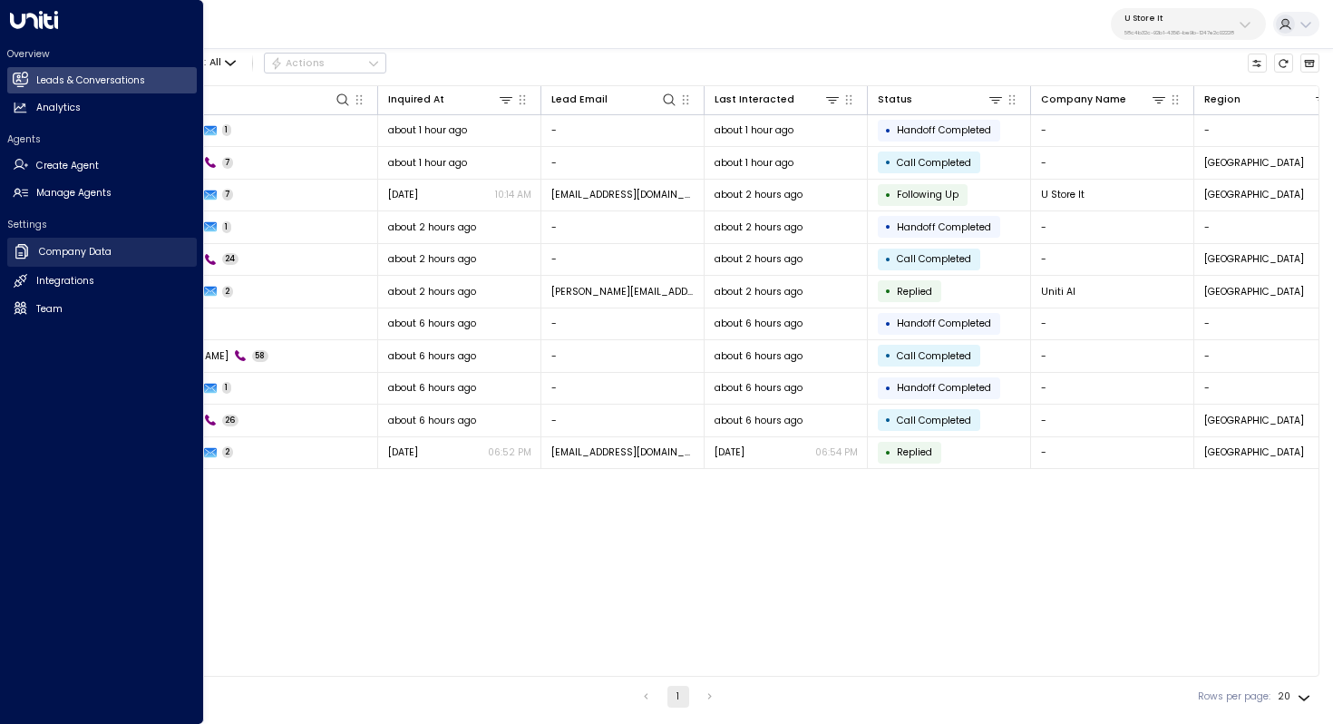
click at [119, 259] on link "Company Data Company Data" at bounding box center [102, 252] width 190 height 29
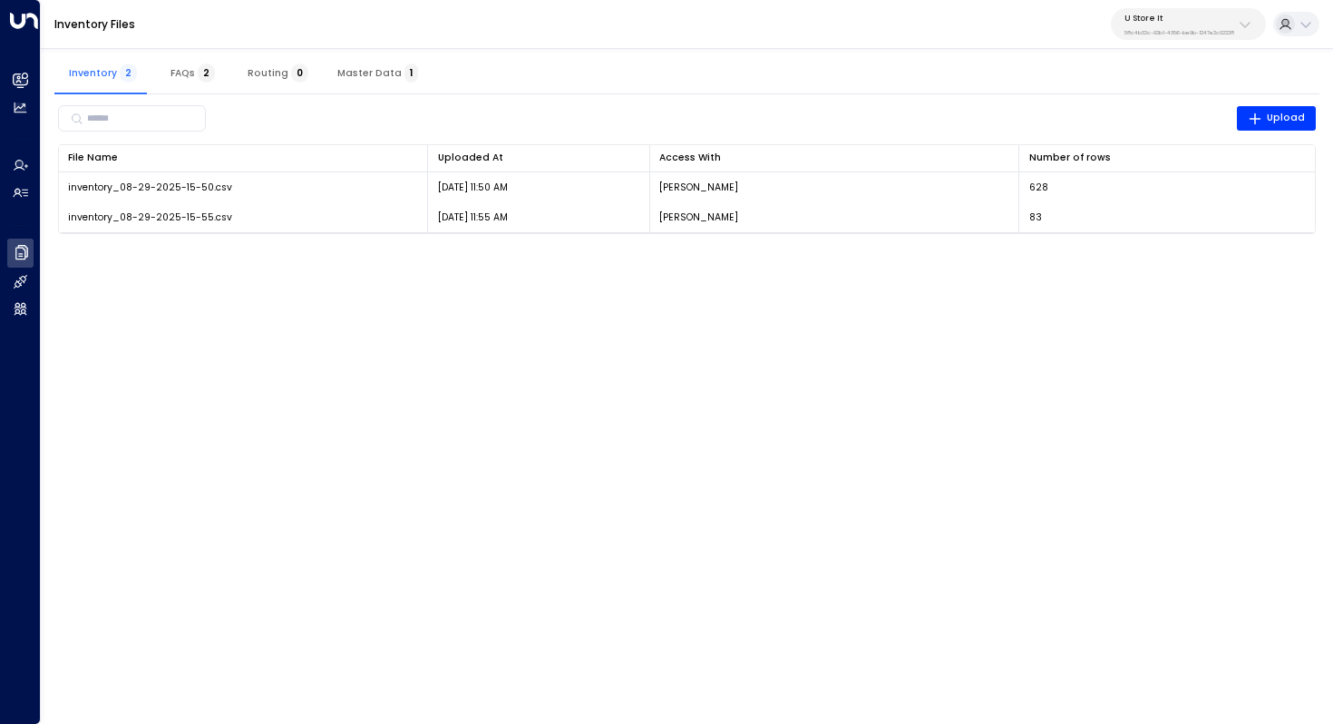
click at [184, 77] on span "FAQs 2" at bounding box center [192, 73] width 44 height 12
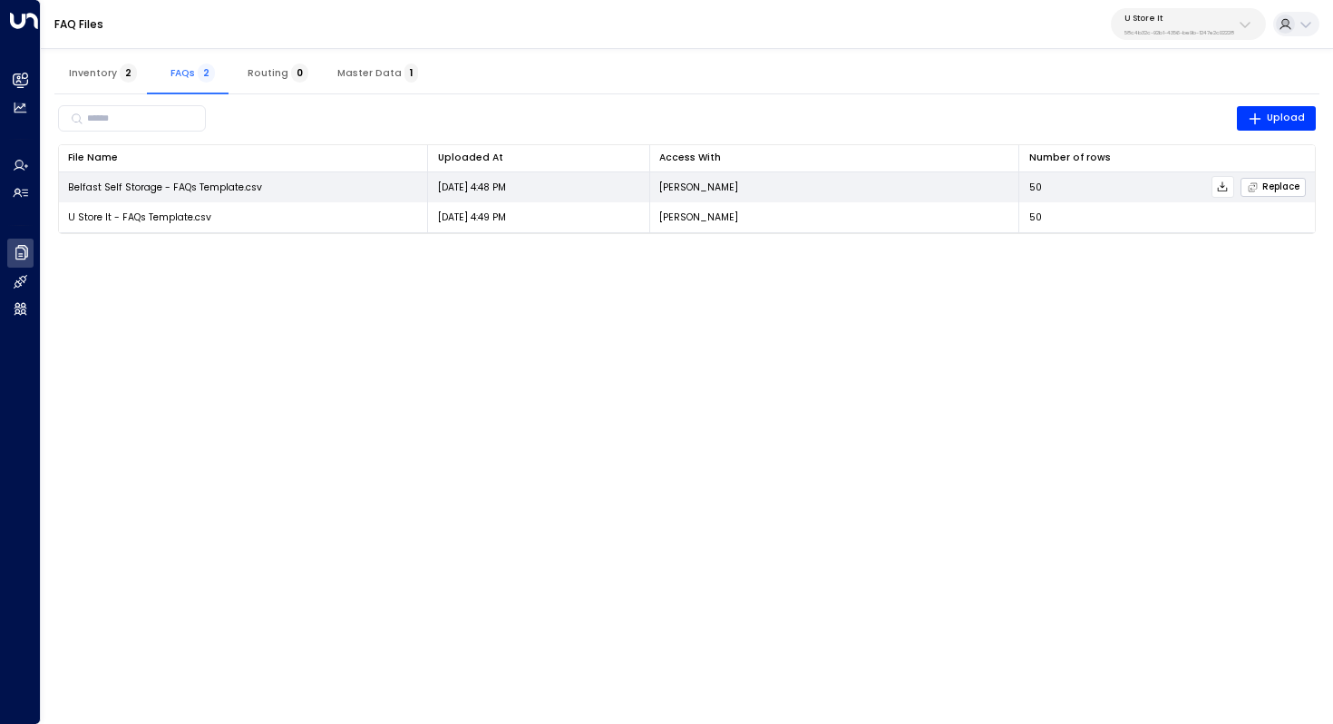
click at [1279, 192] on button "Replace" at bounding box center [1272, 187] width 65 height 19
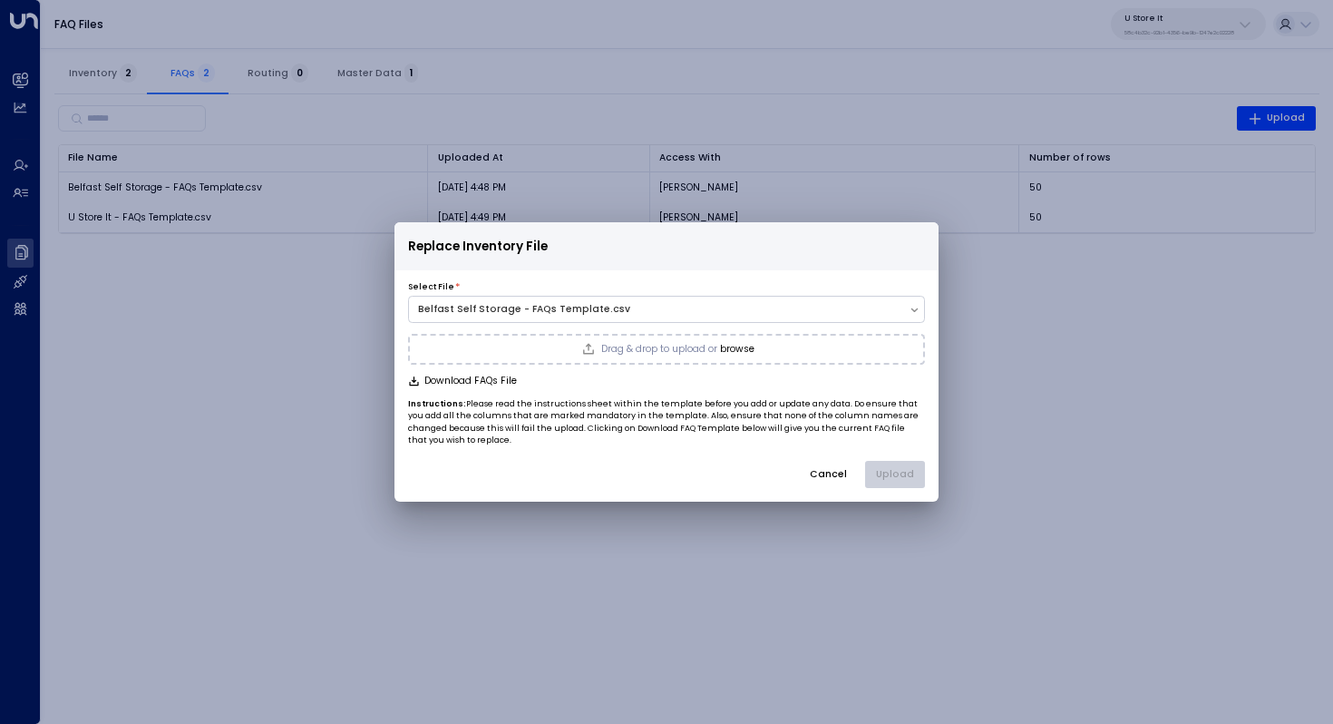
click at [724, 345] on button "browse" at bounding box center [737, 349] width 34 height 11
click at [906, 474] on button "Upload" at bounding box center [895, 474] width 60 height 27
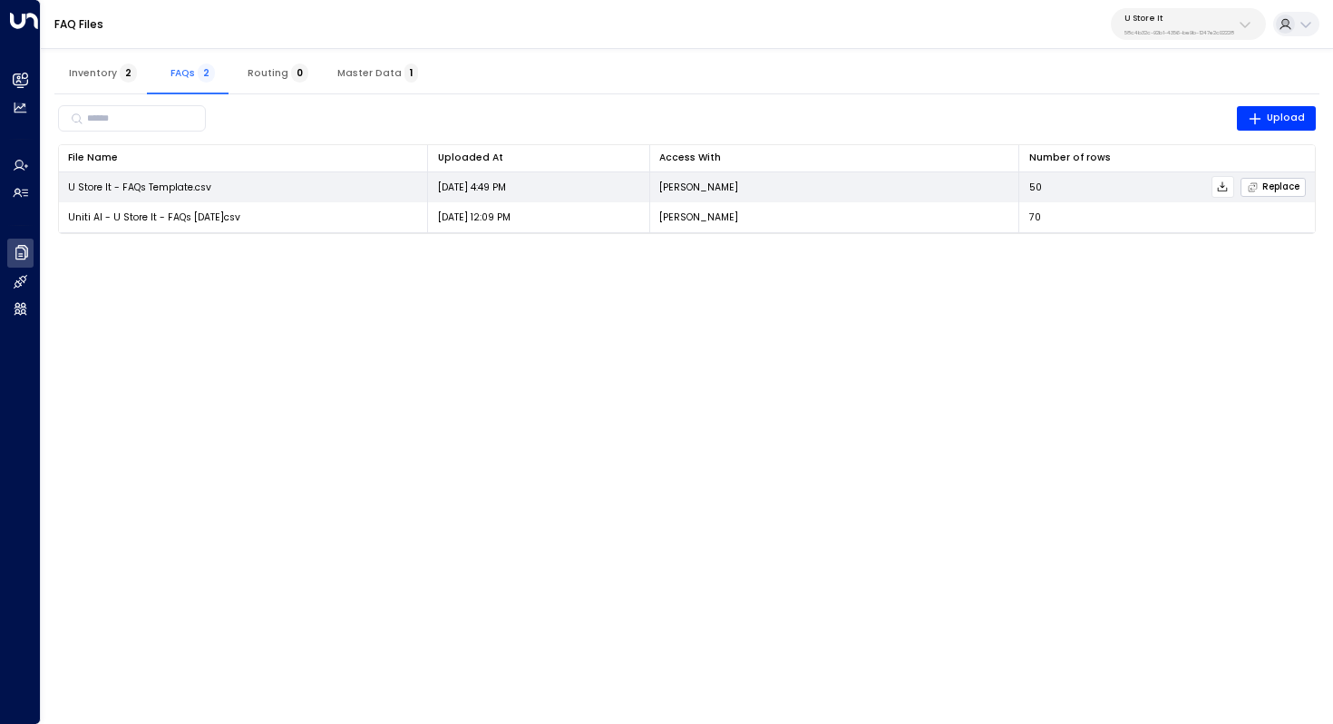
click at [1276, 186] on span "Replace" at bounding box center [1273, 187] width 53 height 12
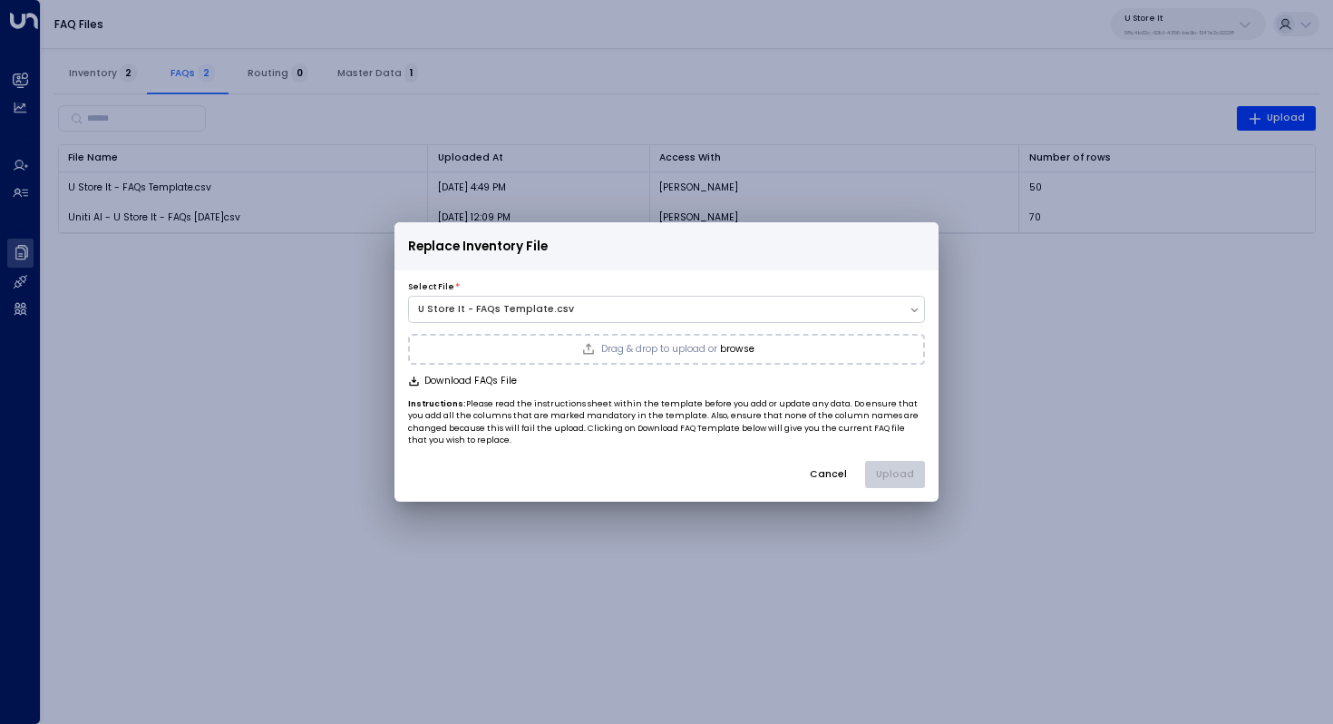
click at [724, 344] on button "browse" at bounding box center [737, 349] width 34 height 11
click at [908, 472] on button "Upload" at bounding box center [895, 474] width 60 height 27
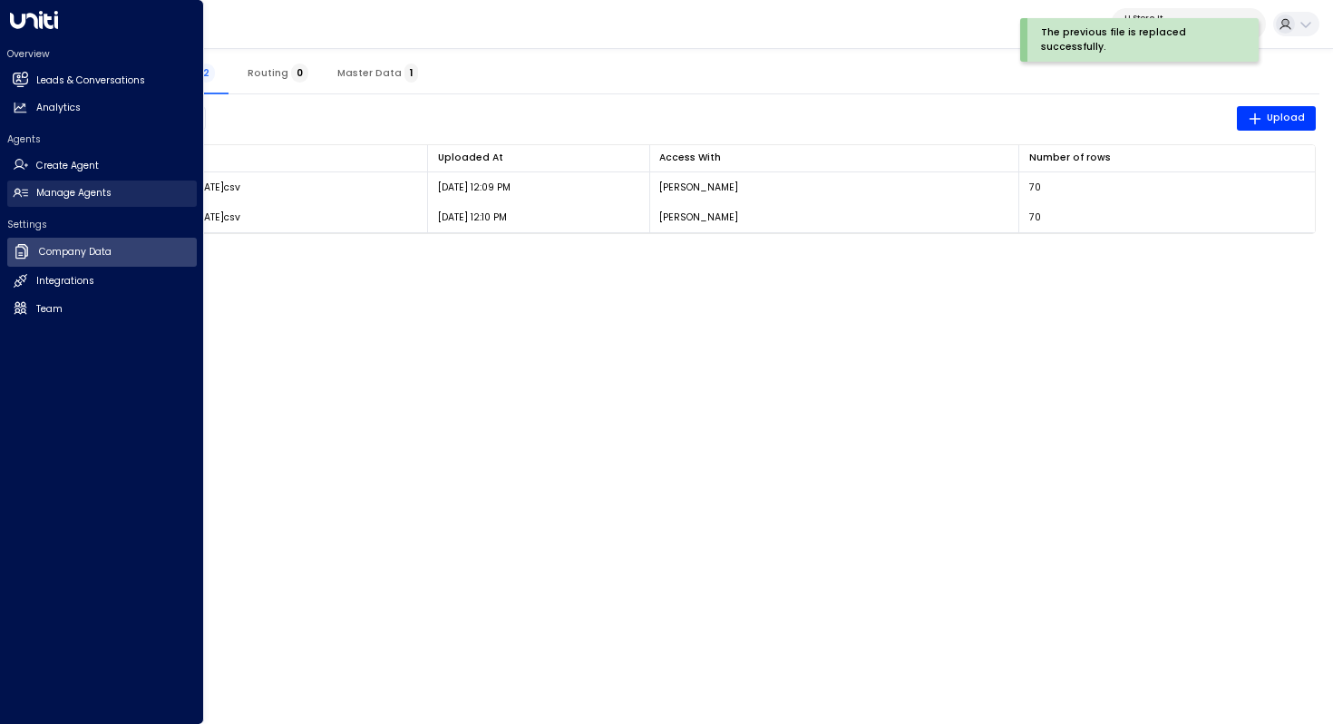
click at [73, 196] on h2 "Manage Agents" at bounding box center [73, 193] width 75 height 15
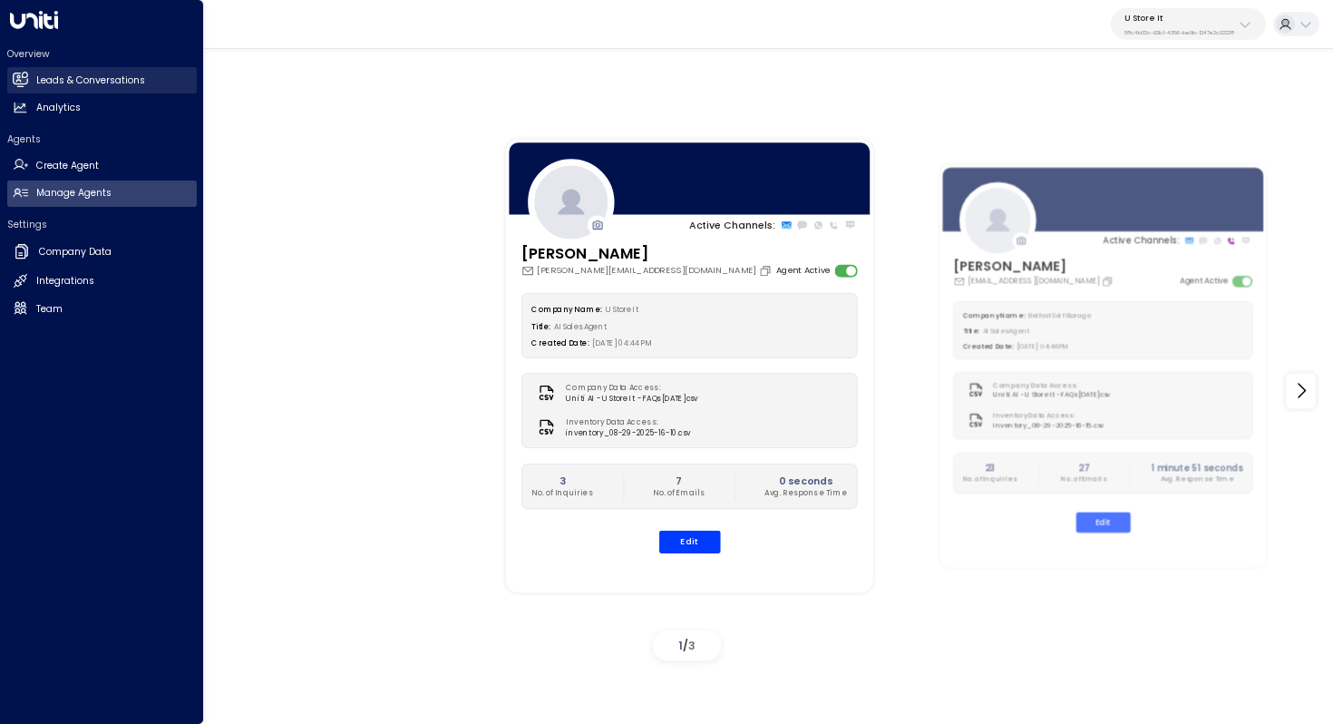
click at [96, 81] on h2 "Leads & Conversations" at bounding box center [90, 80] width 109 height 15
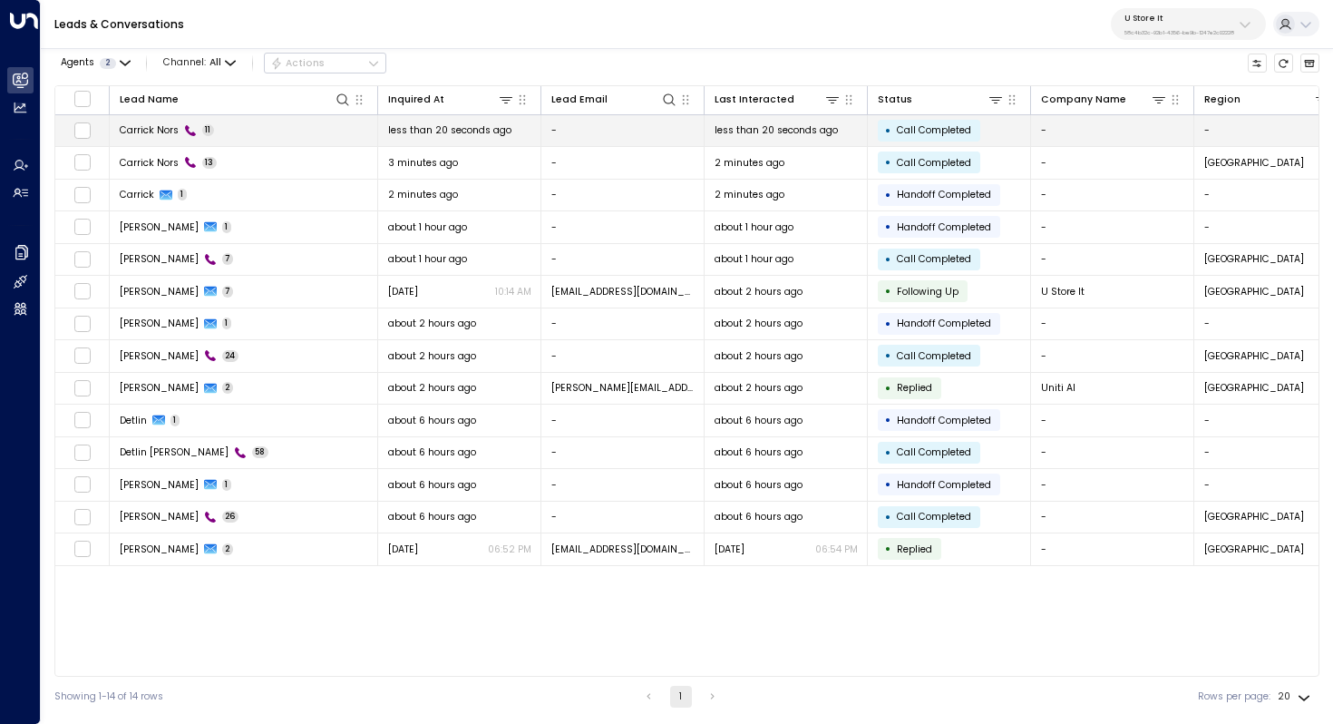
click at [247, 127] on td "Carrick Nors 11" at bounding box center [244, 131] width 268 height 32
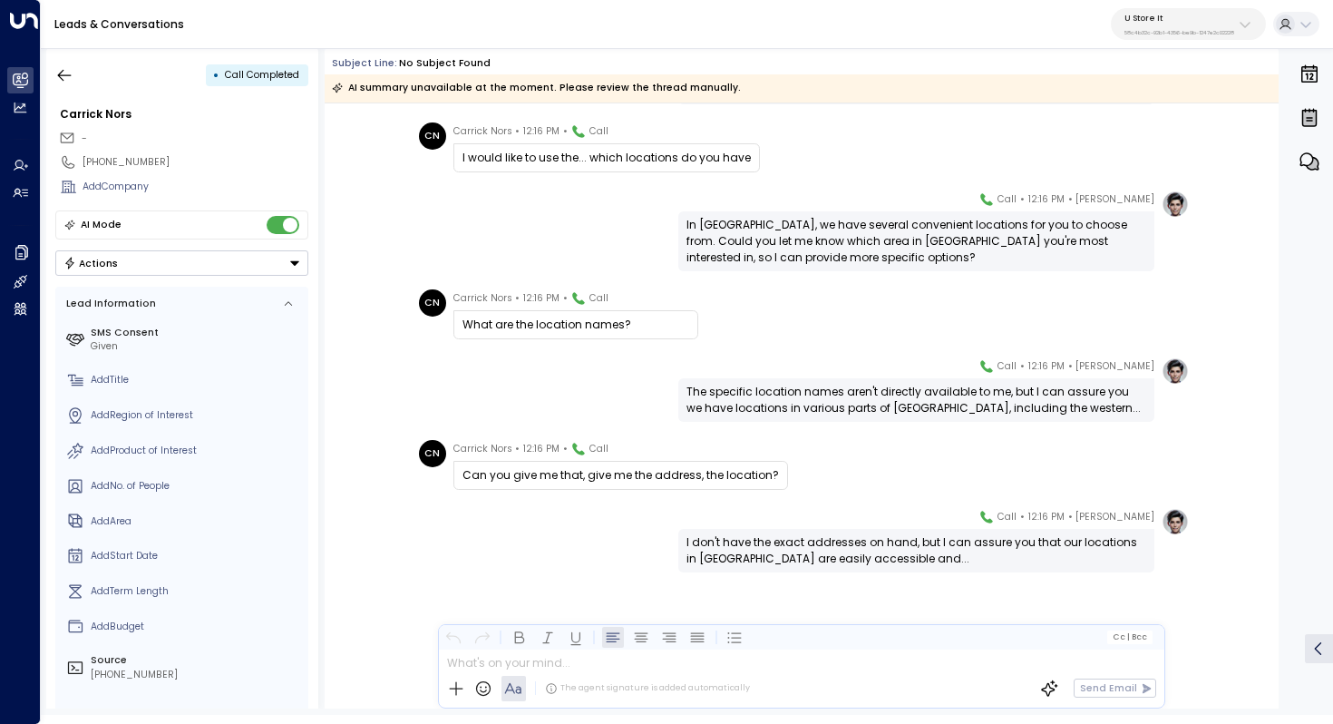
scroll to position [413, 0]
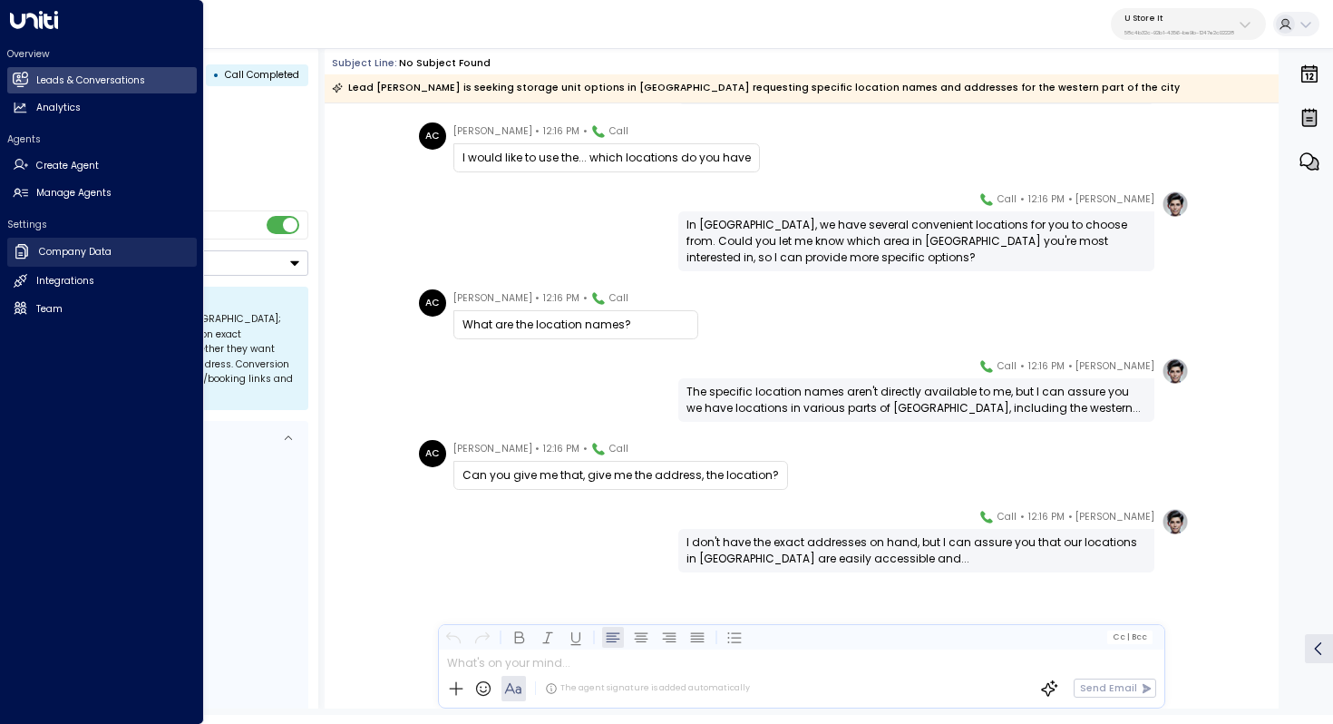
click at [79, 258] on h2 "Company Data" at bounding box center [75, 252] width 73 height 15
